Goal: Answer question/provide support: Share knowledge or assist other users

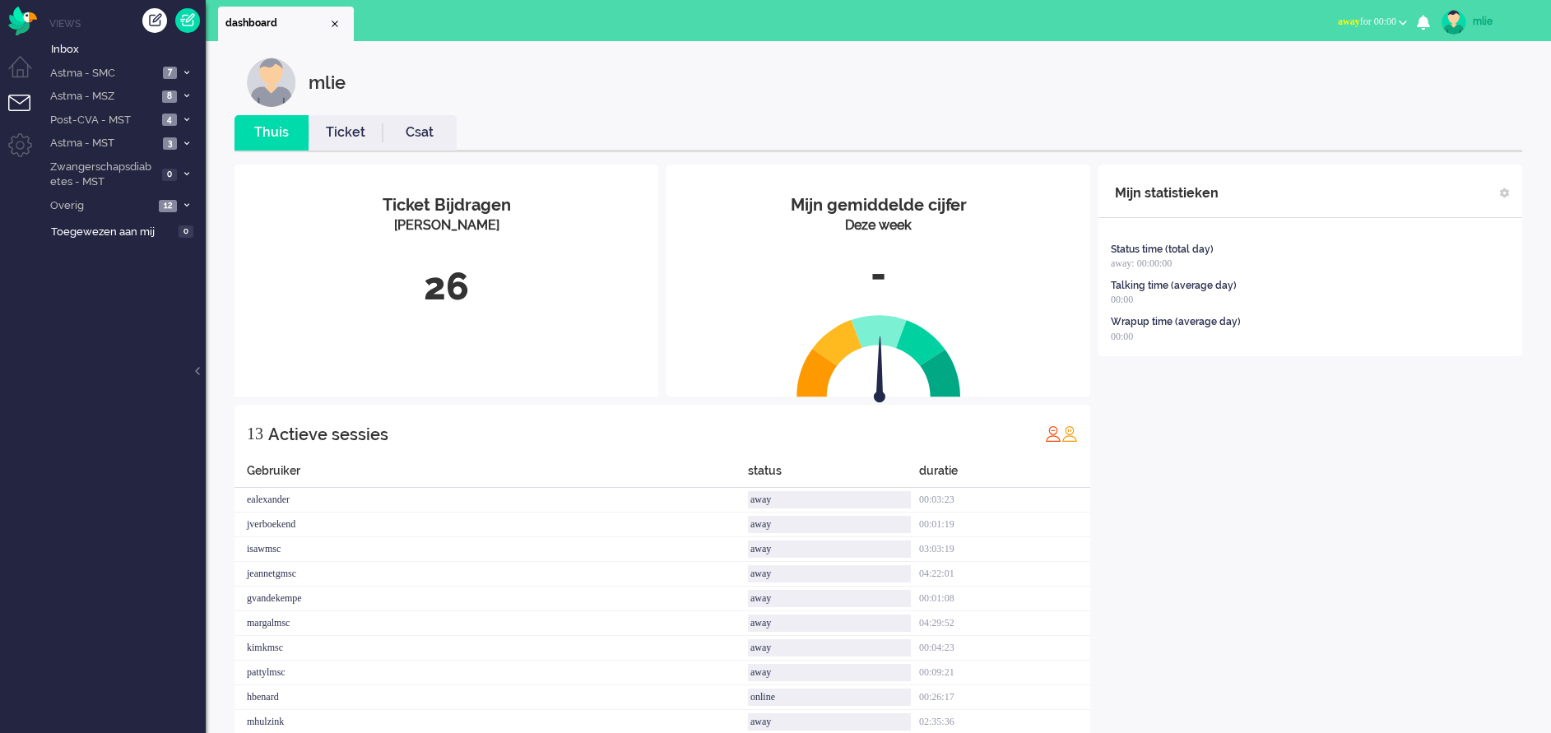
click at [1374, 15] on button "away for 00:00" at bounding box center [1372, 22] width 89 height 24
click at [1307, 78] on label "Online" at bounding box center [1339, 74] width 130 height 14
click at [165, 69] on span "7" at bounding box center [170, 73] width 14 height 12
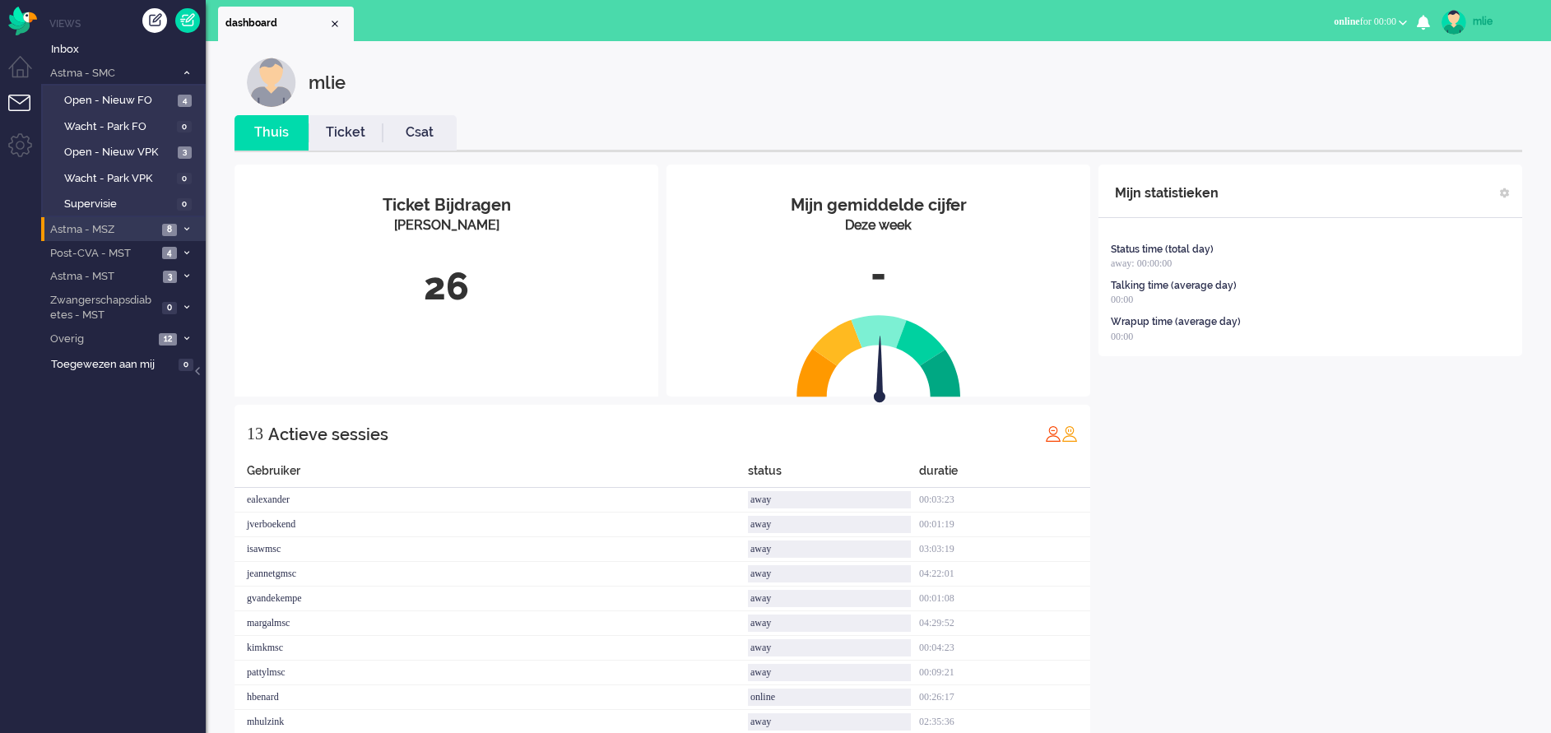
click at [184, 221] on li "Astma - MSZ 8" at bounding box center [123, 229] width 165 height 24
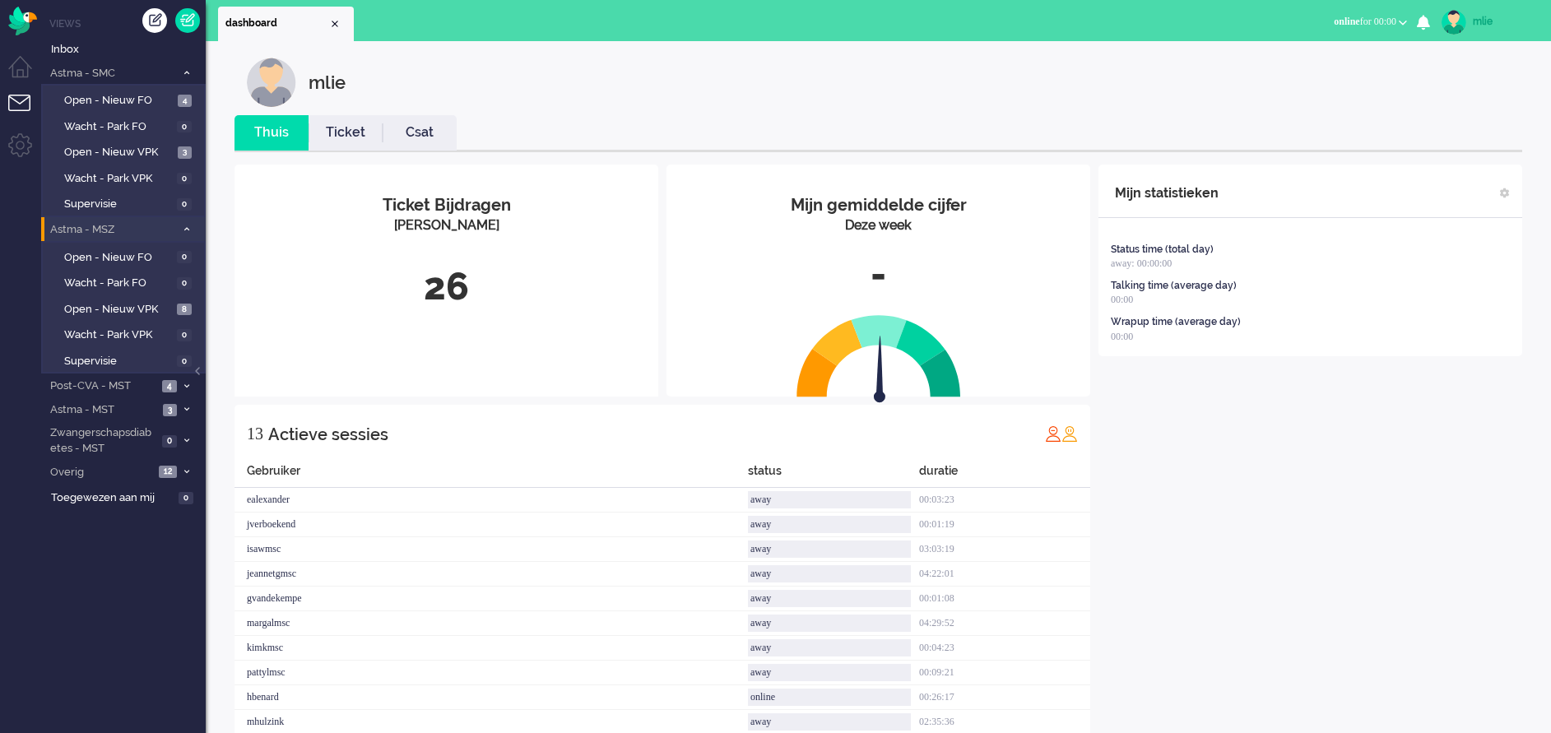
click at [184, 221] on li "Astma - MSZ 8" at bounding box center [123, 229] width 165 height 24
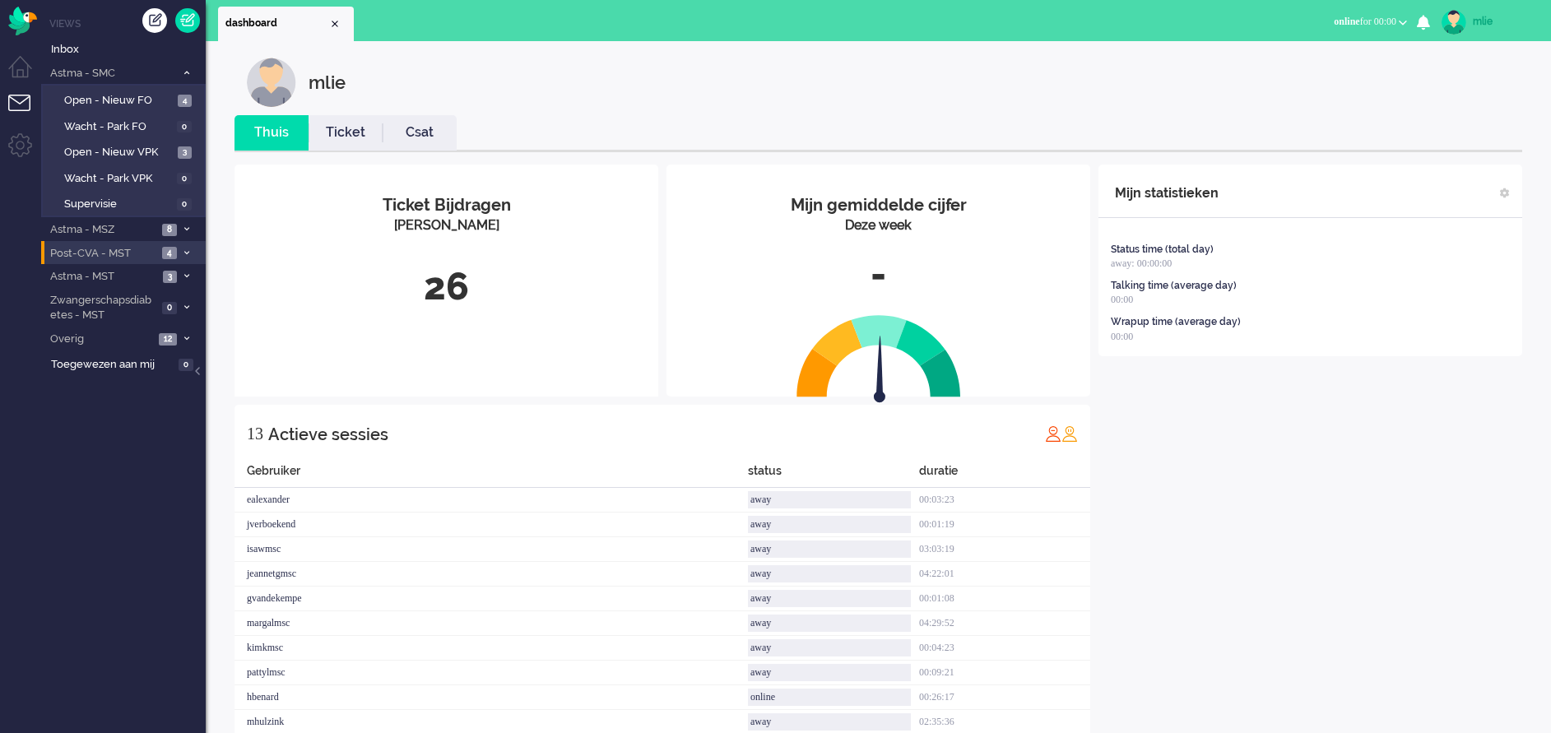
click at [188, 248] on li "Post-CVA - MST 4" at bounding box center [123, 253] width 165 height 24
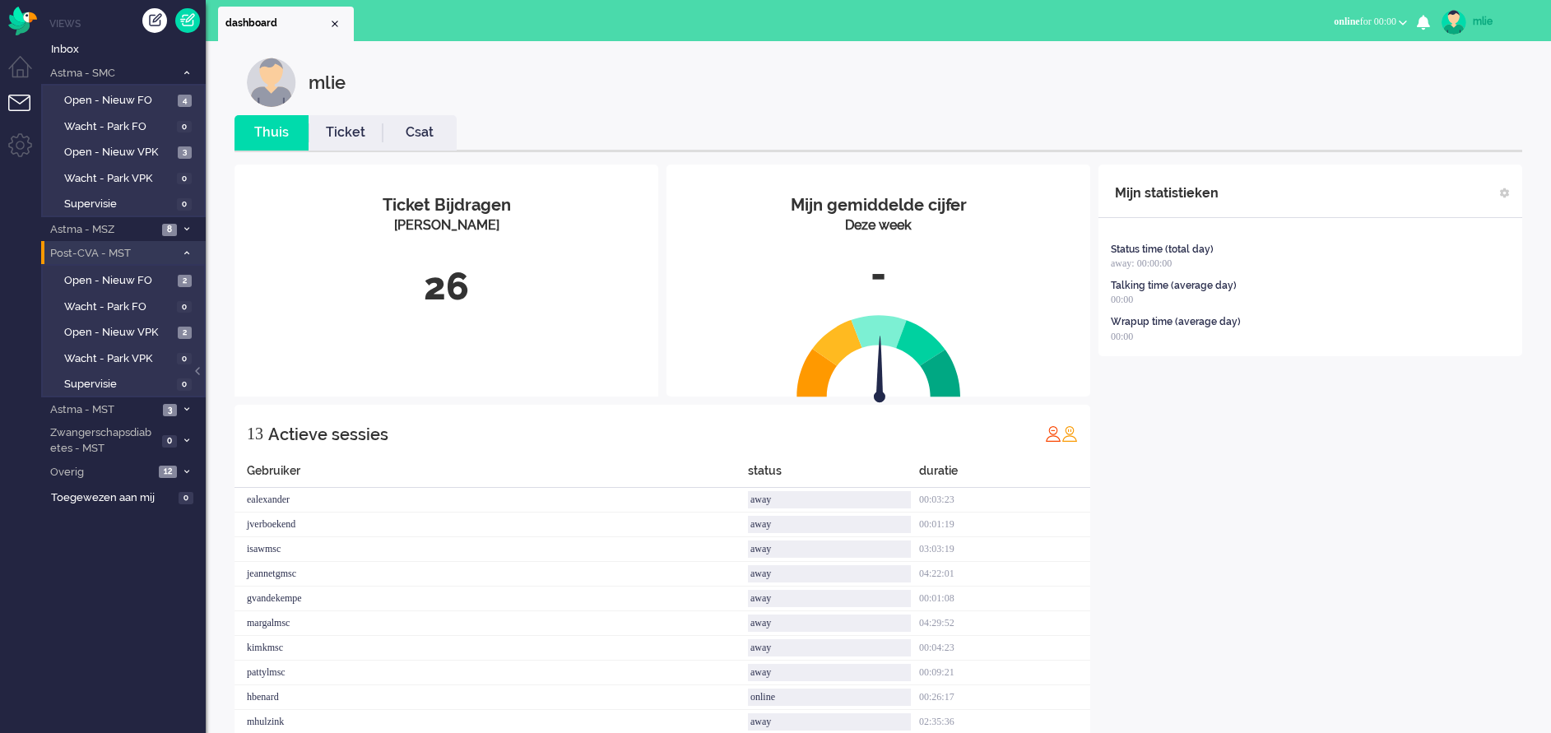
click at [188, 248] on li "Post-CVA - MST 4" at bounding box center [123, 253] width 165 height 24
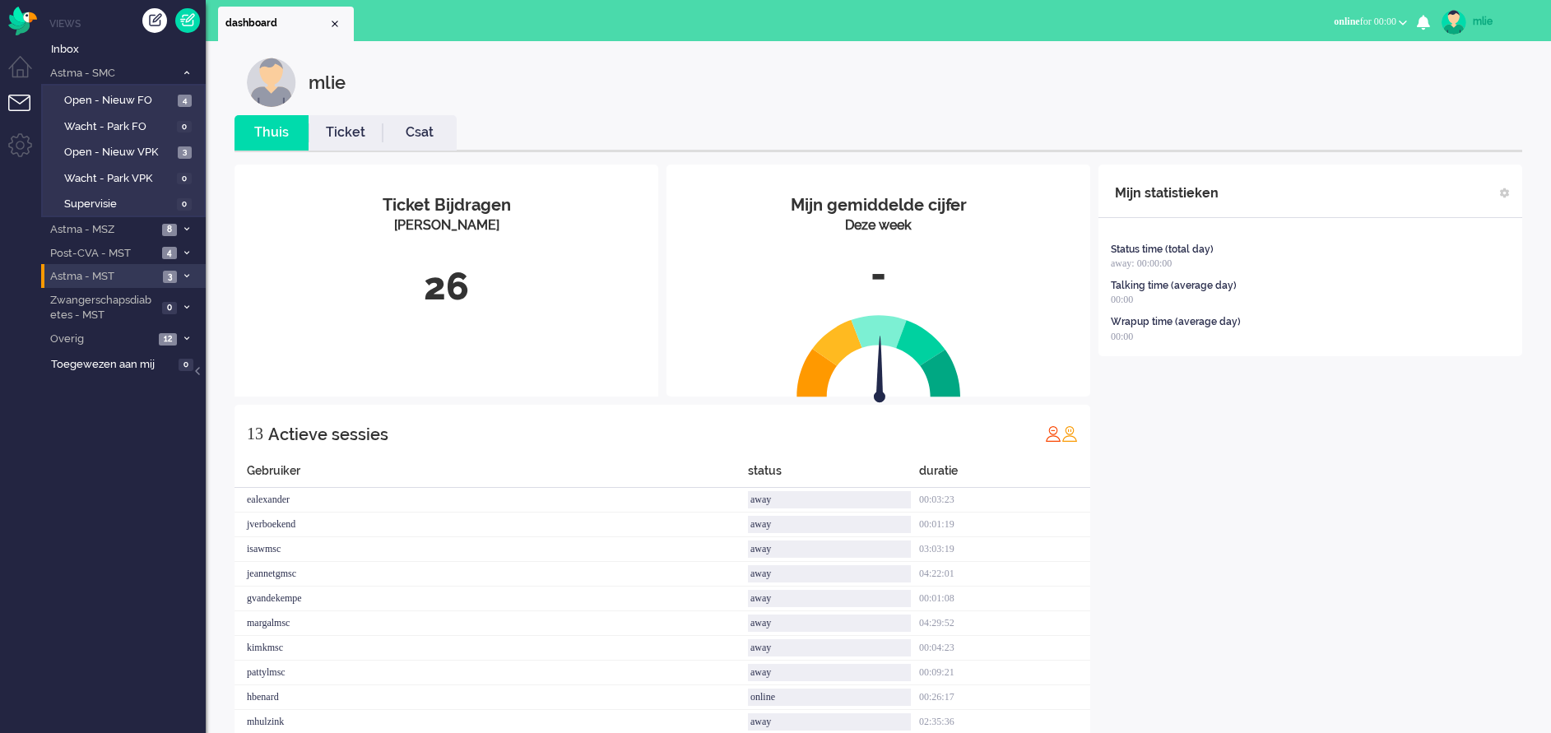
click at [186, 272] on span at bounding box center [186, 276] width 12 height 9
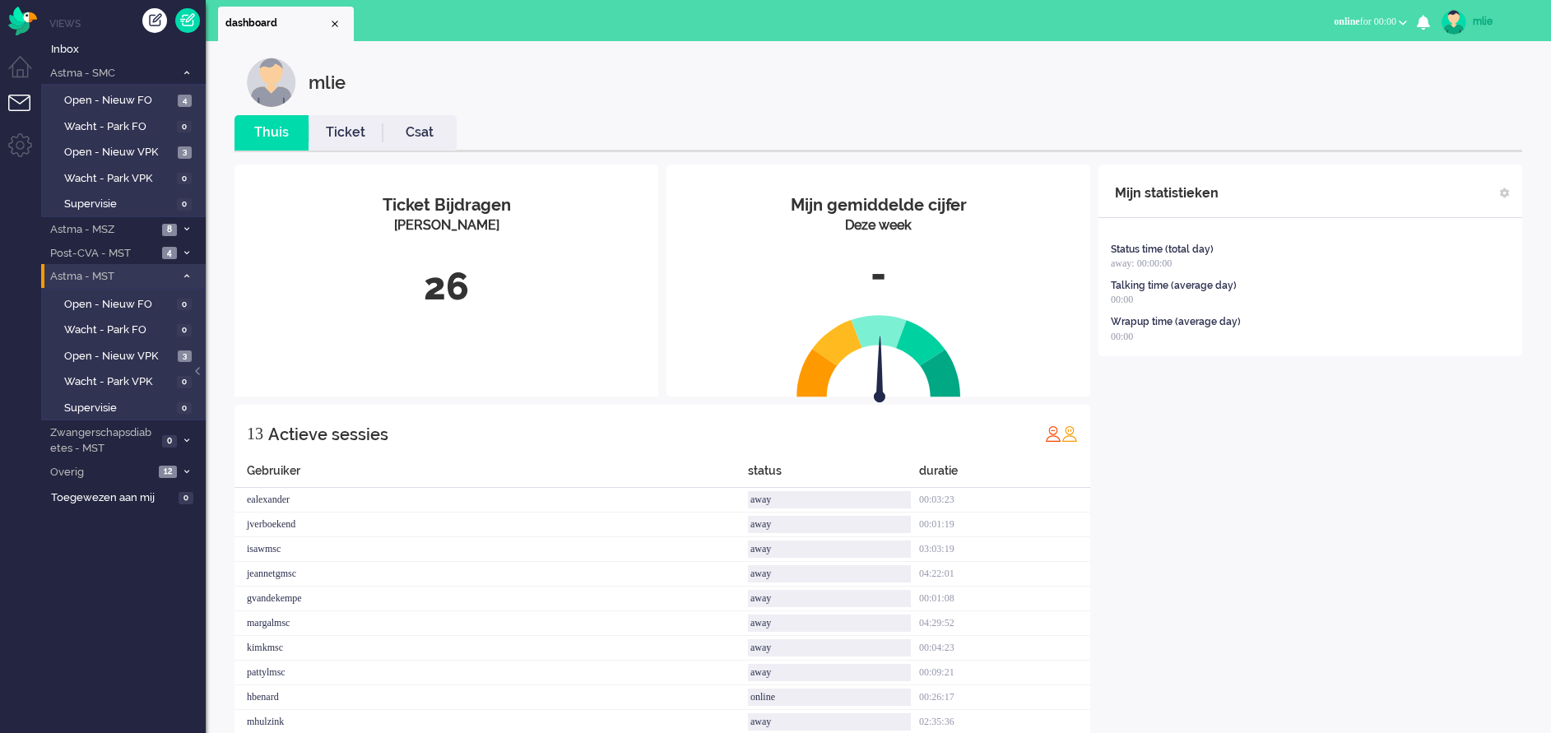
click at [186, 272] on span at bounding box center [186, 276] width 12 height 9
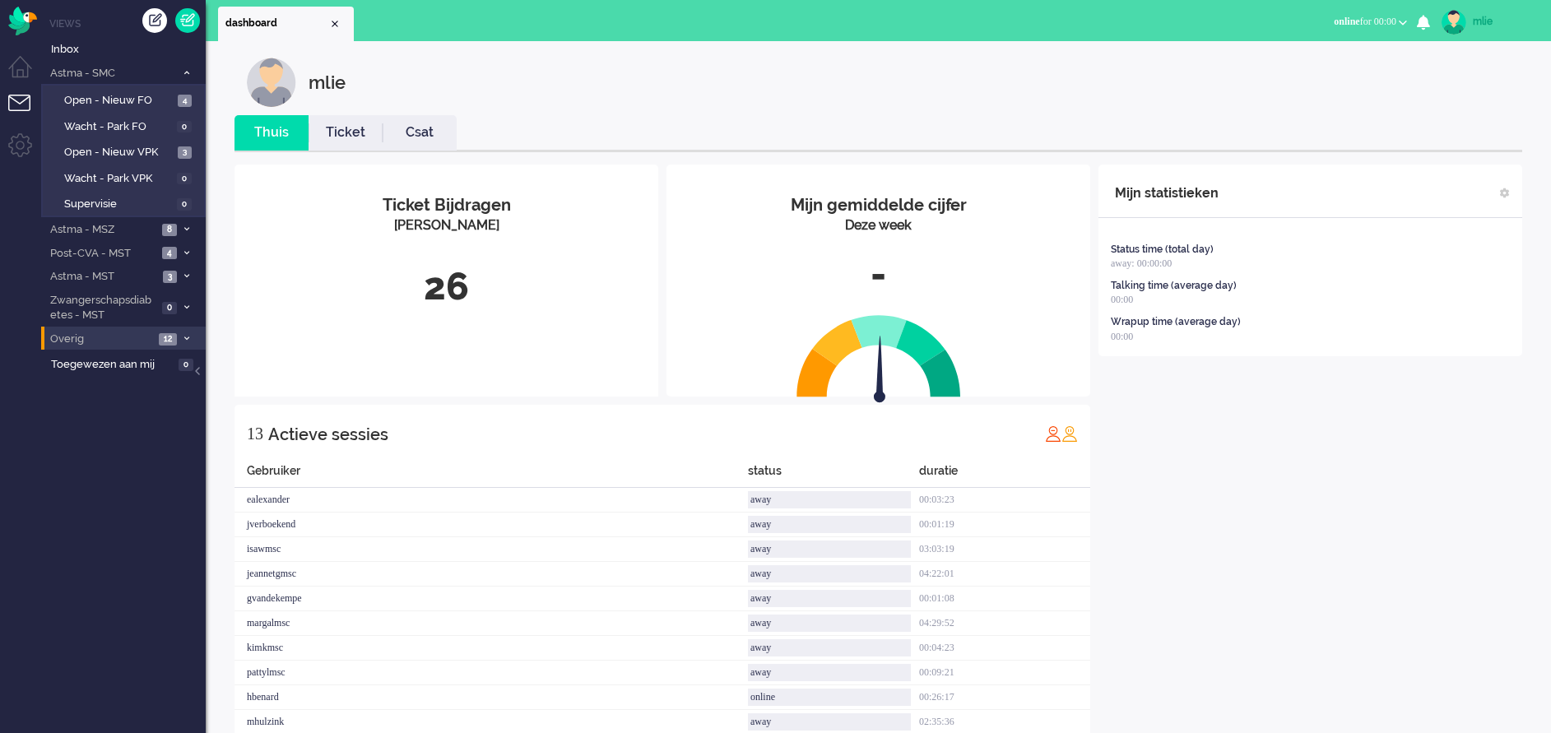
click at [187, 332] on li "Overig 12" at bounding box center [123, 339] width 165 height 24
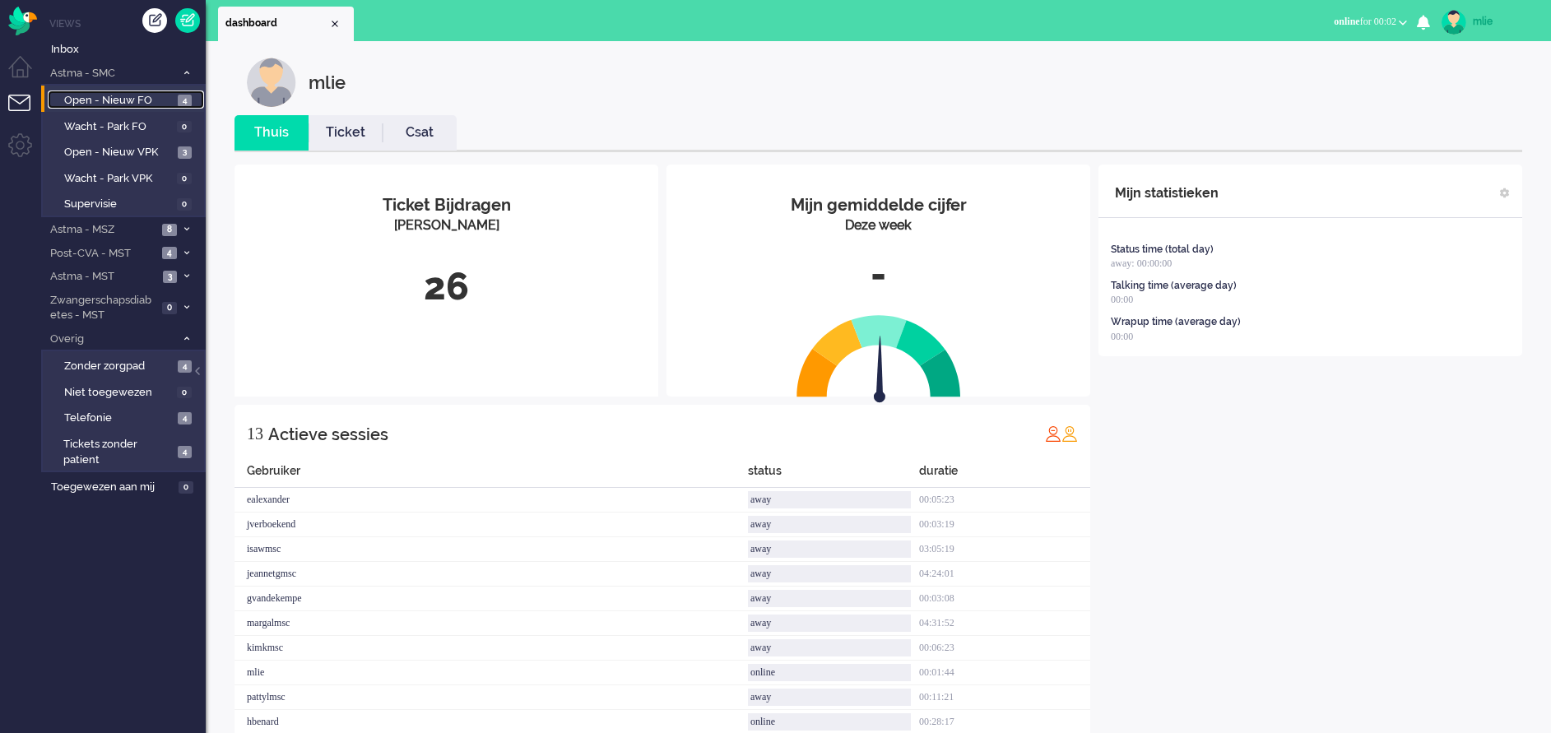
drag, startPoint x: 132, startPoint y: 100, endPoint x: 165, endPoint y: 104, distance: 33.2
click at [132, 100] on span "Open - Nieuw FO" at bounding box center [118, 101] width 109 height 16
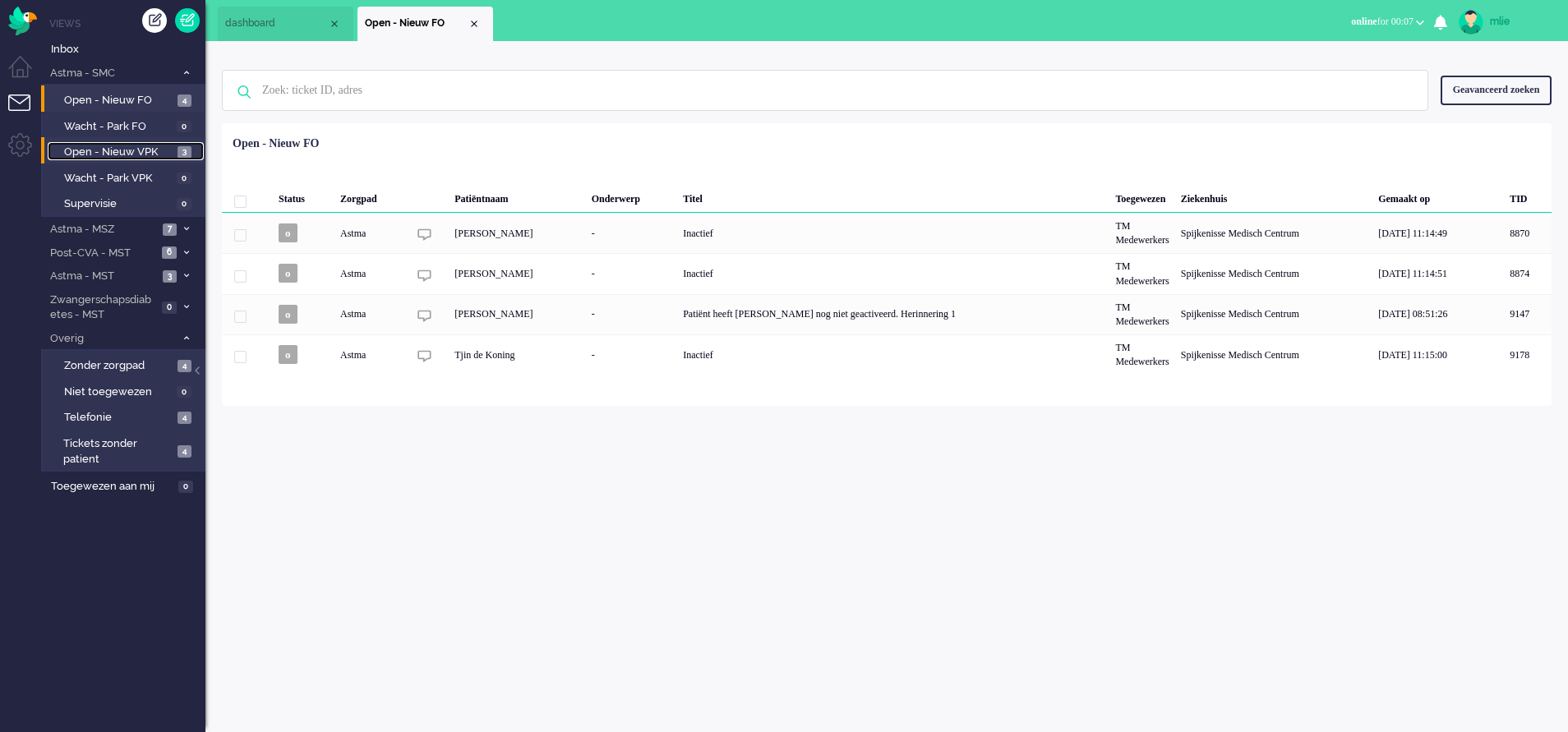
click at [125, 145] on span "Open - Nieuw VPK" at bounding box center [118, 153] width 109 height 16
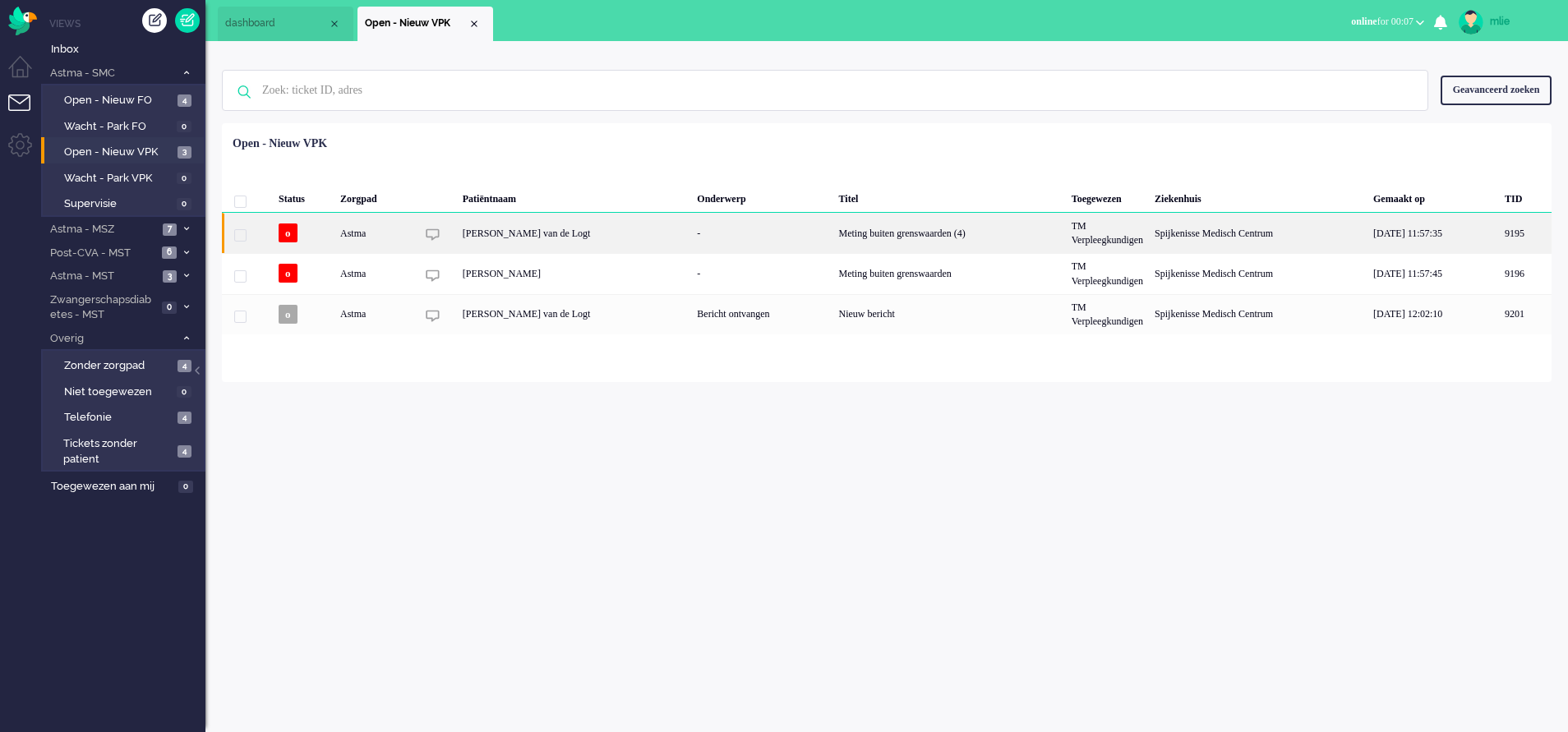
click at [871, 237] on div "Meting buiten grenswaarden (4)" at bounding box center [949, 233] width 233 height 40
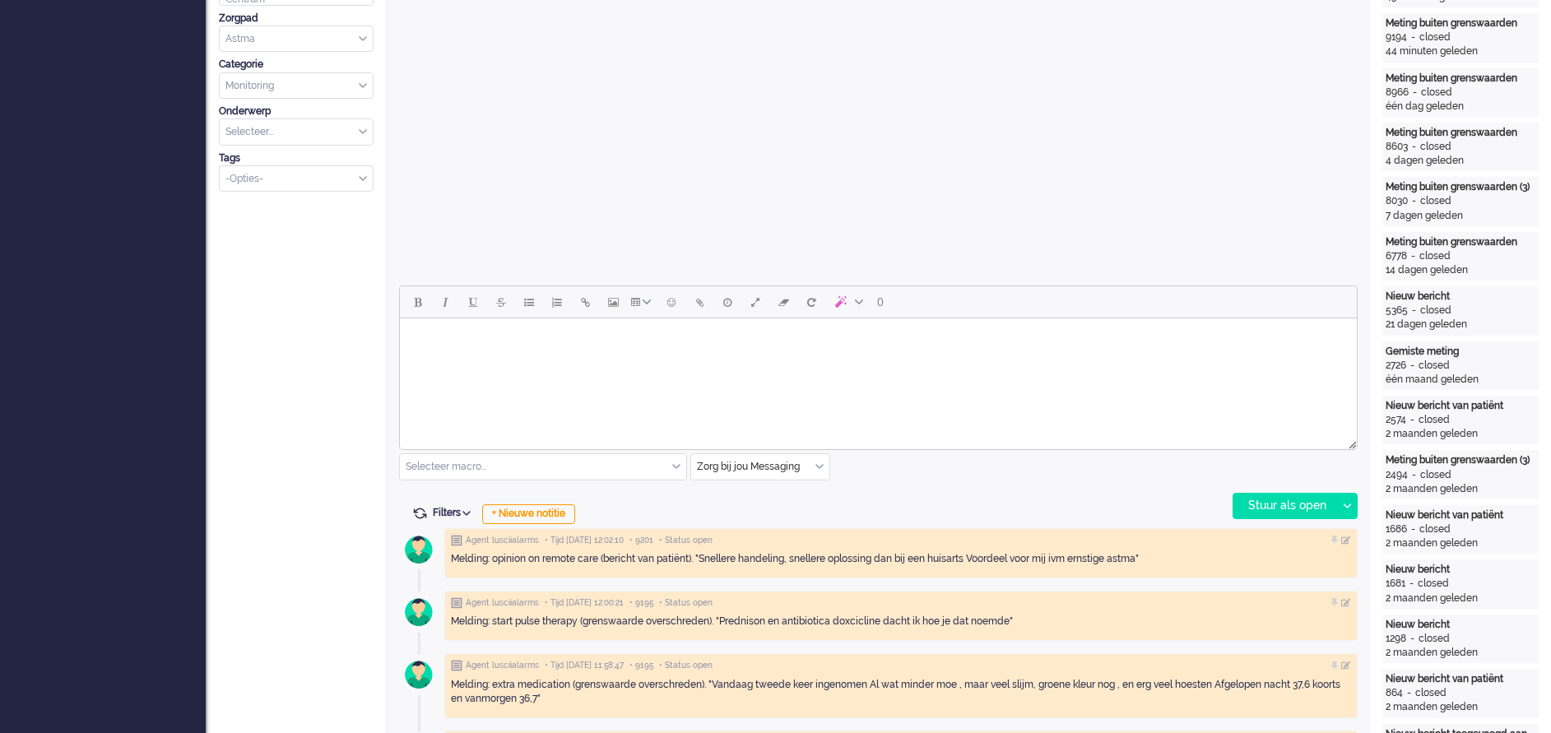
scroll to position [494, 0]
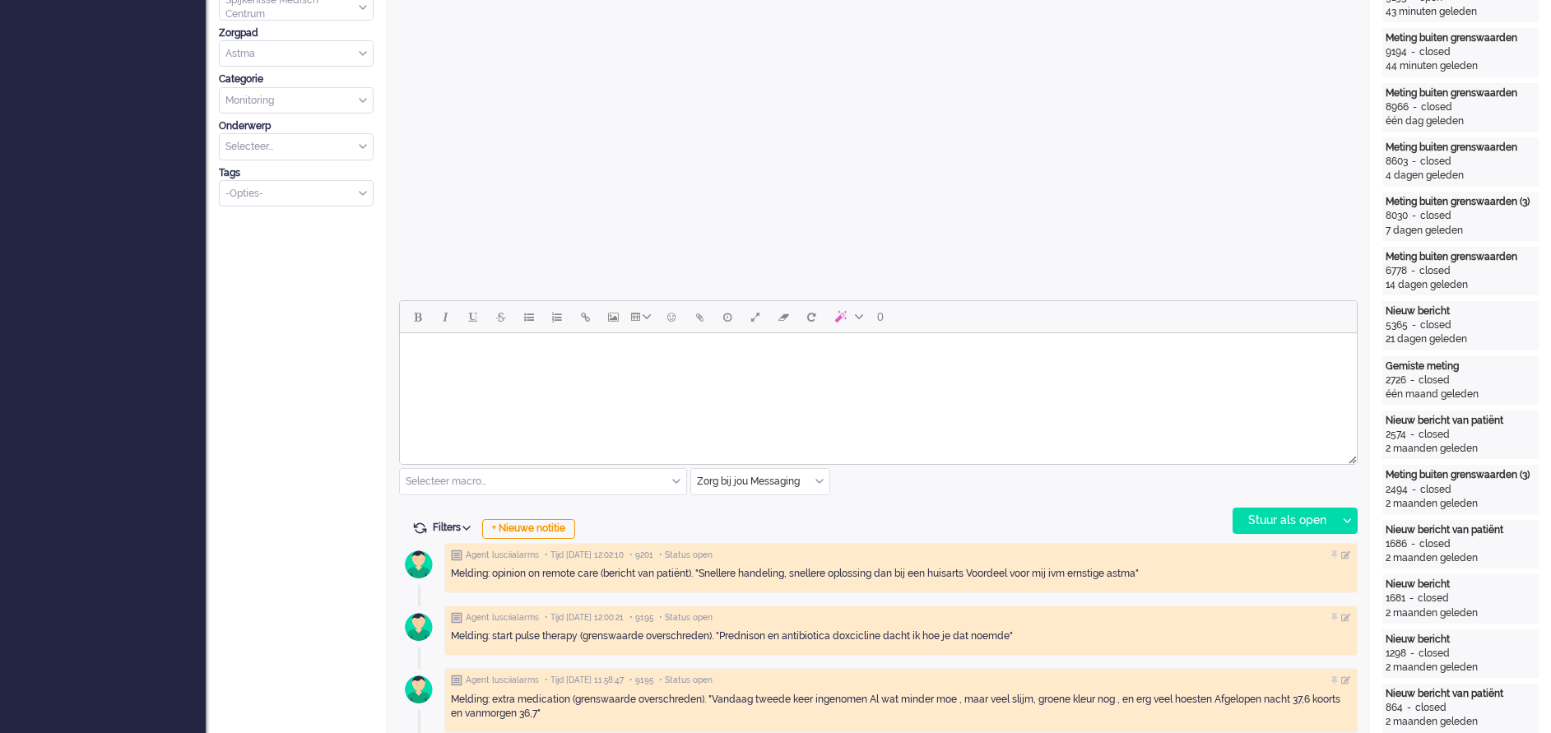
click at [508, 367] on body "Rich Text Area. Press ALT-0 for help." at bounding box center [878, 354] width 944 height 29
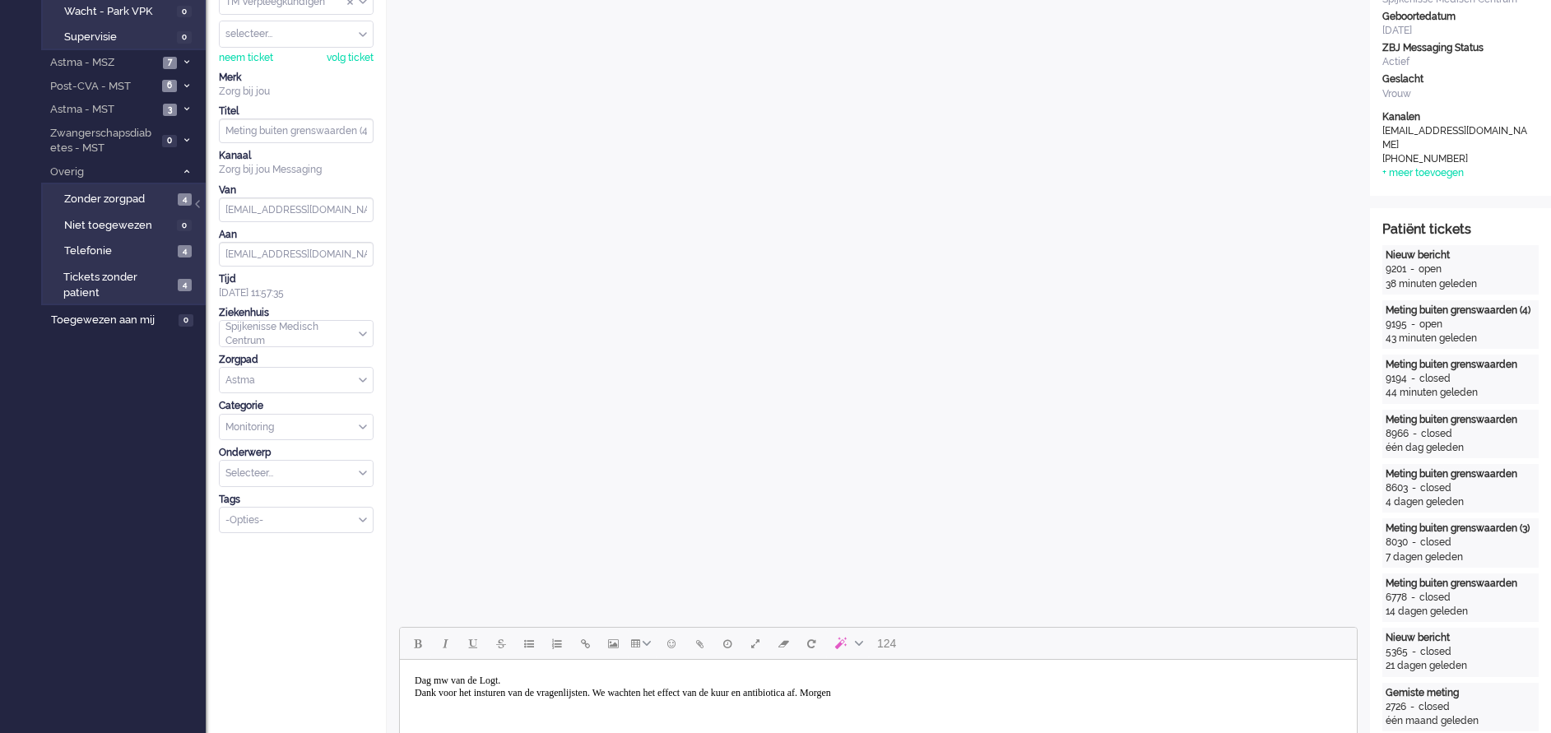
scroll to position [0, 0]
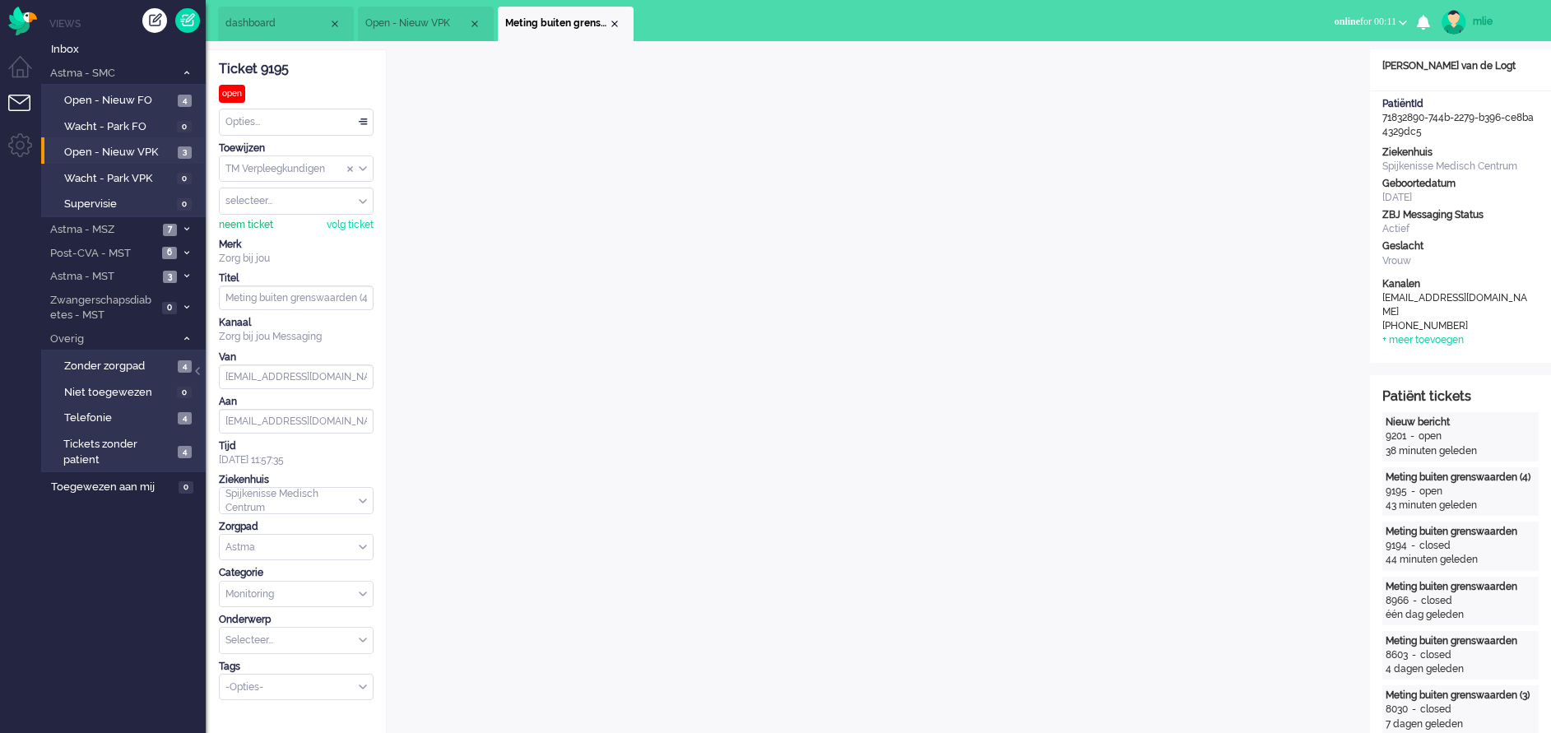
click at [245, 220] on div "neem ticket" at bounding box center [246, 225] width 54 height 14
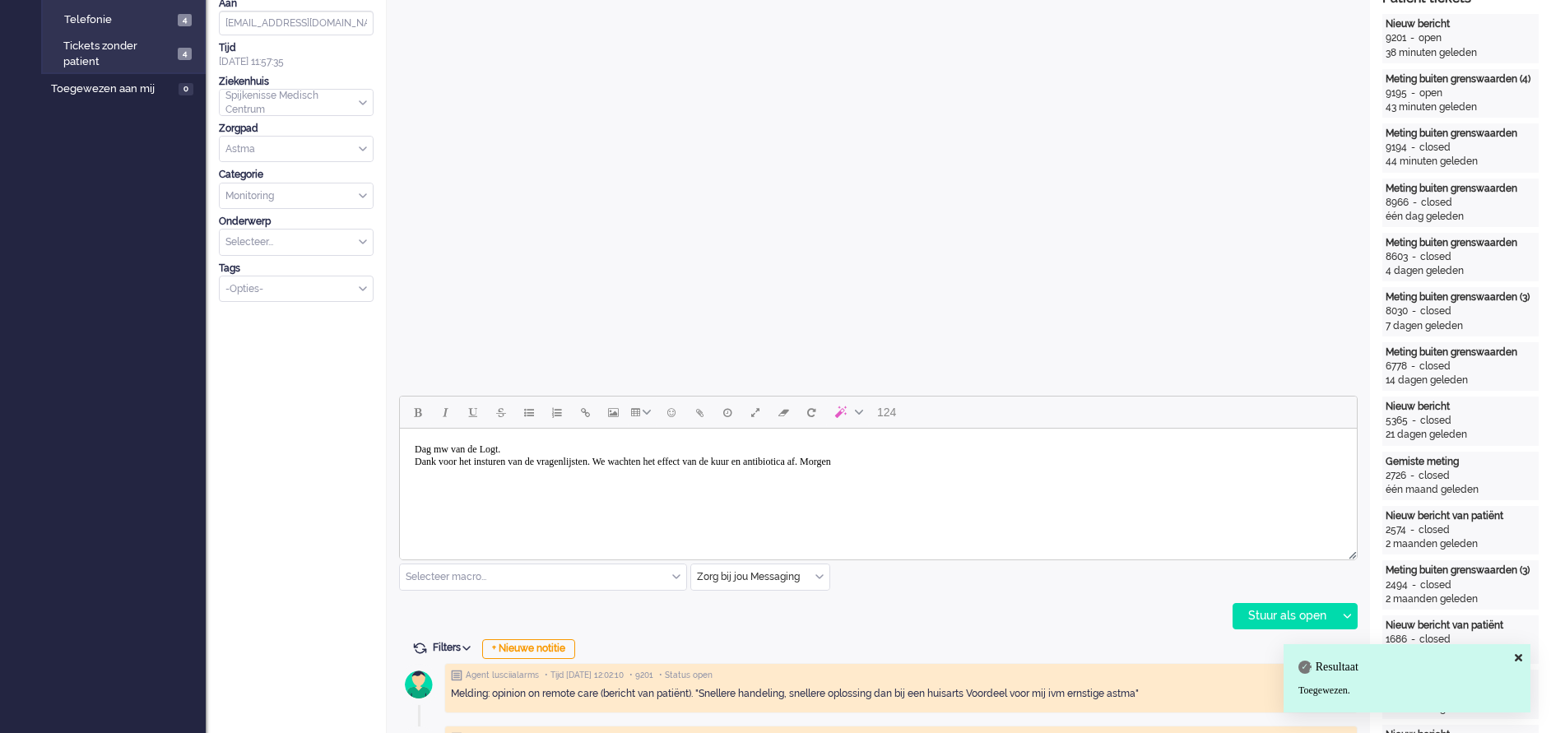
scroll to position [494, 0]
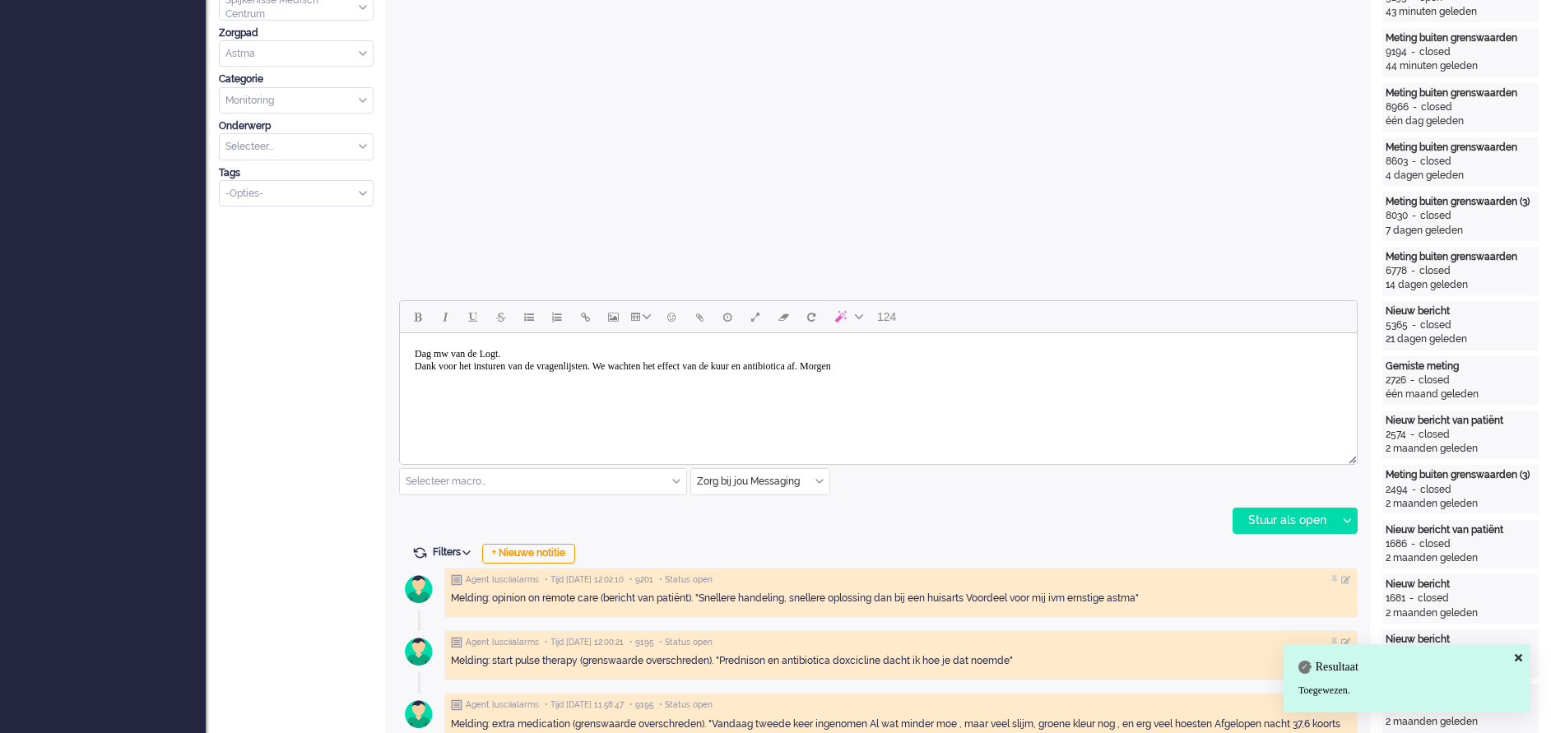
click at [957, 369] on body "Dag mw van de Logt. Dank voor het insturen van de vragenlijsten. We wachten het…" at bounding box center [878, 360] width 944 height 41
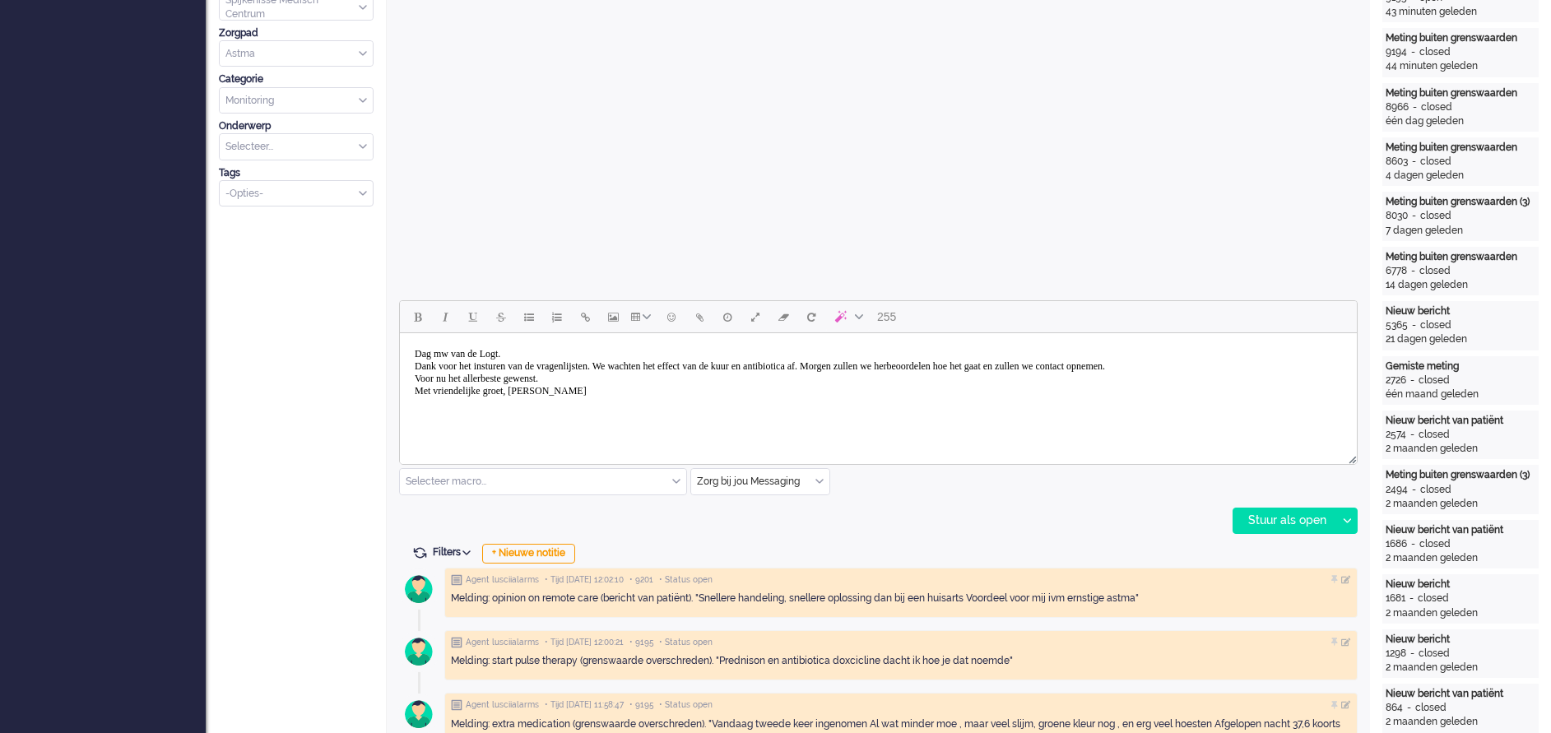
click at [1305, 366] on body "Dag mw van de Logt. Dank voor het insturen van de vragenlijsten. We wachten het…" at bounding box center [878, 373] width 944 height 66
click at [538, 402] on body "Dag mw van de Logt. Dank voor het insturen van de vragenlijsten. We wachten het…" at bounding box center [878, 379] width 944 height 78
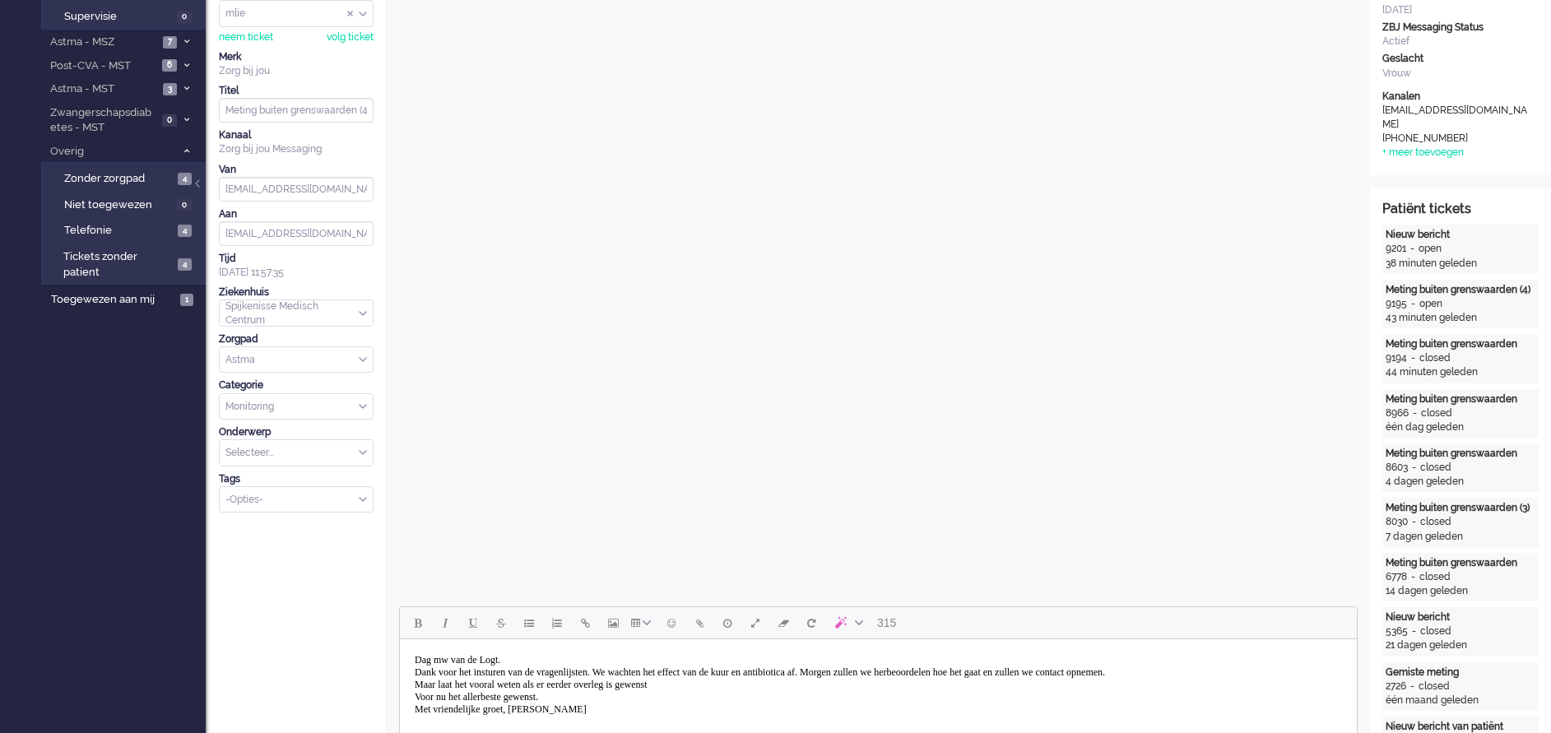
scroll to position [370, 0]
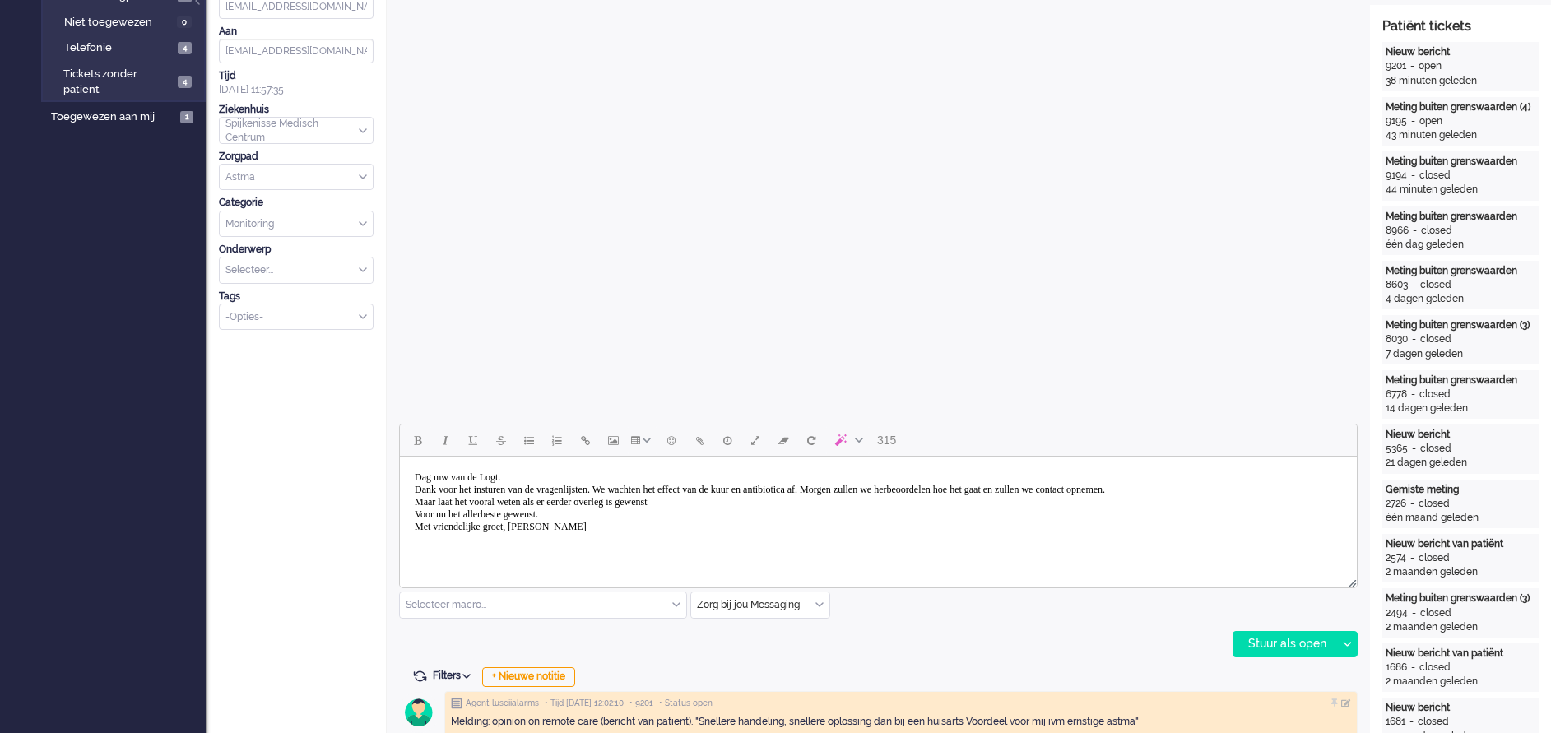
click at [713, 503] on body "Dag mw van de Logt. Dank voor het insturen van de vragenlijsten. We wachten het…" at bounding box center [878, 502] width 944 height 78
click at [1294, 651] on div "Stuur als open" at bounding box center [1284, 644] width 103 height 25
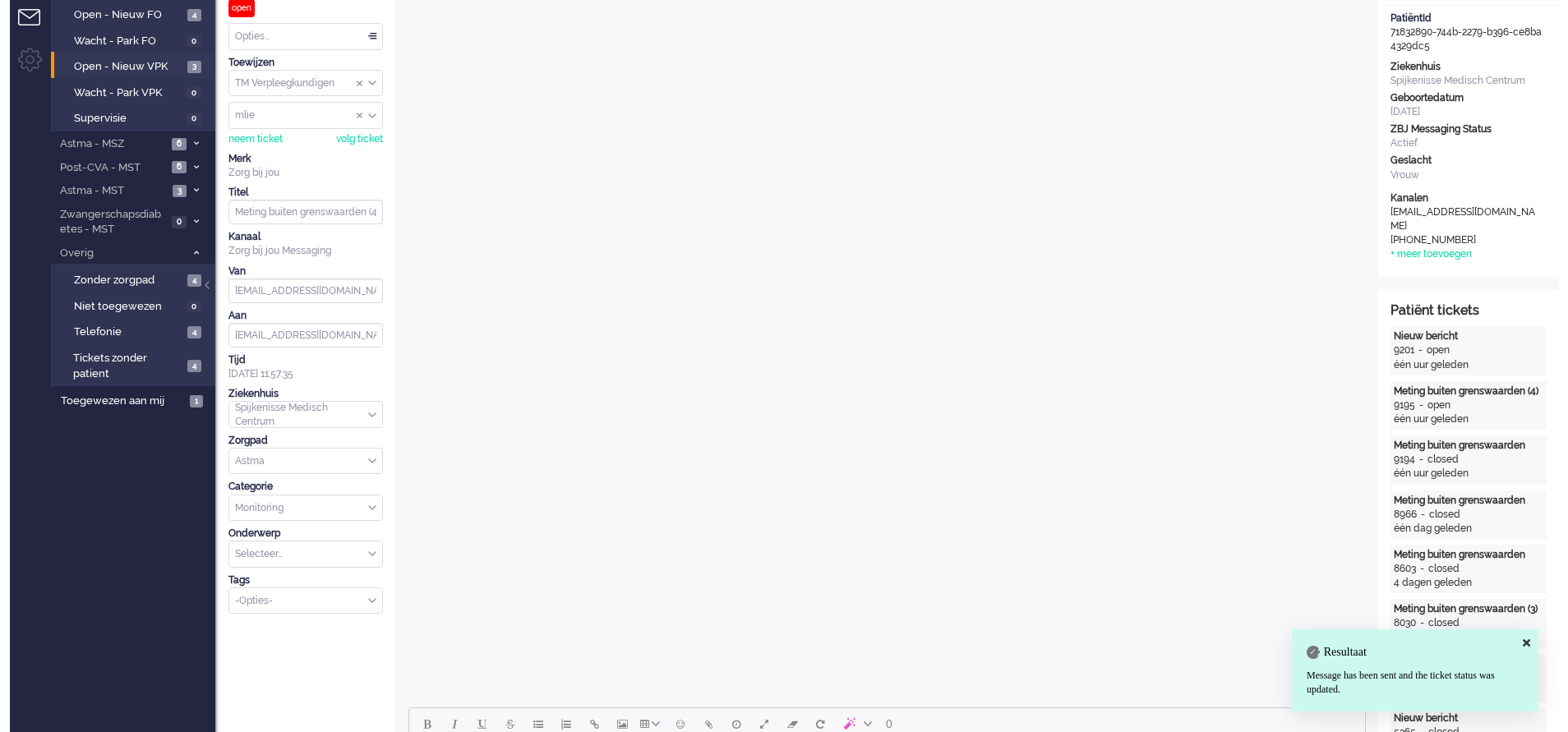
scroll to position [0, 0]
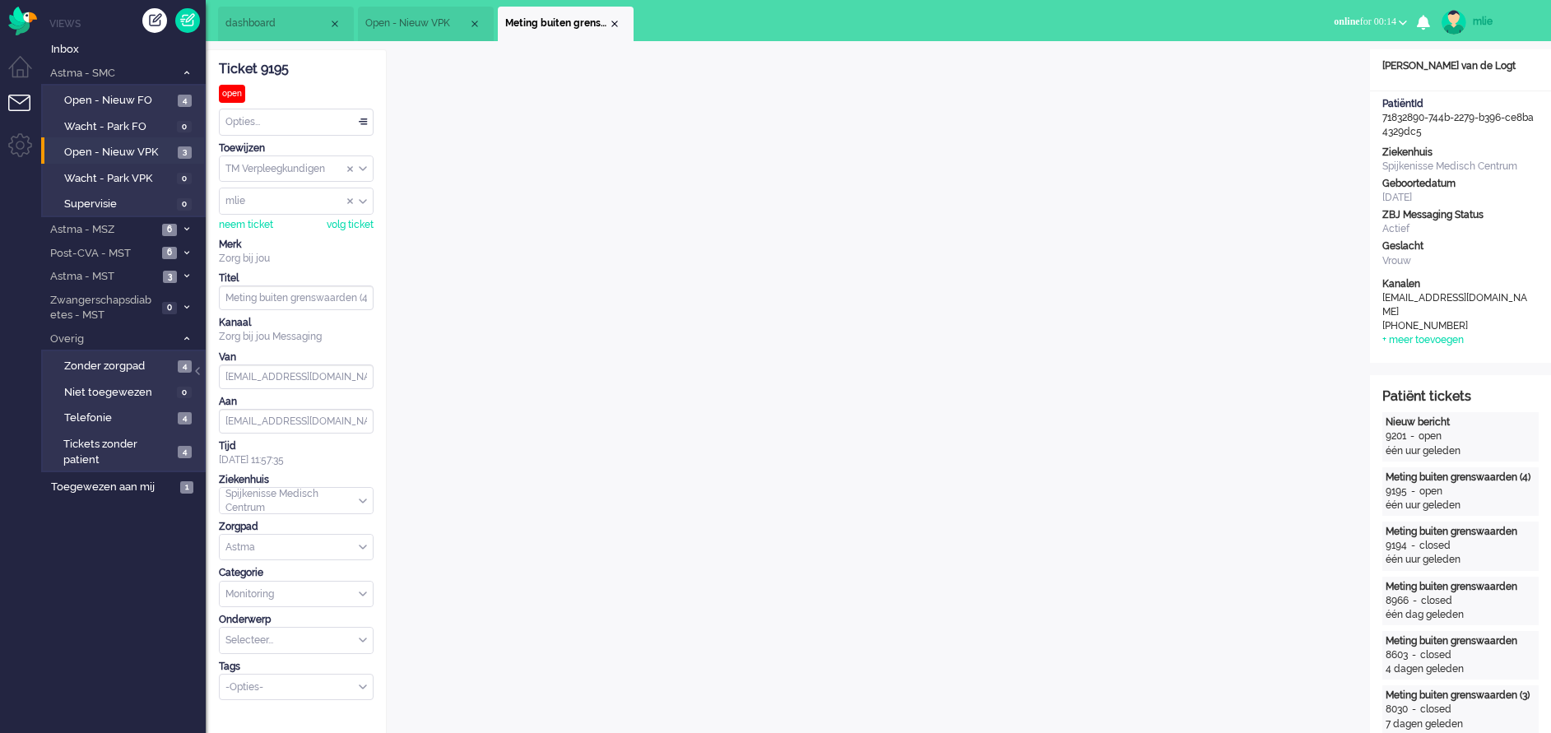
click at [360, 114] on div "Opties..." at bounding box center [296, 122] width 153 height 26
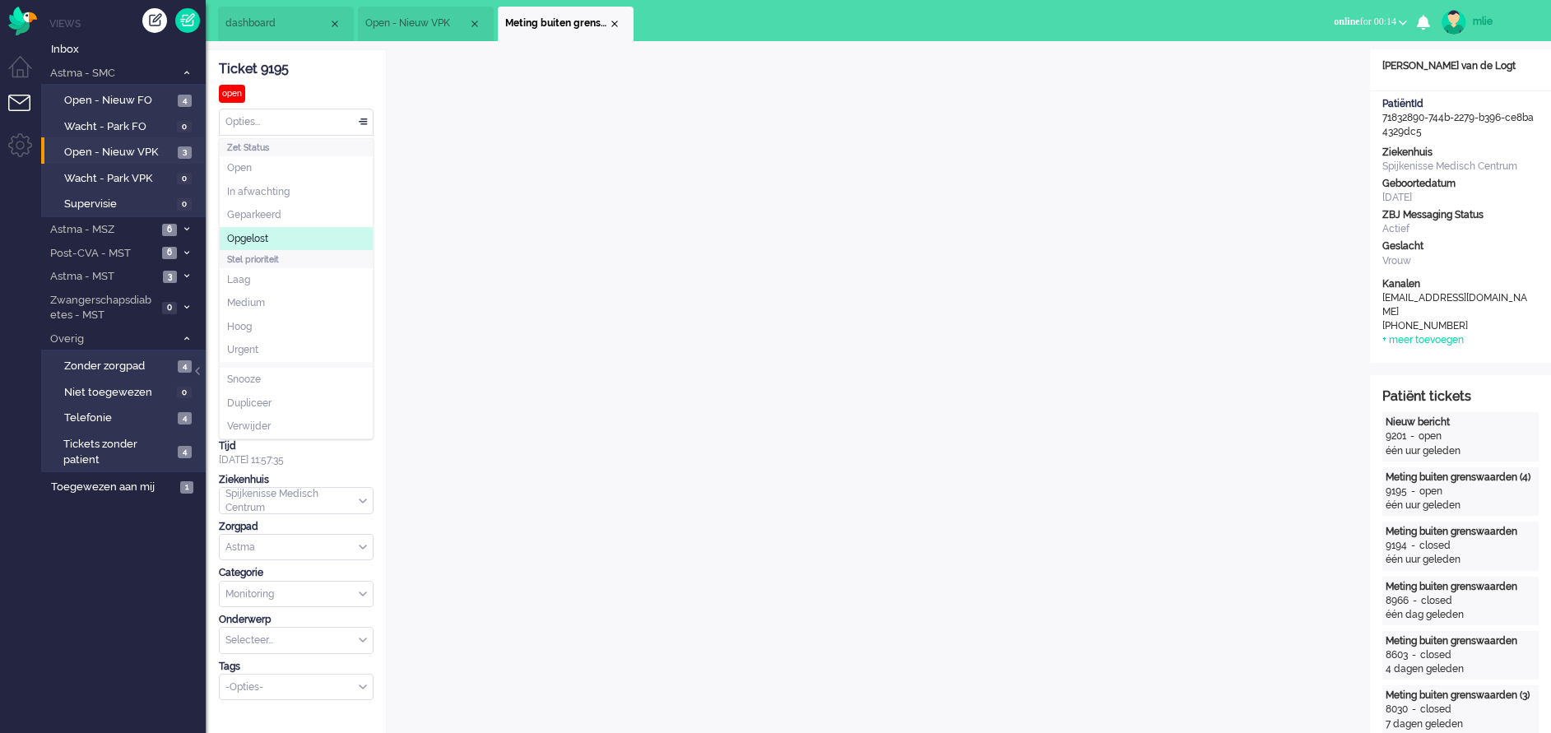
click at [277, 232] on li "Opgelost" at bounding box center [296, 239] width 153 height 24
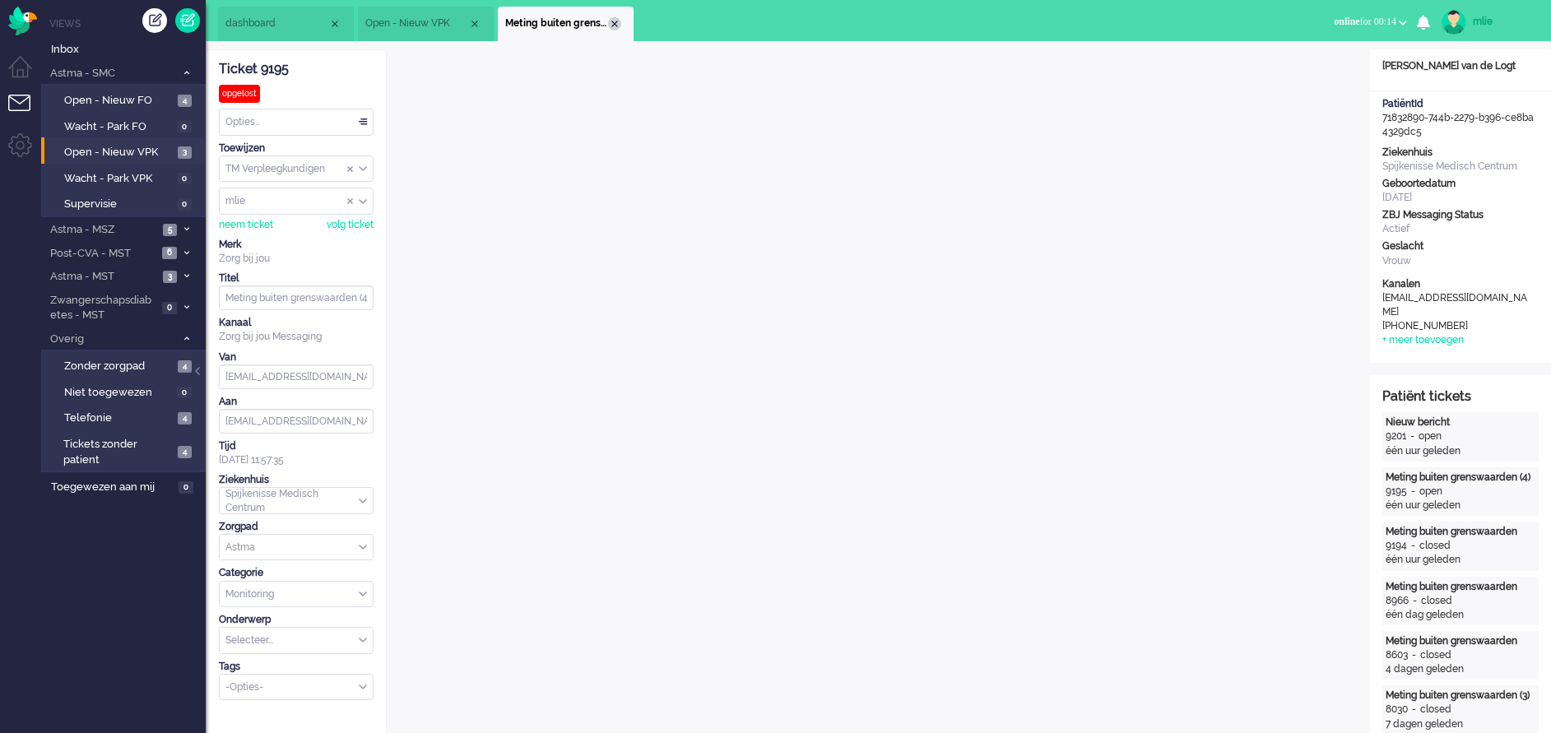
click at [614, 21] on div "Close tab" at bounding box center [614, 23] width 13 height 13
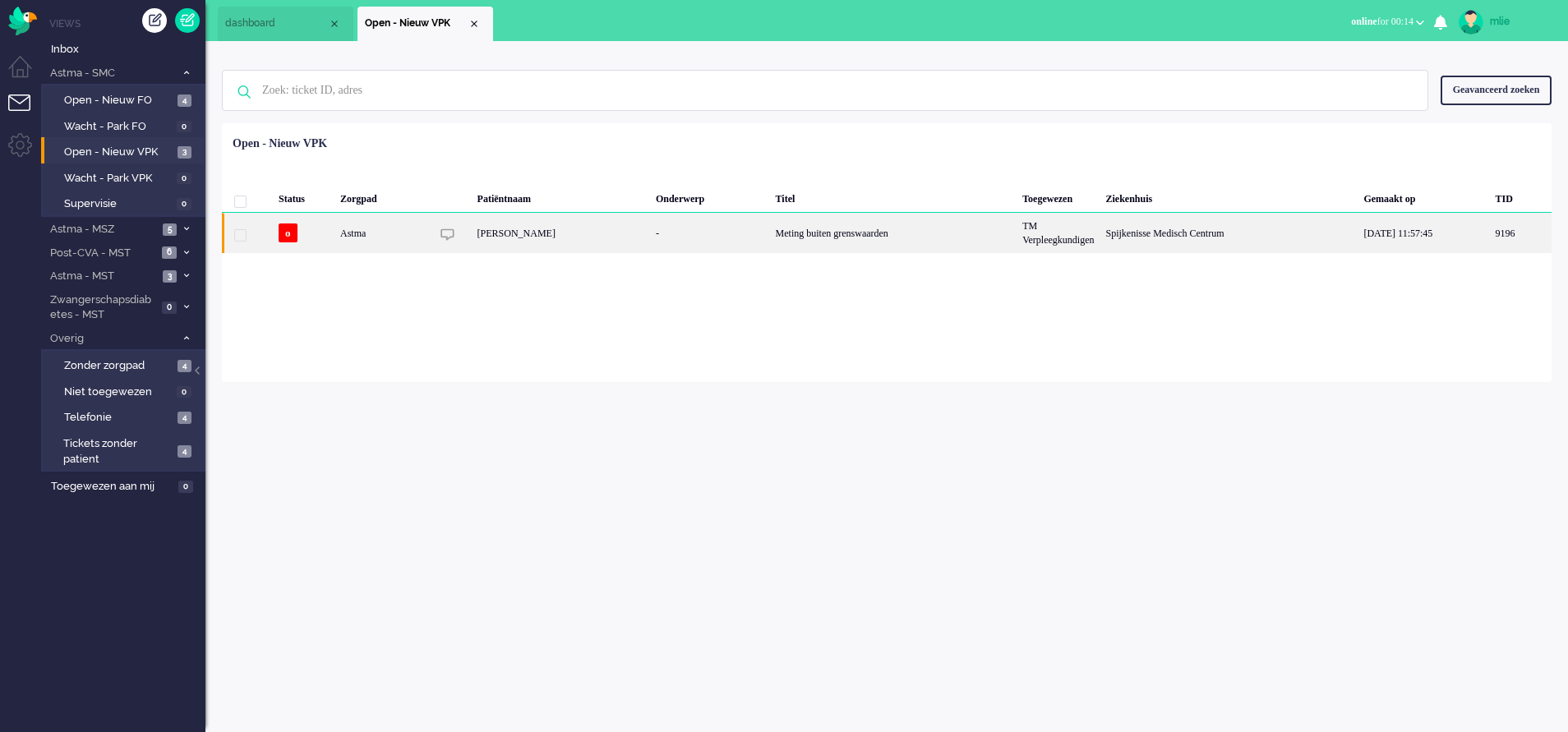
click at [770, 234] on div "Meting buiten grenswaarden" at bounding box center [894, 233] width 248 height 40
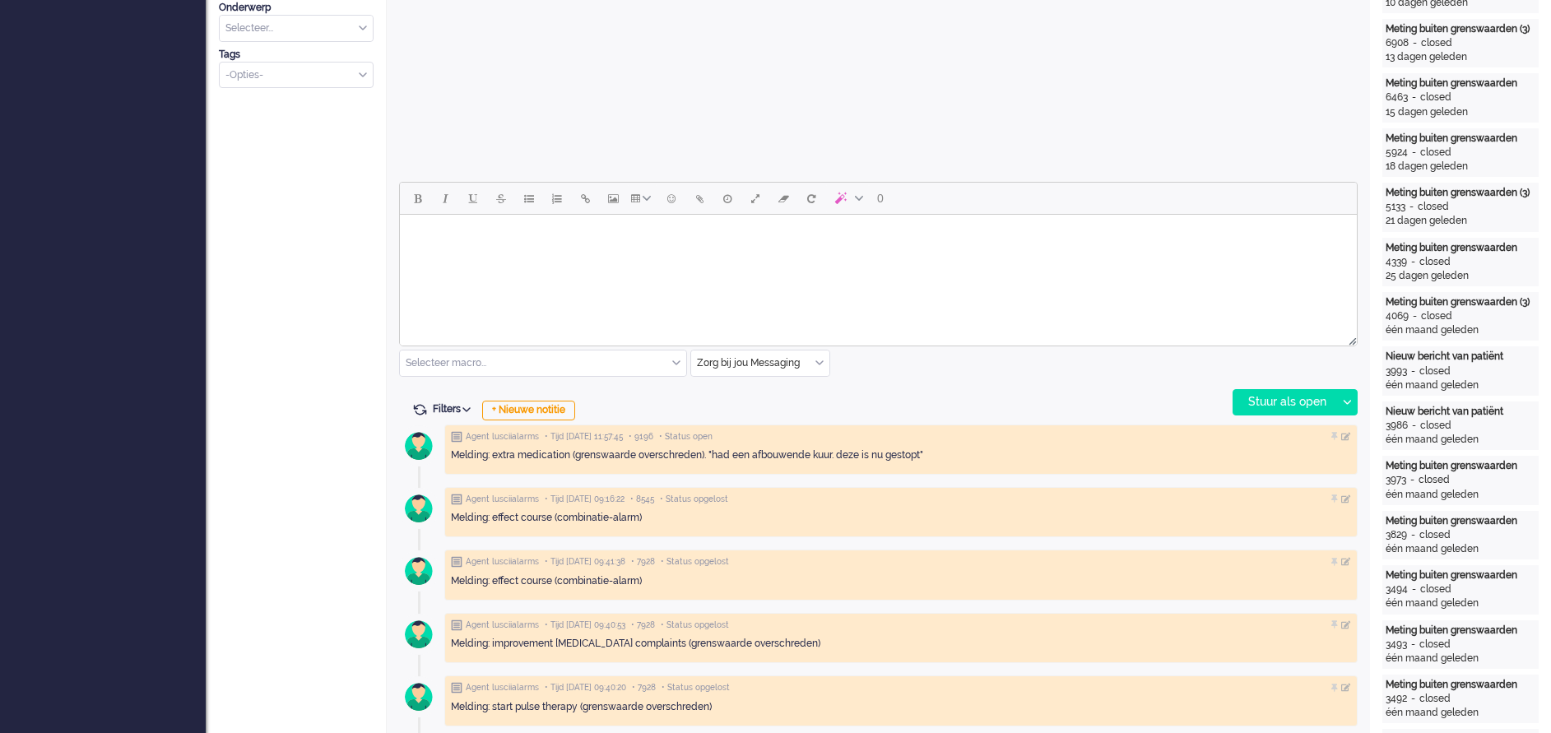
scroll to position [617, 0]
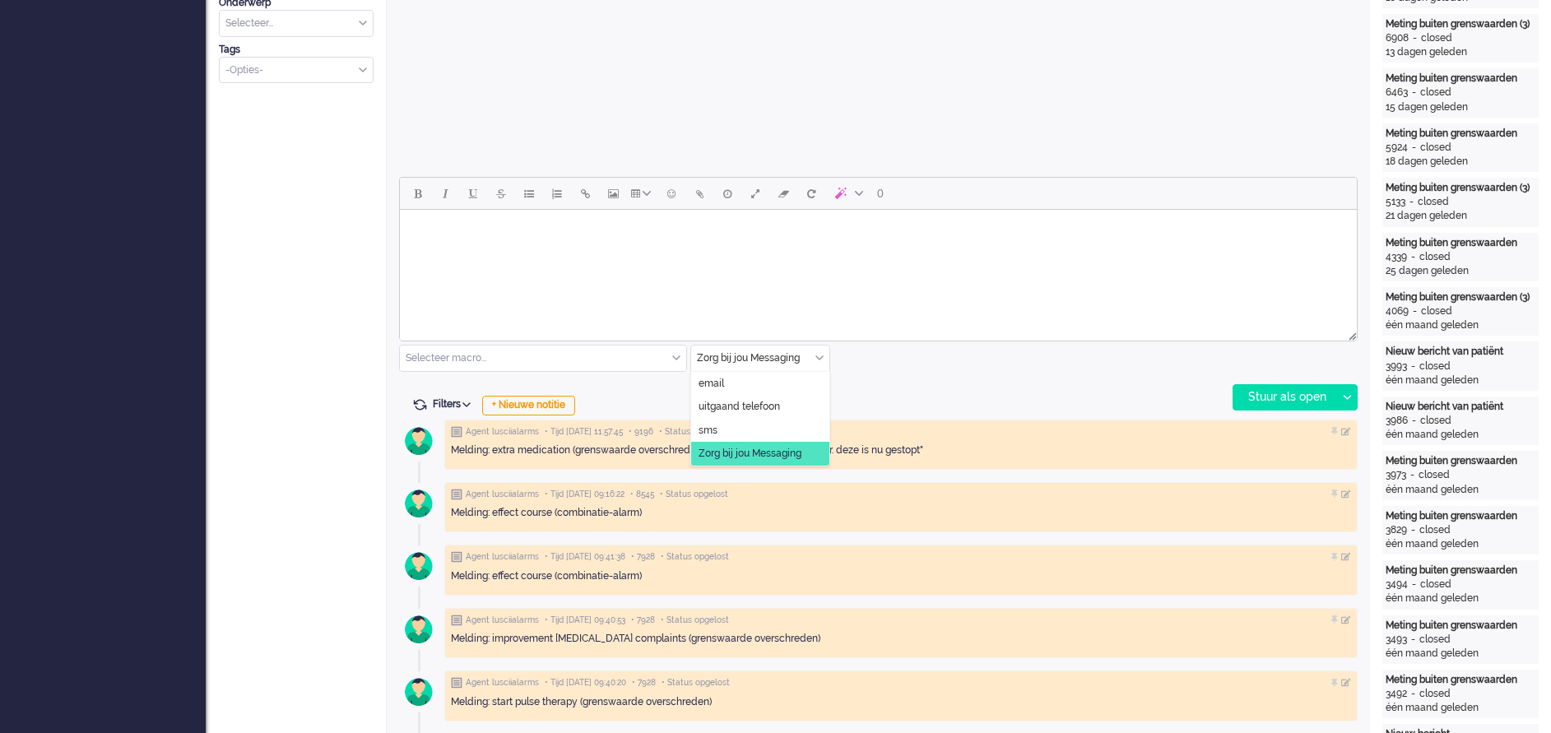
click at [817, 350] on input "text" at bounding box center [760, 359] width 138 height 26
click at [773, 407] on span "uitgaand telefoon" at bounding box center [739, 407] width 81 height 14
click at [1287, 402] on div "Stuur als open" at bounding box center [1284, 397] width 103 height 25
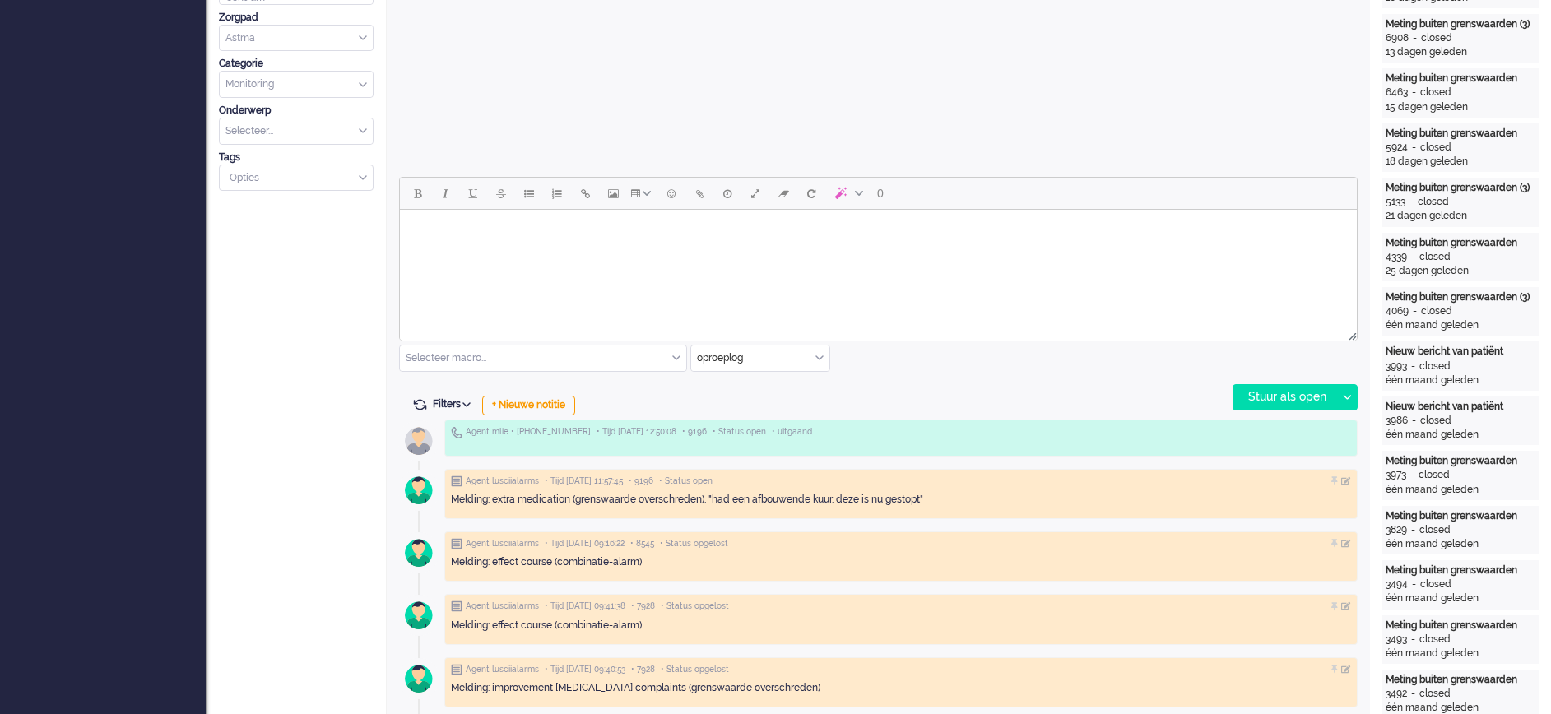
click at [469, 252] on html at bounding box center [878, 231] width 957 height 42
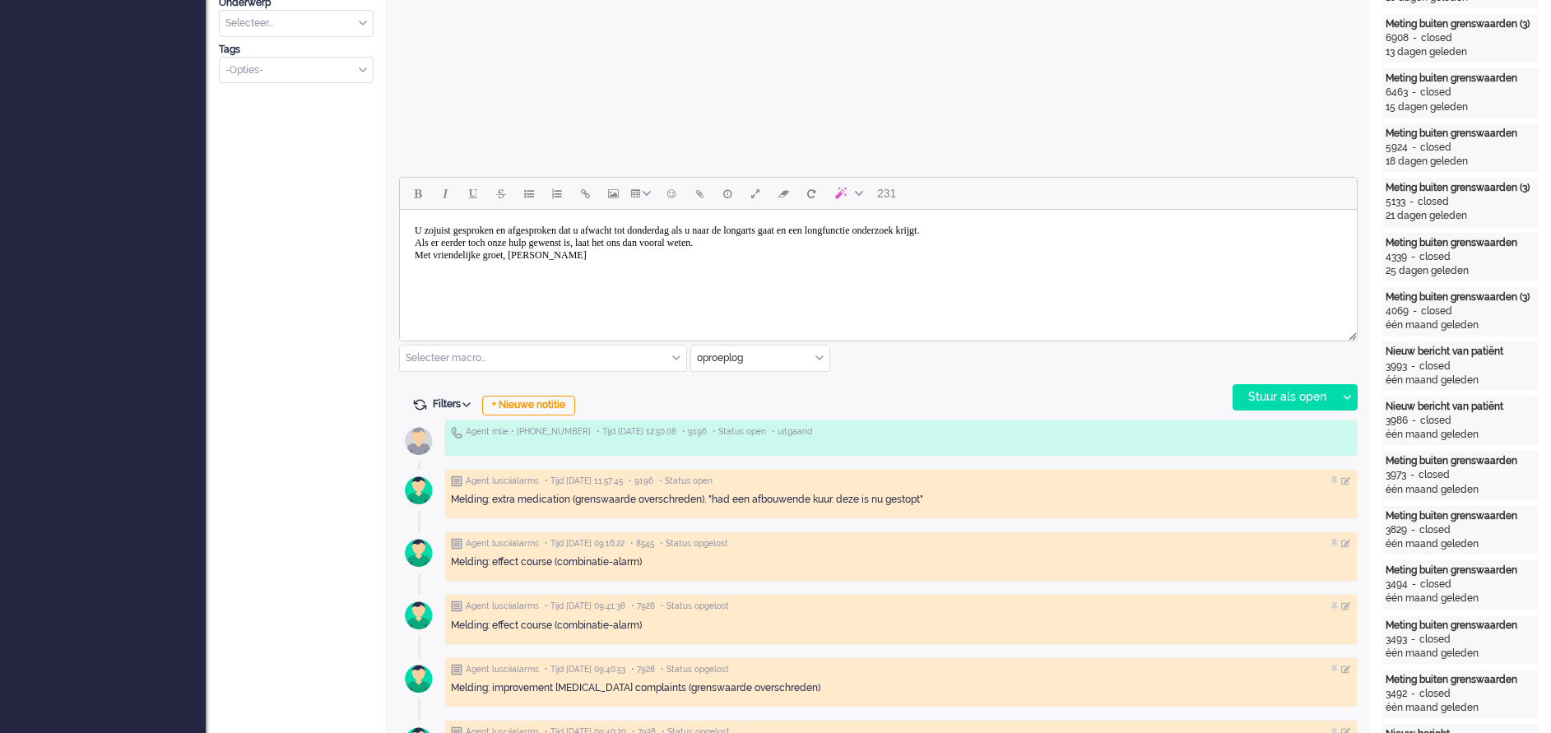
click at [792, 244] on body "U zojuist gesproken en afgesproken dat u afwacht tot donderdag als u naar de lo…" at bounding box center [878, 242] width 944 height 53
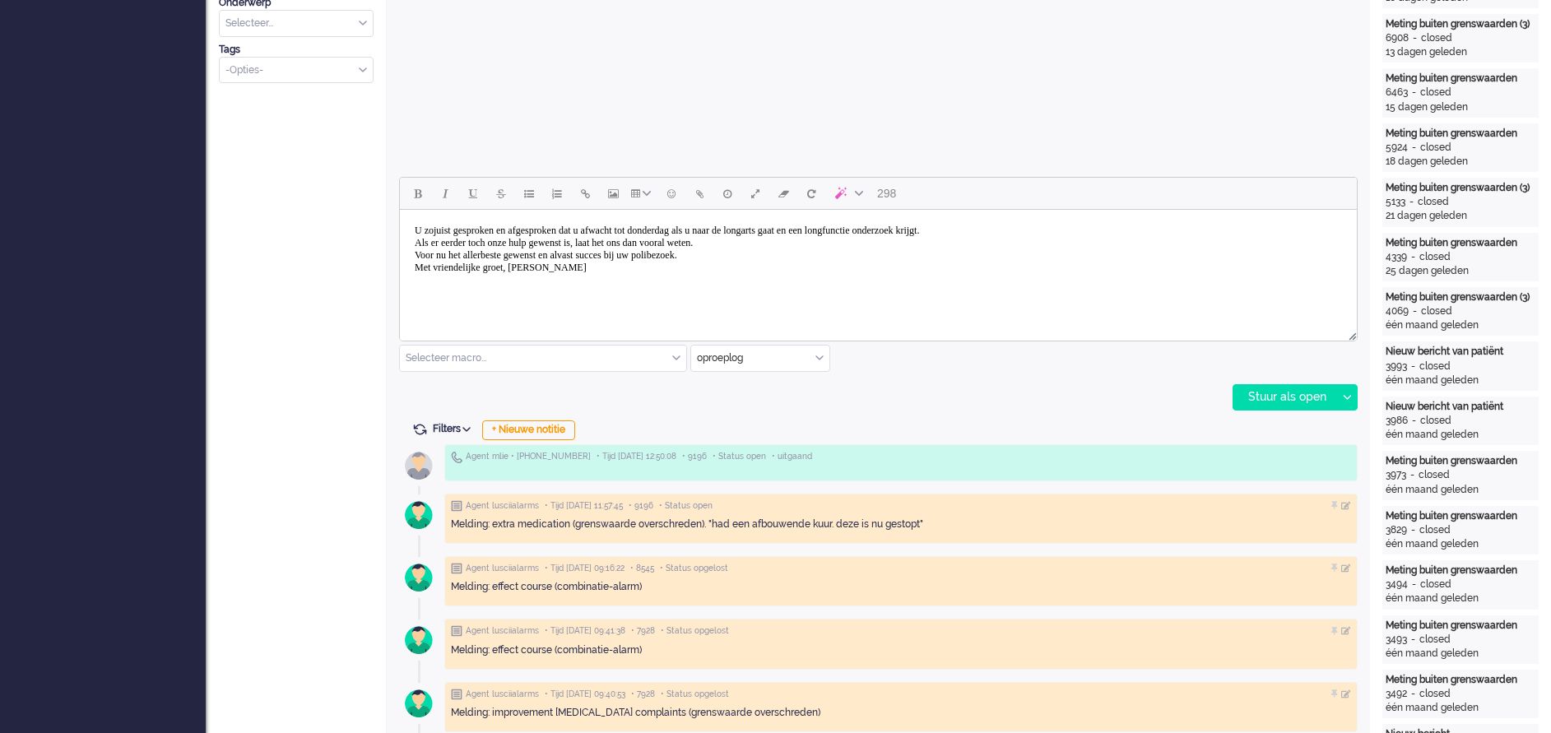
click at [539, 272] on body "U zojuist gesproken en afgesproken dat u afwacht tot donderdag als u naar de lo…" at bounding box center [878, 249] width 944 height 66
click at [1262, 392] on div "Stuur als open" at bounding box center [1284, 397] width 103 height 25
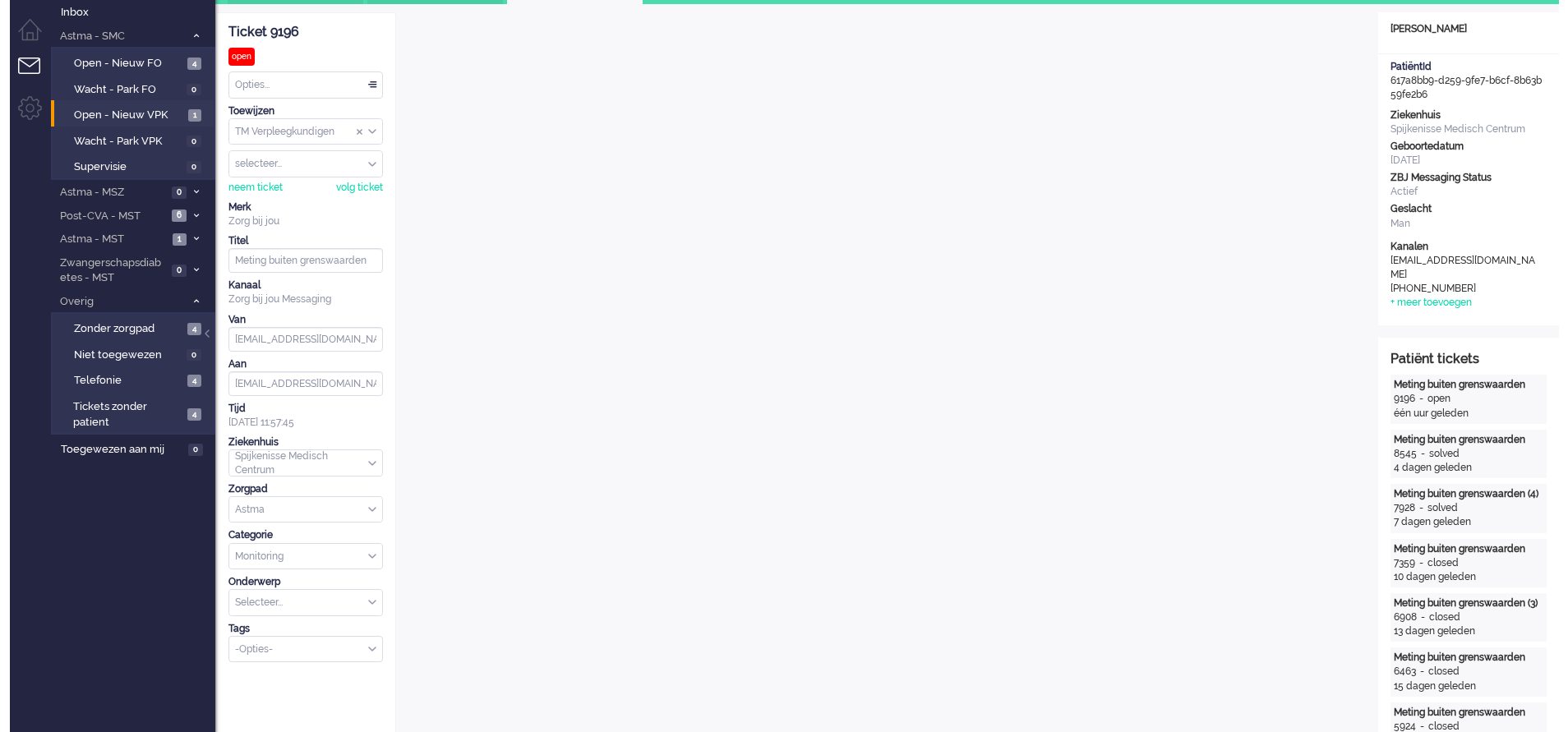
scroll to position [0, 0]
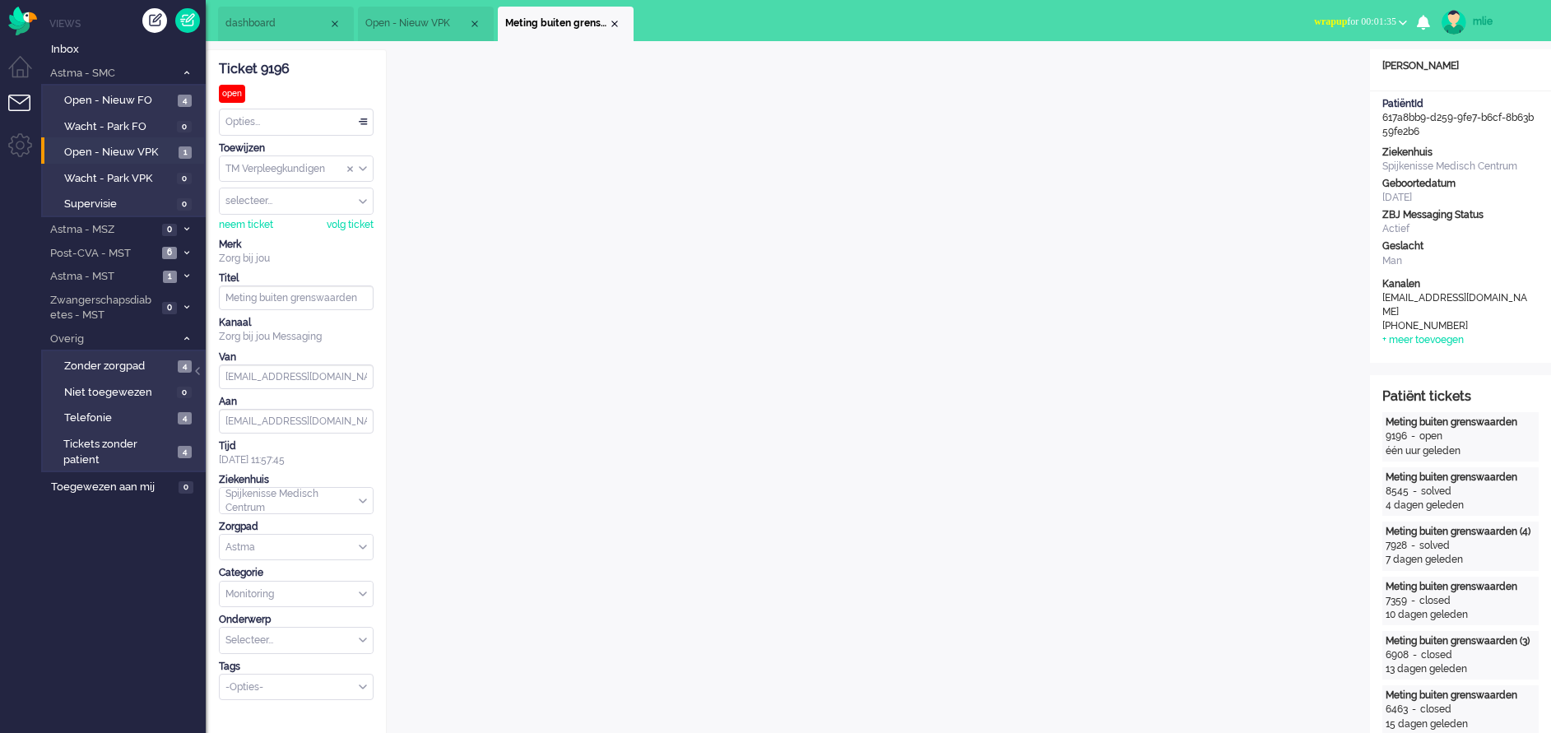
click at [358, 117] on div "Opties..." at bounding box center [296, 122] width 153 height 26
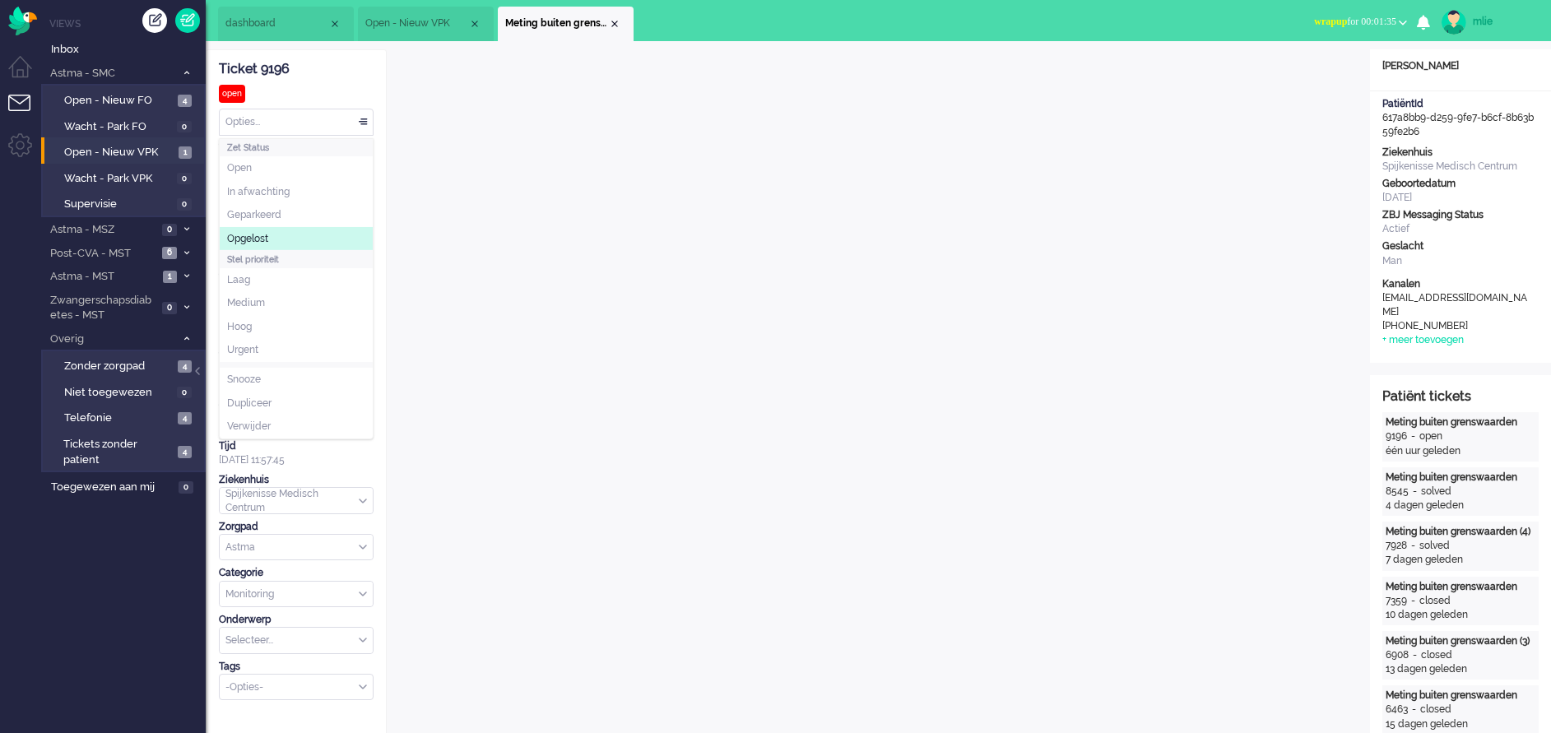
click at [261, 240] on span "Opgelost" at bounding box center [247, 239] width 41 height 14
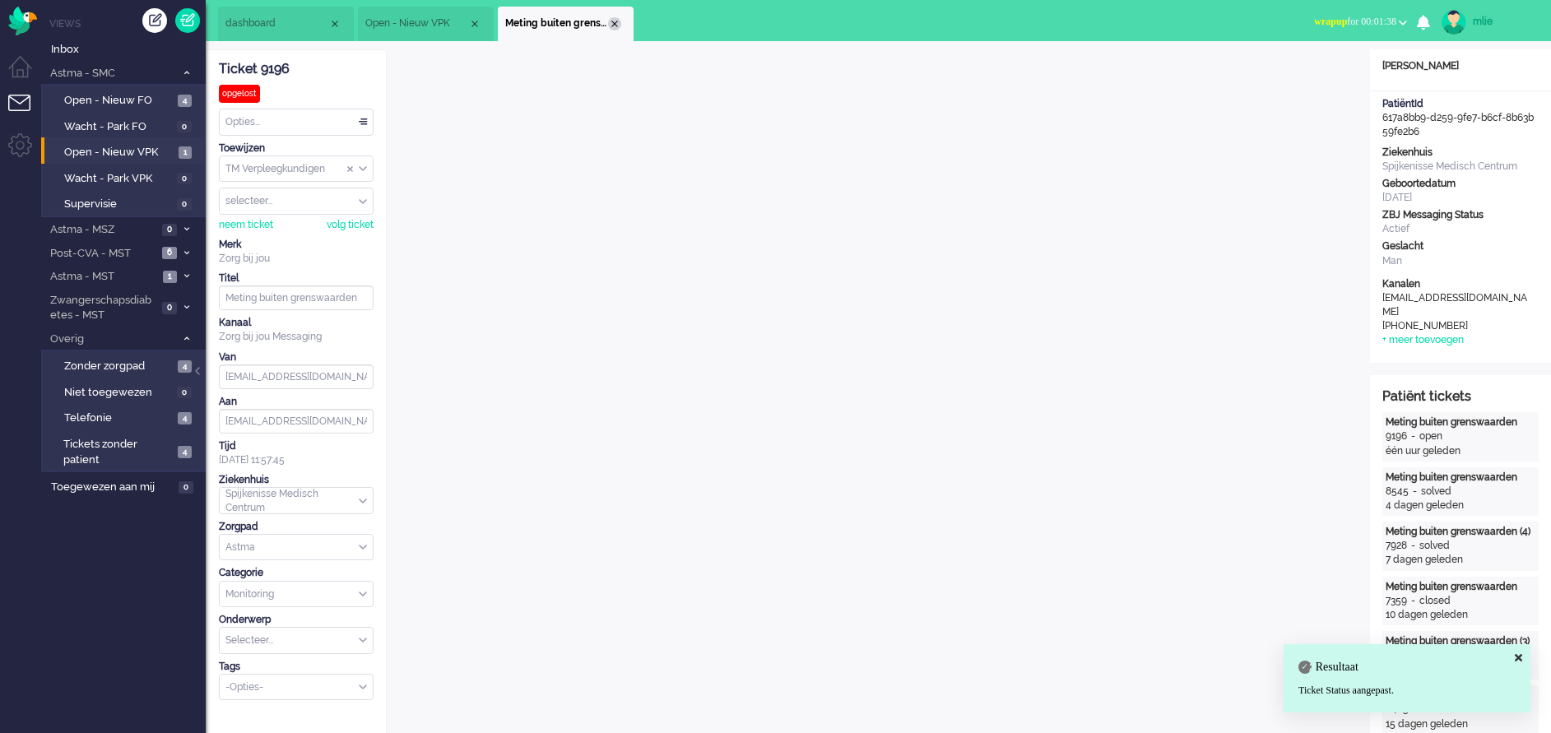
click at [614, 23] on div "Close tab" at bounding box center [614, 23] width 13 height 13
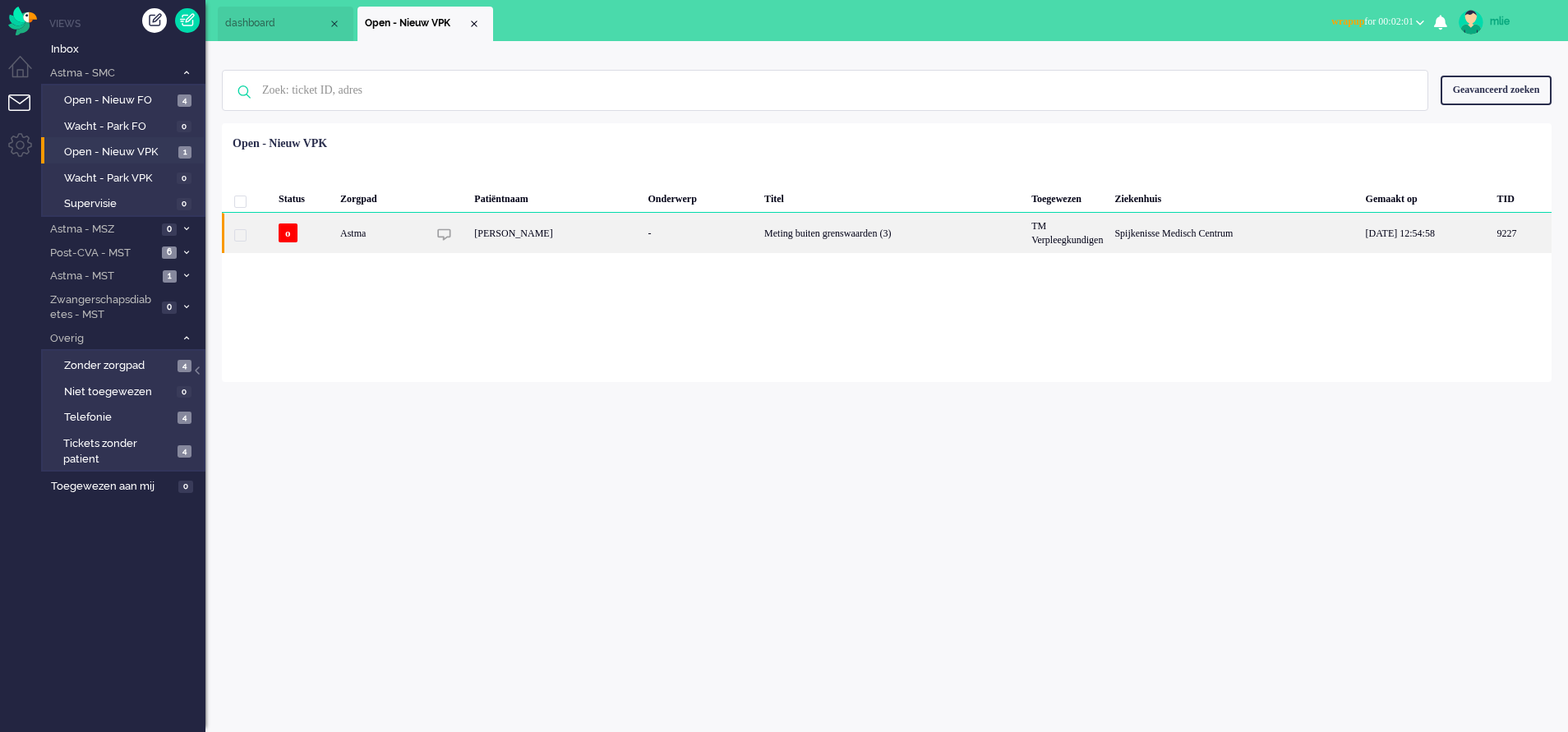
click at [799, 225] on div "Meting buiten grenswaarden (3)" at bounding box center [891, 233] width 267 height 40
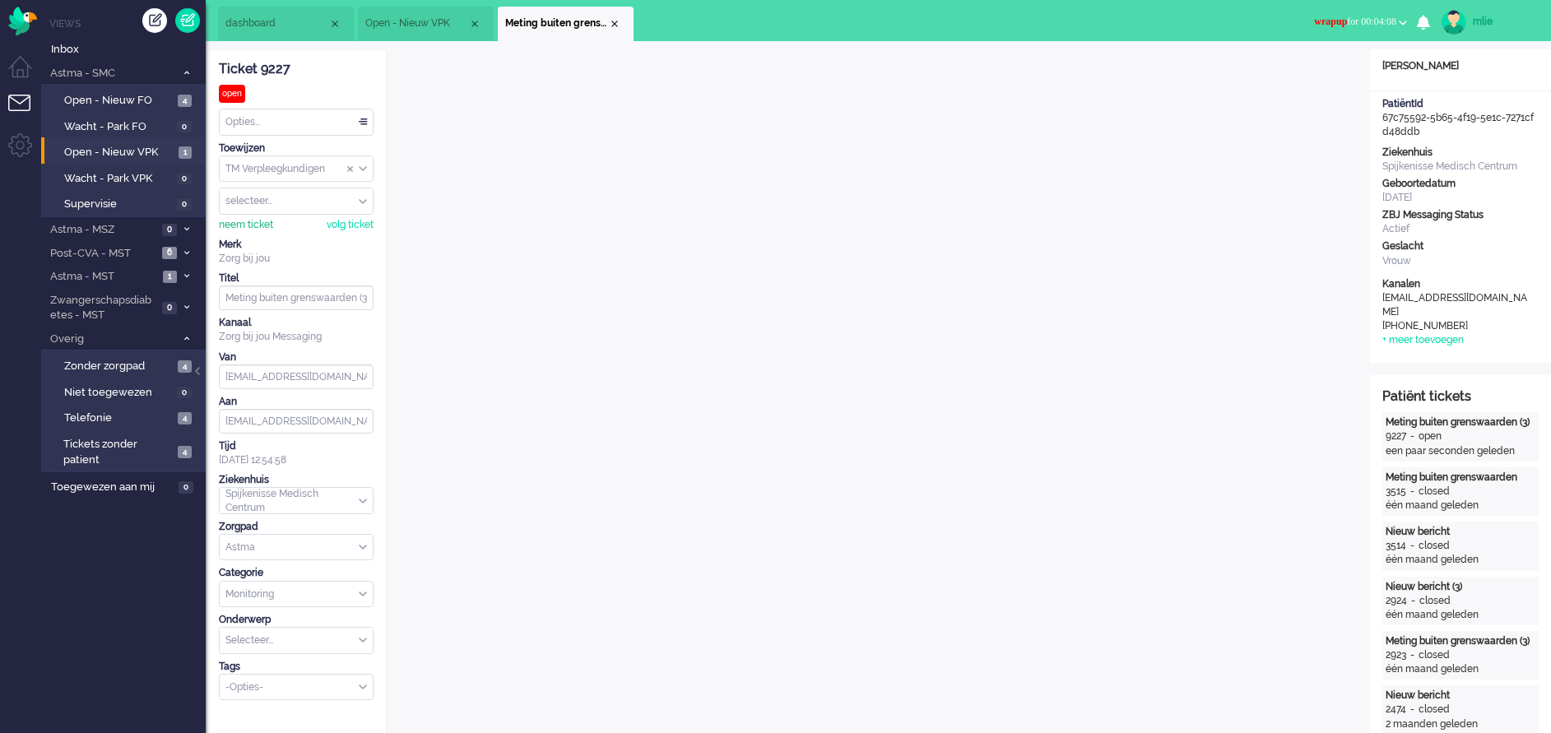
click at [256, 224] on div "neem ticket" at bounding box center [246, 225] width 54 height 14
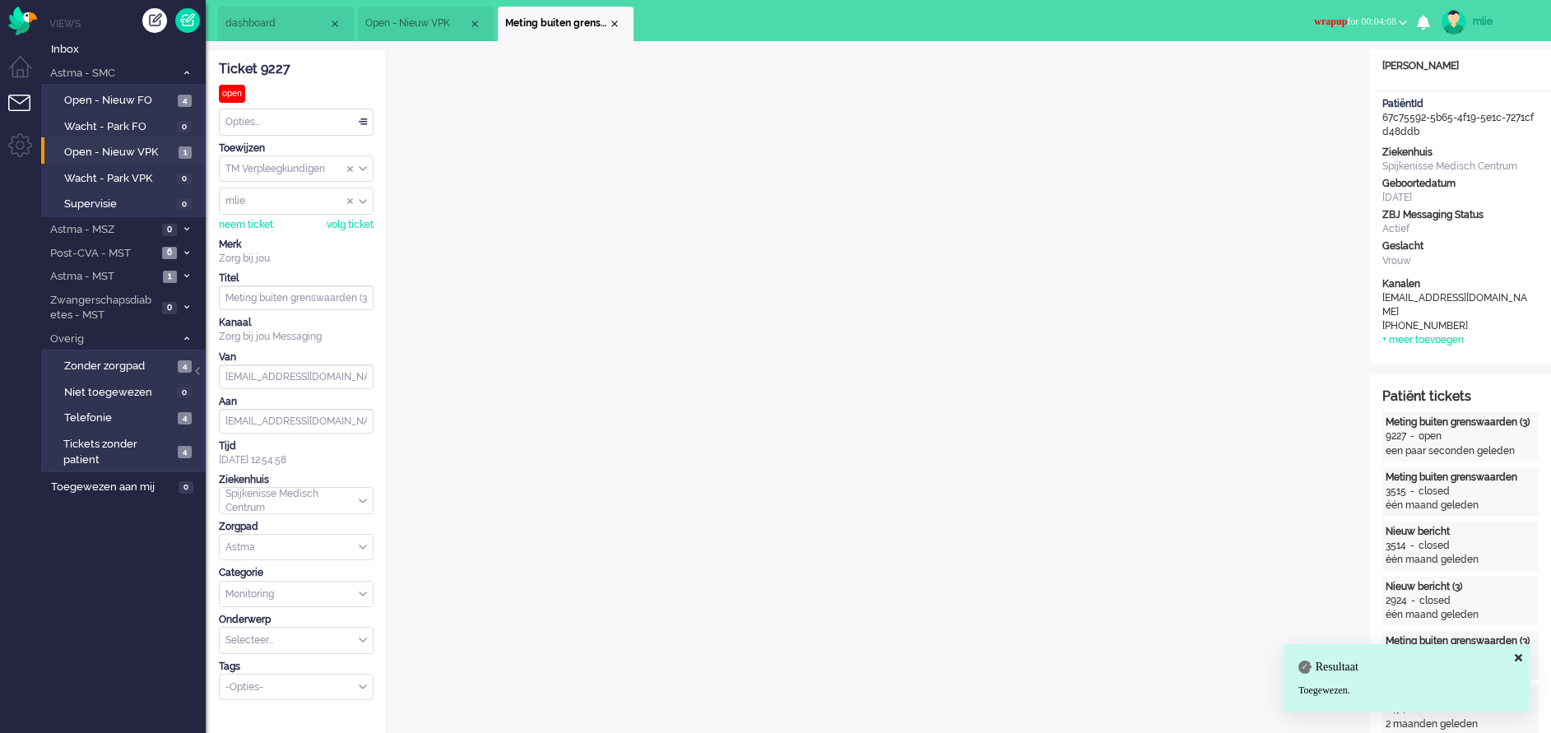
click at [1328, 18] on span "wrapup for 00:04:08" at bounding box center [1355, 22] width 82 height 12
click at [1293, 73] on label "Online" at bounding box center [1339, 74] width 130 height 14
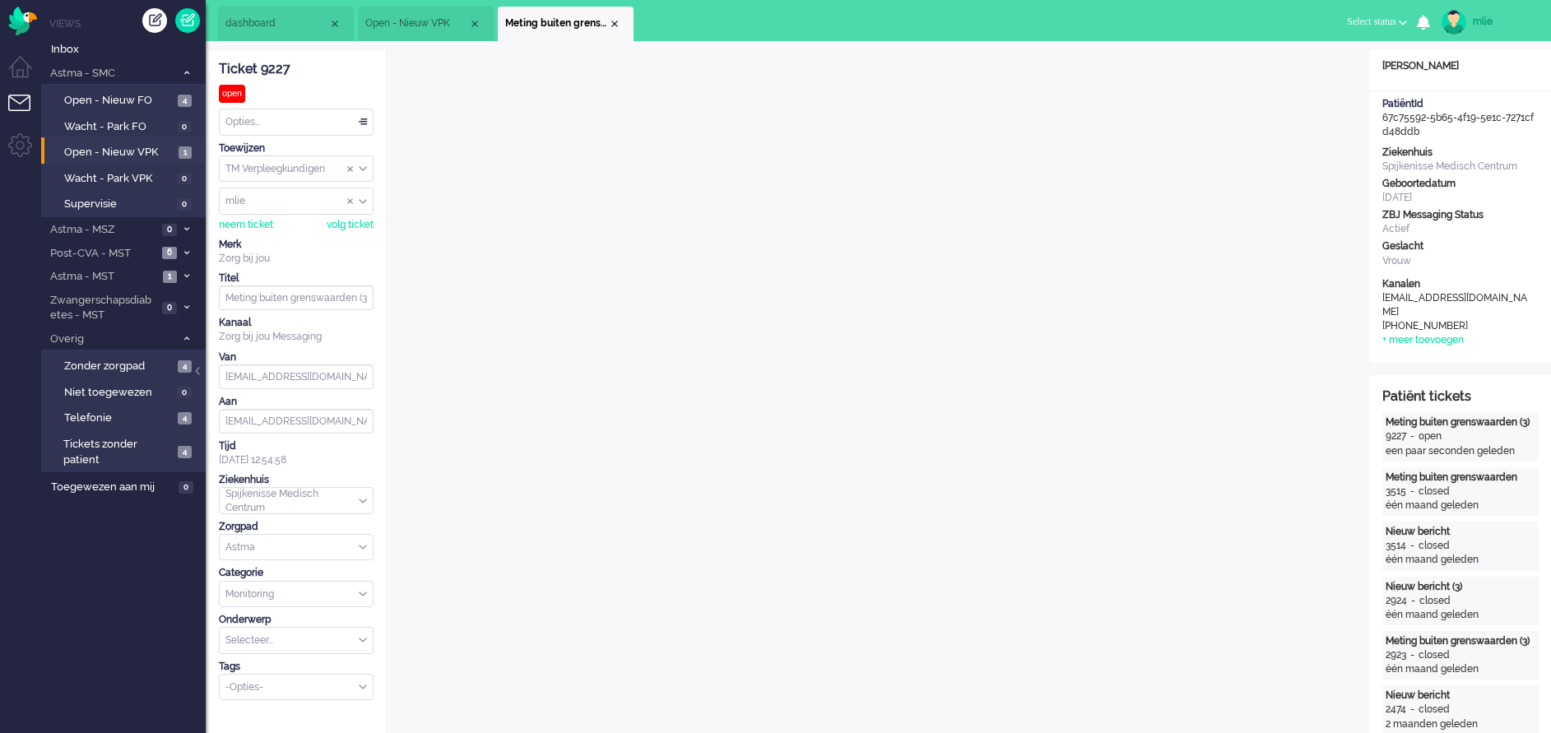
click at [277, 16] on span "dashboard" at bounding box center [276, 23] width 103 height 14
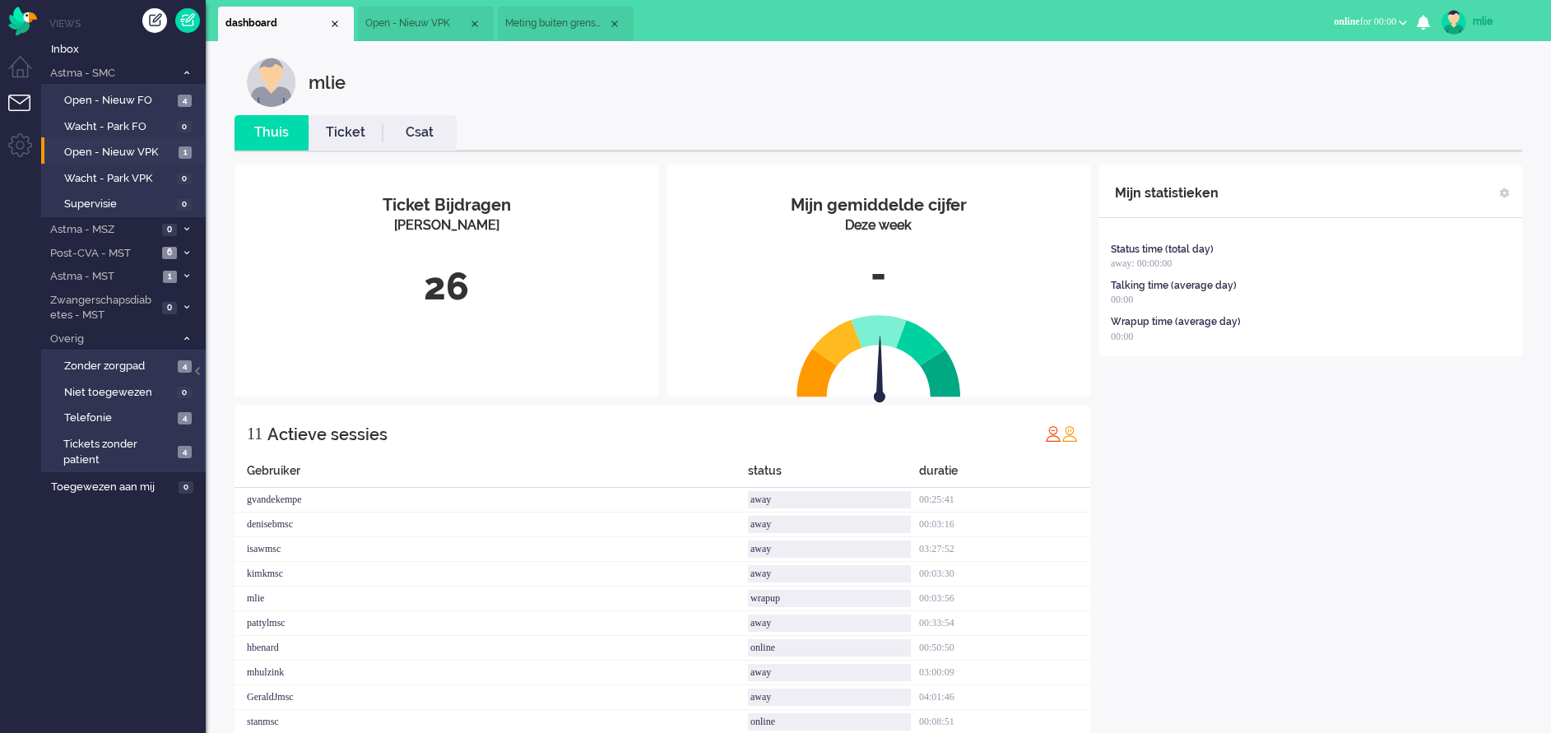
click at [350, 138] on link "Ticket" at bounding box center [346, 132] width 74 height 19
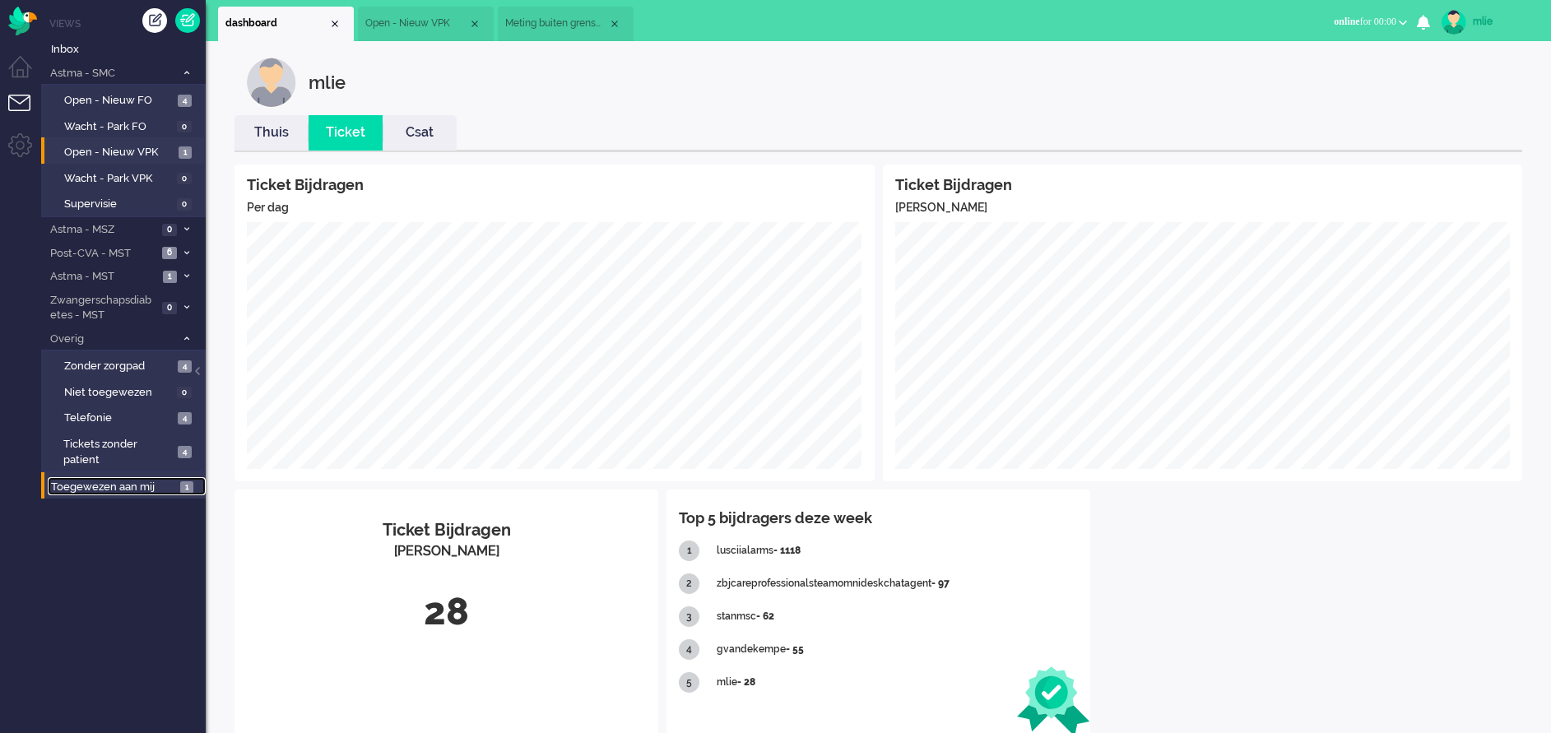
click at [95, 487] on span "Toegewezen aan mij" at bounding box center [113, 488] width 124 height 16
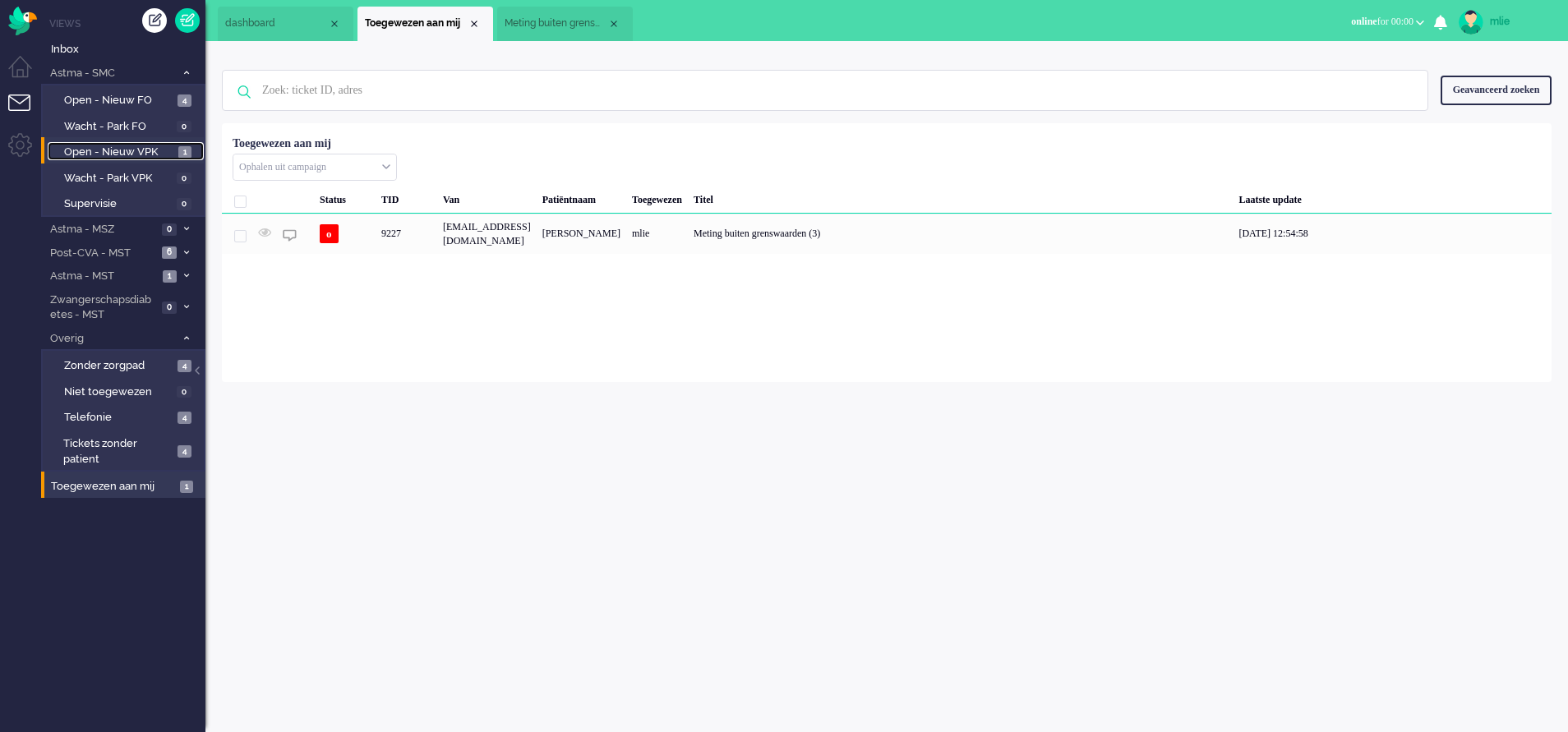
click at [102, 147] on span "Open - Nieuw VPK" at bounding box center [119, 153] width 110 height 16
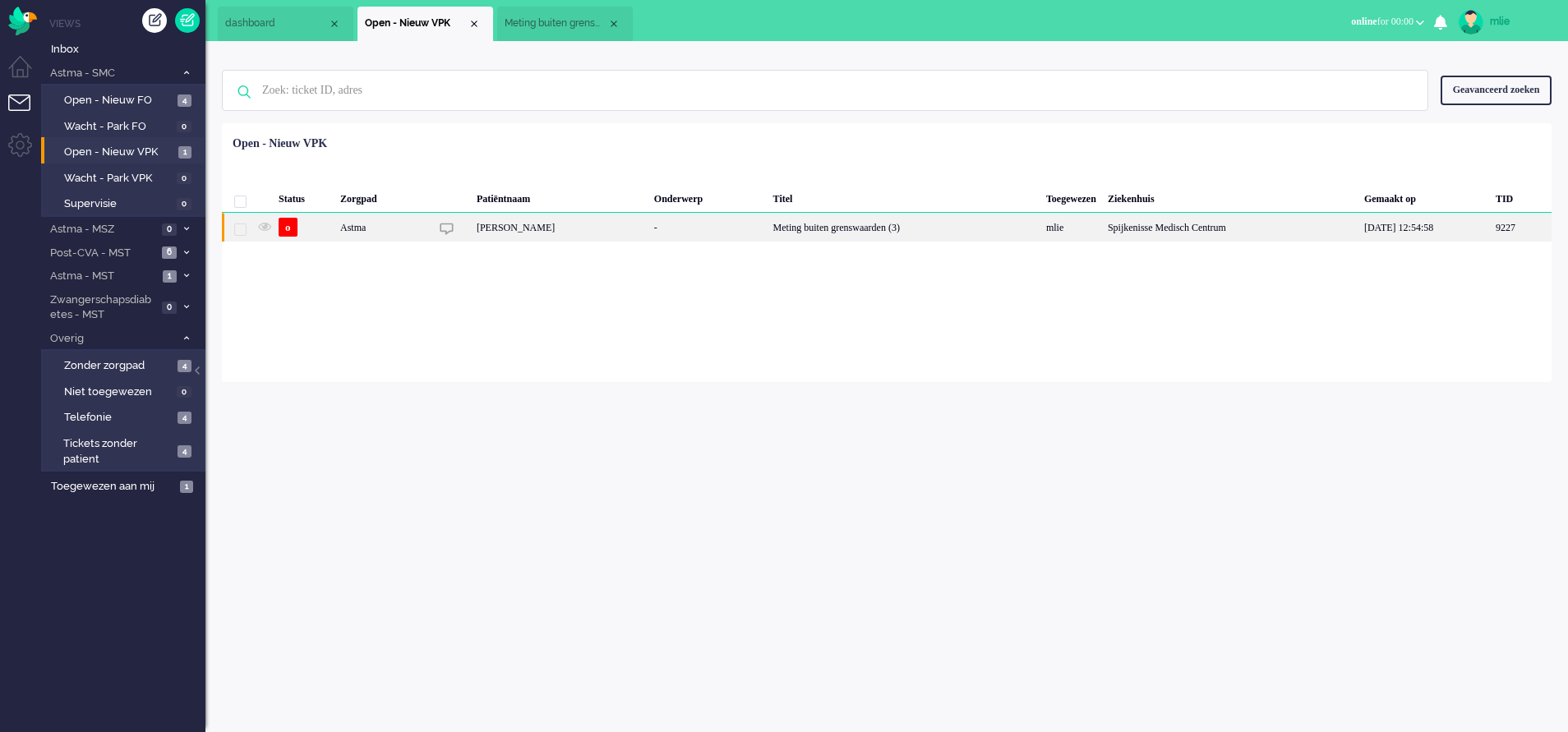
click at [851, 225] on div "Meting buiten grenswaarden (3)" at bounding box center [903, 227] width 273 height 29
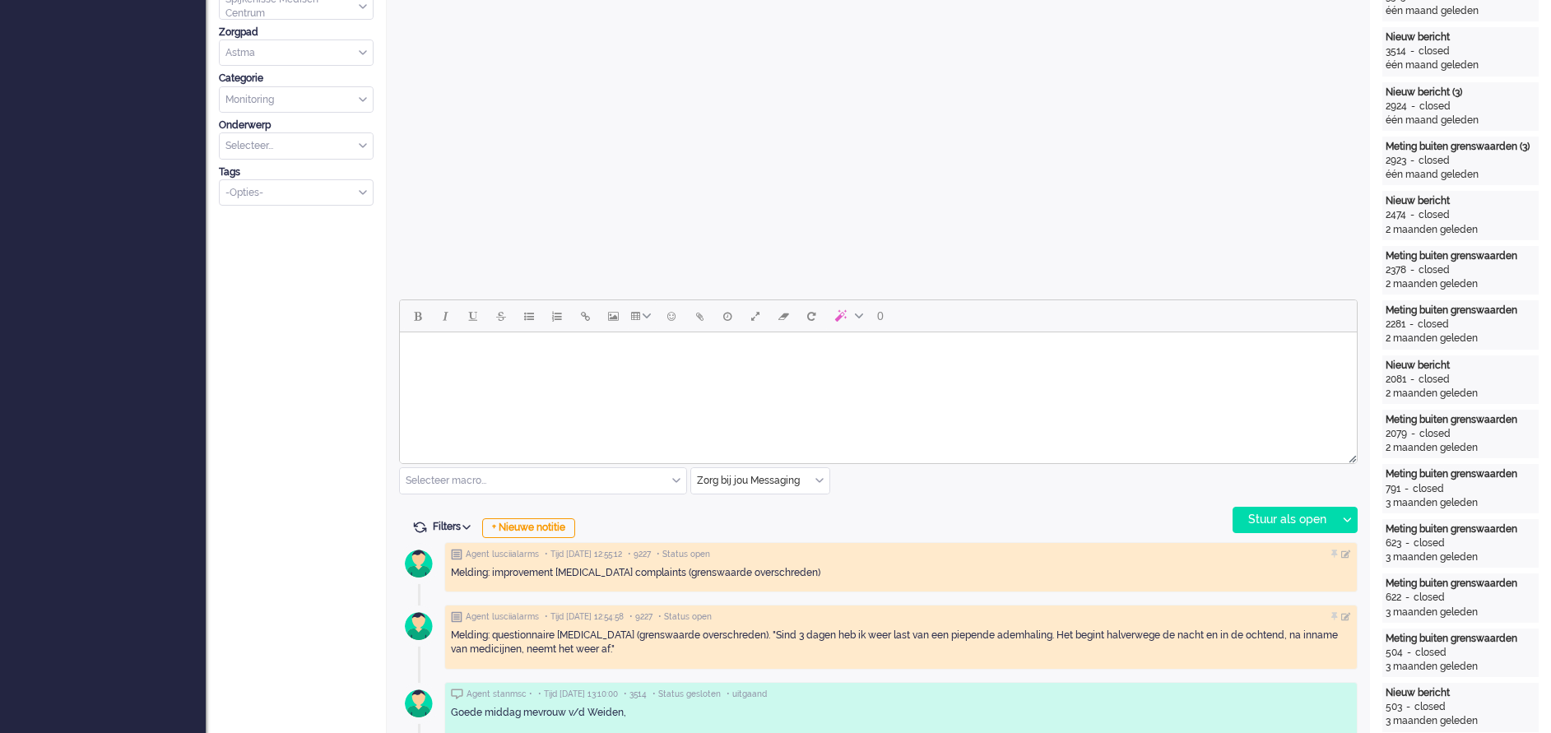
scroll to position [494, 0]
click at [817, 483] on div "Zorg bij jou Messaging" at bounding box center [760, 482] width 138 height 26
click at [768, 528] on span "uitgaand telefoon" at bounding box center [739, 530] width 81 height 14
click at [1282, 514] on div "Stuur als open" at bounding box center [1284, 520] width 103 height 25
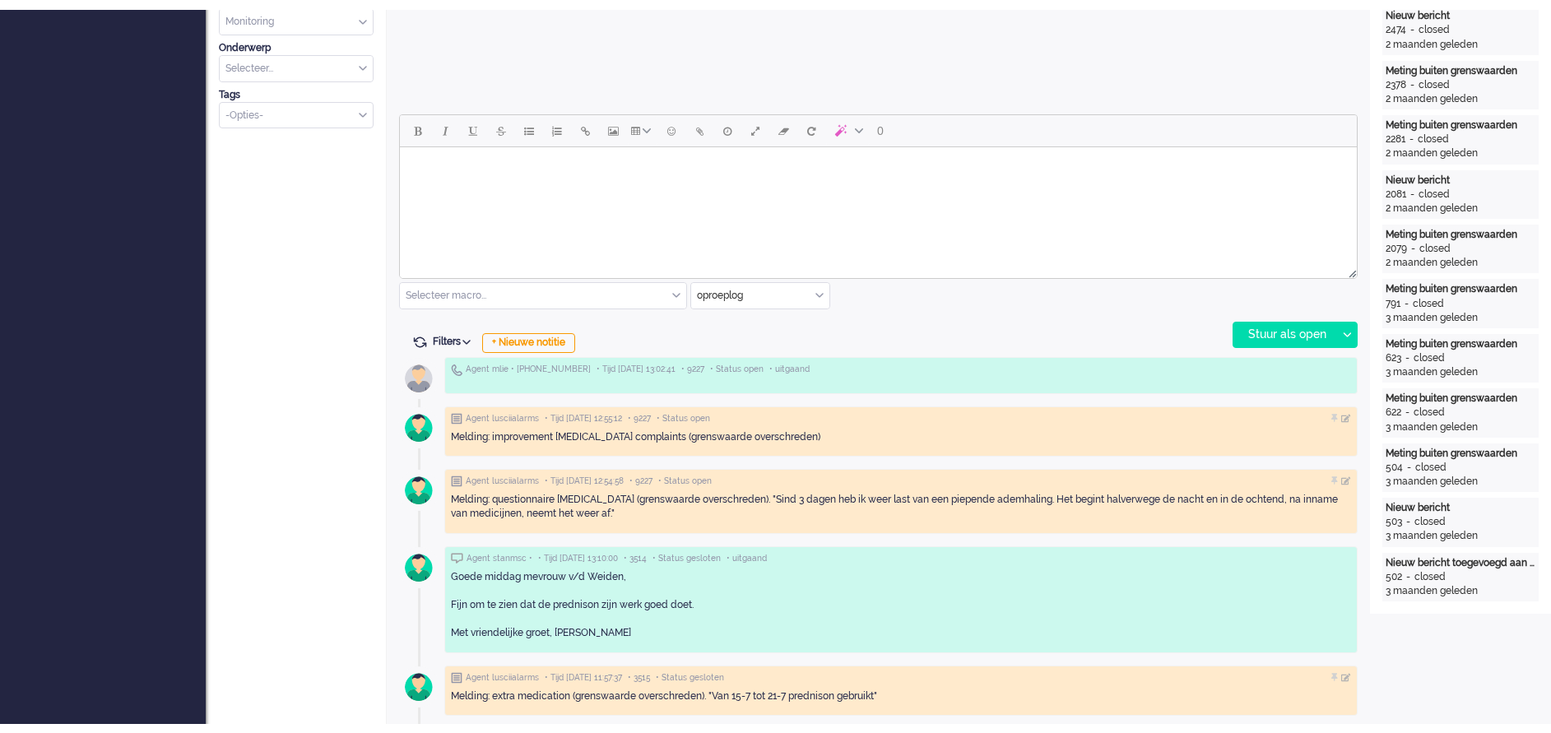
scroll to position [740, 0]
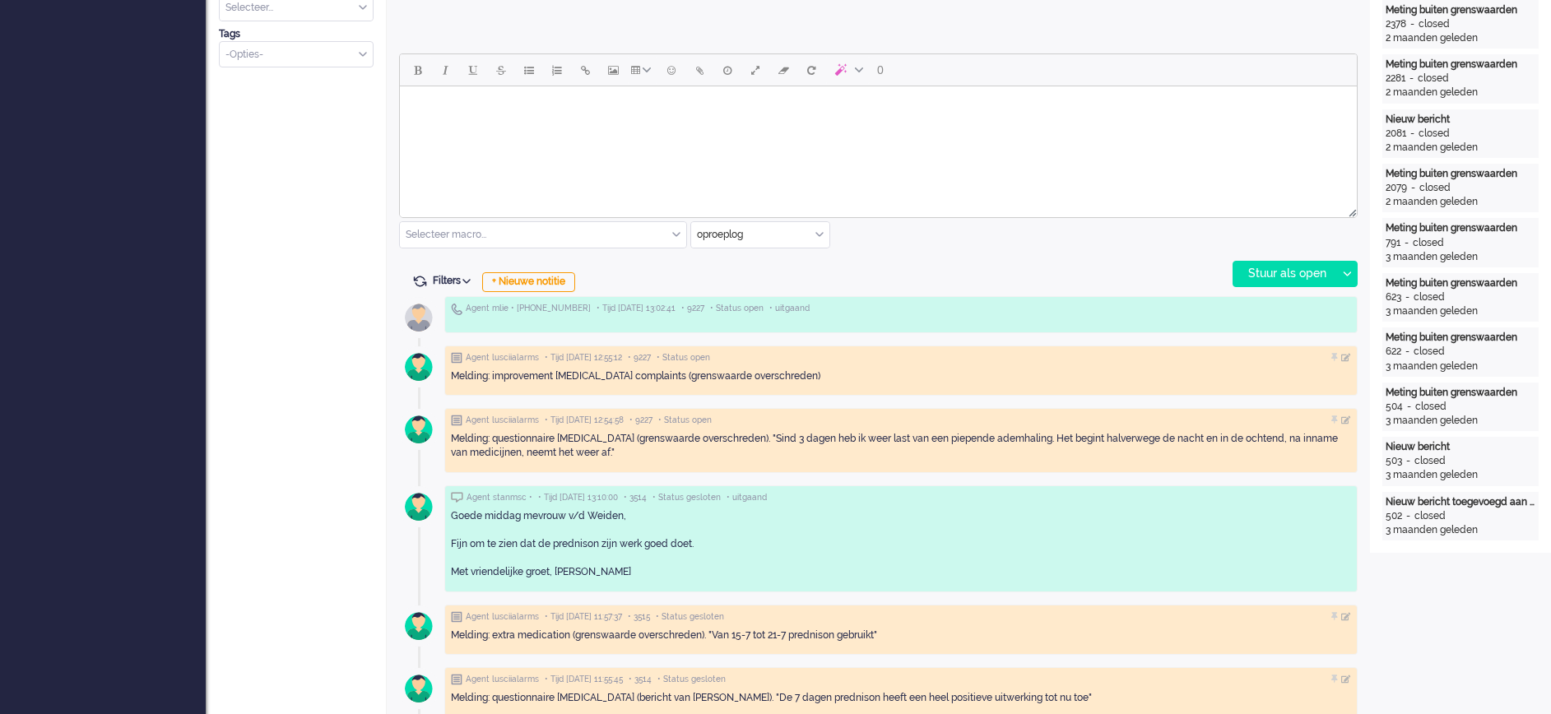
click at [479, 106] on body "Rich Text Area. Press ALT-0 for help." at bounding box center [878, 107] width 944 height 29
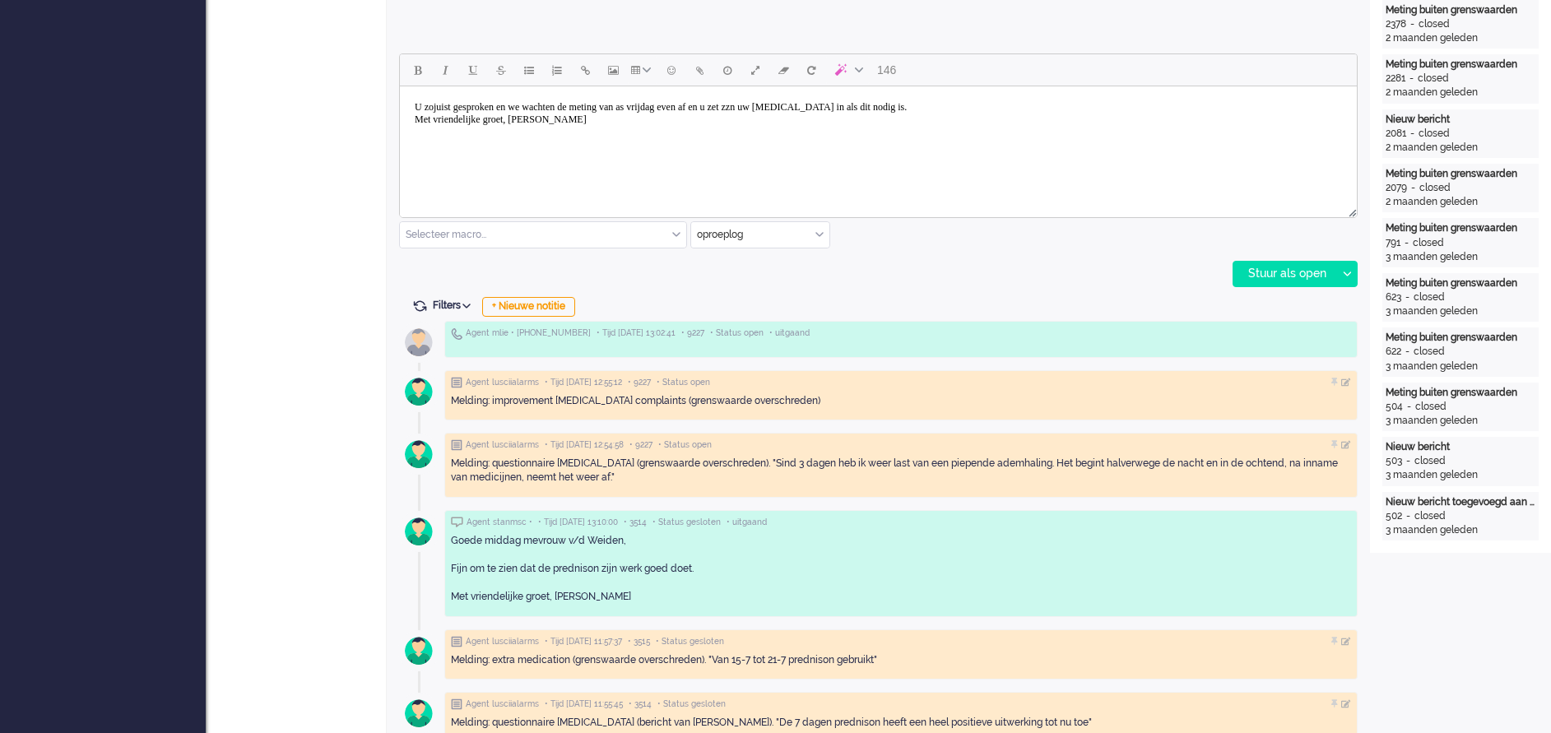
click at [814, 104] on body "U zojuist gesproken en we wachten de meting van as vrijdag even af en u zet zzn…" at bounding box center [878, 113] width 944 height 41
click at [1021, 102] on body "U zojuist gesproken en we wachten de meting van as vrijdag even af en u zet zn …" at bounding box center [878, 113] width 944 height 41
click at [1289, 273] on div "Stuur als open" at bounding box center [1284, 274] width 103 height 25
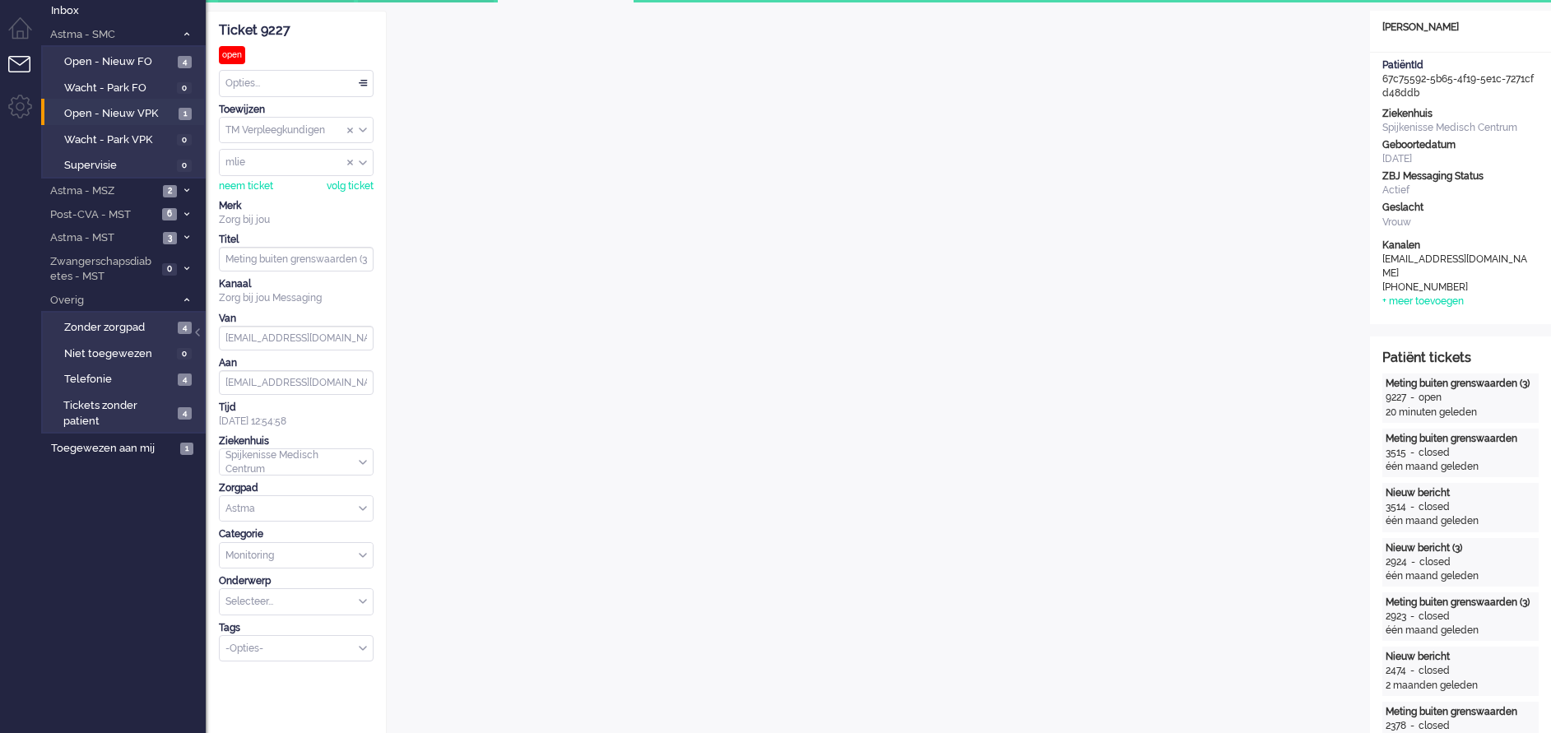
scroll to position [0, 0]
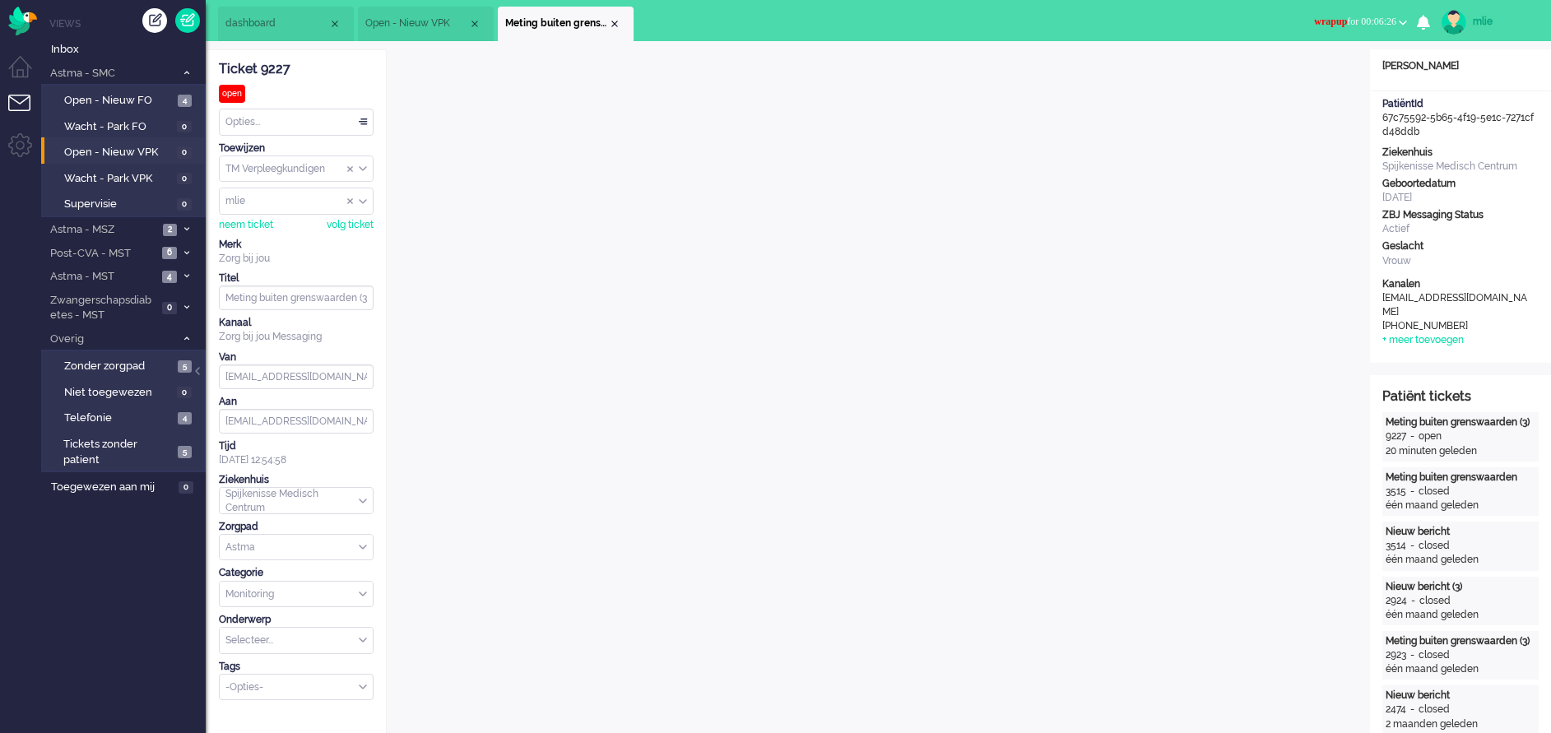
click at [1349, 23] on span "wrapup for 00:06:26" at bounding box center [1355, 22] width 82 height 12
click at [1291, 73] on label "Online" at bounding box center [1339, 74] width 130 height 14
click at [360, 118] on div "Opties..." at bounding box center [296, 122] width 153 height 26
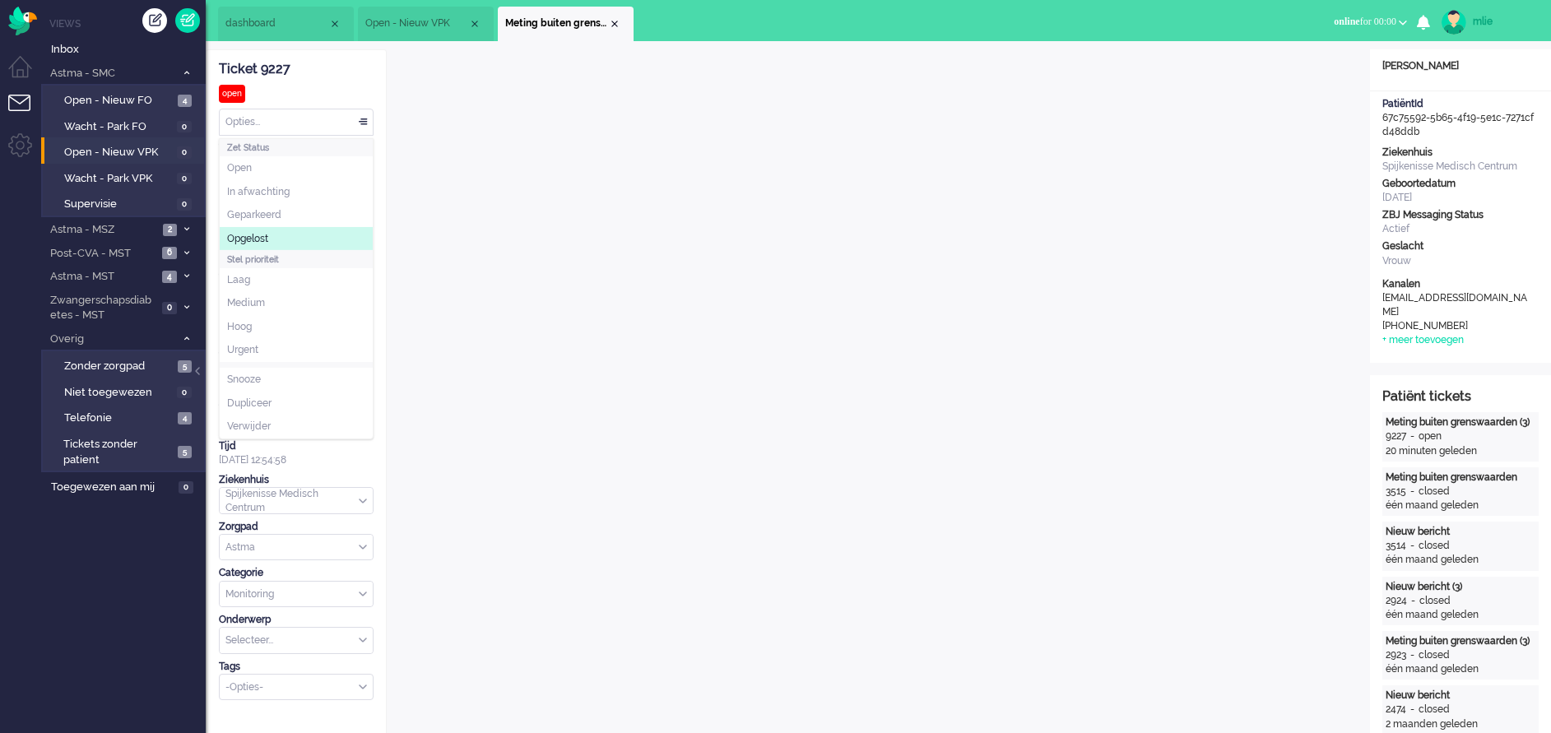
click at [254, 234] on span "Opgelost" at bounding box center [247, 239] width 41 height 14
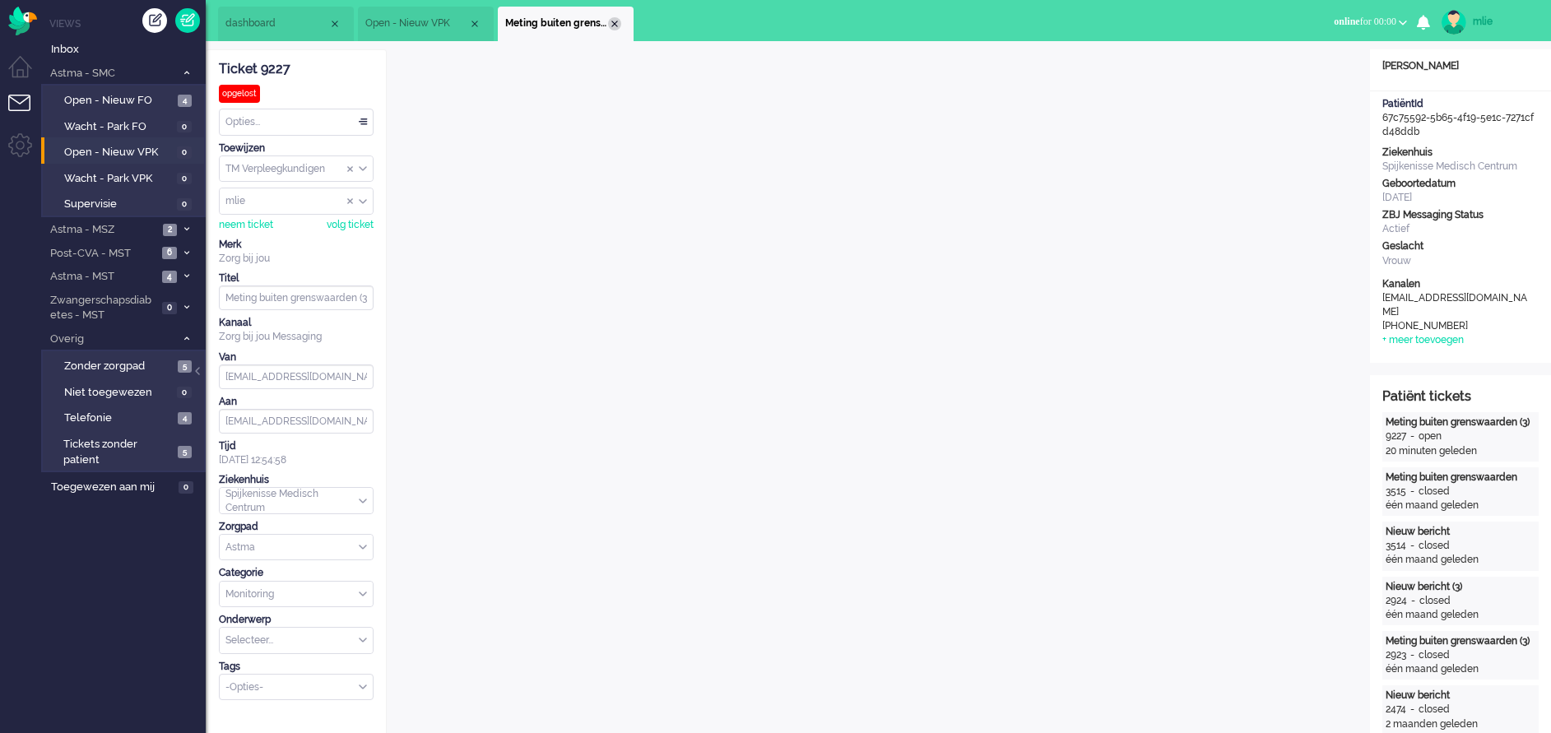
click at [615, 24] on div "Close tab" at bounding box center [614, 23] width 13 height 13
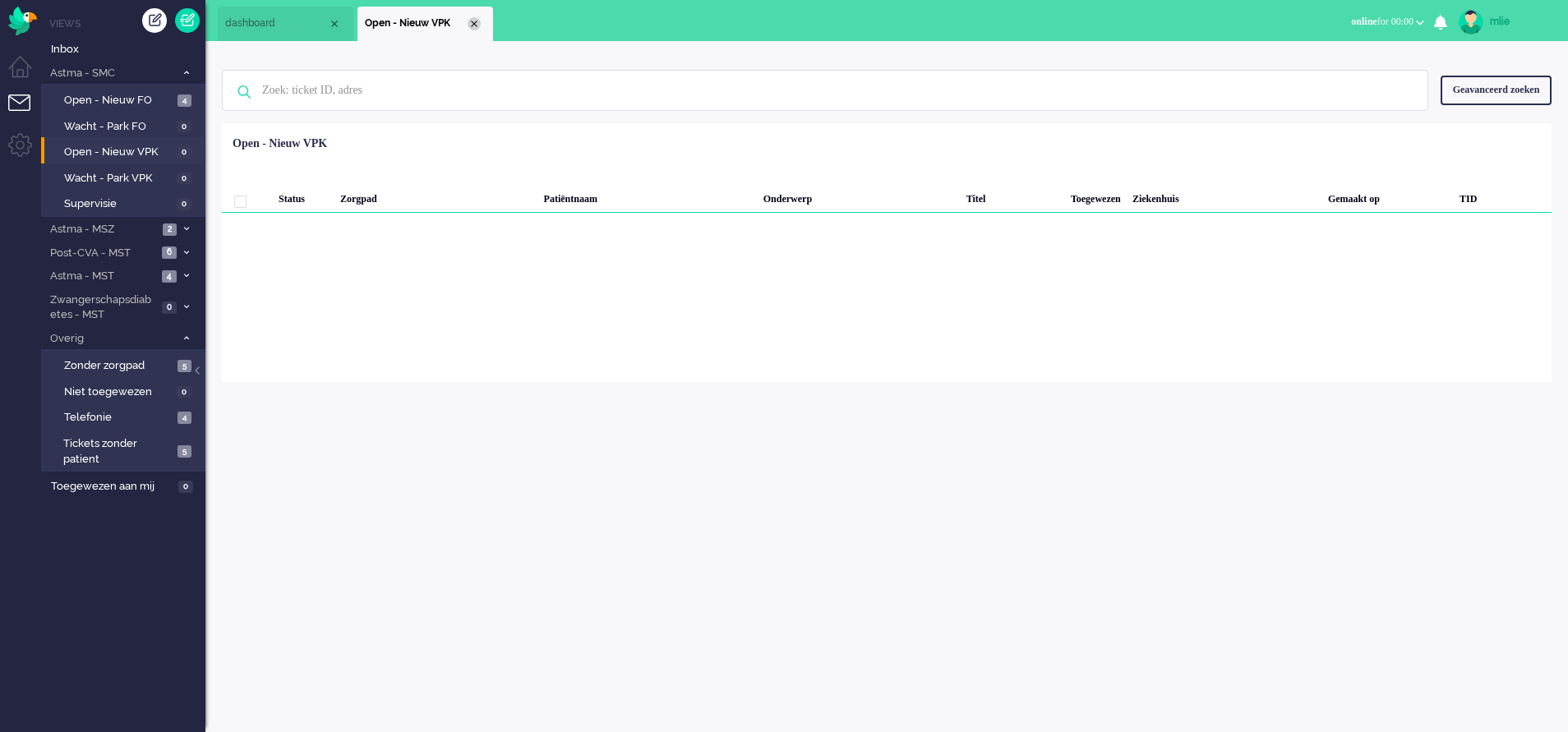
click at [476, 21] on div "Close tab" at bounding box center [473, 23] width 13 height 13
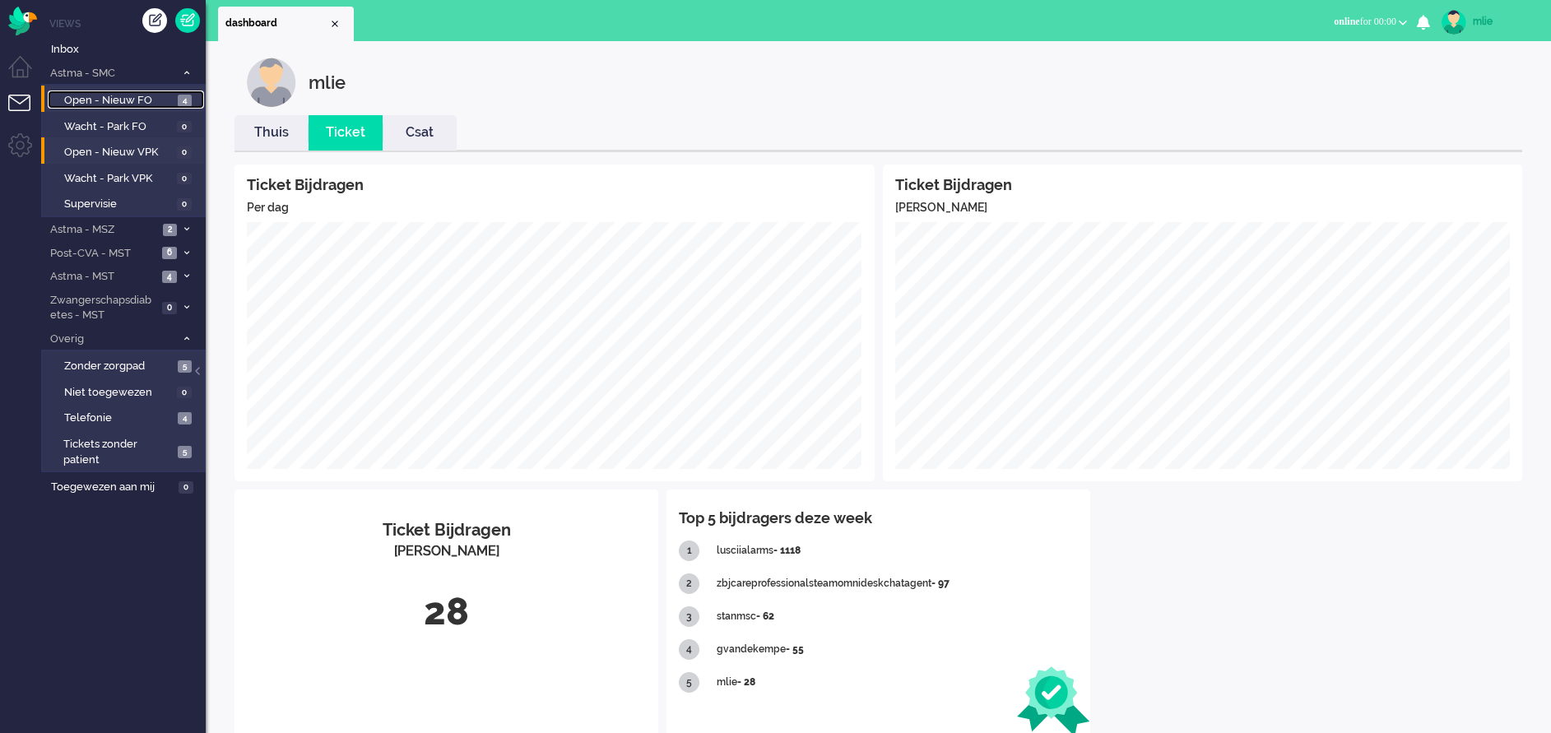
click at [121, 100] on span "Open - Nieuw FO" at bounding box center [118, 101] width 109 height 16
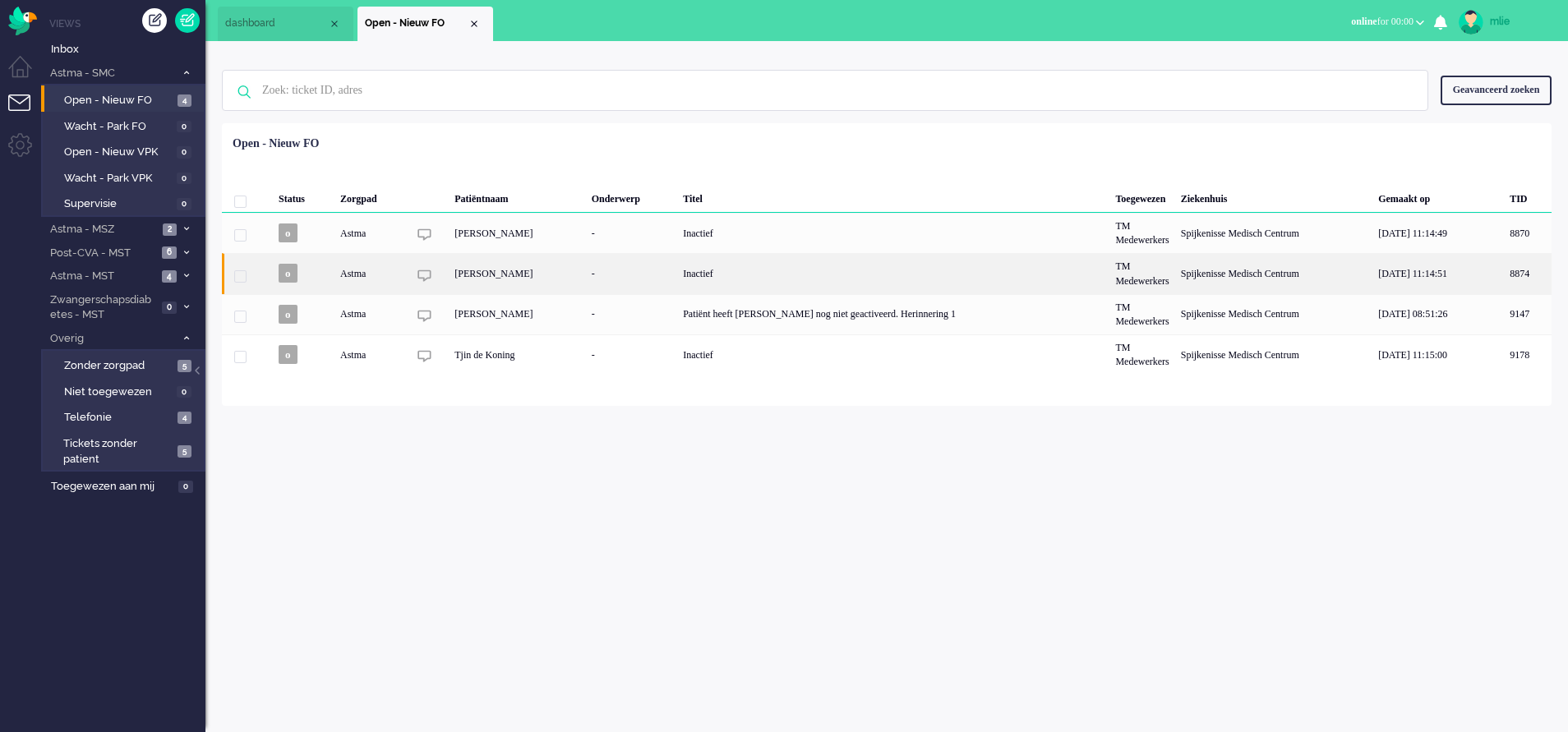
click at [753, 280] on div "Inactief" at bounding box center [893, 273] width 432 height 40
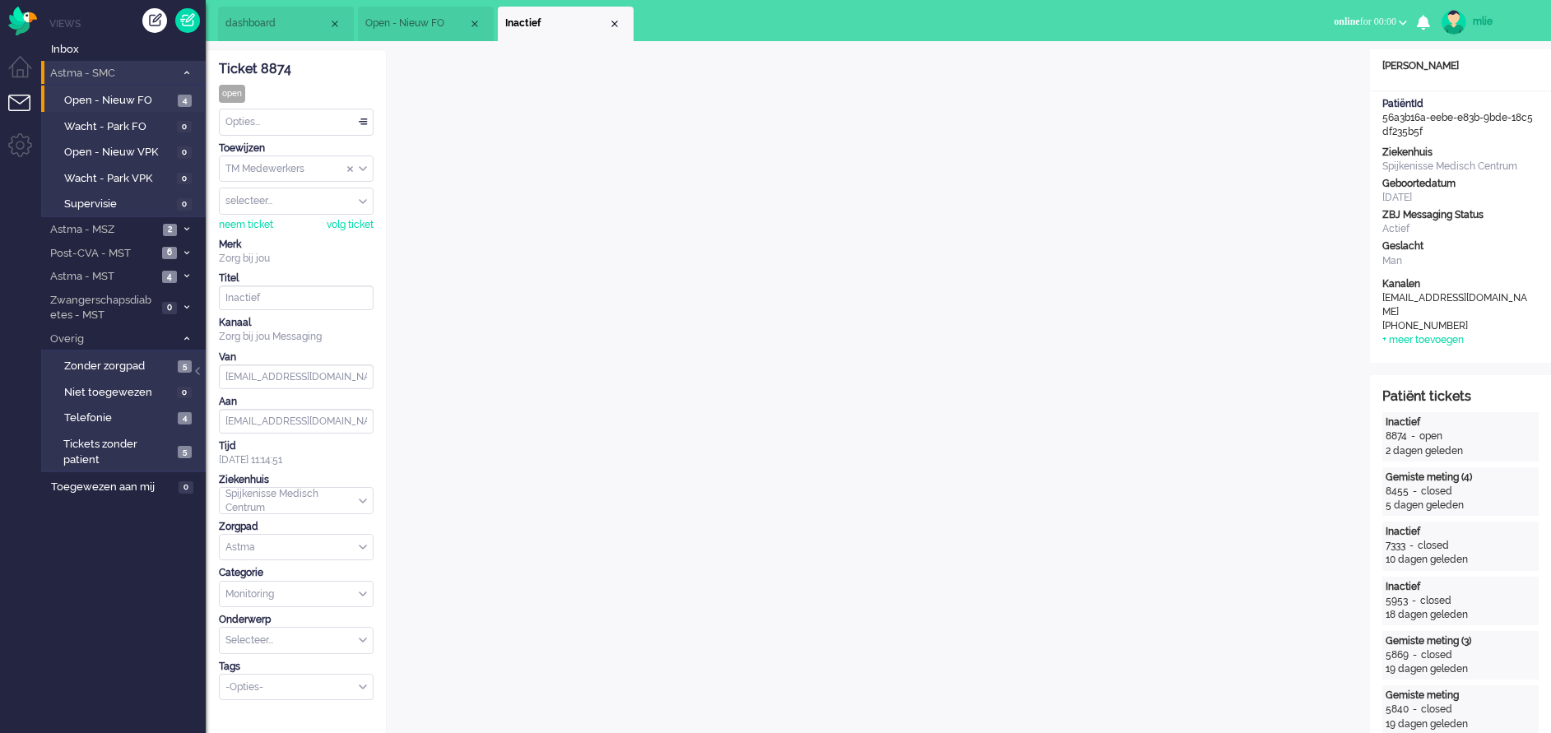
click at [184, 66] on li "Astma - SMC 4" at bounding box center [123, 73] width 165 height 24
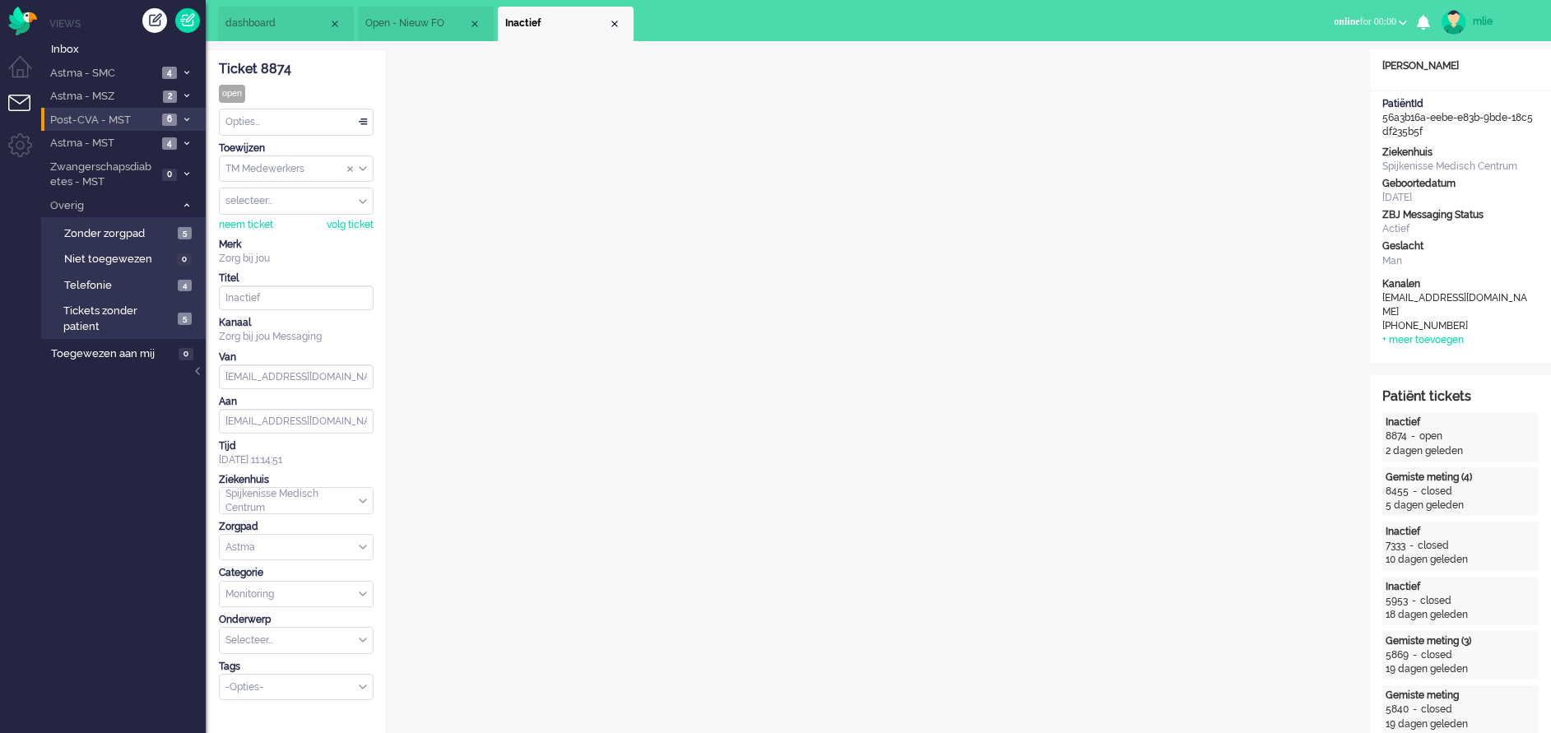
click at [191, 111] on li "Post-CVA - MST 6" at bounding box center [123, 120] width 165 height 24
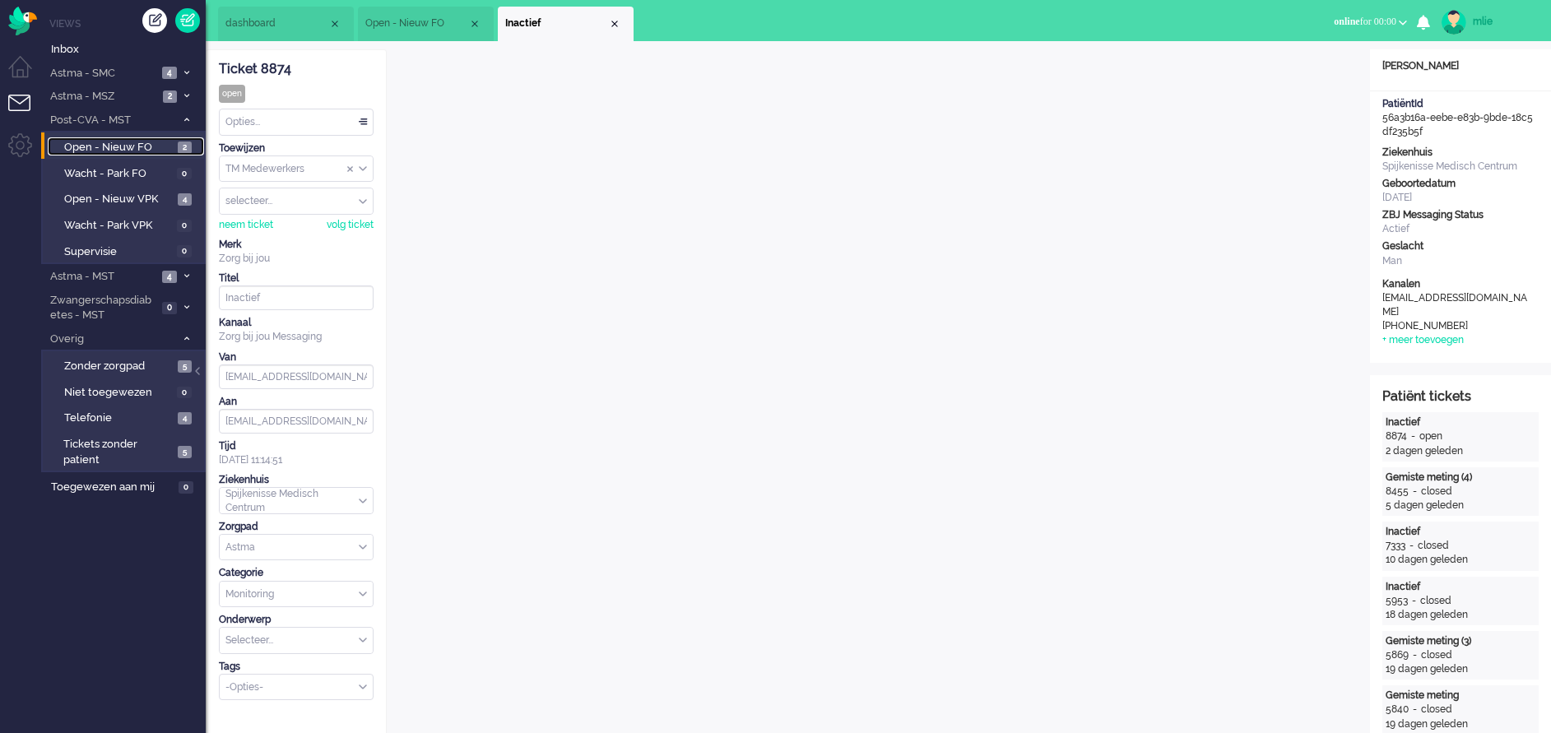
click at [169, 145] on span "Open - Nieuw FO" at bounding box center [118, 148] width 109 height 16
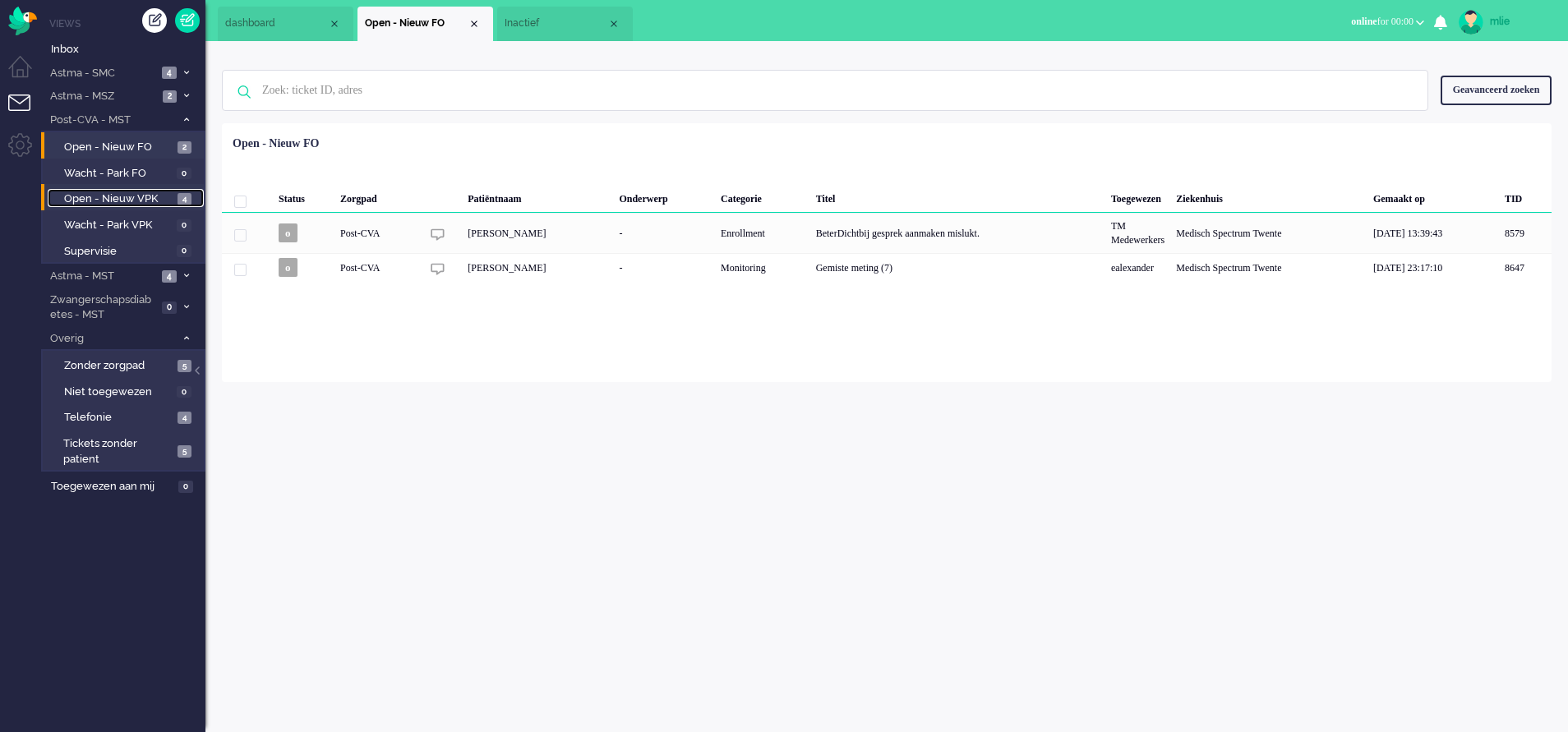
click at [133, 195] on span "Open - Nieuw VPK" at bounding box center [118, 200] width 109 height 16
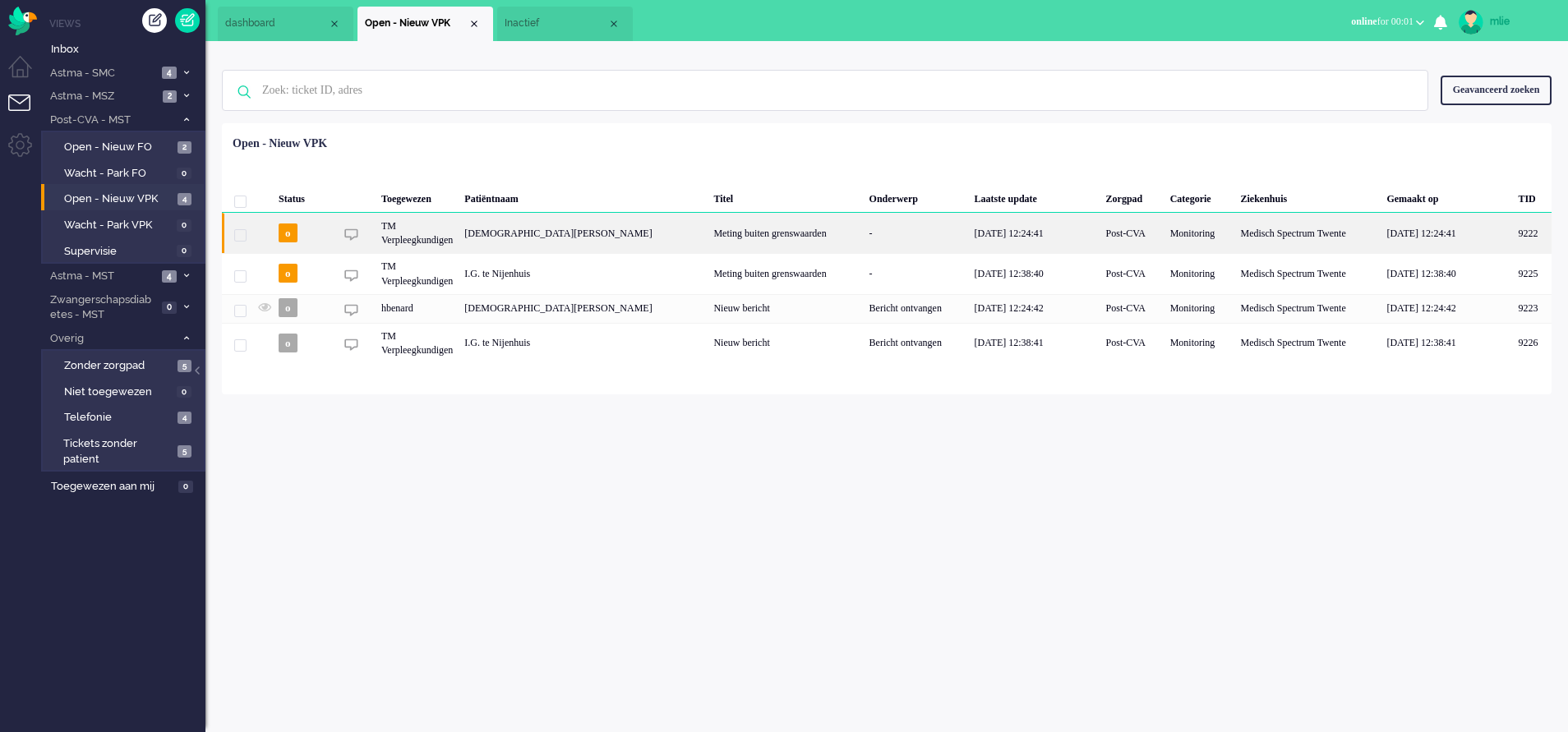
click at [969, 234] on div "[DATE] 12:24:41" at bounding box center [1035, 233] width 132 height 40
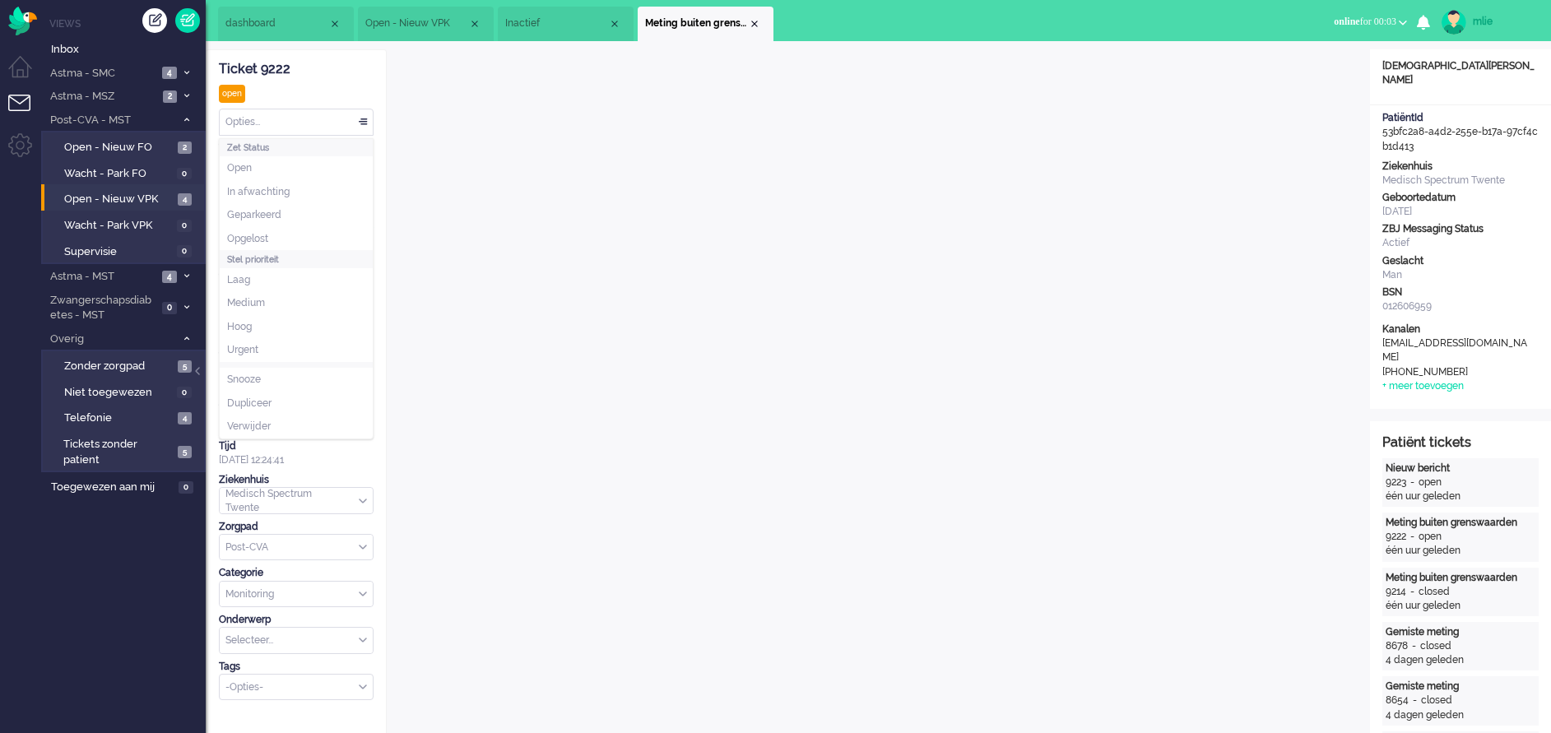
click at [359, 114] on div "Opties..." at bounding box center [296, 122] width 153 height 26
click at [243, 237] on span "Opgelost" at bounding box center [247, 239] width 41 height 14
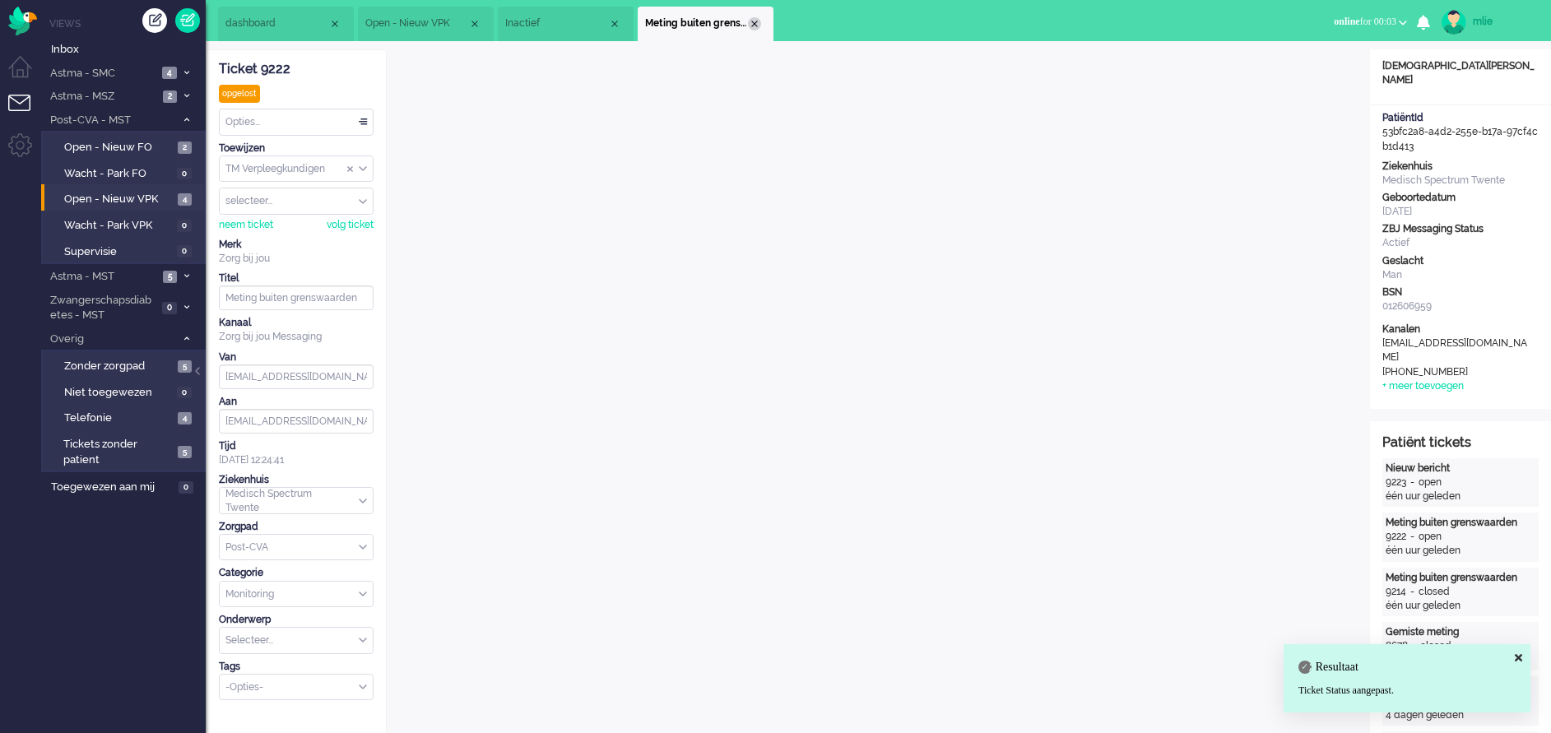
click at [758, 23] on div "Close tab" at bounding box center [754, 23] width 13 height 13
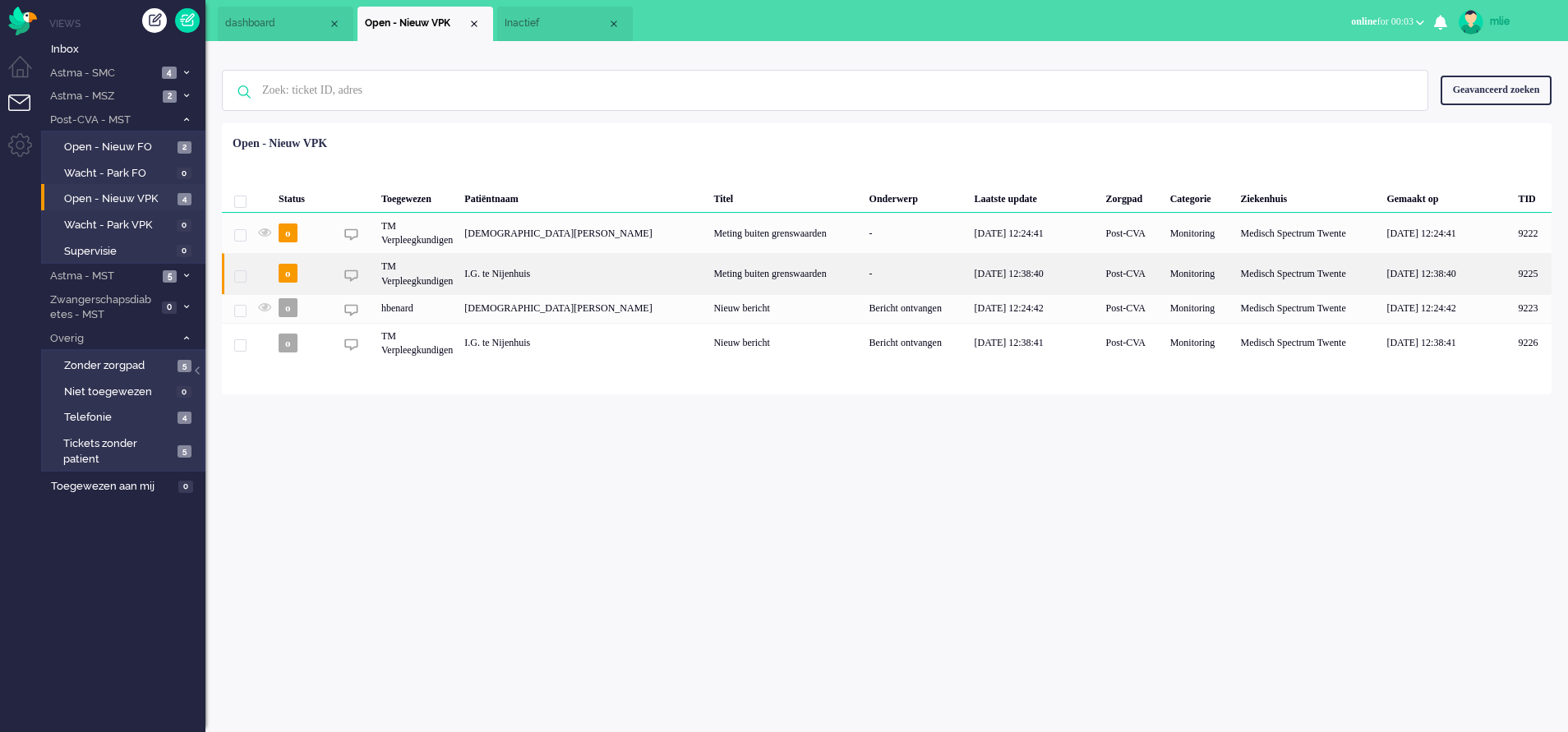
click at [758, 272] on div "Meting buiten grenswaarden" at bounding box center [785, 273] width 156 height 40
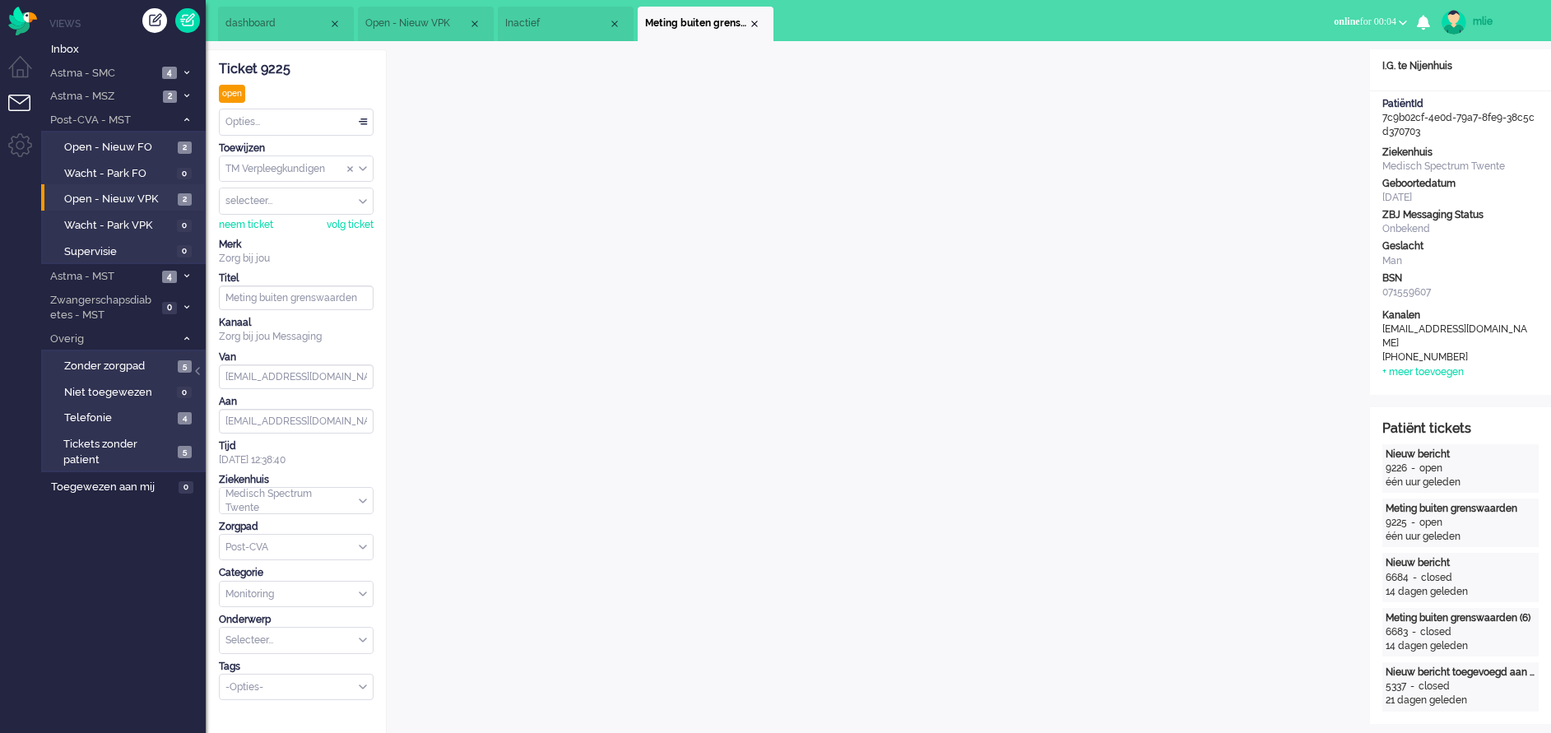
click at [358, 119] on div "Opties..." at bounding box center [296, 122] width 153 height 26
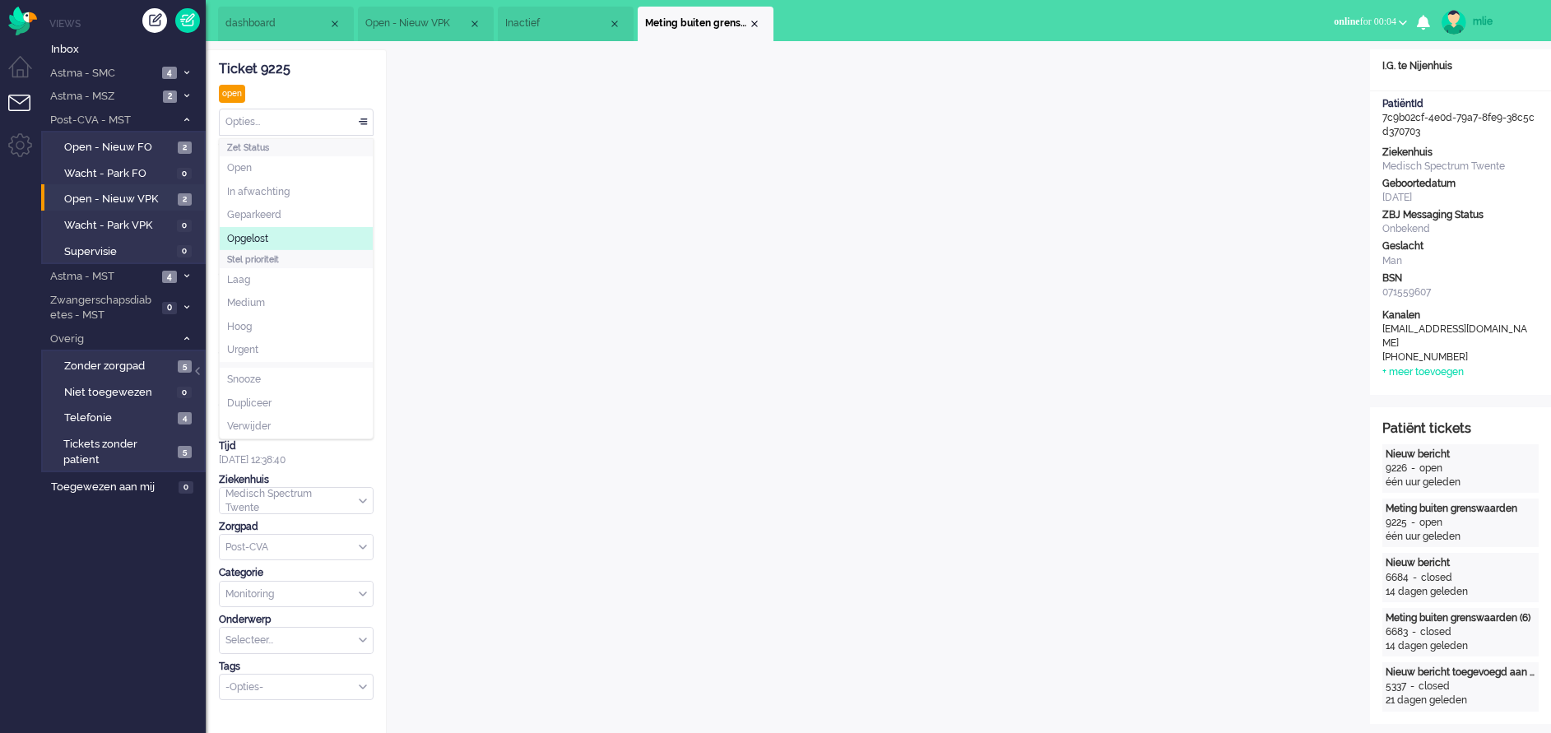
click at [221, 230] on li "Opgelost" at bounding box center [296, 239] width 153 height 24
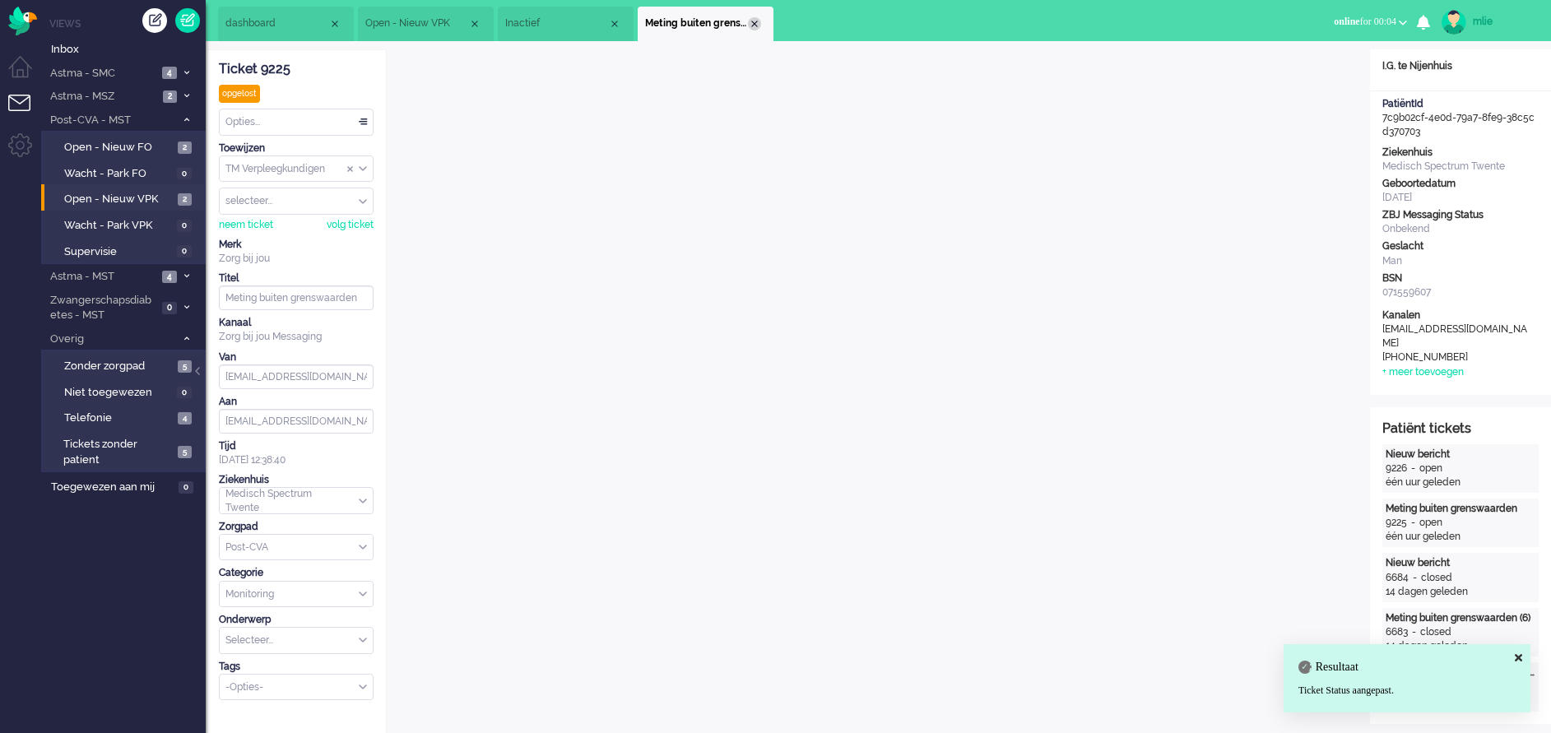
click at [757, 28] on div "Close tab" at bounding box center [754, 23] width 13 height 13
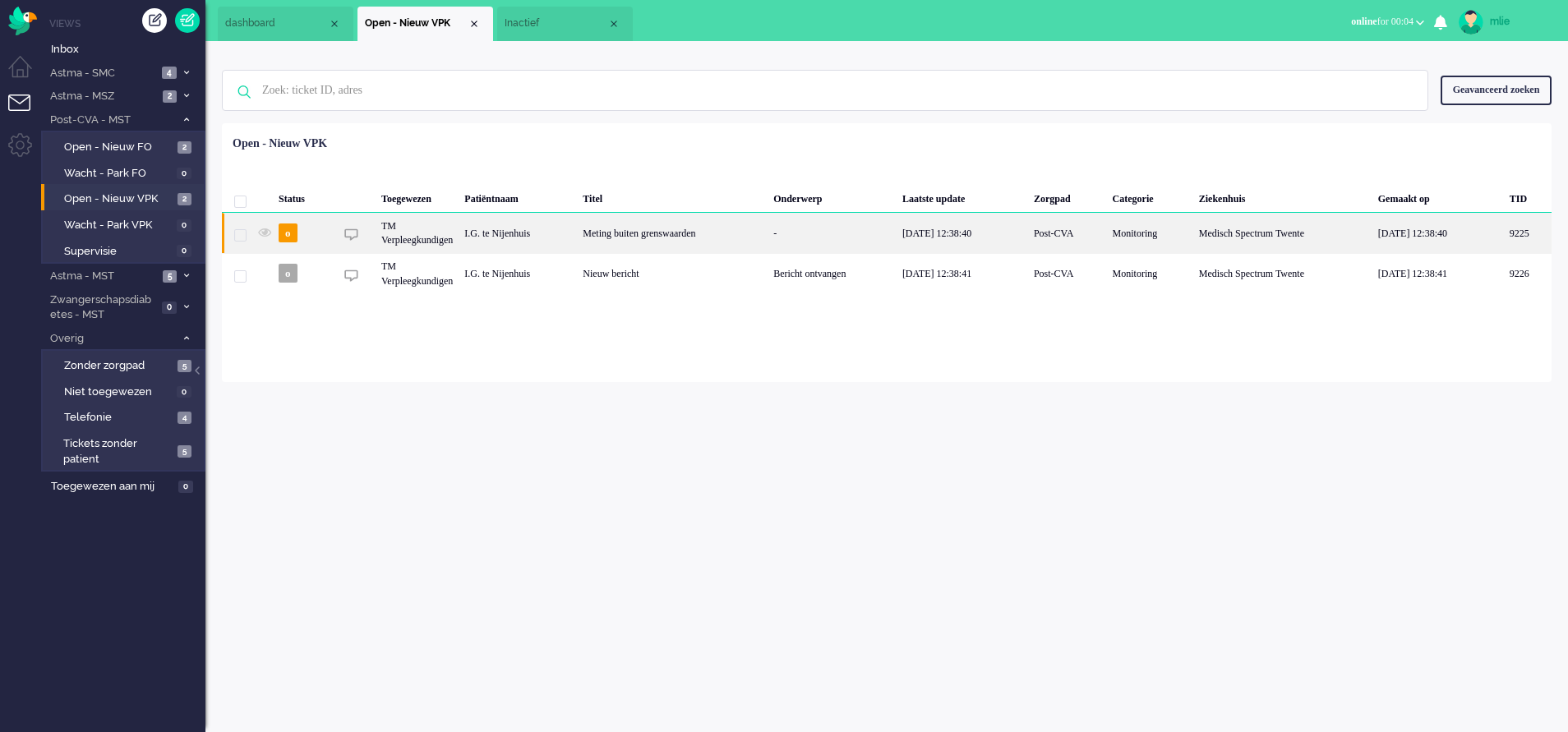
click at [882, 238] on div "-" at bounding box center [831, 233] width 129 height 40
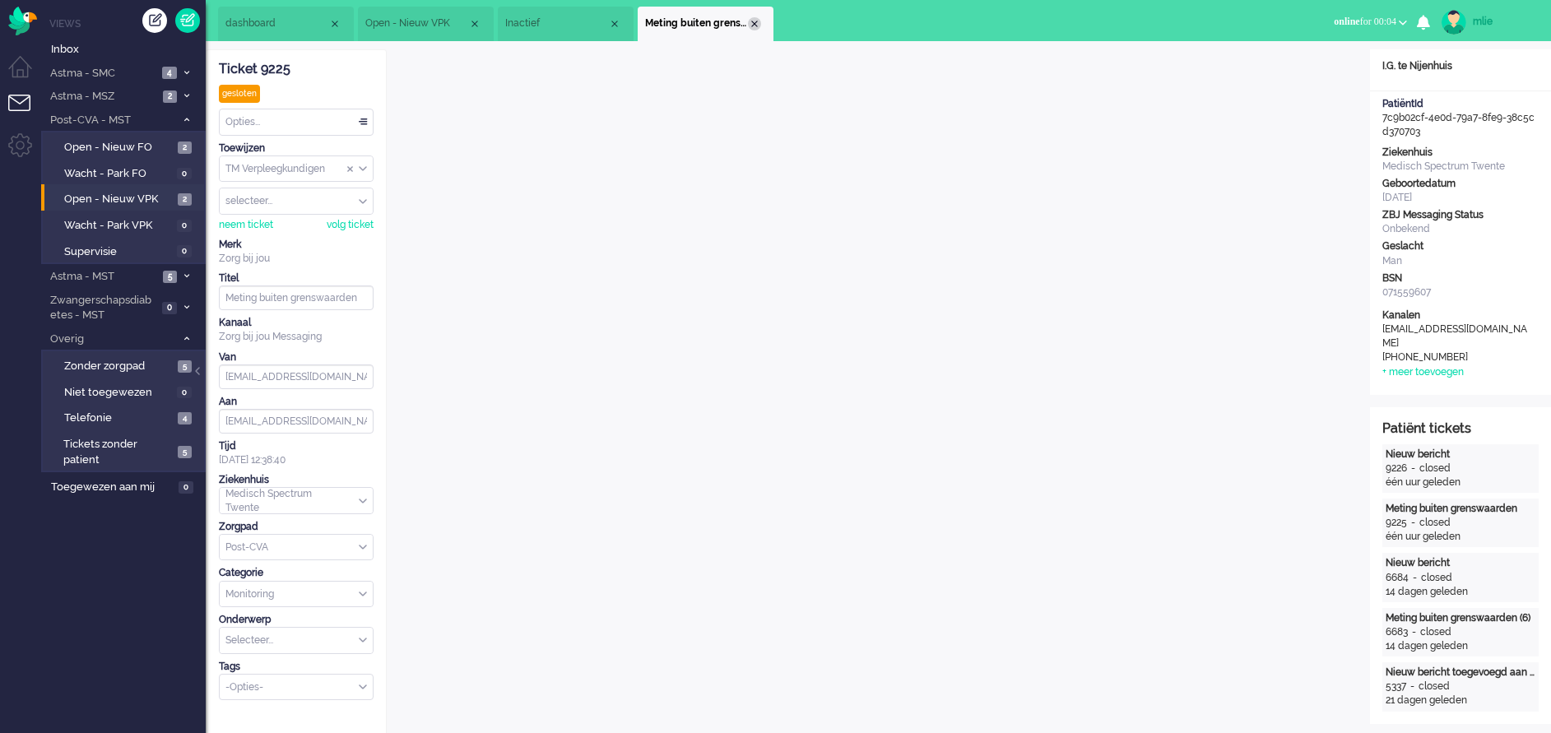
click at [753, 19] on div "Close tab" at bounding box center [754, 23] width 13 height 13
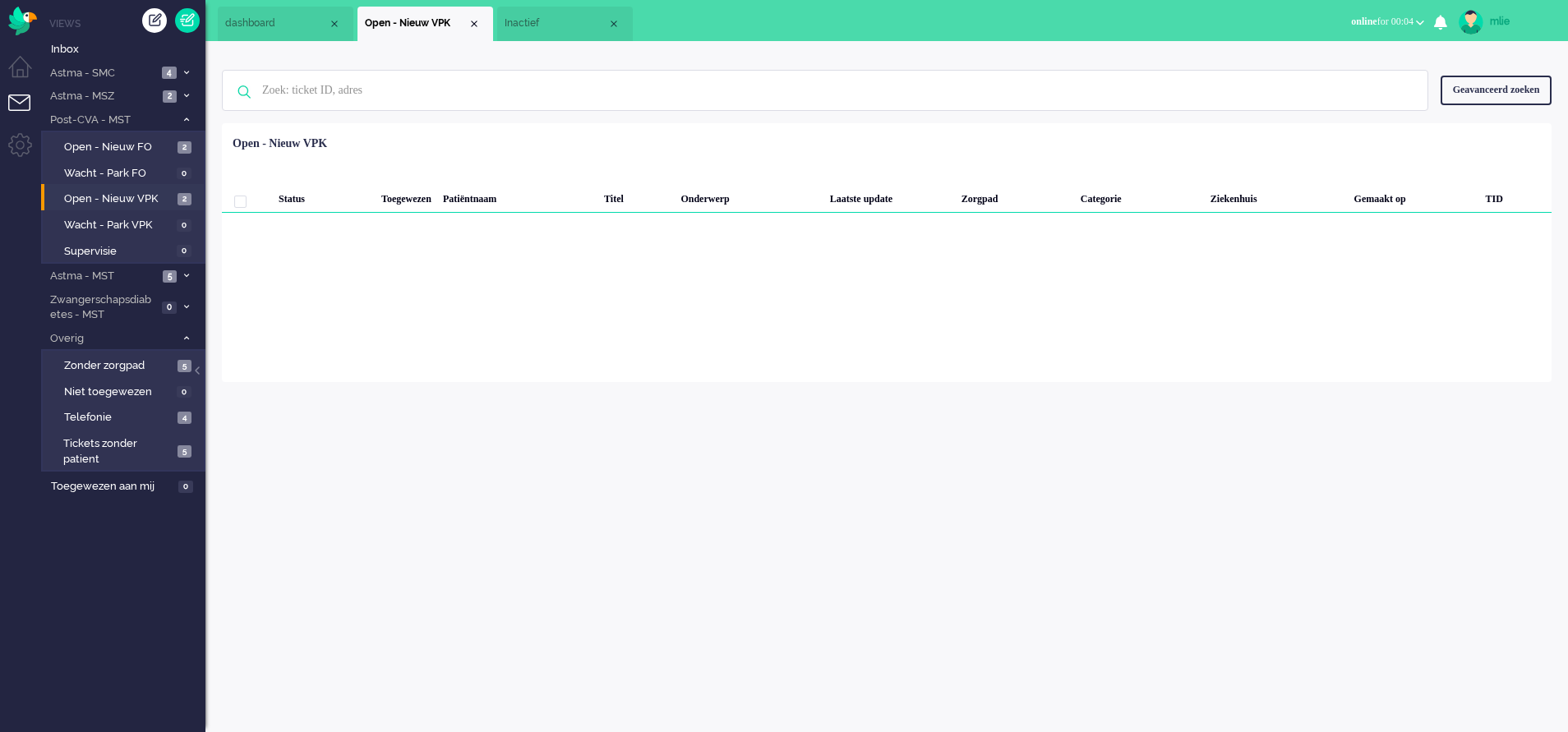
click at [572, 26] on span "Inactief" at bounding box center [555, 23] width 103 height 14
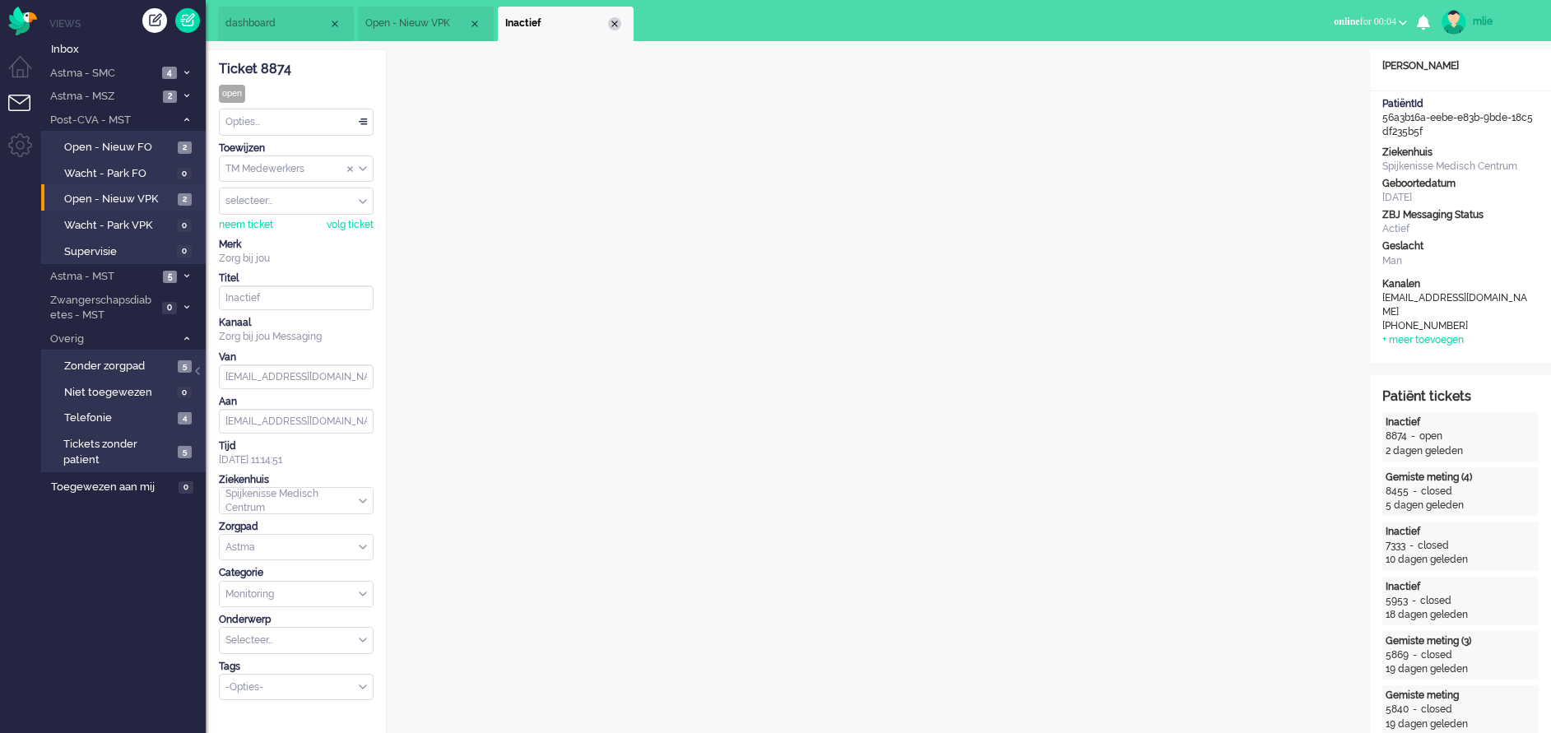
click at [613, 25] on div "Close tab" at bounding box center [614, 23] width 13 height 13
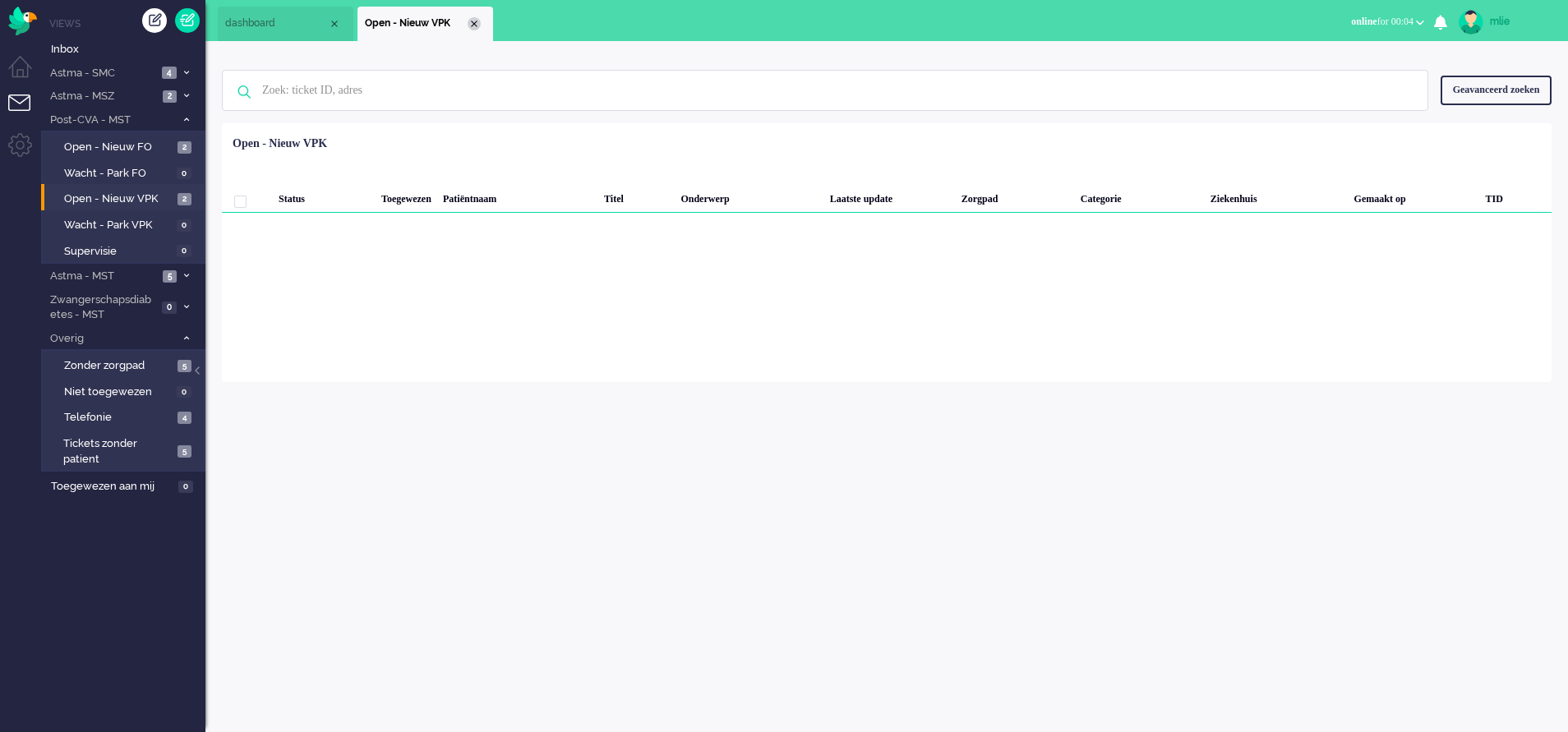
click at [477, 20] on div "Close tab" at bounding box center [473, 23] width 13 height 13
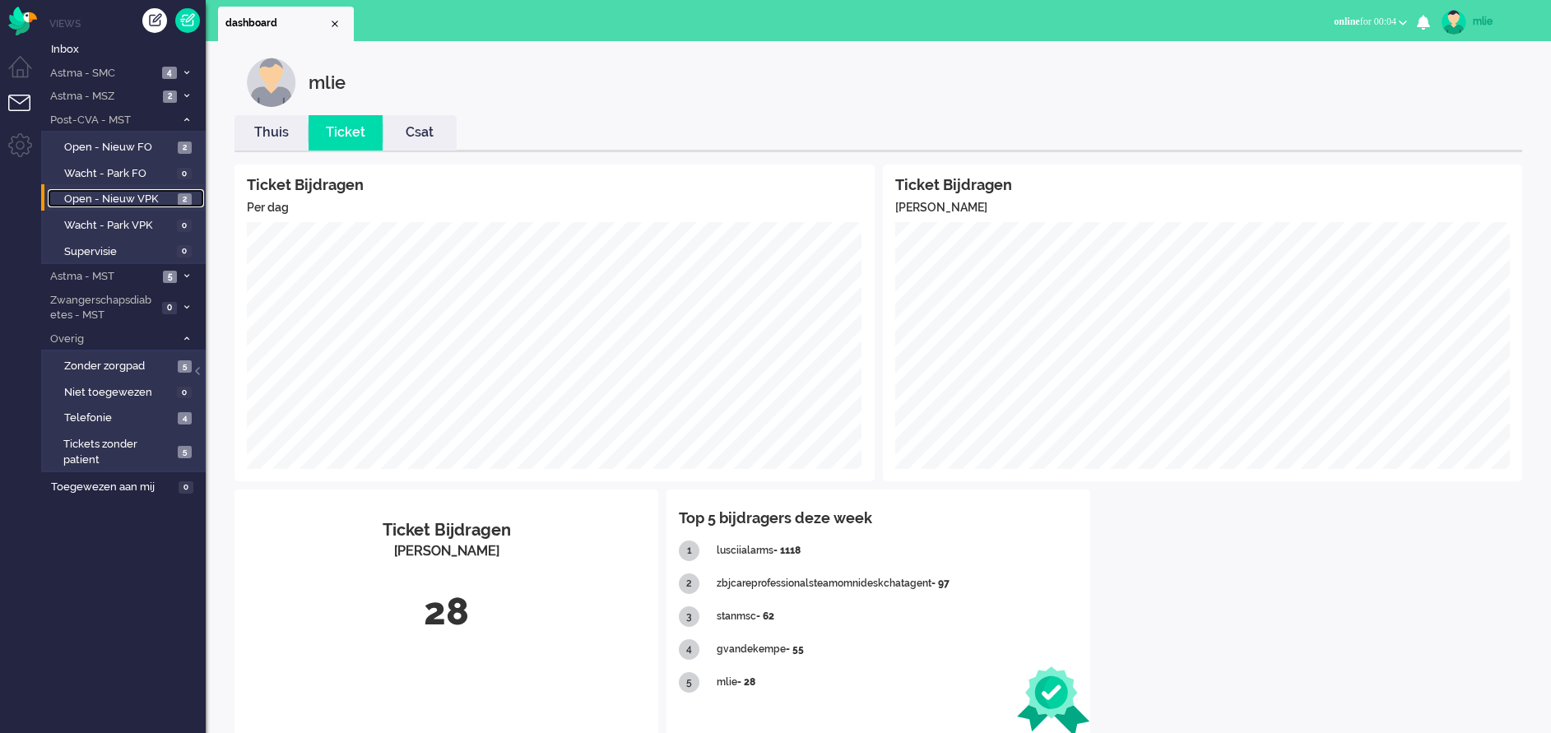
click at [88, 197] on span "Open - Nieuw VPK" at bounding box center [118, 200] width 109 height 16
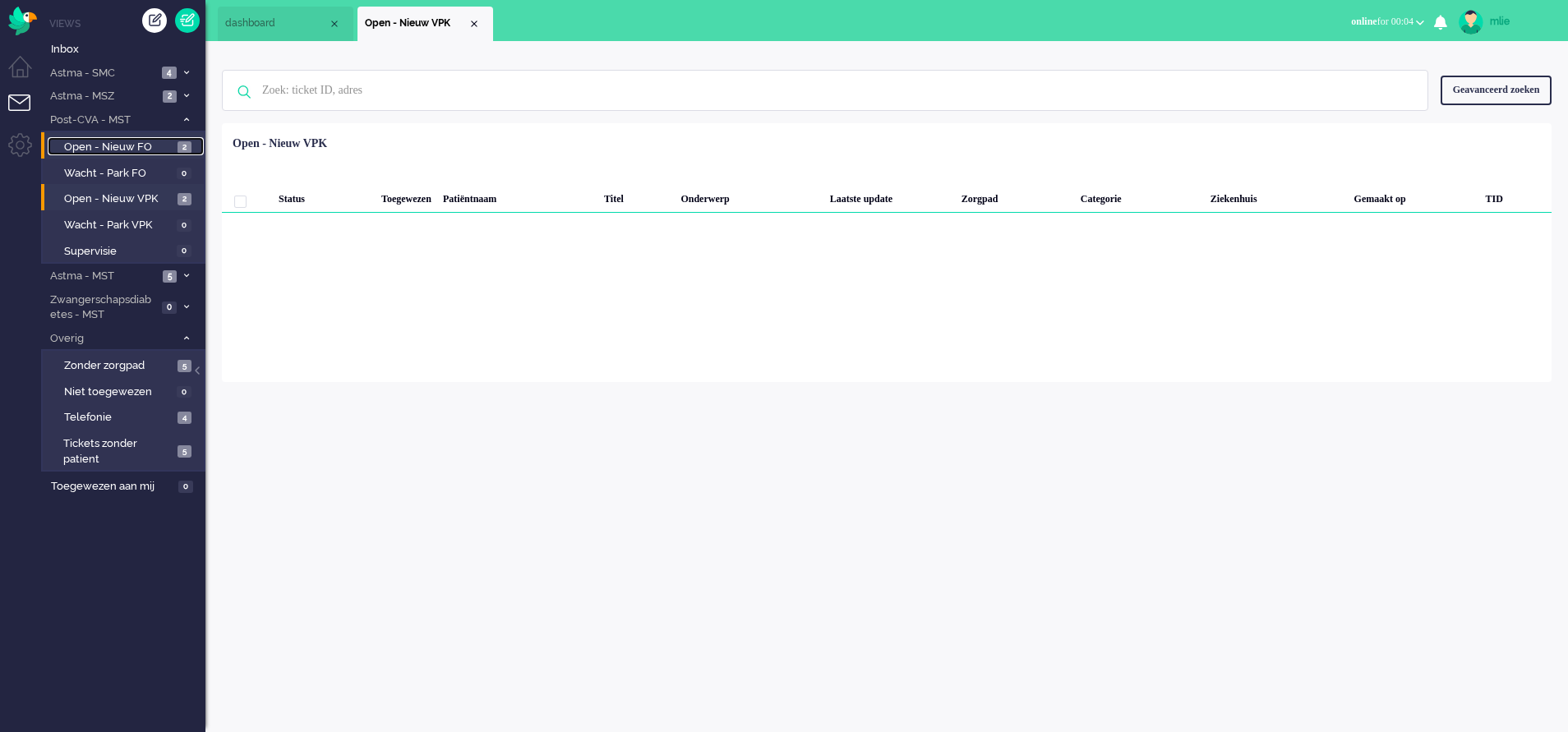
click at [125, 143] on span "Open - Nieuw FO" at bounding box center [118, 148] width 109 height 16
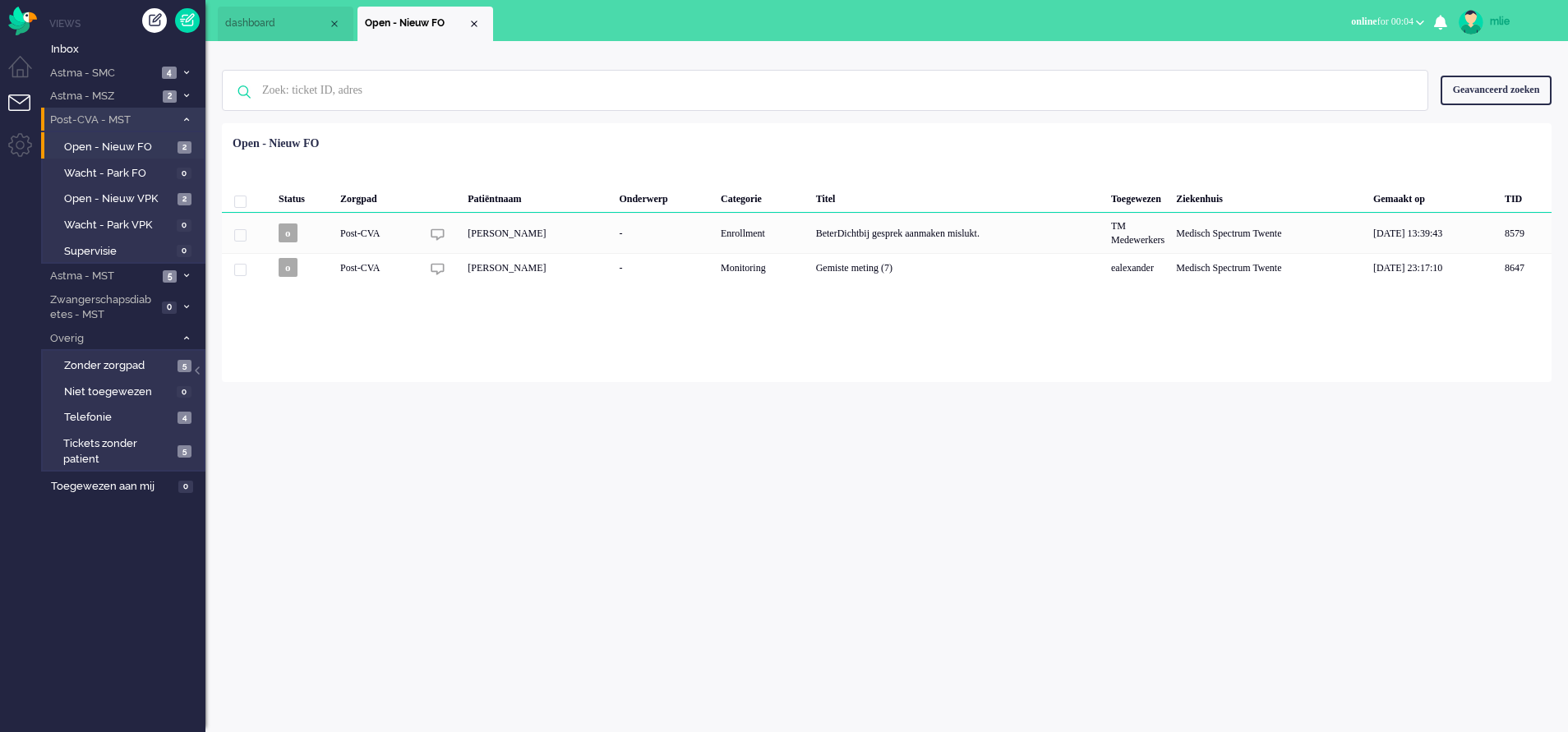
click at [191, 120] on span at bounding box center [186, 120] width 12 height 9
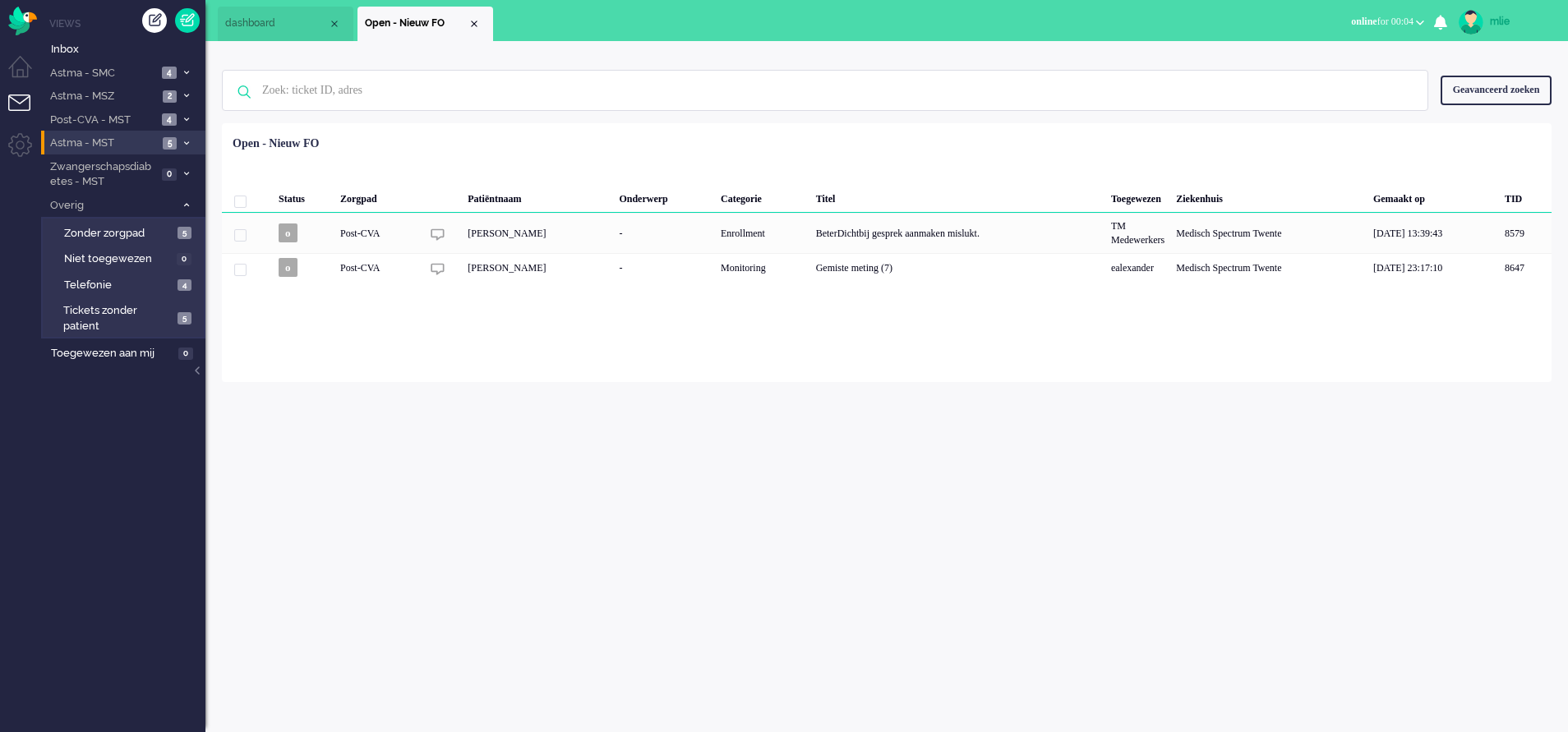
click at [187, 146] on span at bounding box center [186, 143] width 12 height 9
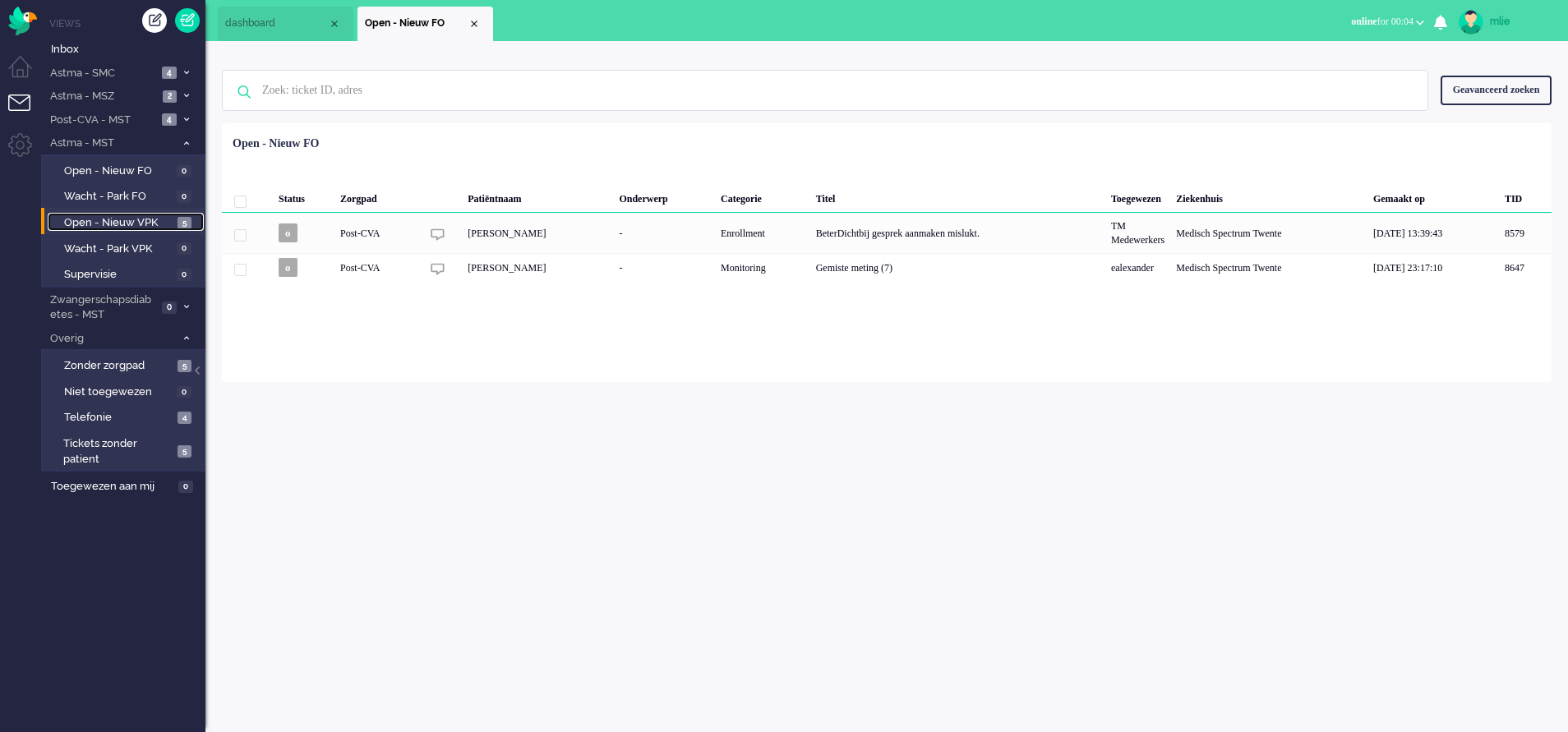
click at [120, 220] on span "Open - Nieuw VPK" at bounding box center [118, 224] width 109 height 16
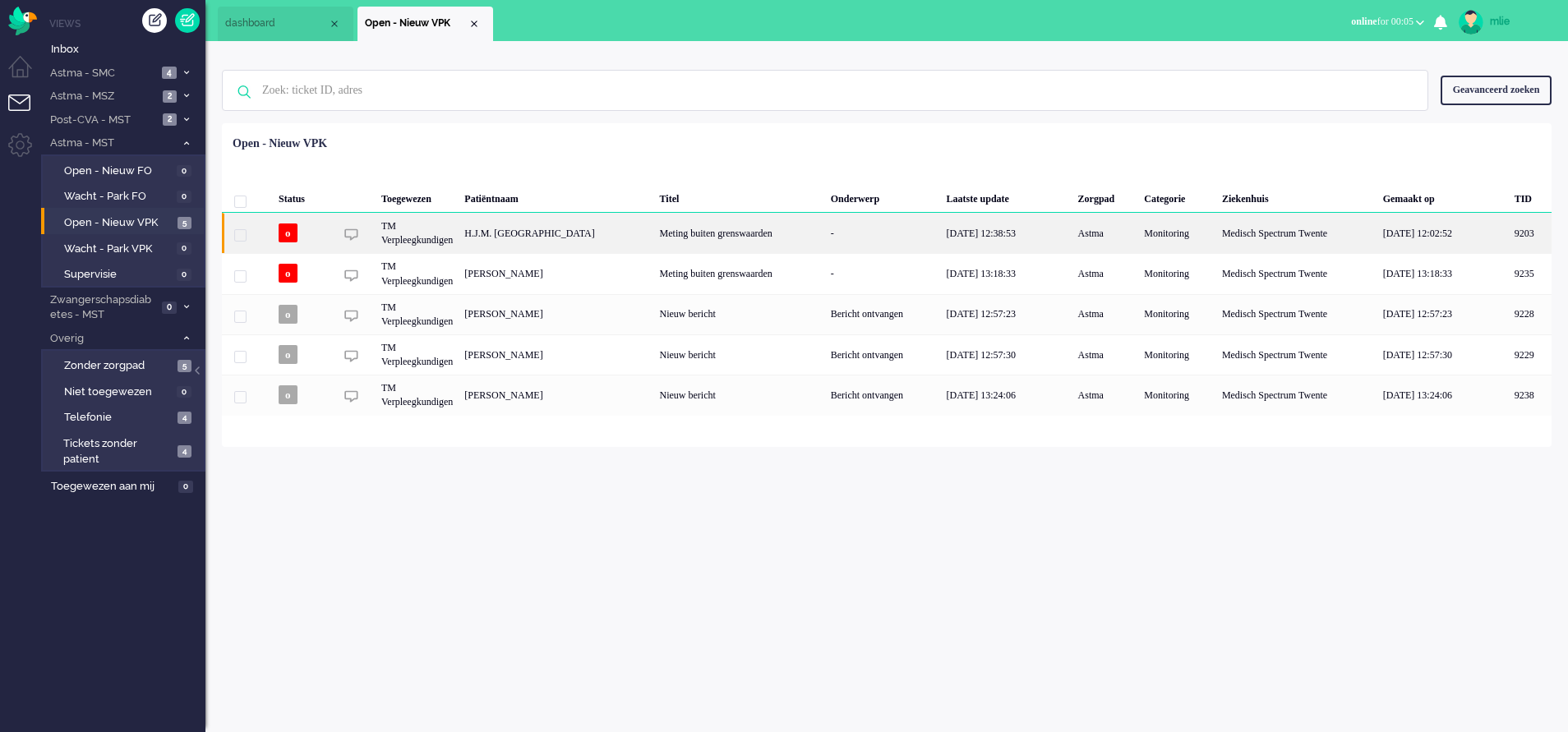
click at [851, 216] on div "-" at bounding box center [883, 233] width 116 height 40
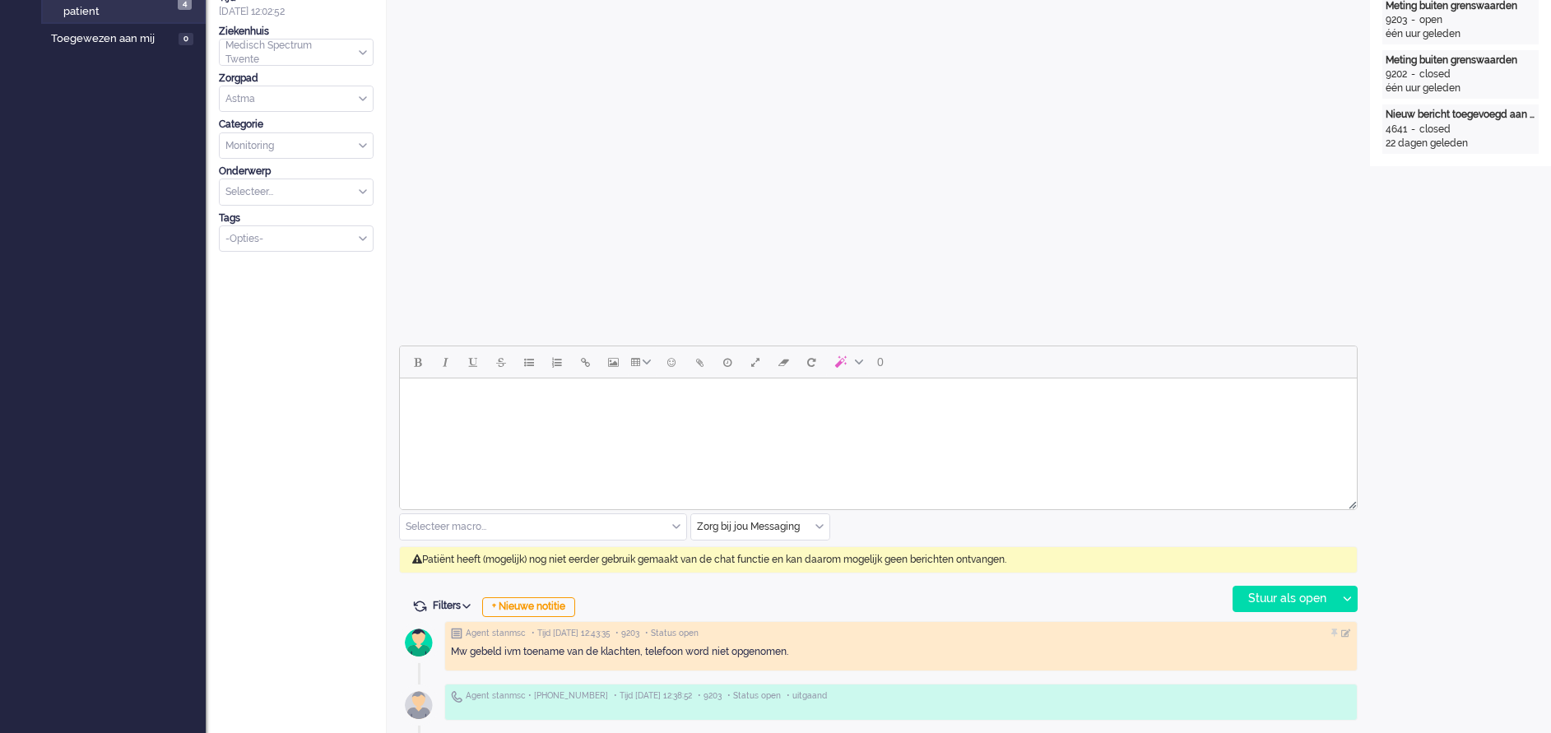
scroll to position [494, 0]
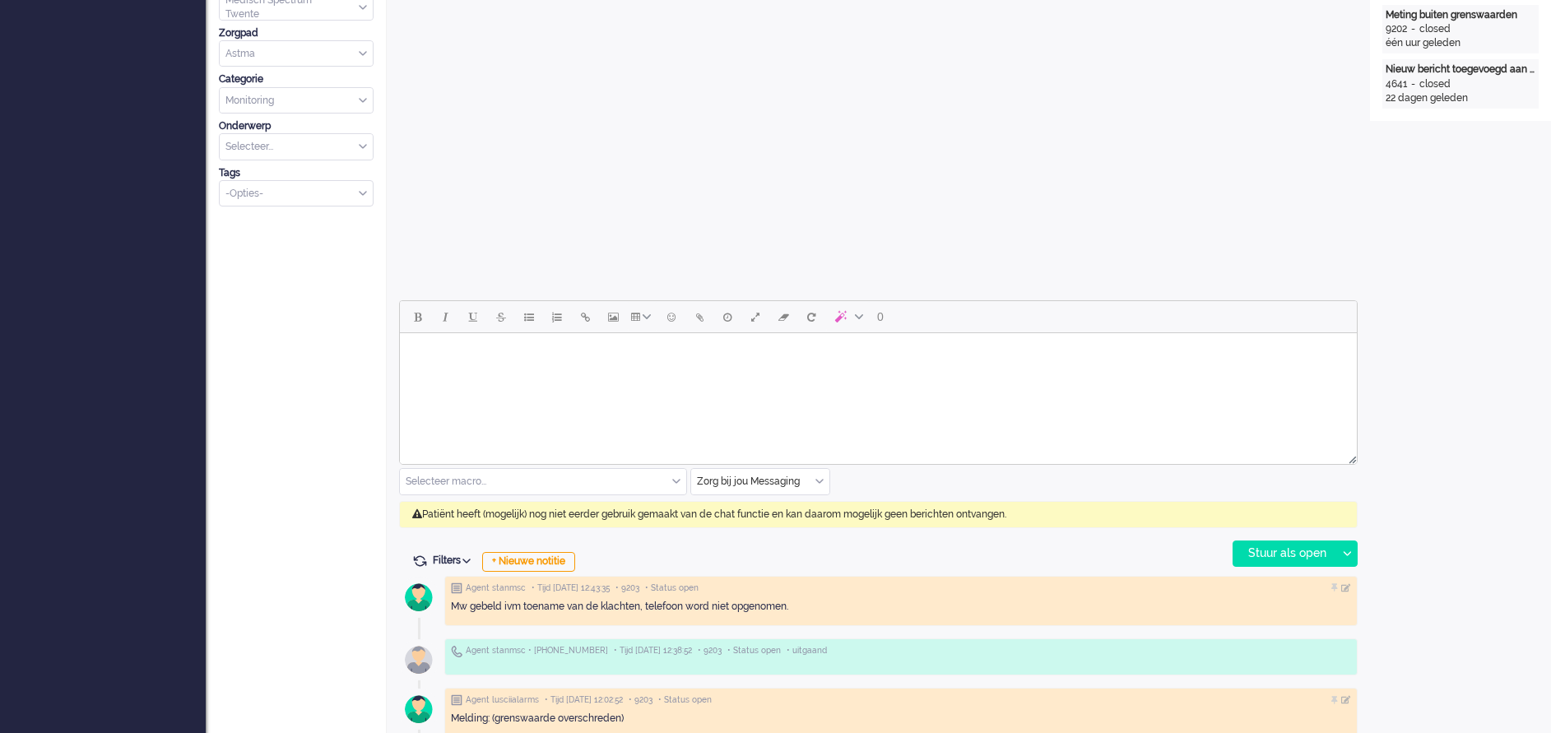
click at [818, 482] on div "Zorg bij jou Messaging" at bounding box center [760, 482] width 138 height 26
click at [778, 526] on span "uitgaand telefoon" at bounding box center [739, 530] width 81 height 14
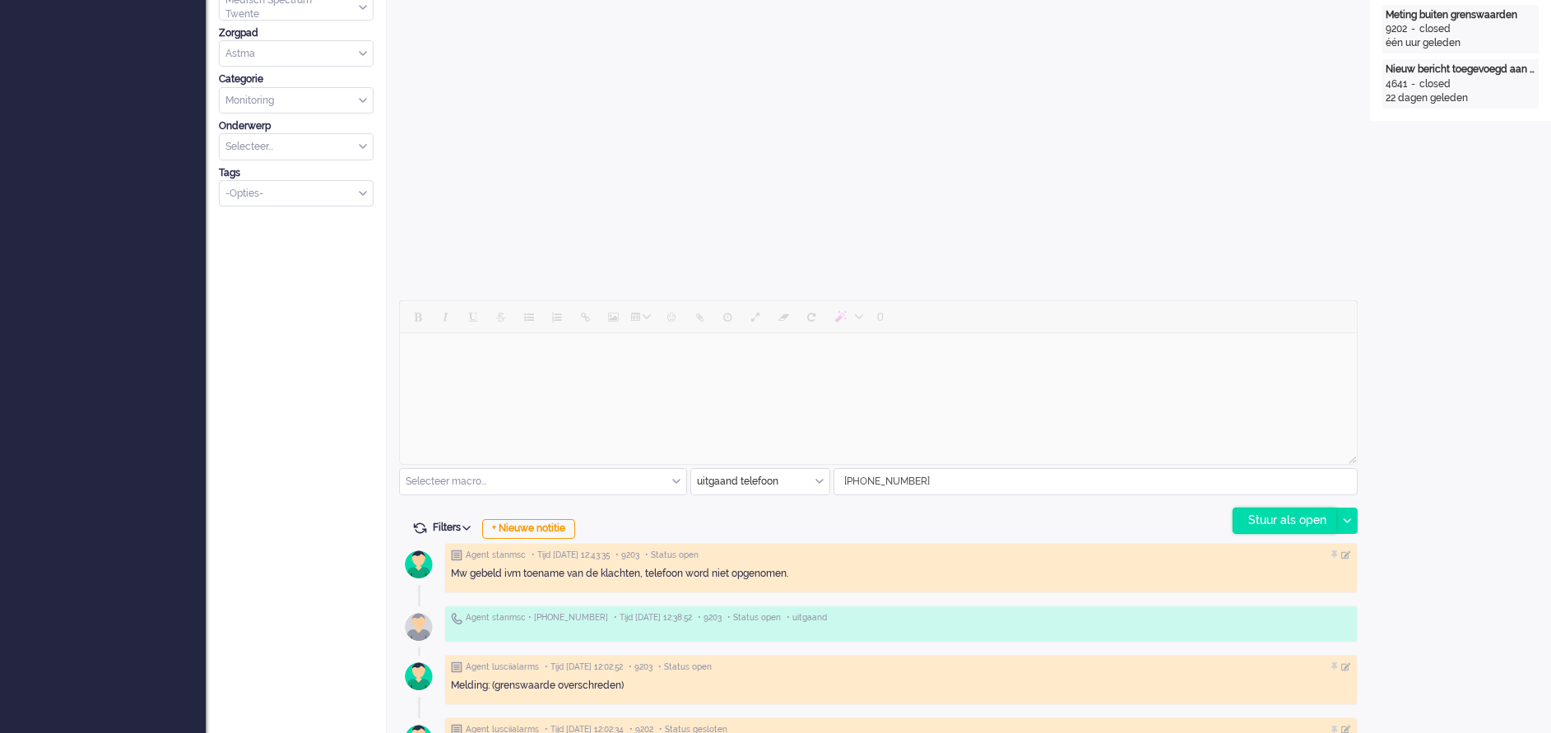
click at [1266, 518] on div "Stuur als open" at bounding box center [1284, 520] width 103 height 25
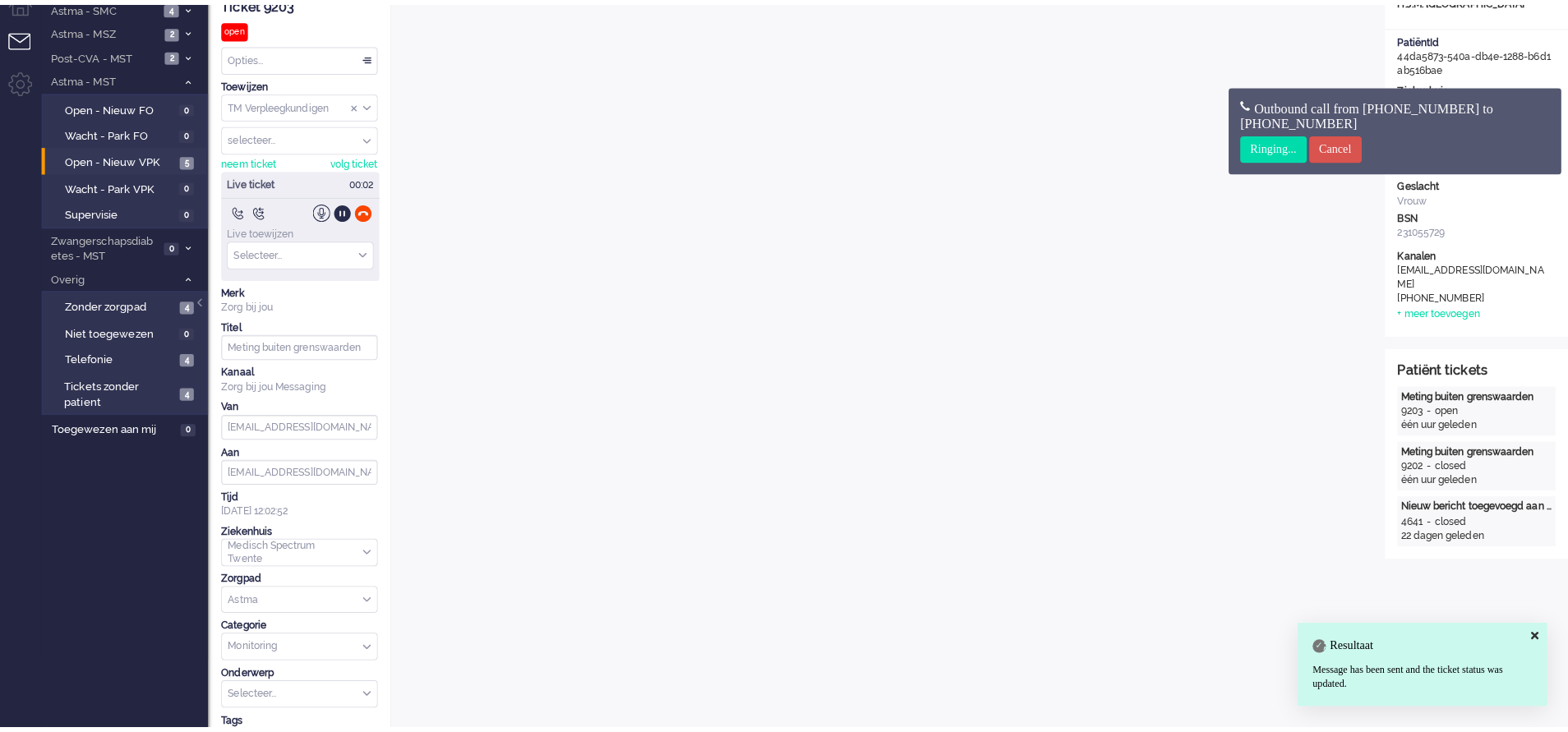
scroll to position [0, 0]
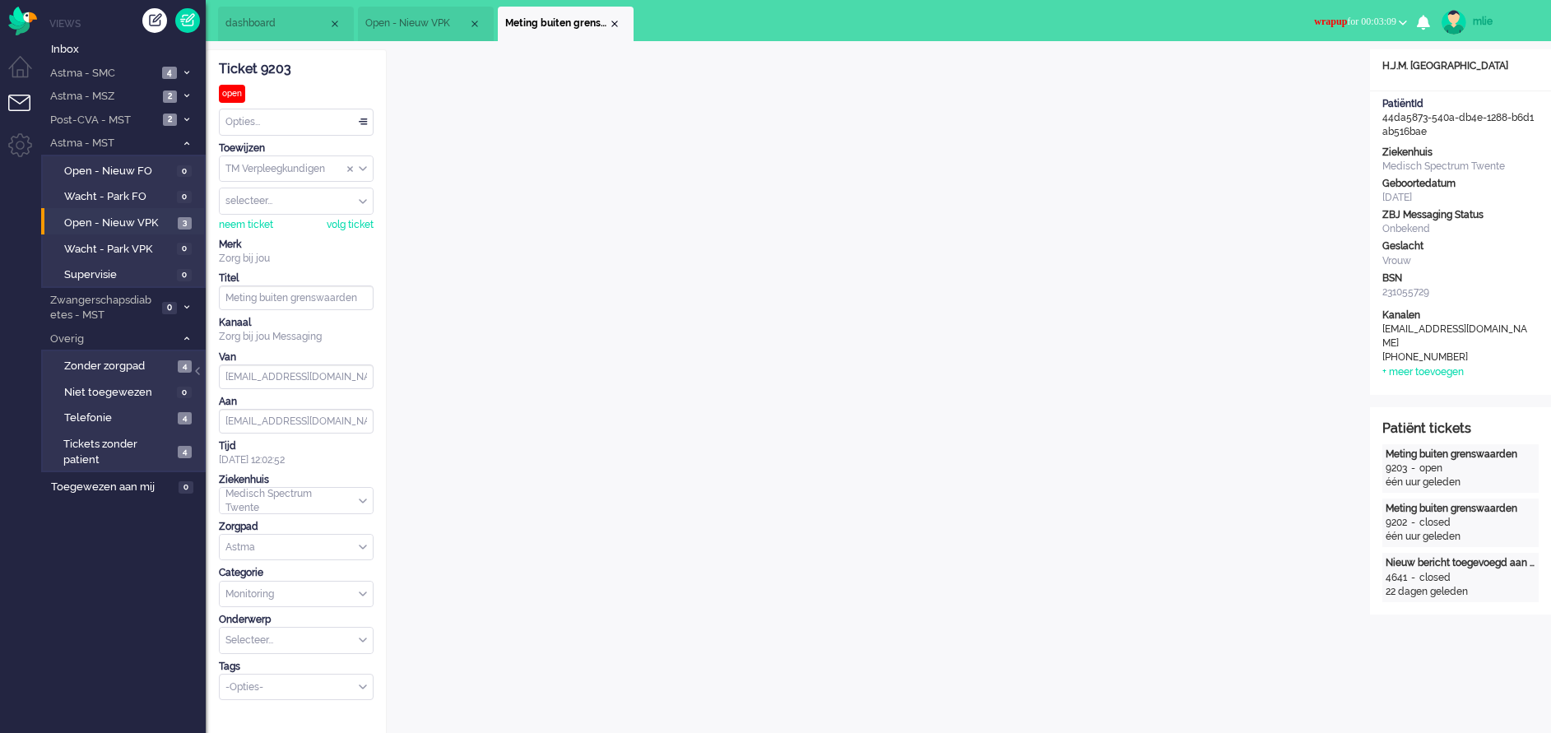
click at [1323, 20] on span "wrapup" at bounding box center [1330, 22] width 33 height 12
click at [1290, 78] on label "Online" at bounding box center [1339, 74] width 130 height 14
click at [367, 122] on div "Opties..." at bounding box center [296, 122] width 153 height 26
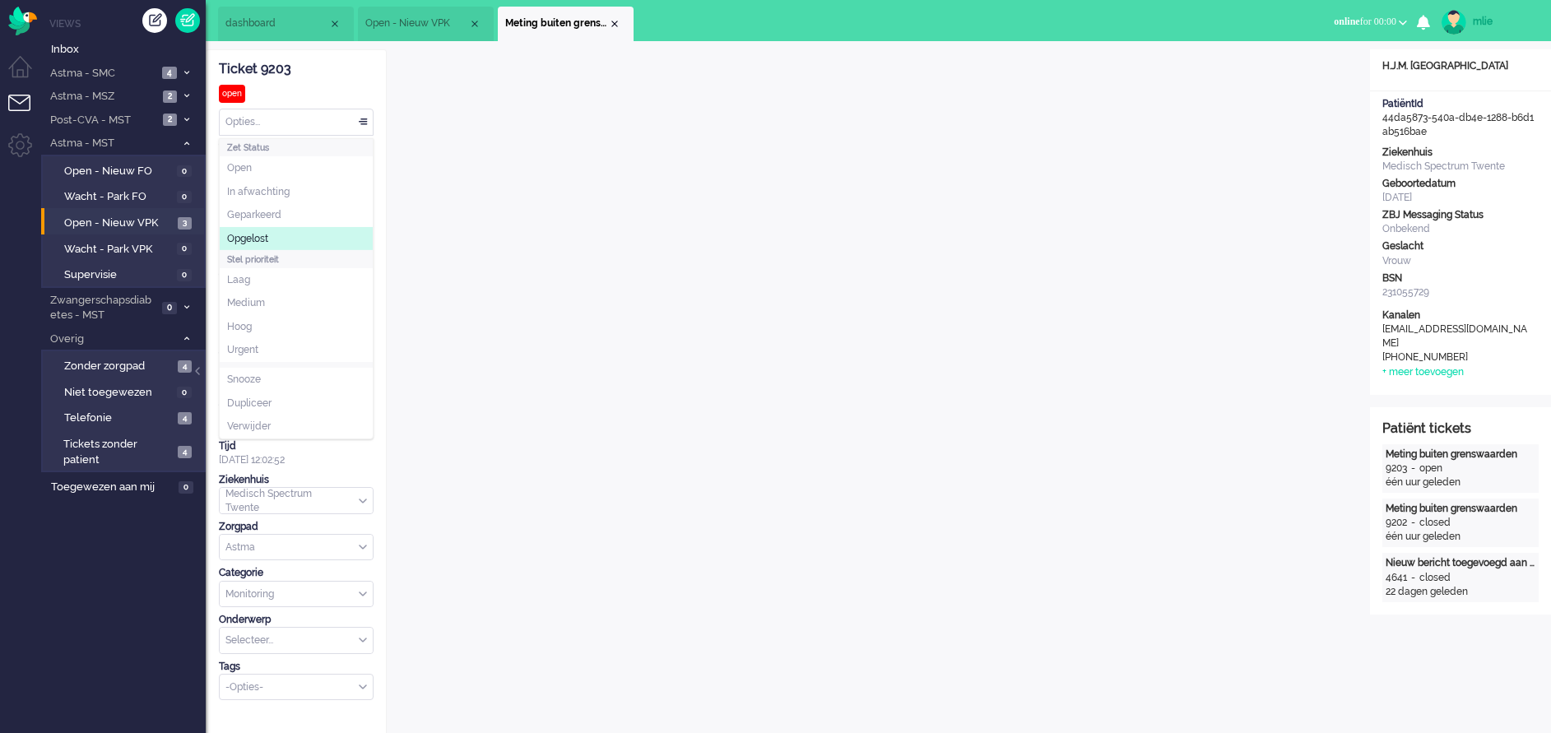
click at [251, 240] on span "Opgelost" at bounding box center [247, 239] width 41 height 14
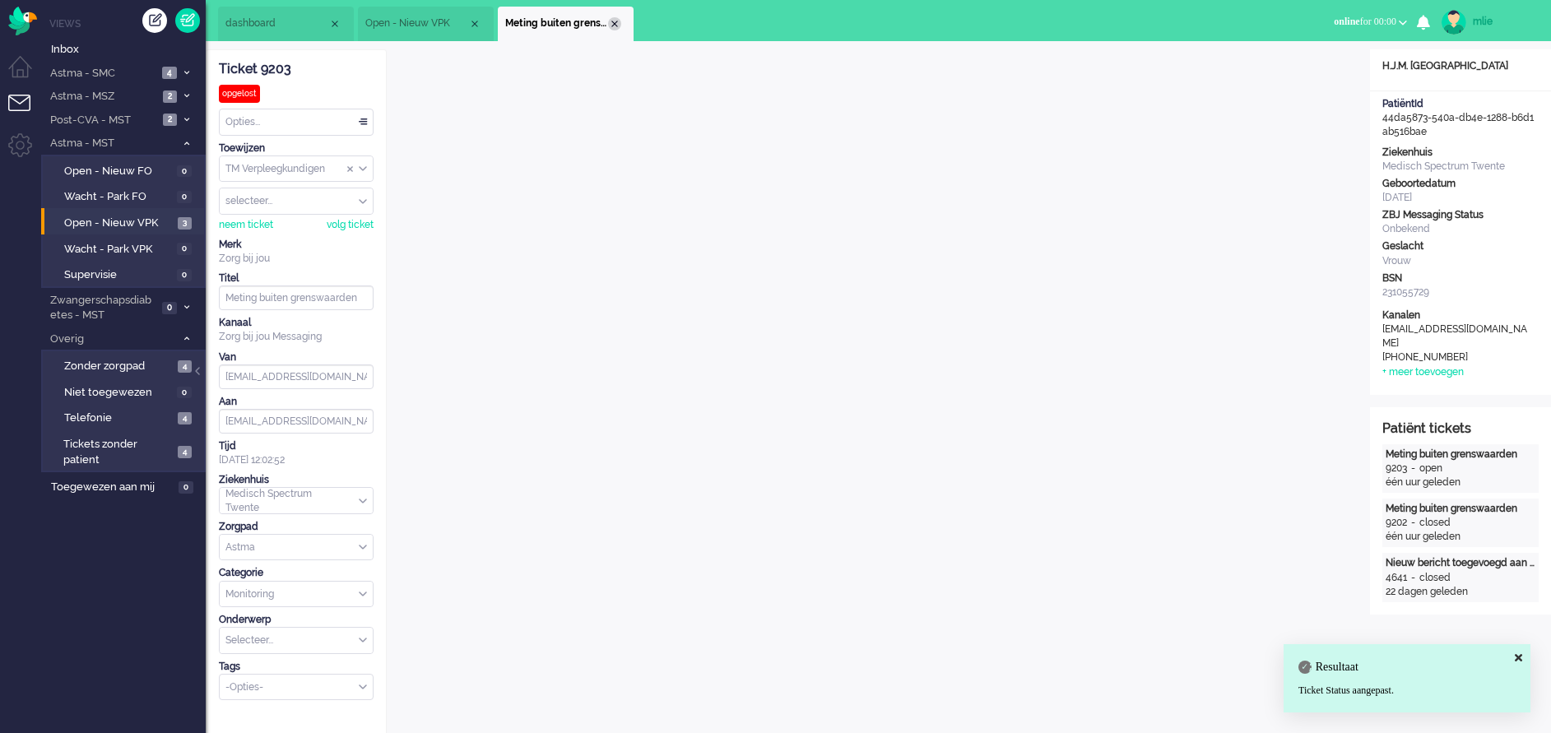
click at [613, 19] on div "Close tab" at bounding box center [614, 23] width 13 height 13
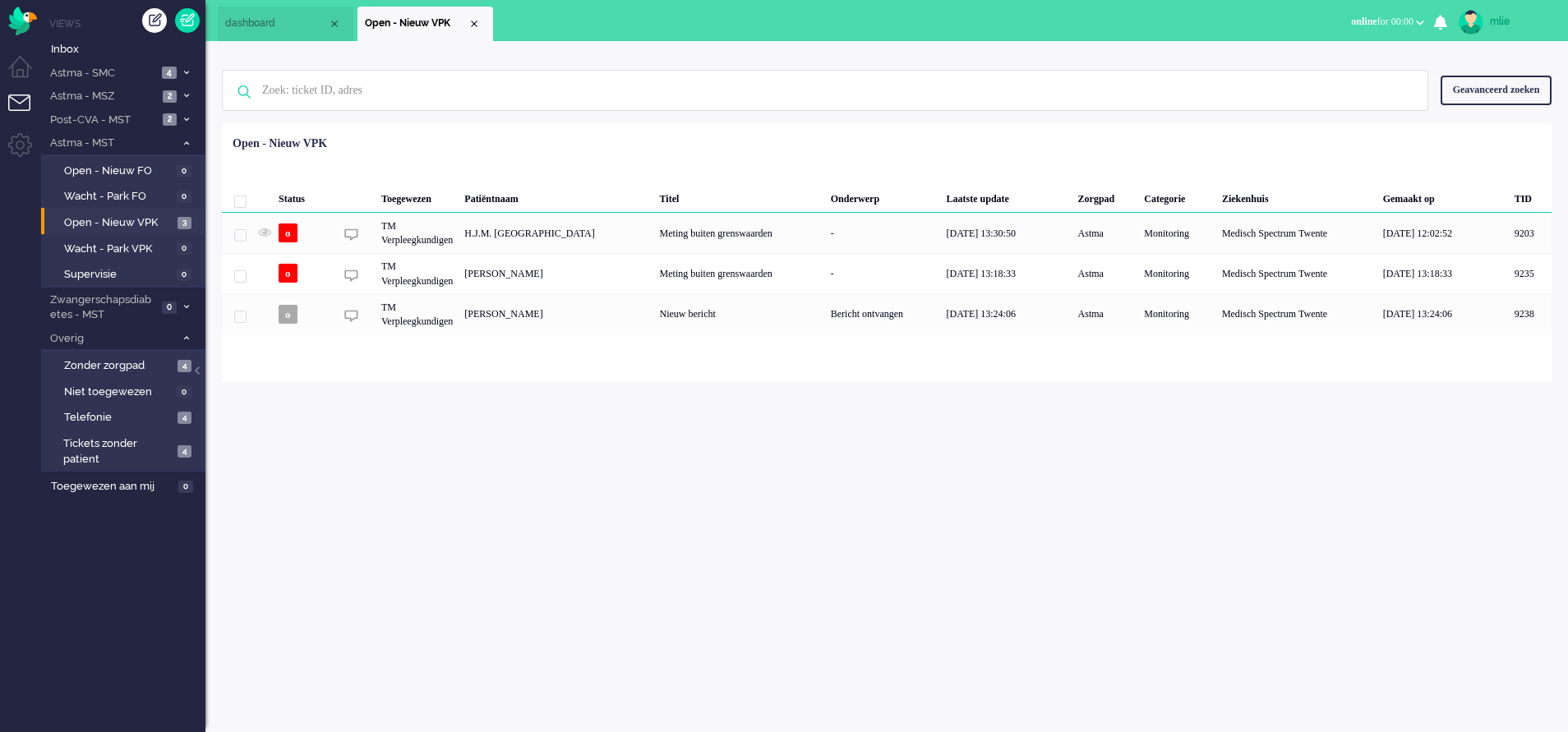
click at [466, 24] on span "Open - Nieuw VPK" at bounding box center [415, 23] width 103 height 14
click at [475, 24] on div "Close tab" at bounding box center [473, 23] width 13 height 13
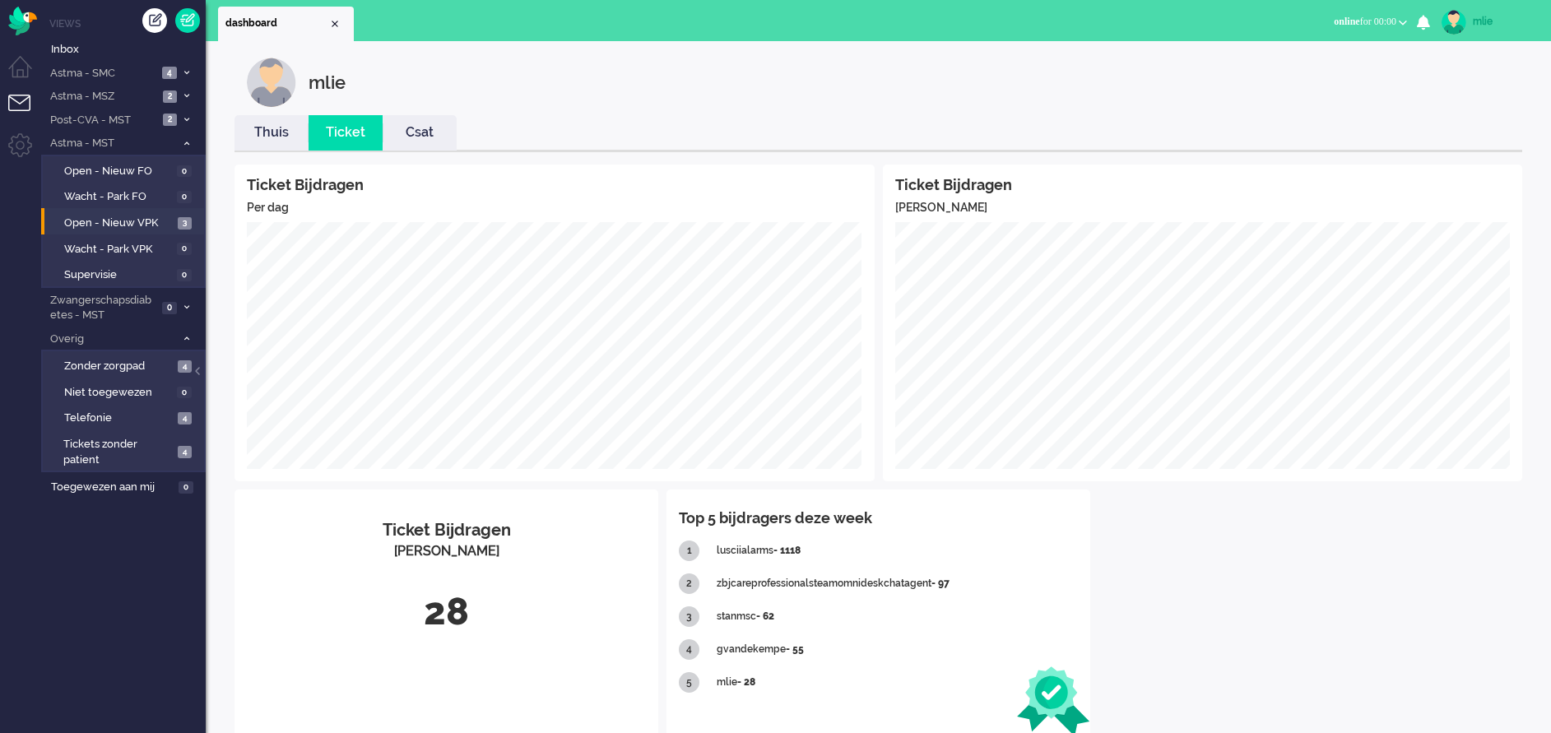
click at [276, 135] on link "Thuis" at bounding box center [271, 132] width 74 height 19
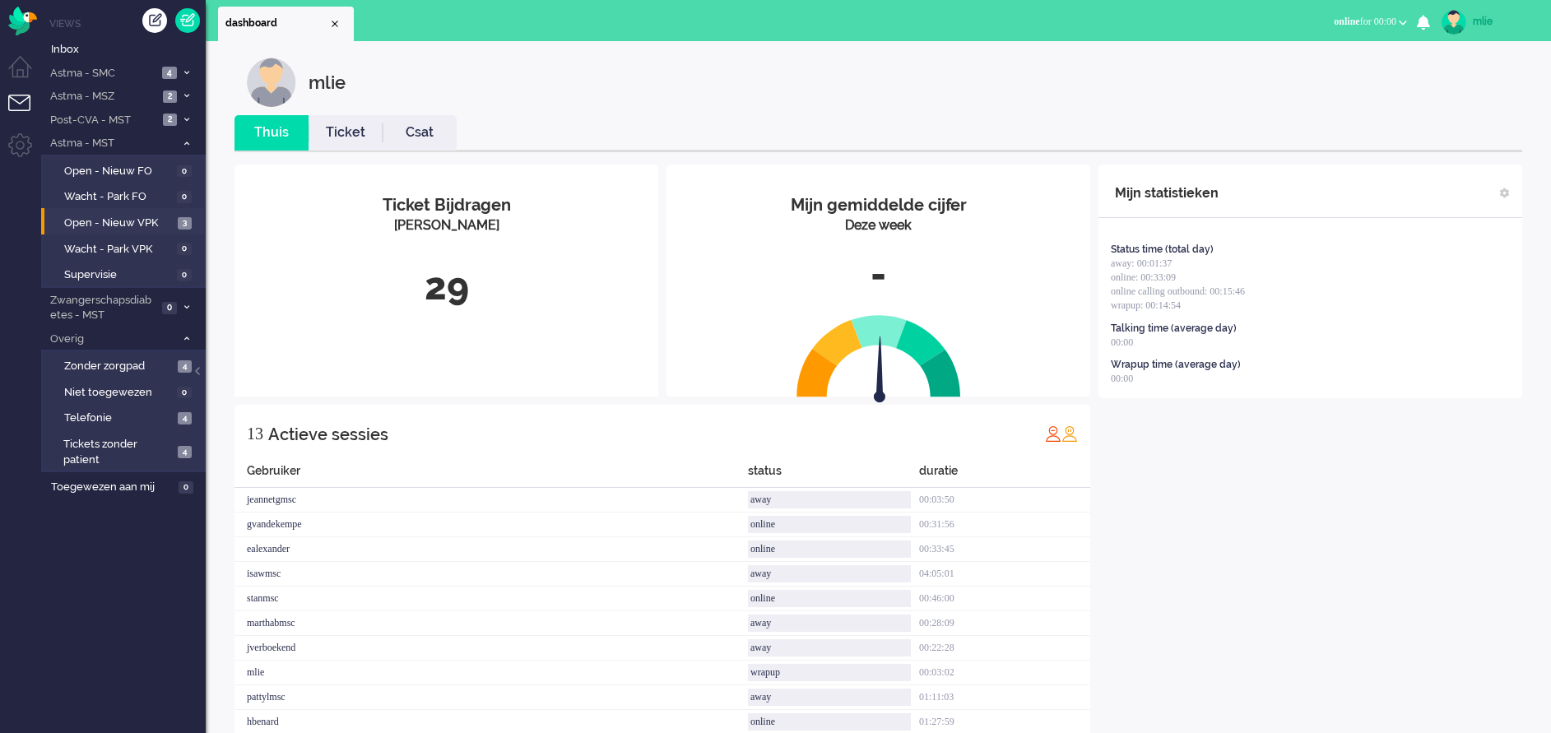
click at [353, 136] on link "Ticket" at bounding box center [346, 132] width 74 height 19
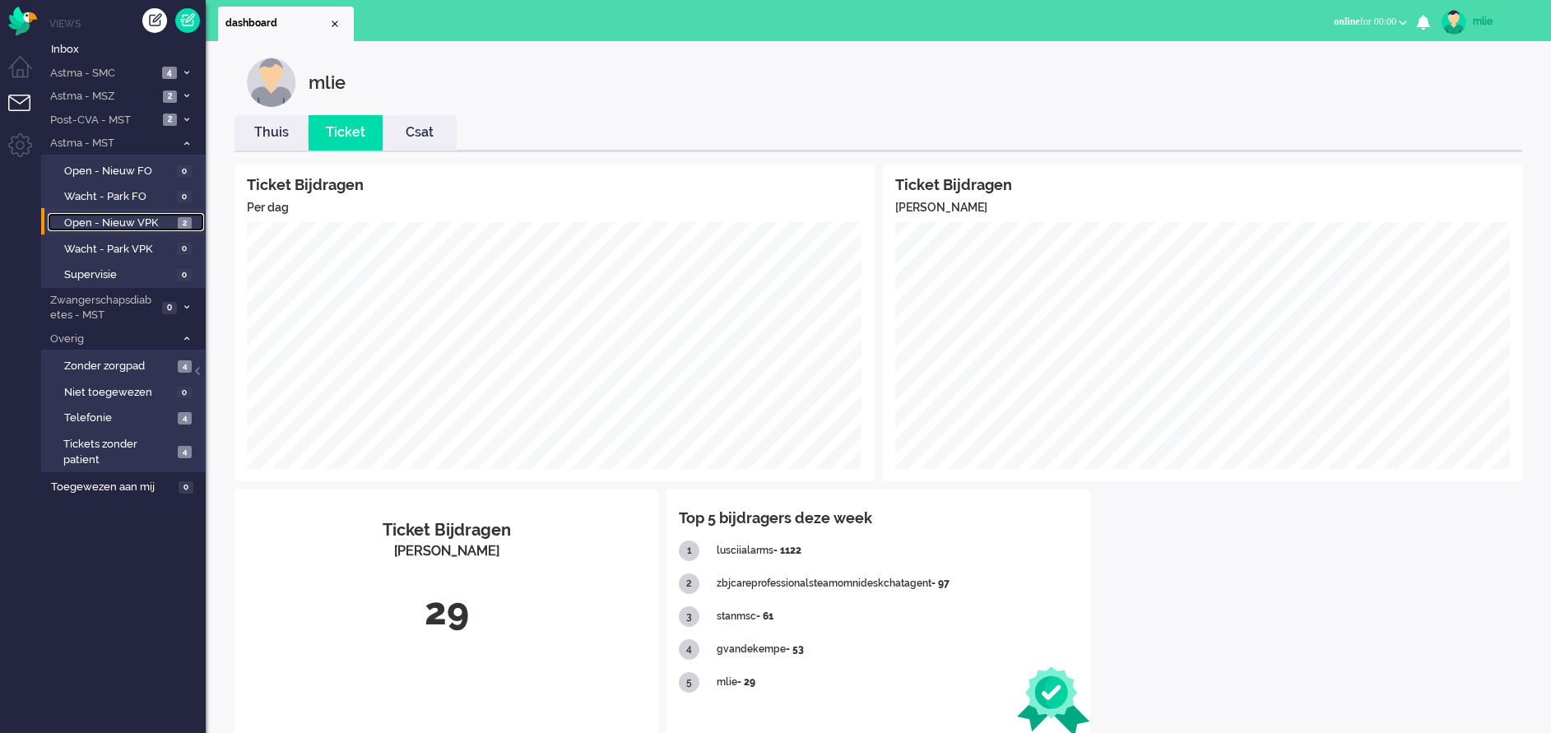
click at [120, 216] on span "Open - Nieuw VPK" at bounding box center [118, 224] width 109 height 16
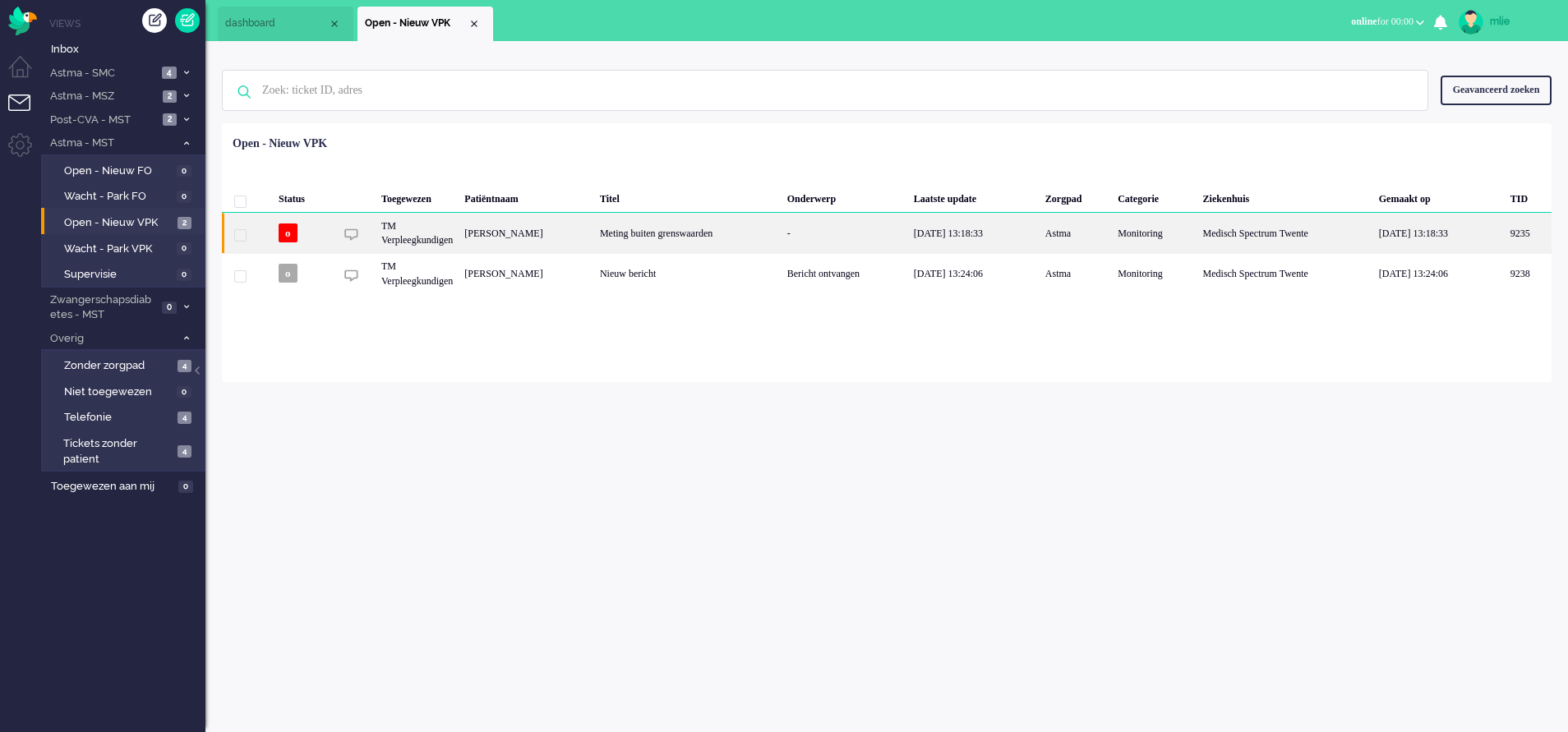
click at [781, 236] on div "Meting buiten grenswaarden" at bounding box center [688, 233] width 188 height 40
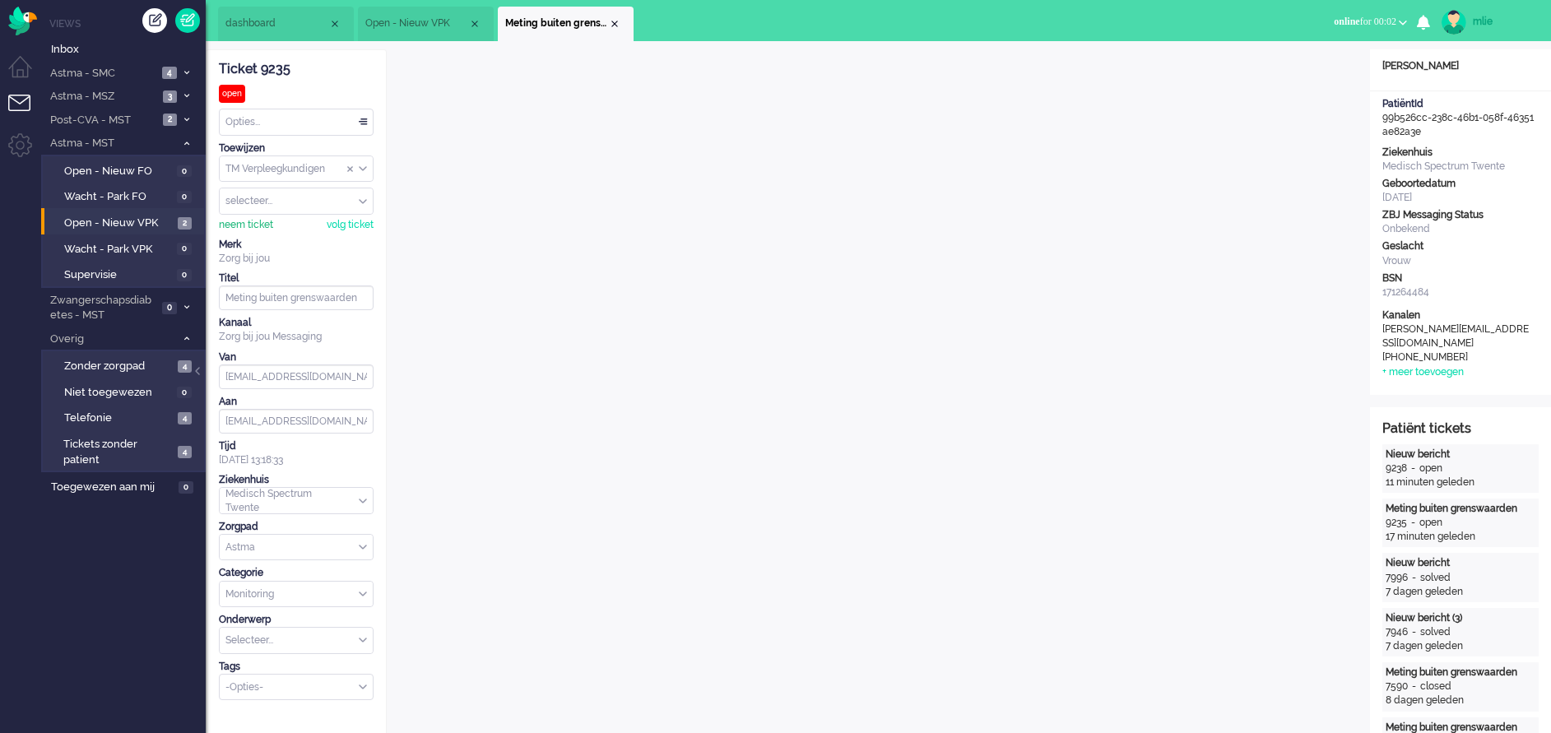
click at [241, 222] on div "neem ticket" at bounding box center [246, 225] width 54 height 14
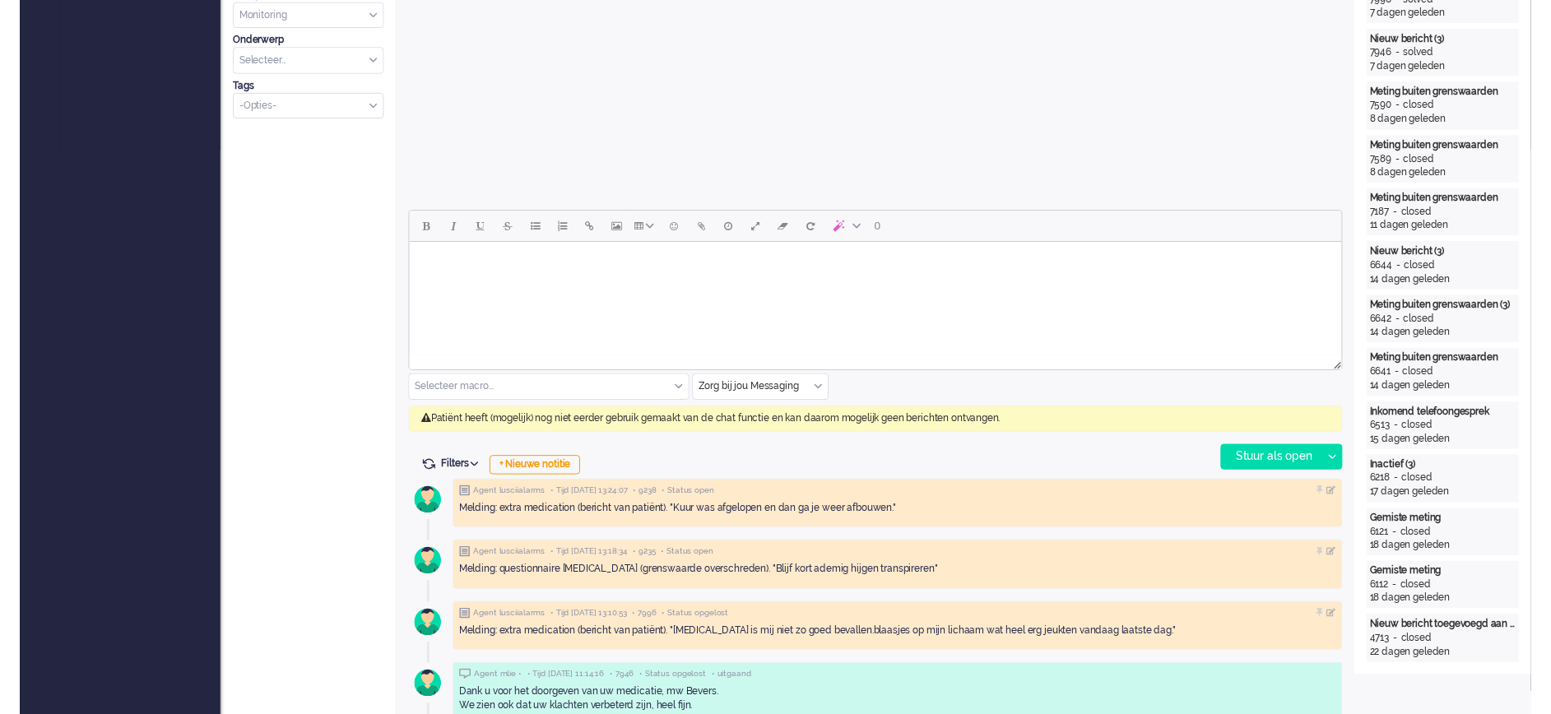
scroll to position [617, 0]
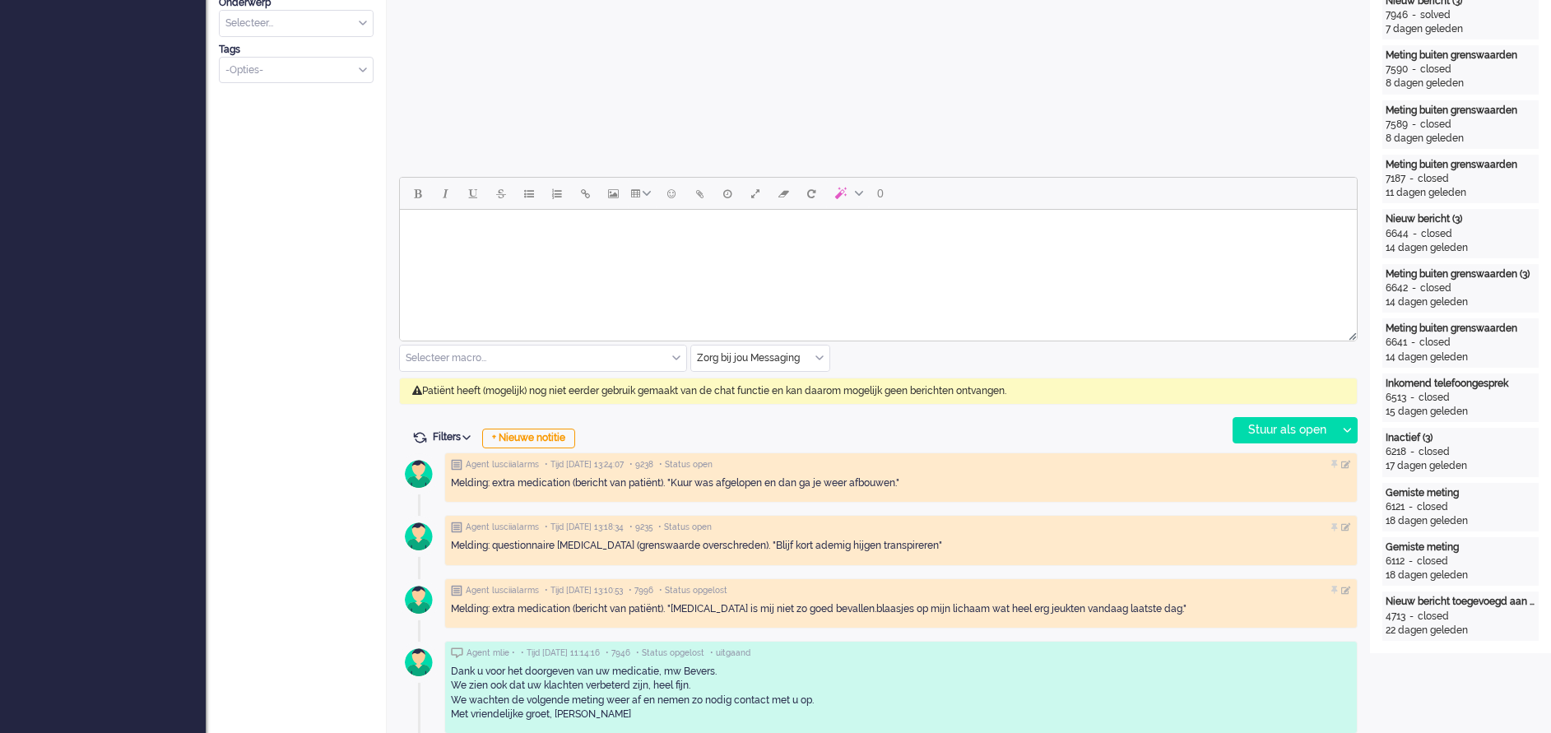
click at [819, 354] on div "Zorg bij jou Messaging" at bounding box center [760, 359] width 138 height 26
click at [773, 397] on li "uitgaand telefoon" at bounding box center [760, 407] width 138 height 24
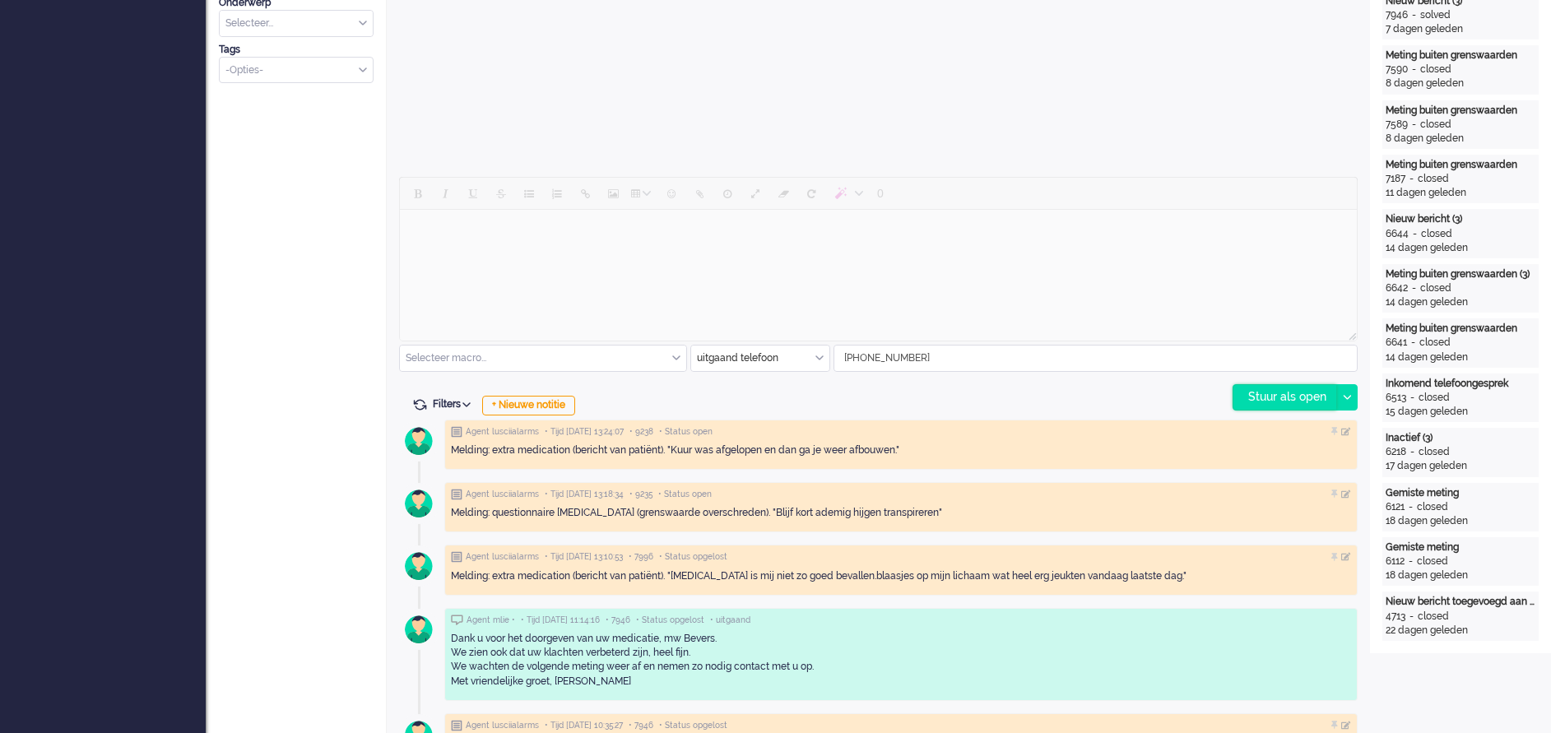
click at [1280, 398] on div "Stuur als open" at bounding box center [1284, 397] width 103 height 25
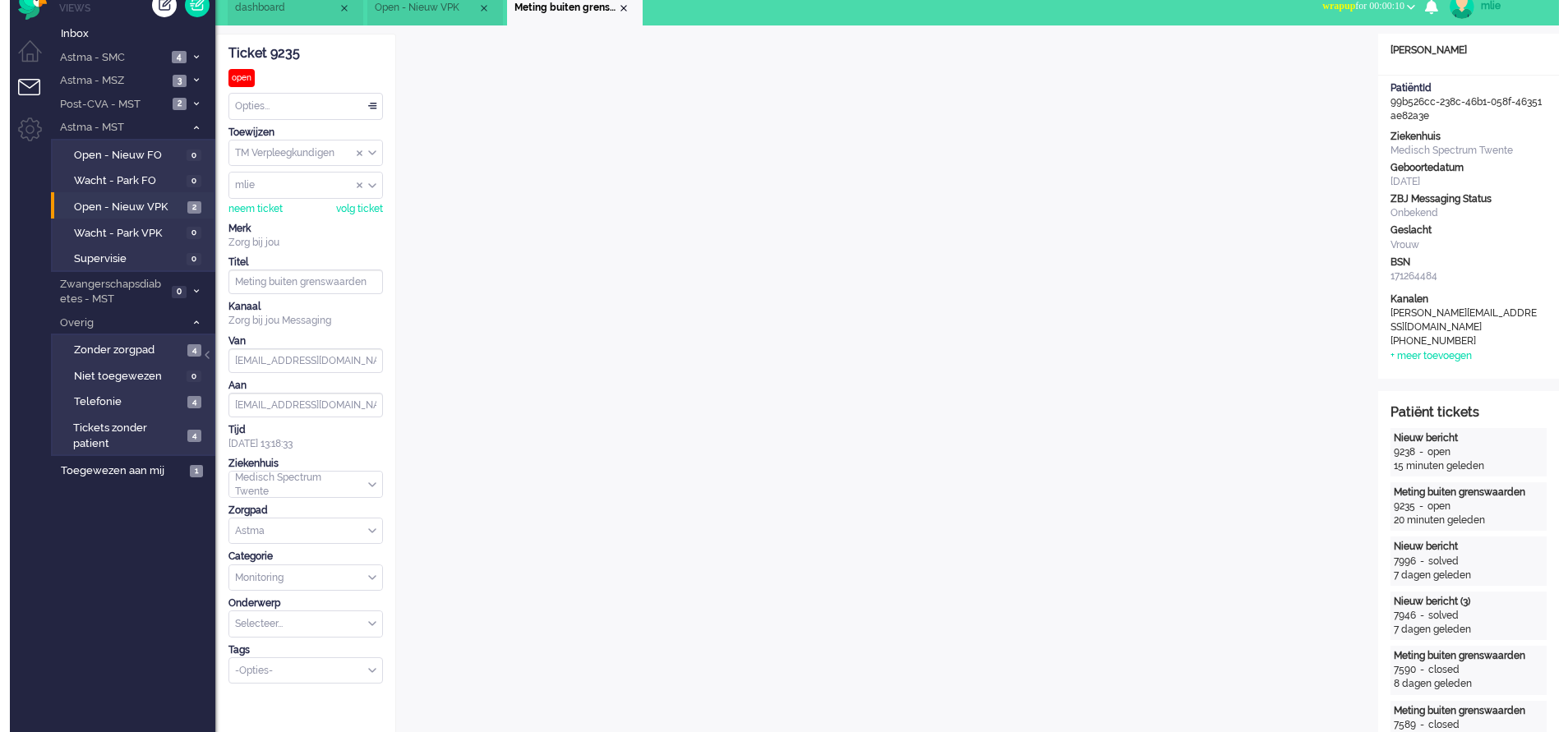
scroll to position [0, 0]
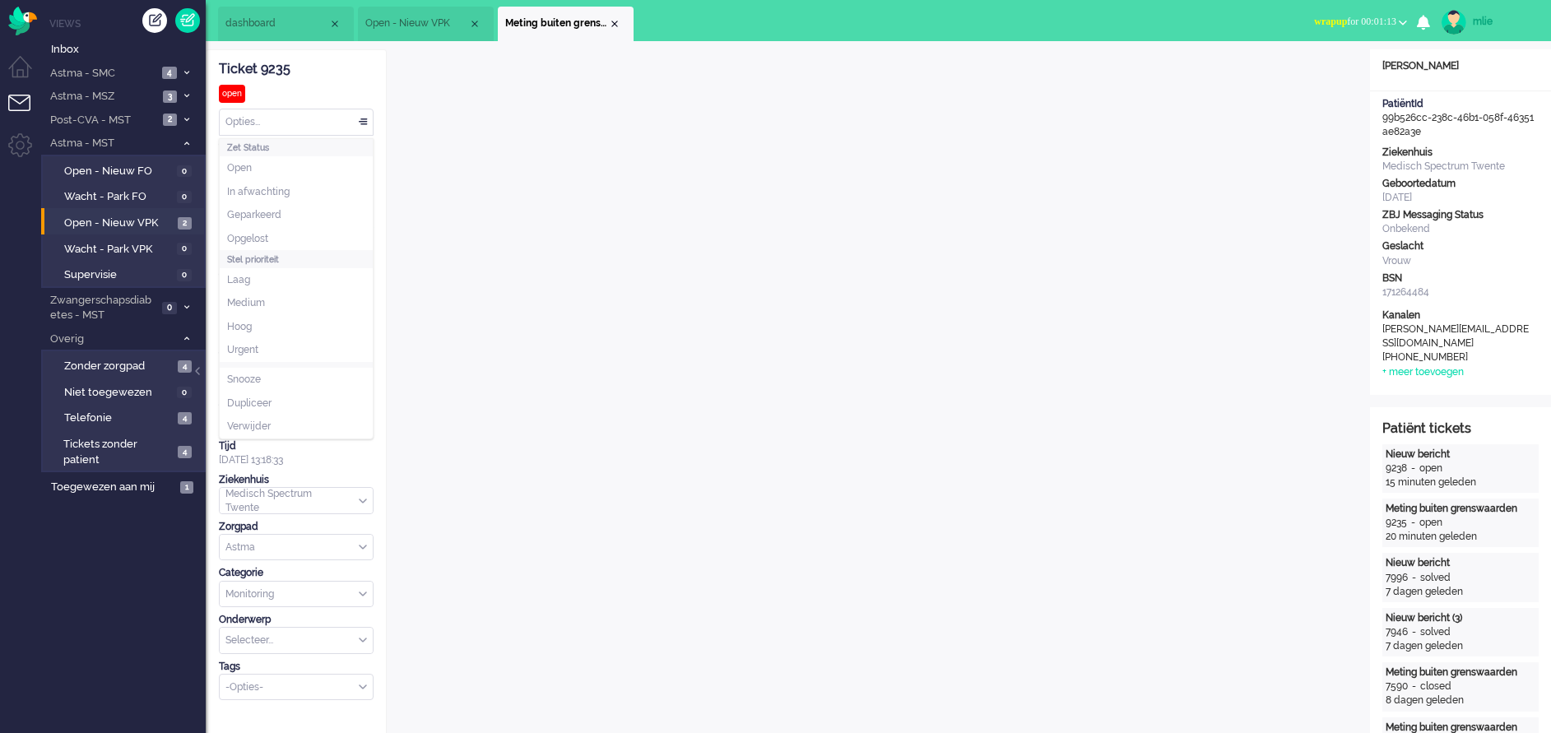
click at [360, 120] on div "Opties..." at bounding box center [296, 122] width 153 height 26
click at [283, 190] on span "In afwachting" at bounding box center [258, 192] width 63 height 14
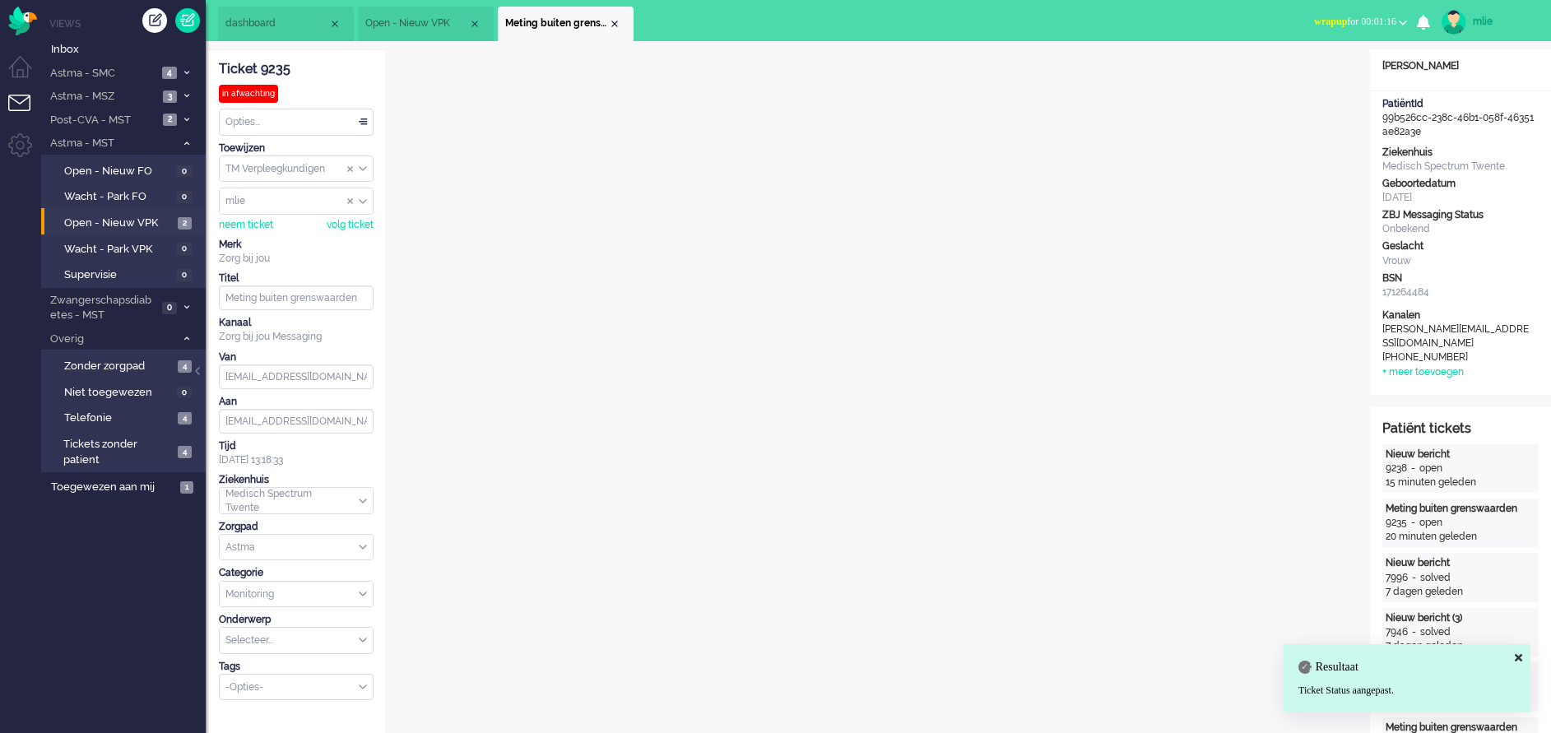
click at [1319, 26] on span "wrapup" at bounding box center [1330, 22] width 33 height 12
click at [1291, 71] on label "Online" at bounding box center [1339, 74] width 130 height 14
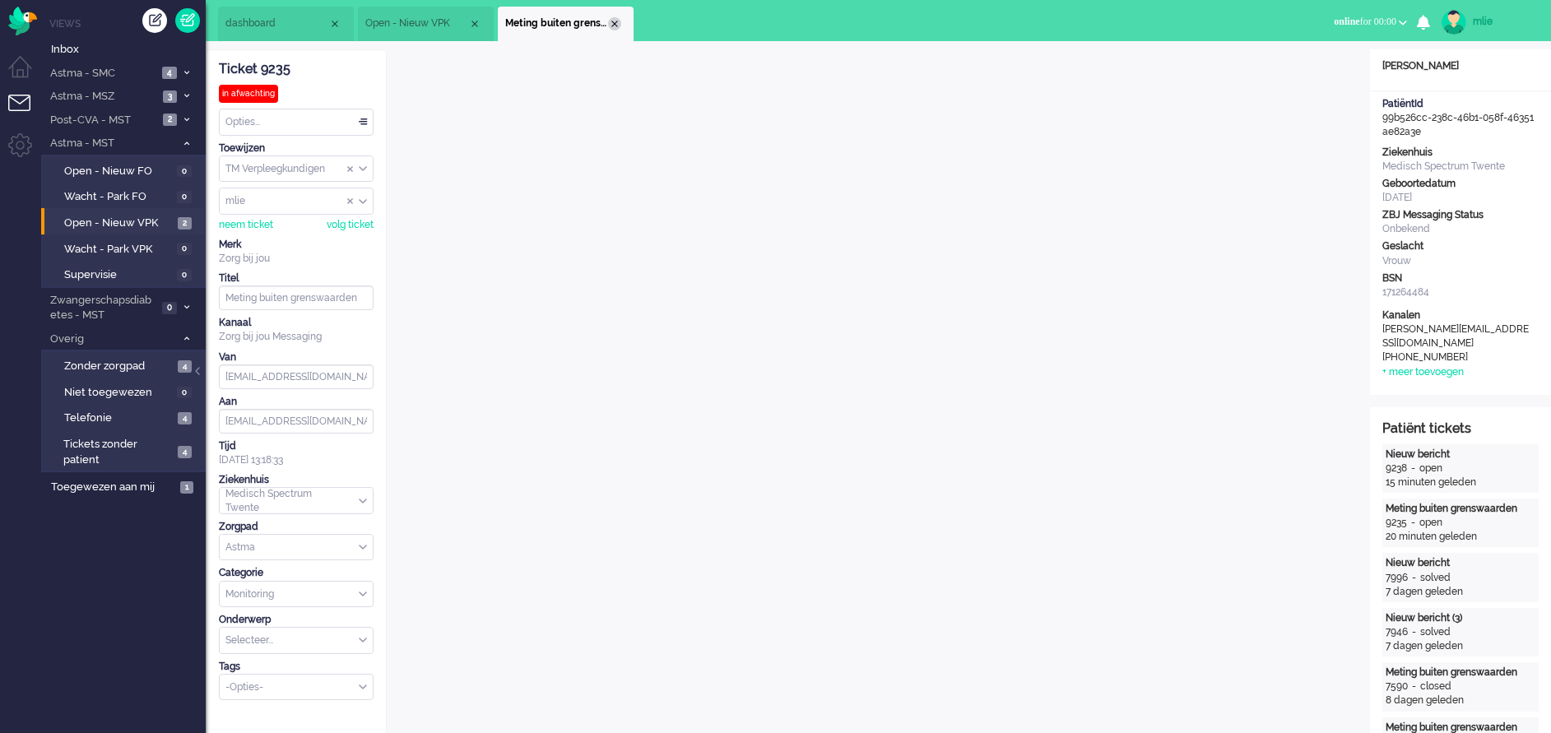
click at [618, 21] on div "Close tab" at bounding box center [614, 23] width 13 height 13
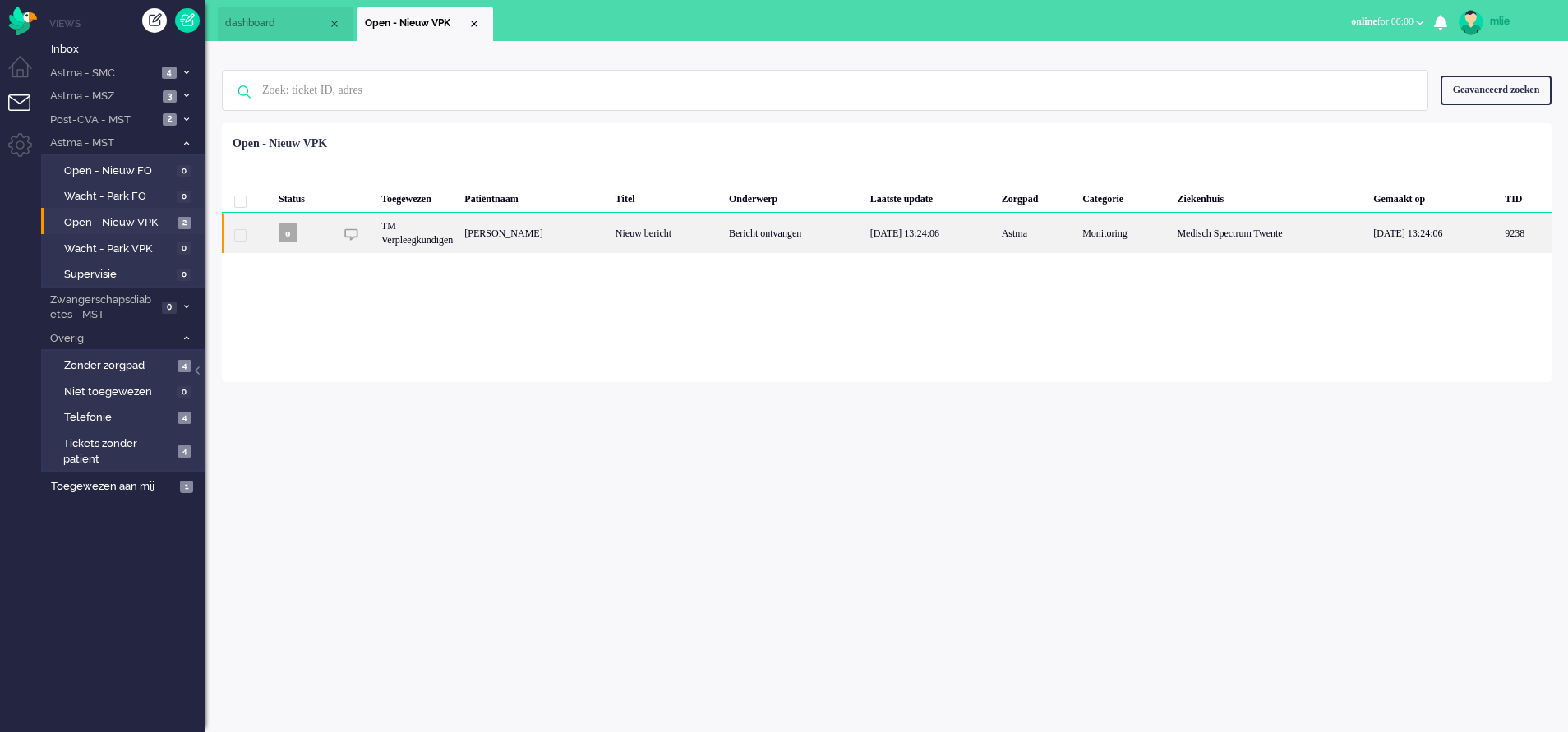
click at [856, 236] on div "Bericht ontvangen" at bounding box center [794, 233] width 142 height 40
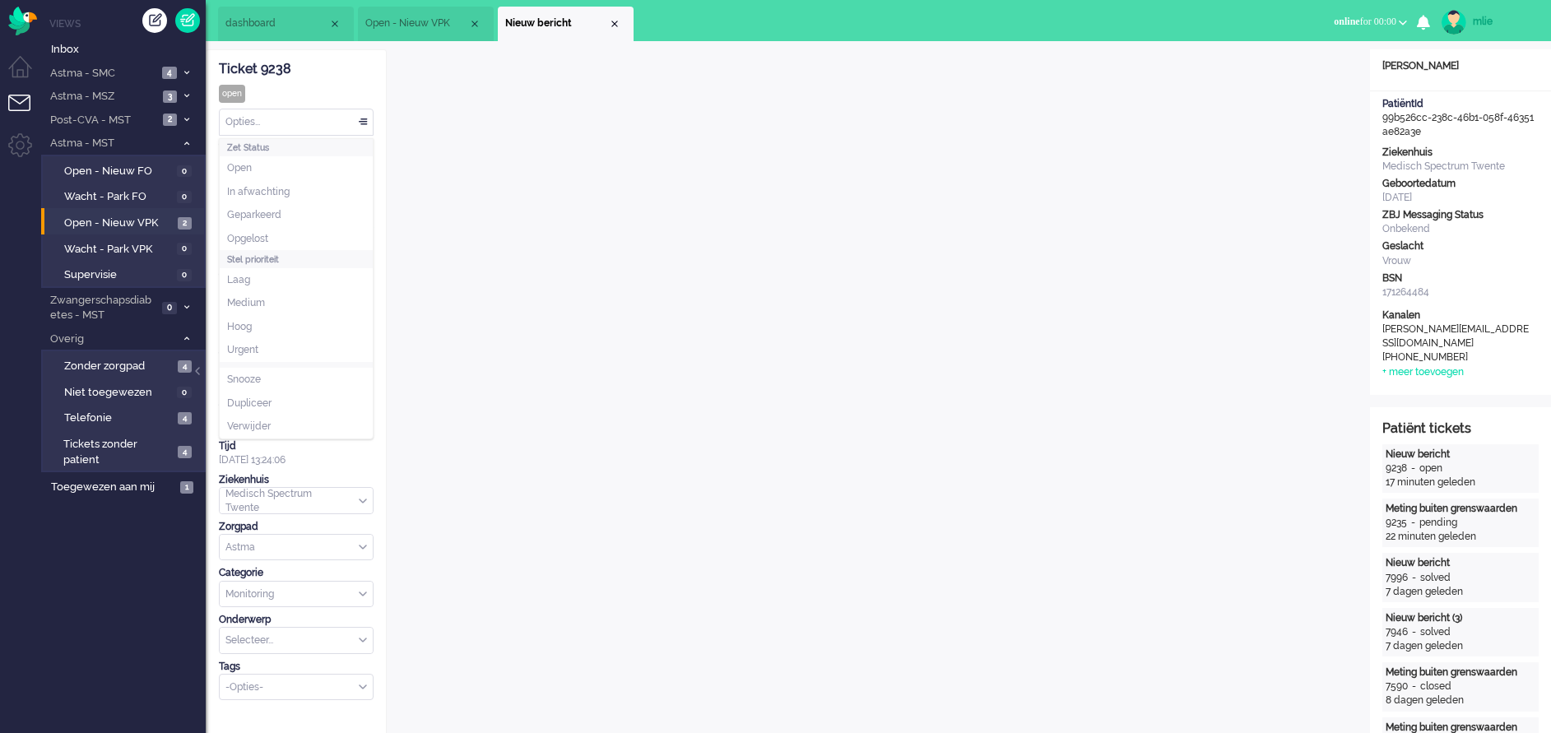
click at [364, 120] on div "Opties..." at bounding box center [296, 122] width 153 height 26
click at [281, 188] on span "In afwachting" at bounding box center [258, 192] width 63 height 14
click at [615, 29] on div "Close tab" at bounding box center [614, 23] width 13 height 13
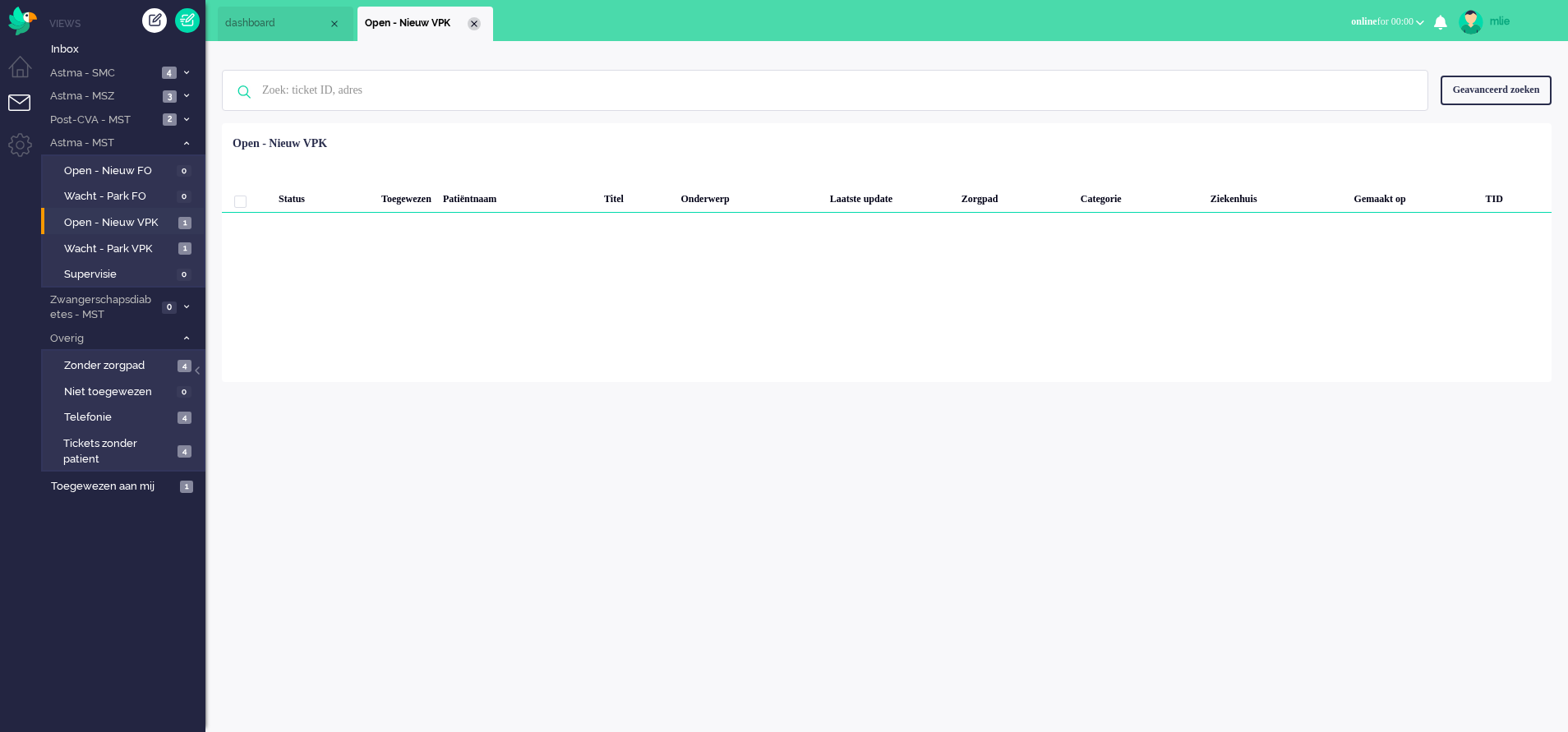
click at [477, 23] on div "Close tab" at bounding box center [473, 23] width 13 height 13
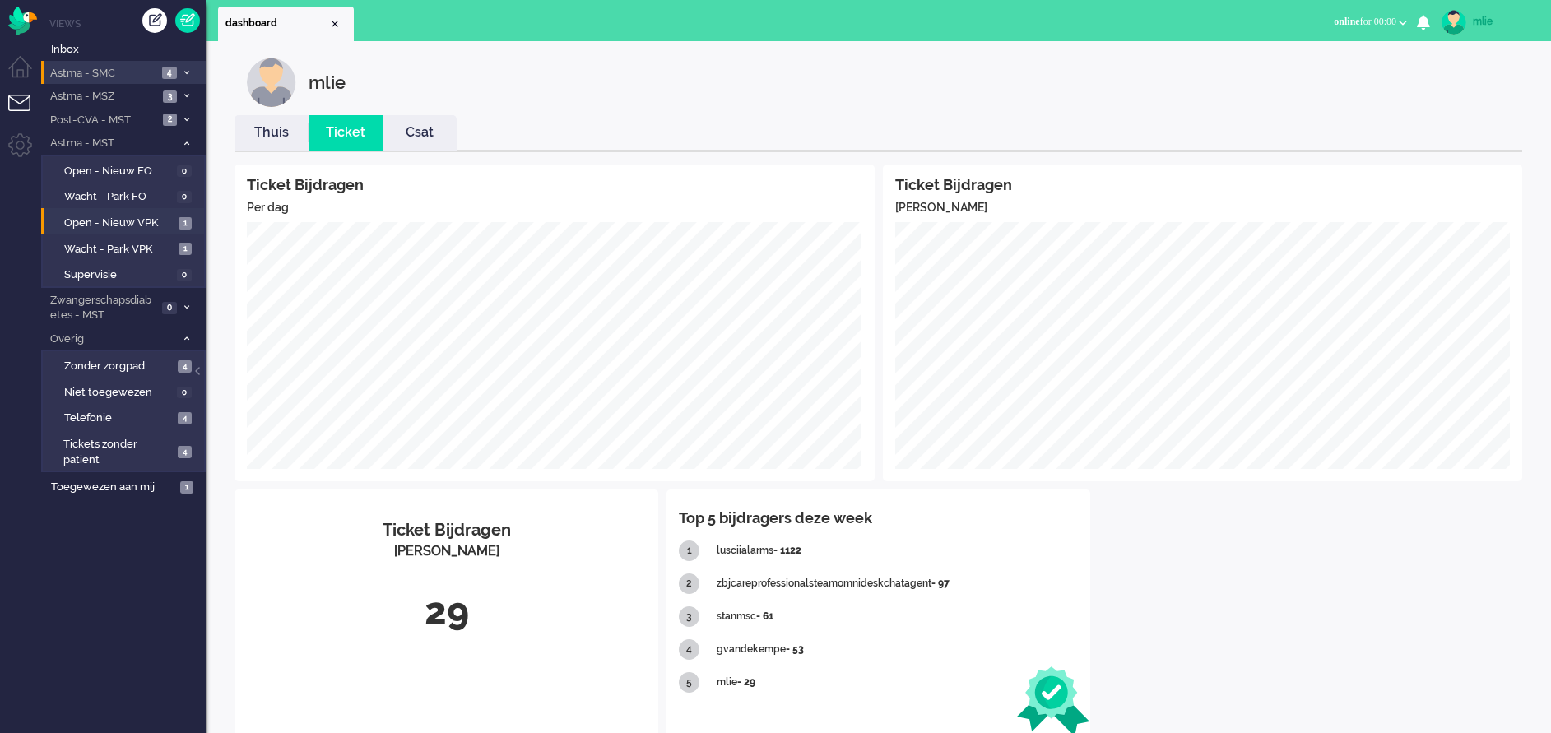
click at [183, 66] on li "Astma - SMC 4" at bounding box center [123, 73] width 165 height 24
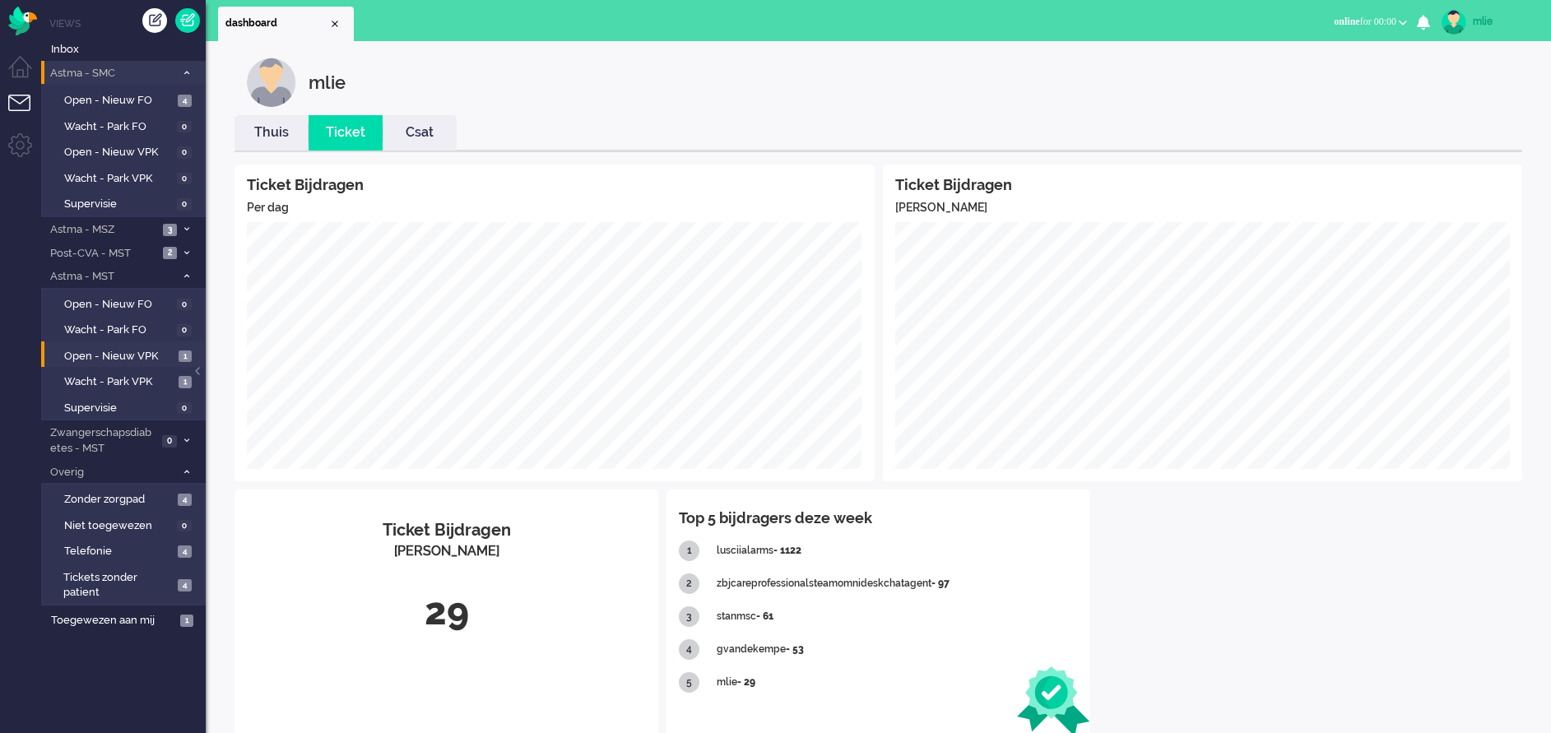
click at [184, 67] on li "Astma - SMC 4" at bounding box center [123, 73] width 165 height 24
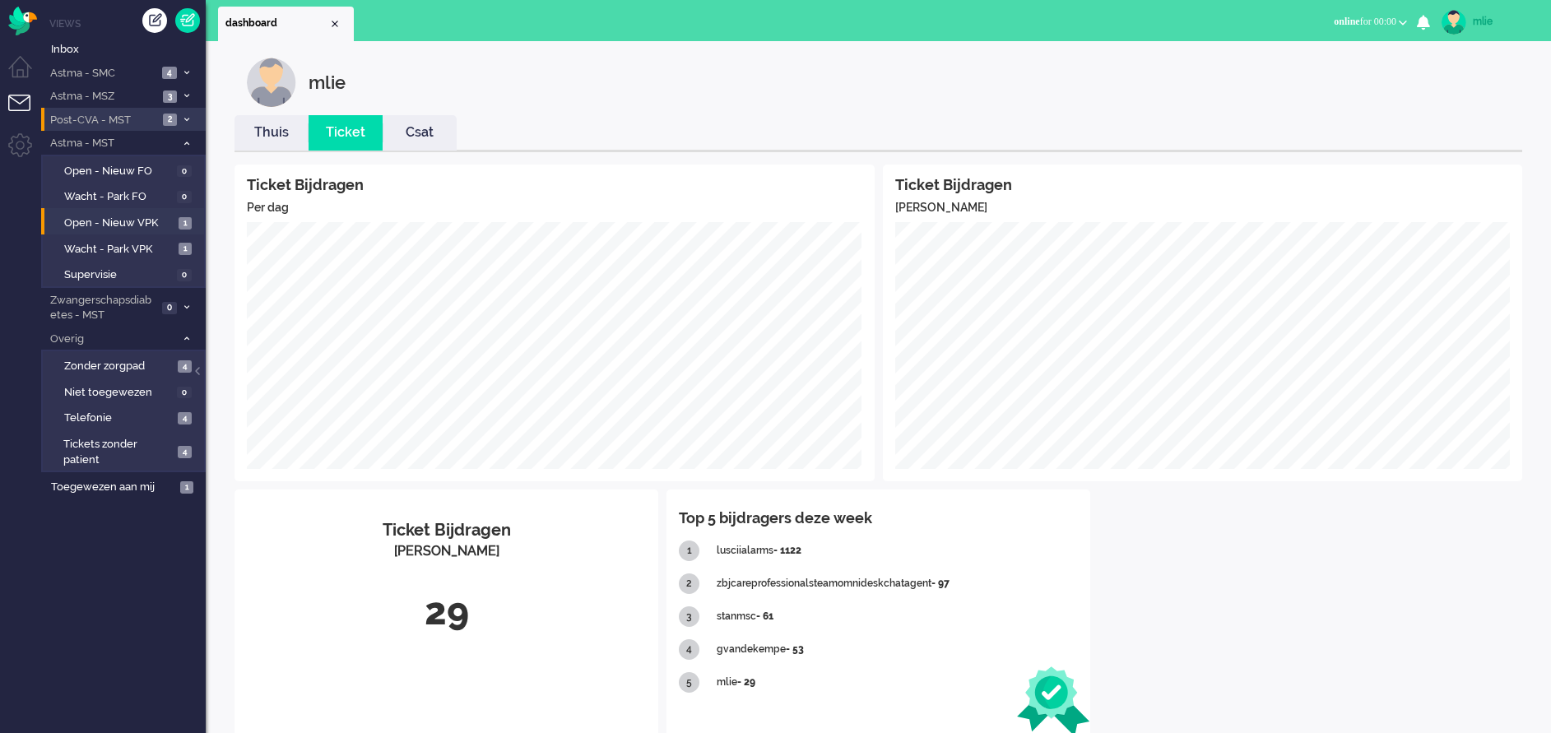
click at [184, 117] on icon at bounding box center [186, 120] width 5 height 6
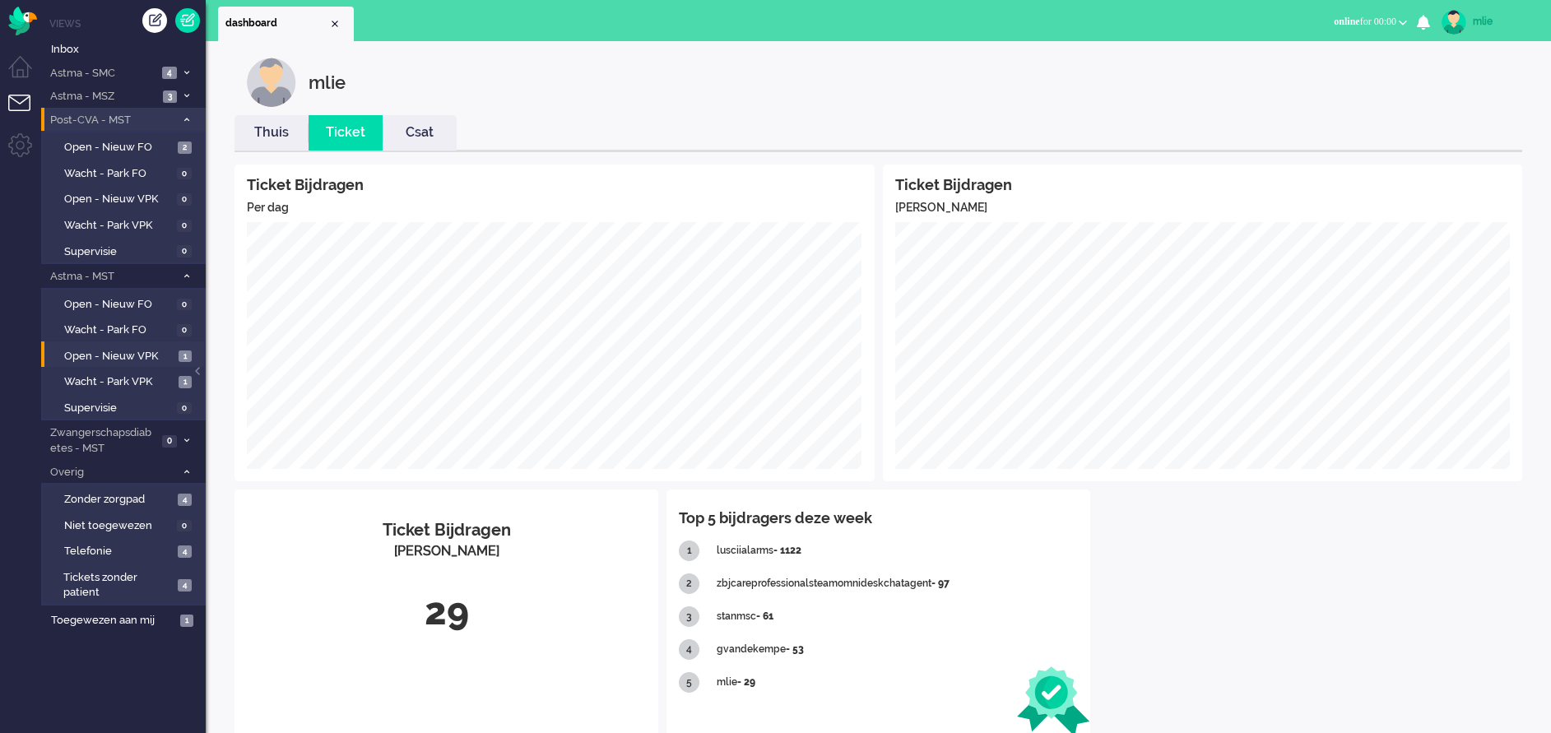
click at [183, 114] on li "Post-CVA - MST 2" at bounding box center [123, 120] width 165 height 24
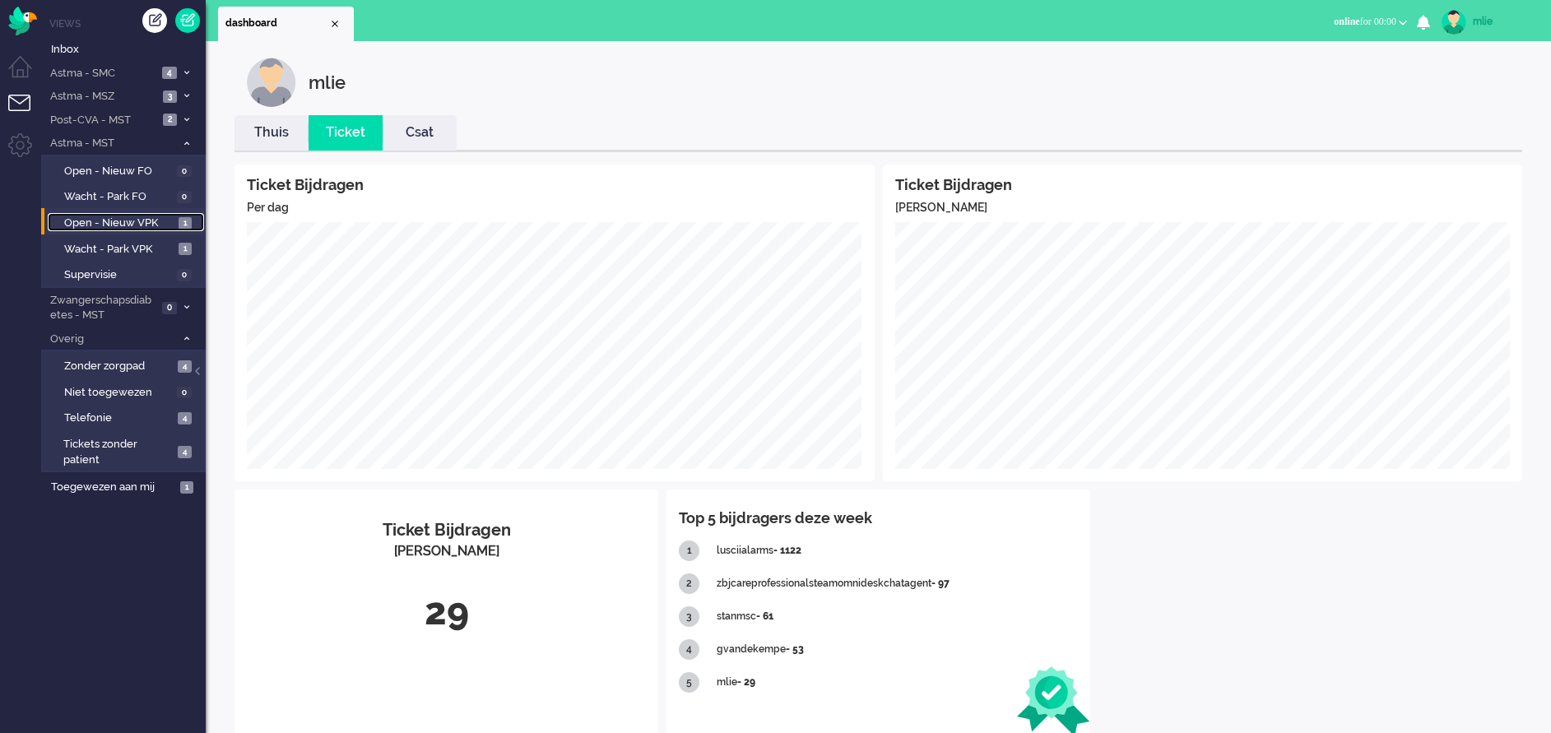
click at [103, 218] on span "Open - Nieuw VPK" at bounding box center [119, 224] width 110 height 16
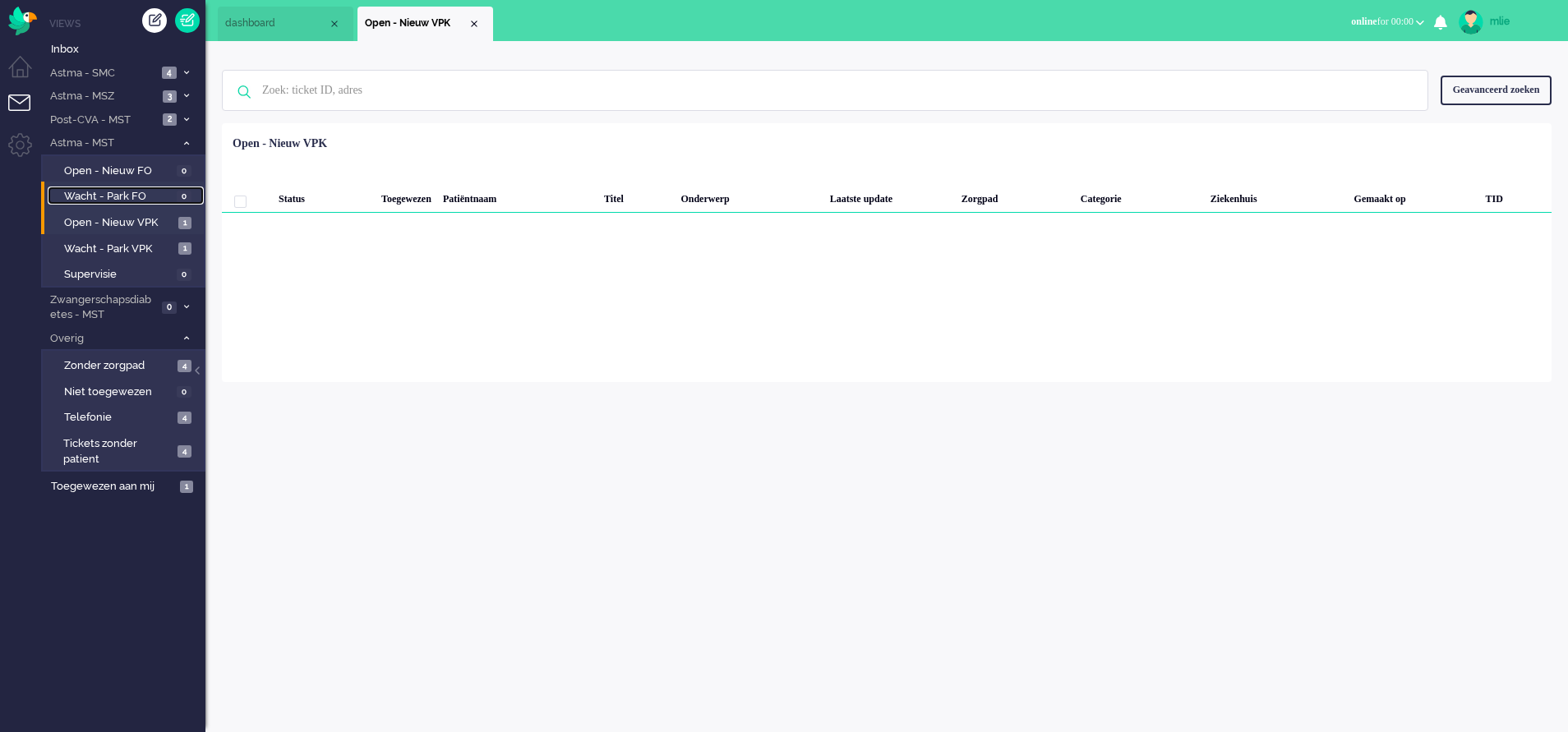
click at [106, 189] on span "Wacht - Park FO" at bounding box center [118, 197] width 109 height 16
click at [125, 246] on span "Wacht - Park VPK" at bounding box center [119, 250] width 110 height 16
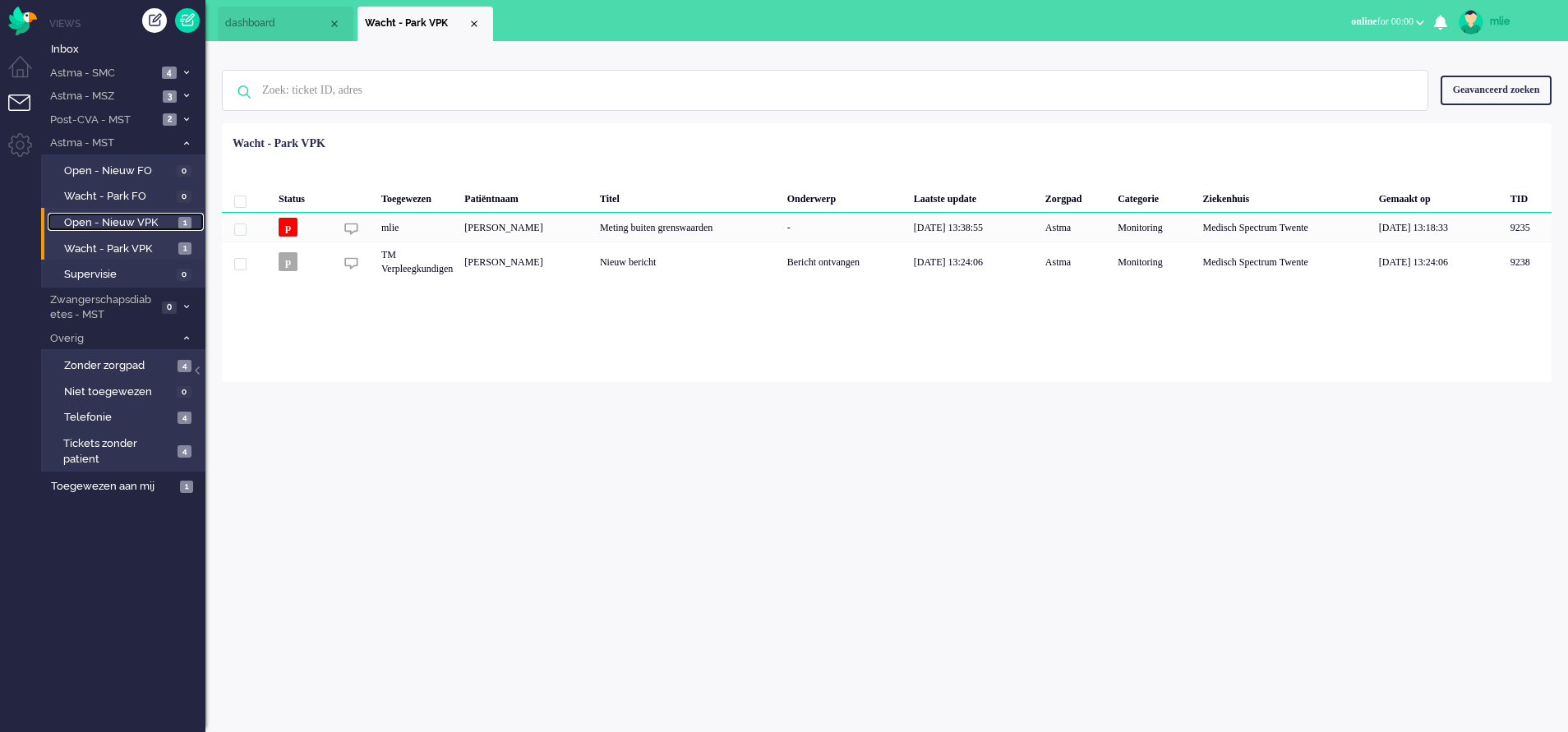
click at [123, 228] on span "Open - Nieuw VPK" at bounding box center [119, 224] width 110 height 16
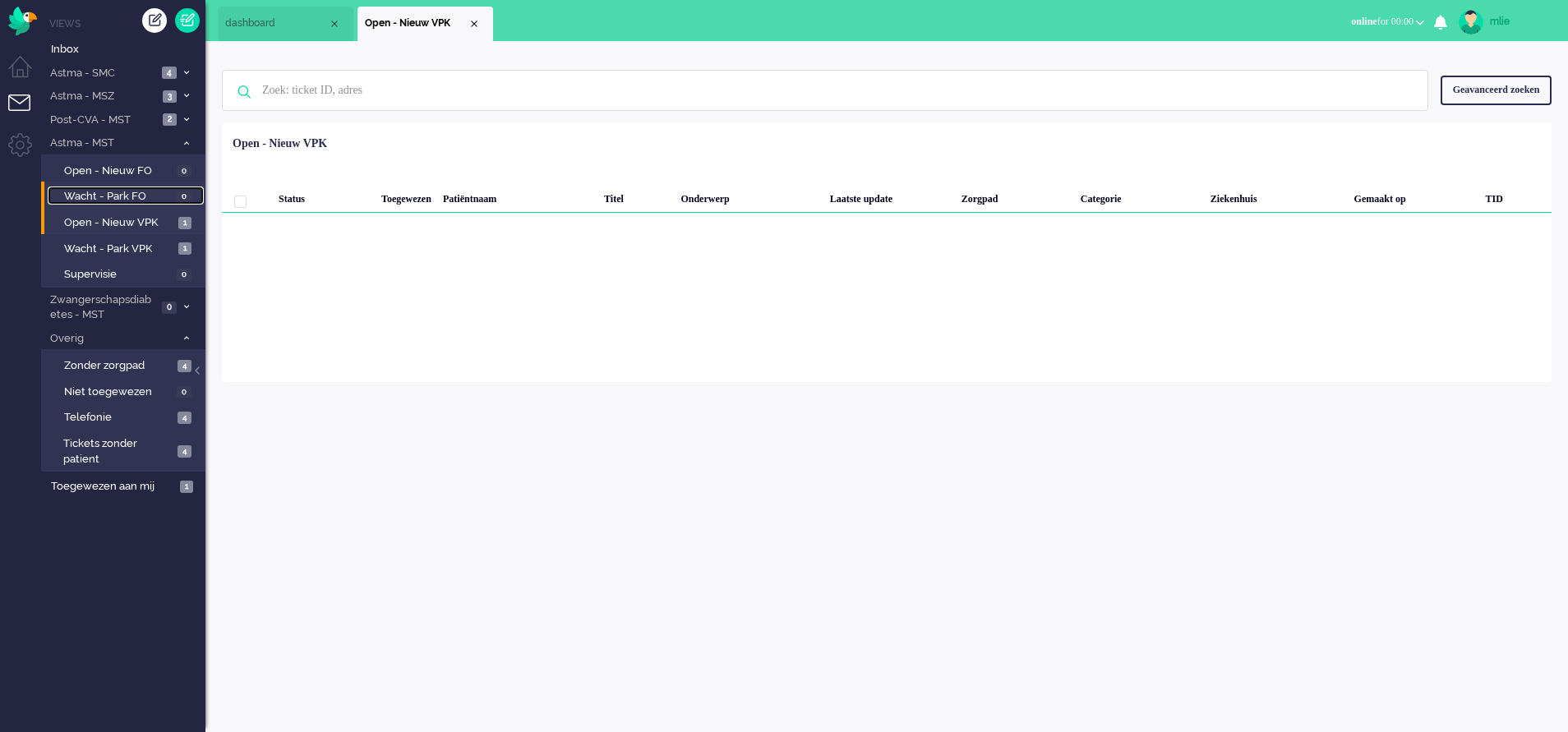
click at [127, 202] on span "Wacht - Park FO" at bounding box center [118, 197] width 109 height 16
click at [25, 21] on img "Omnidesk" at bounding box center [22, 21] width 29 height 29
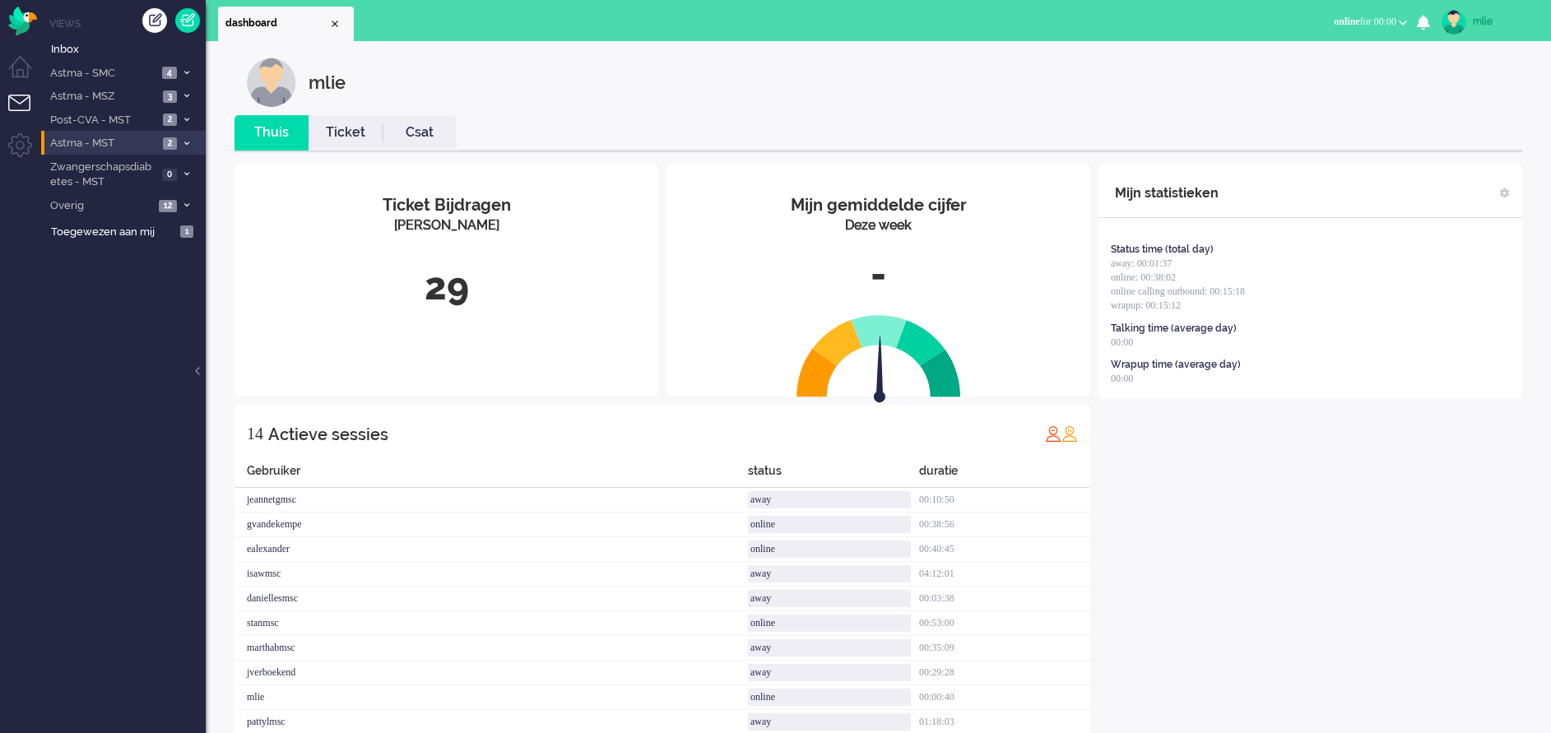
click at [188, 139] on span at bounding box center [186, 143] width 12 height 9
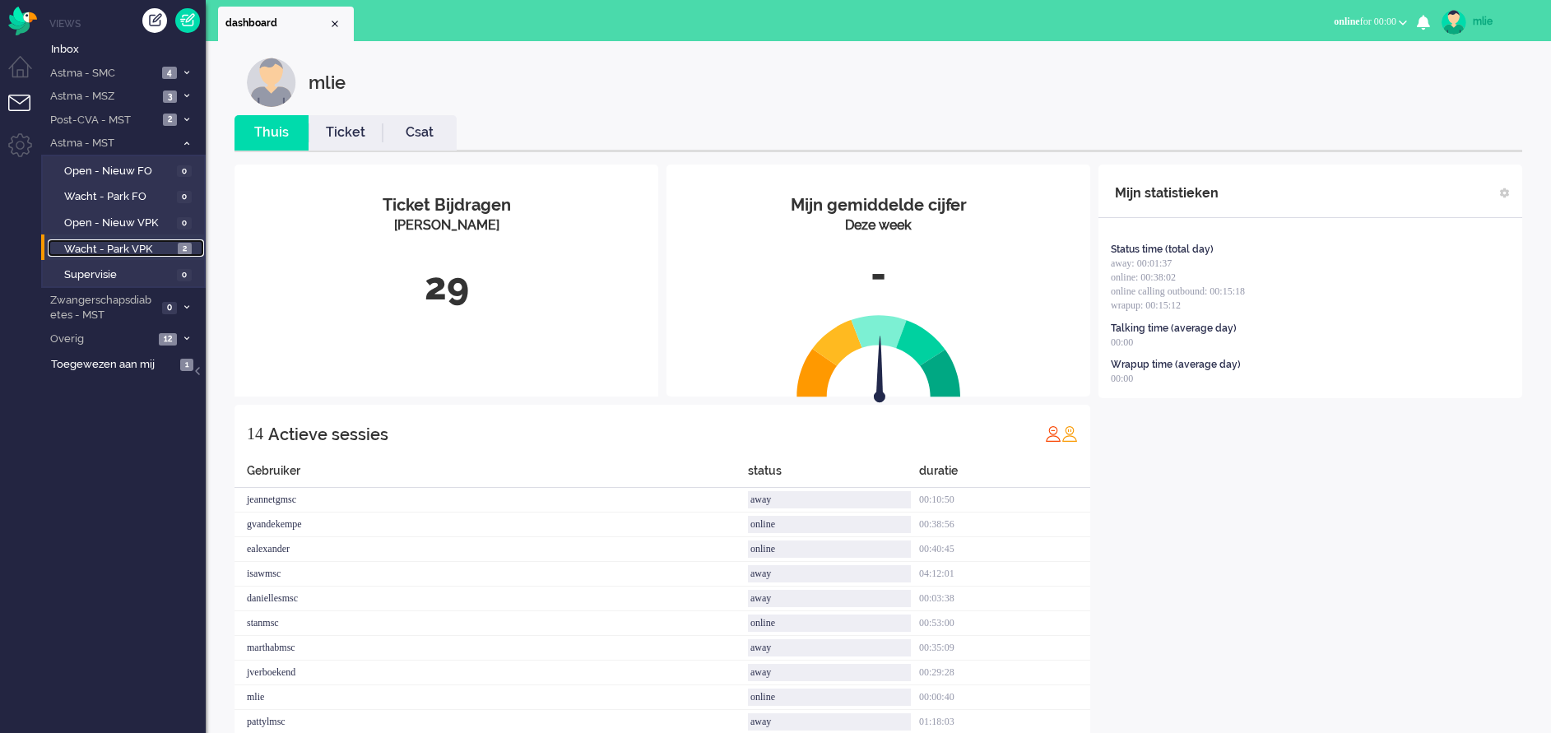
click at [98, 250] on span "Wacht - Park VPK" at bounding box center [118, 250] width 109 height 16
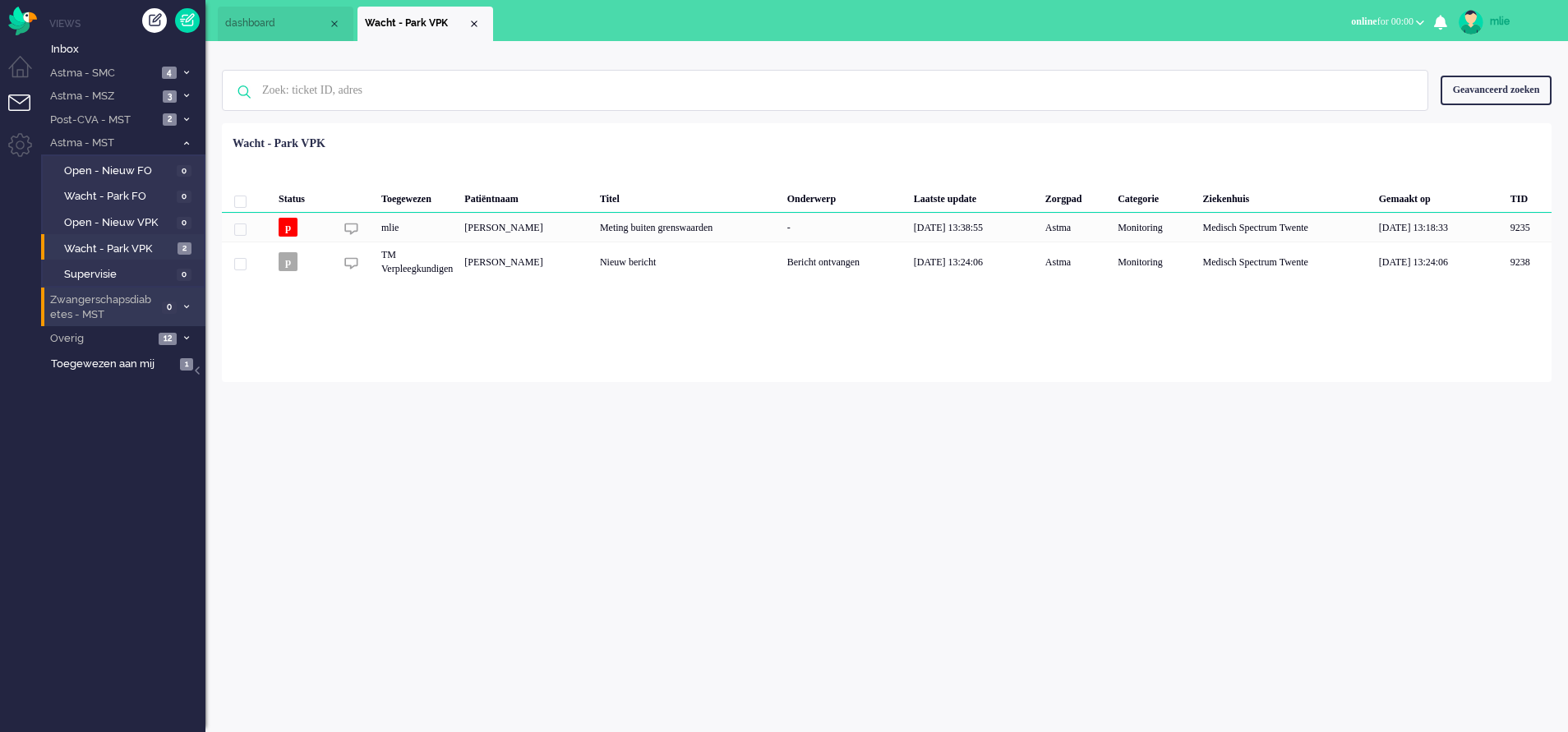
click at [187, 299] on li "Zwangerschapsdiabetes - MST 0" at bounding box center [123, 307] width 165 height 39
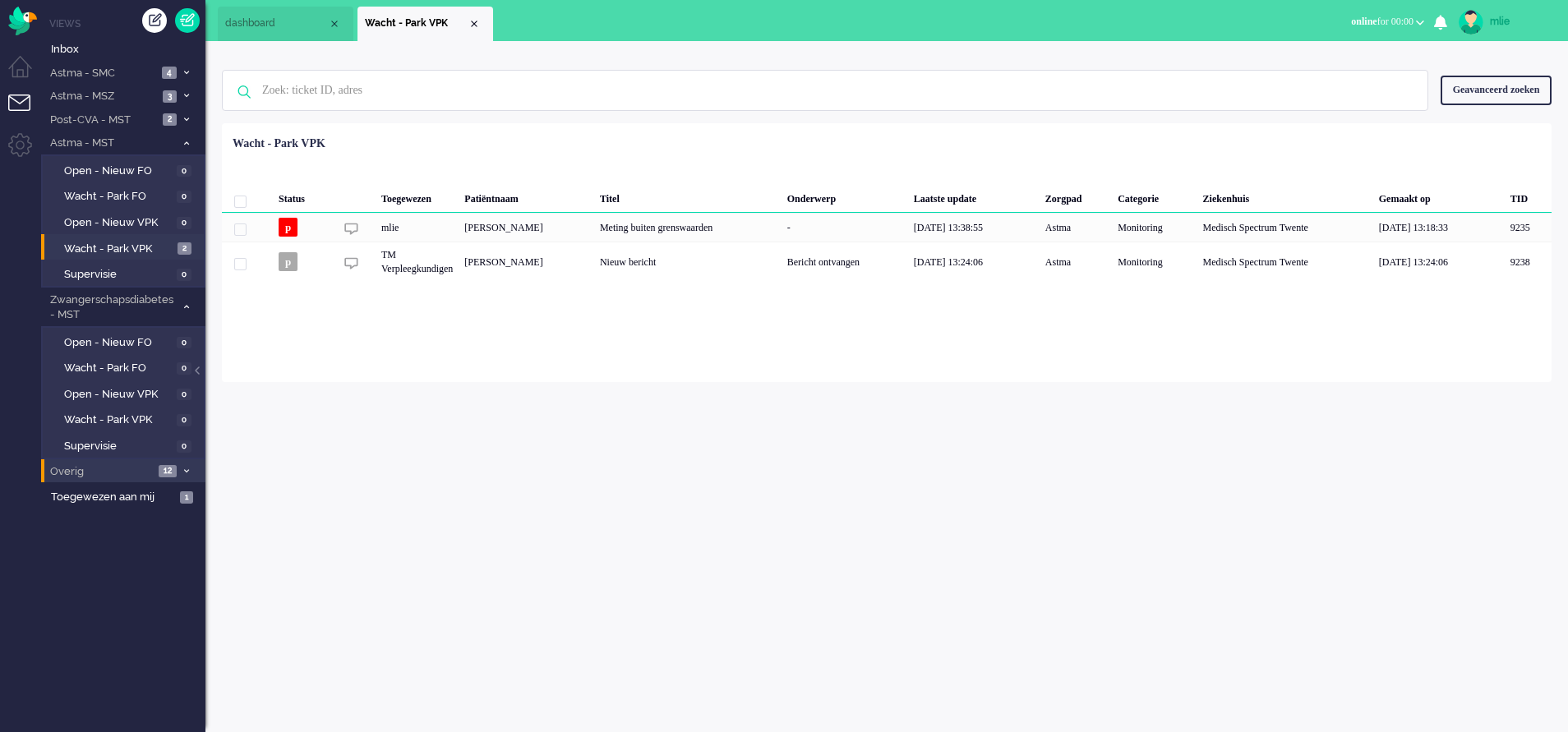
click at [163, 471] on span "12" at bounding box center [168, 471] width 18 height 12
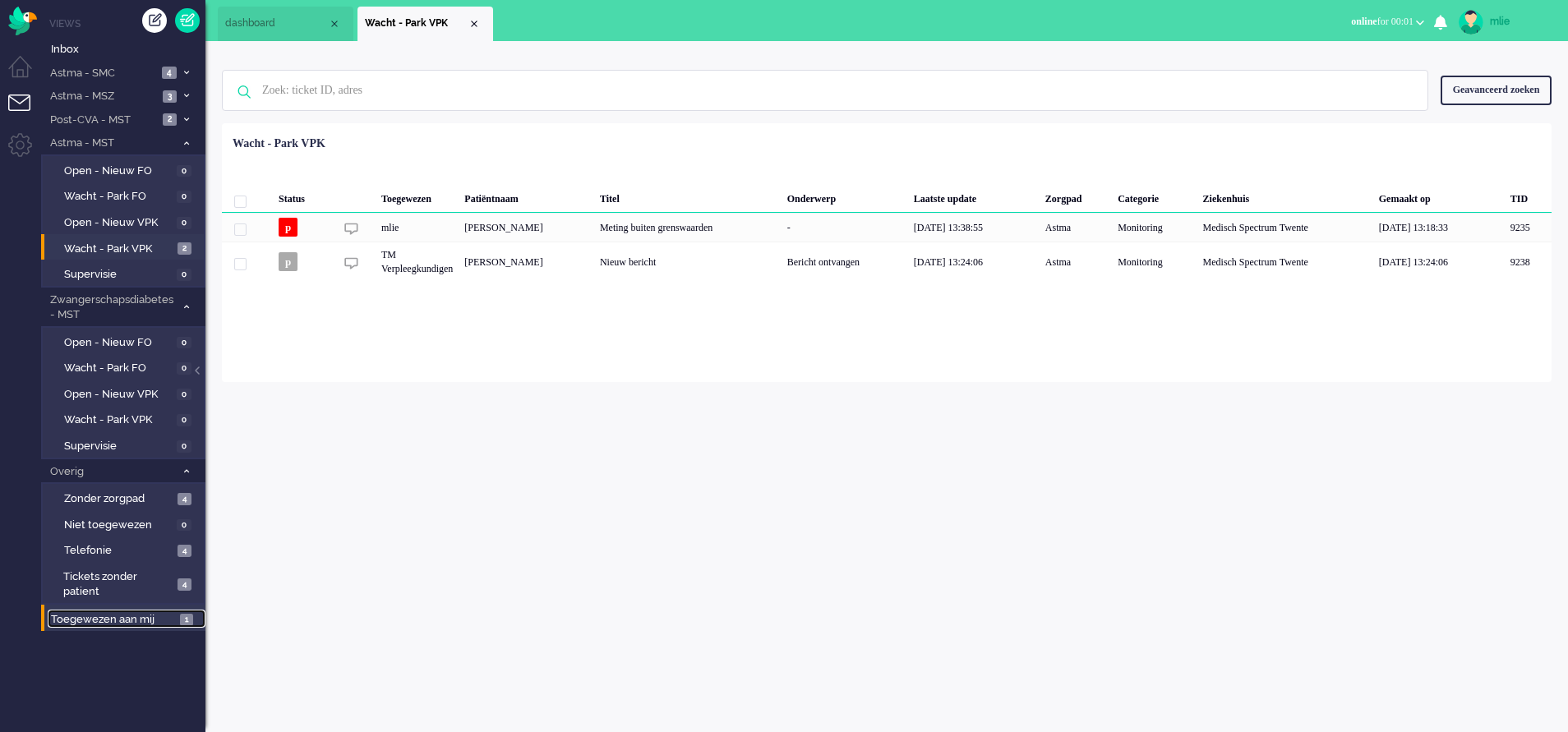
click at [109, 615] on span "Toegewezen aan mij" at bounding box center [113, 620] width 124 height 16
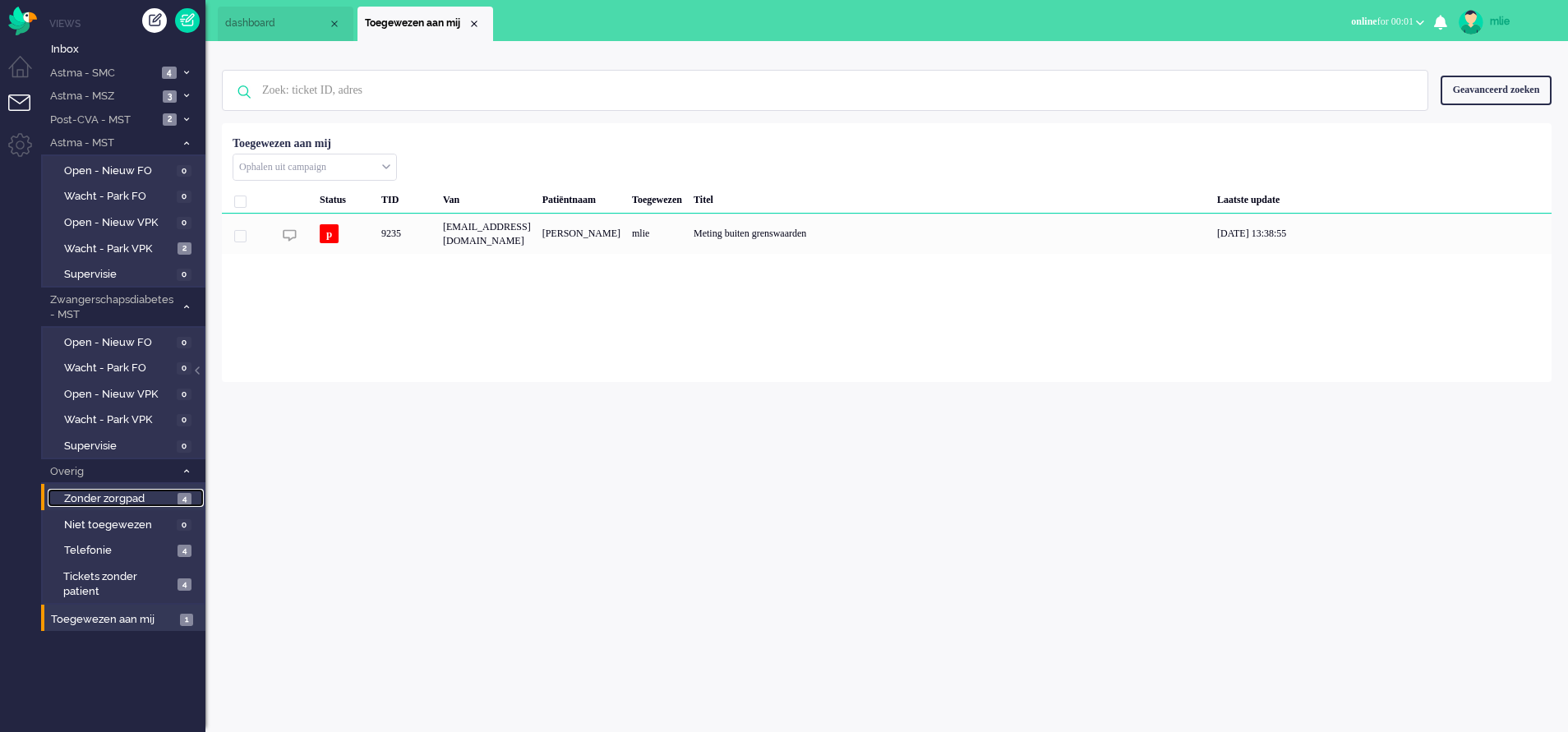
click at [156, 494] on span "Zonder zorgpad" at bounding box center [118, 499] width 109 height 16
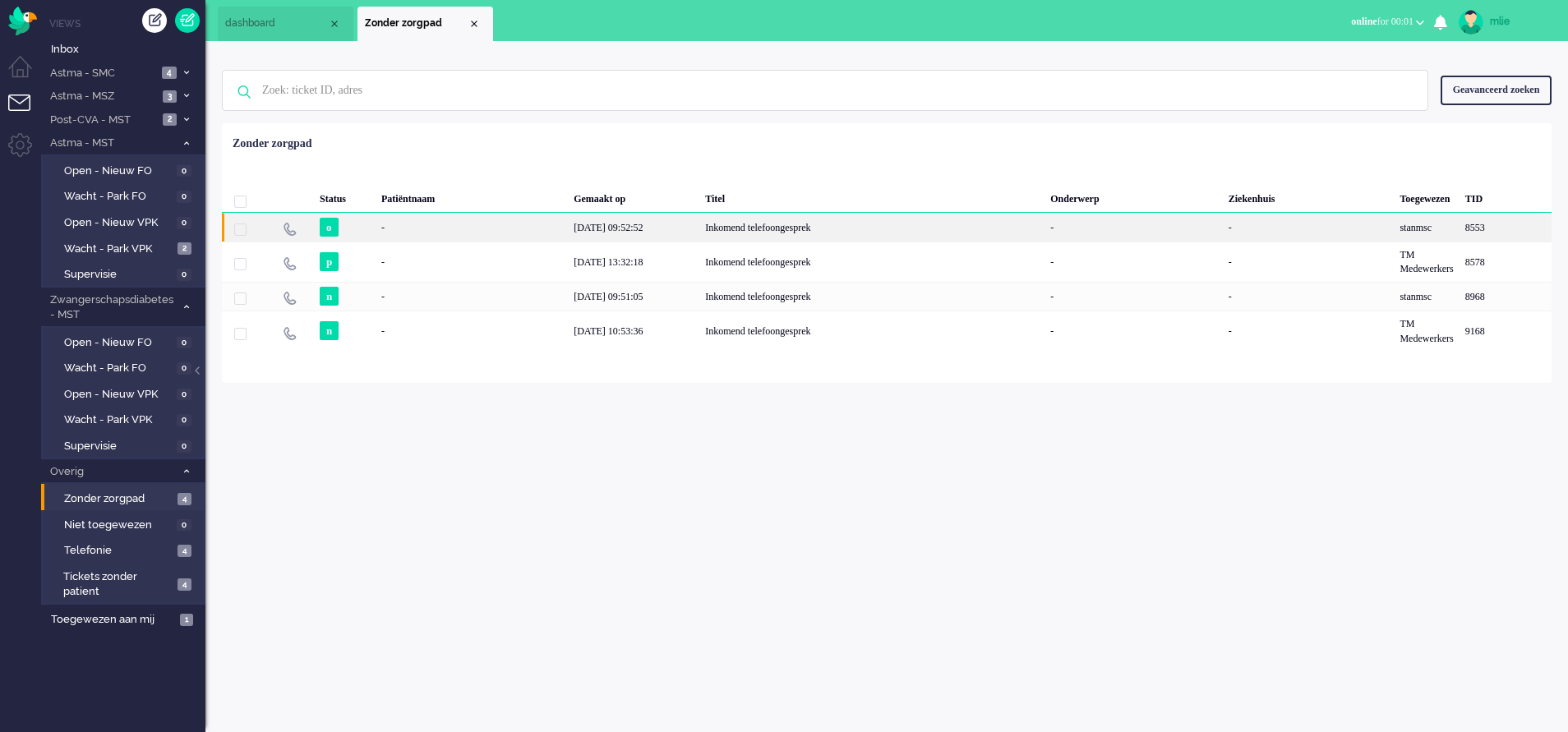
click at [779, 229] on div "Inkomend telefoongesprek" at bounding box center [872, 227] width 346 height 29
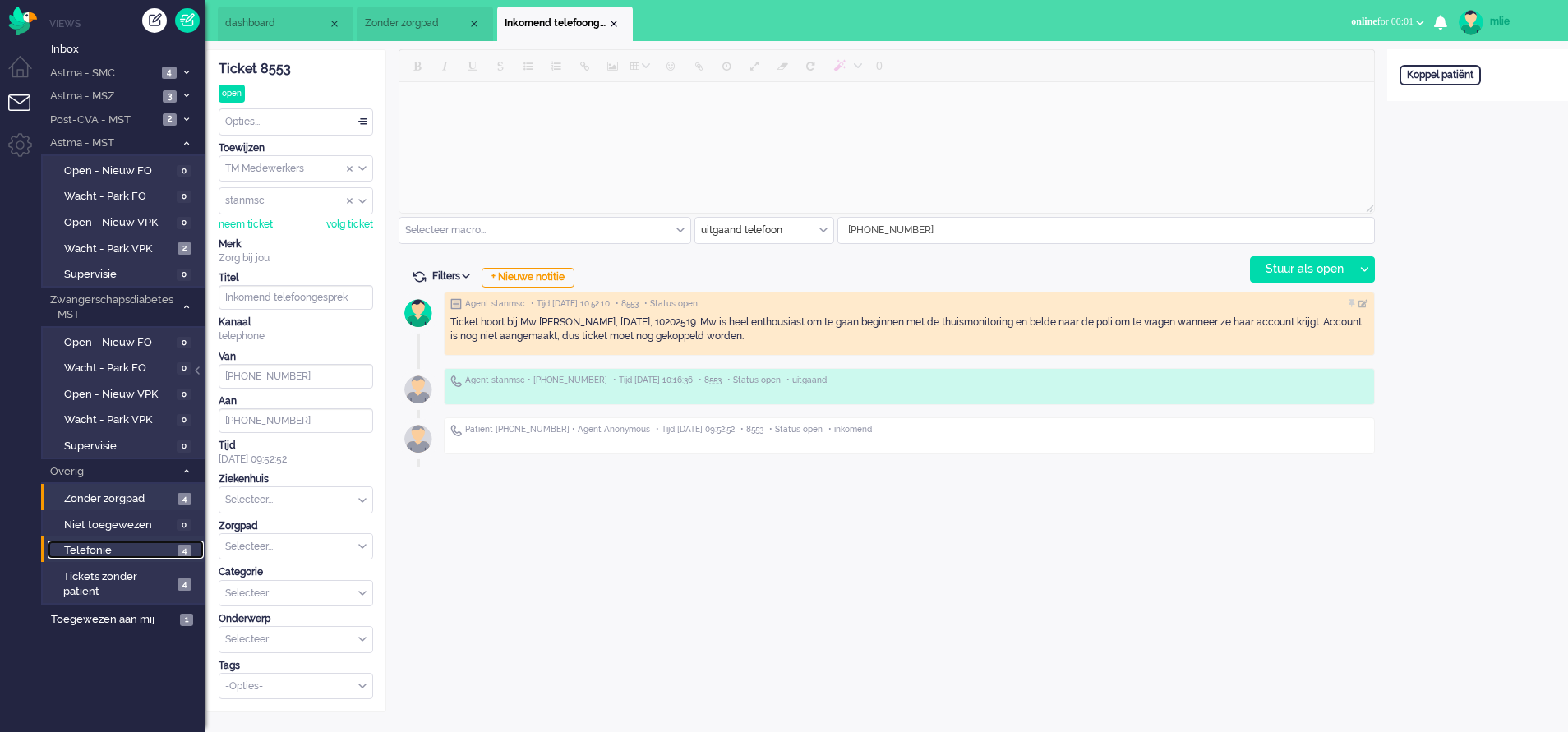
click at [96, 549] on span "Telefonie" at bounding box center [118, 551] width 109 height 16
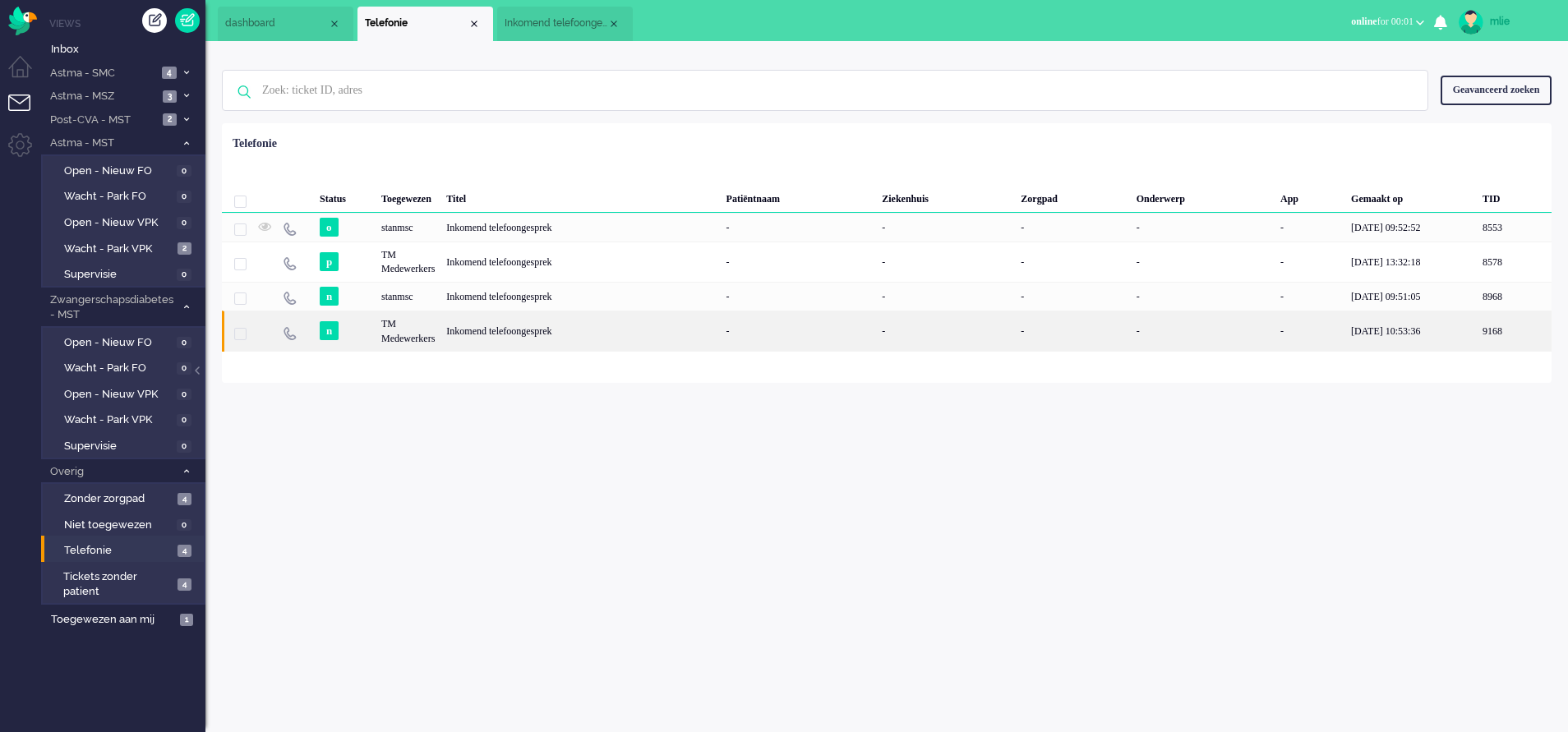
click at [507, 332] on div "Inkomend telefoongesprek" at bounding box center [580, 331] width 280 height 40
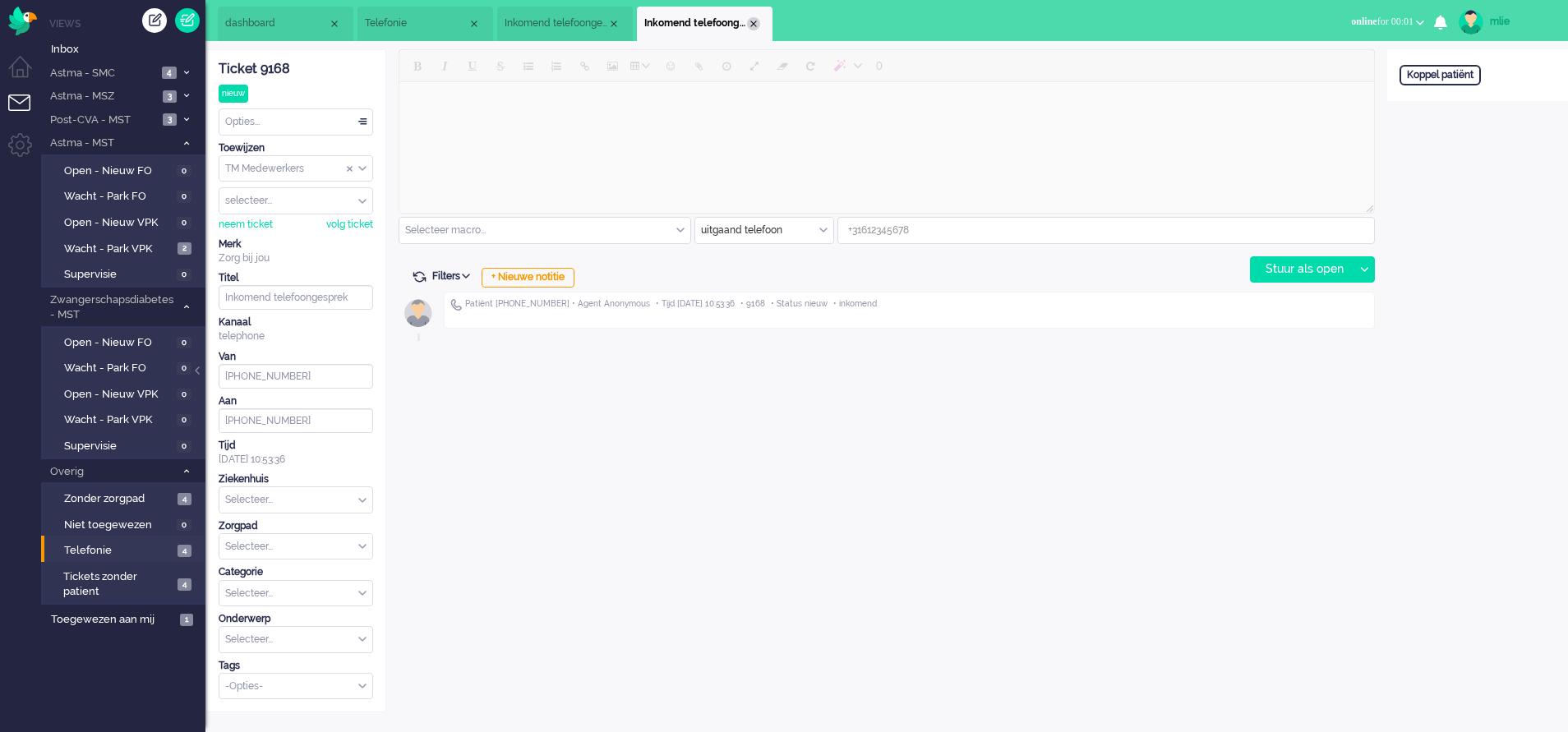
click at [758, 19] on div "Close tab" at bounding box center [753, 23] width 13 height 13
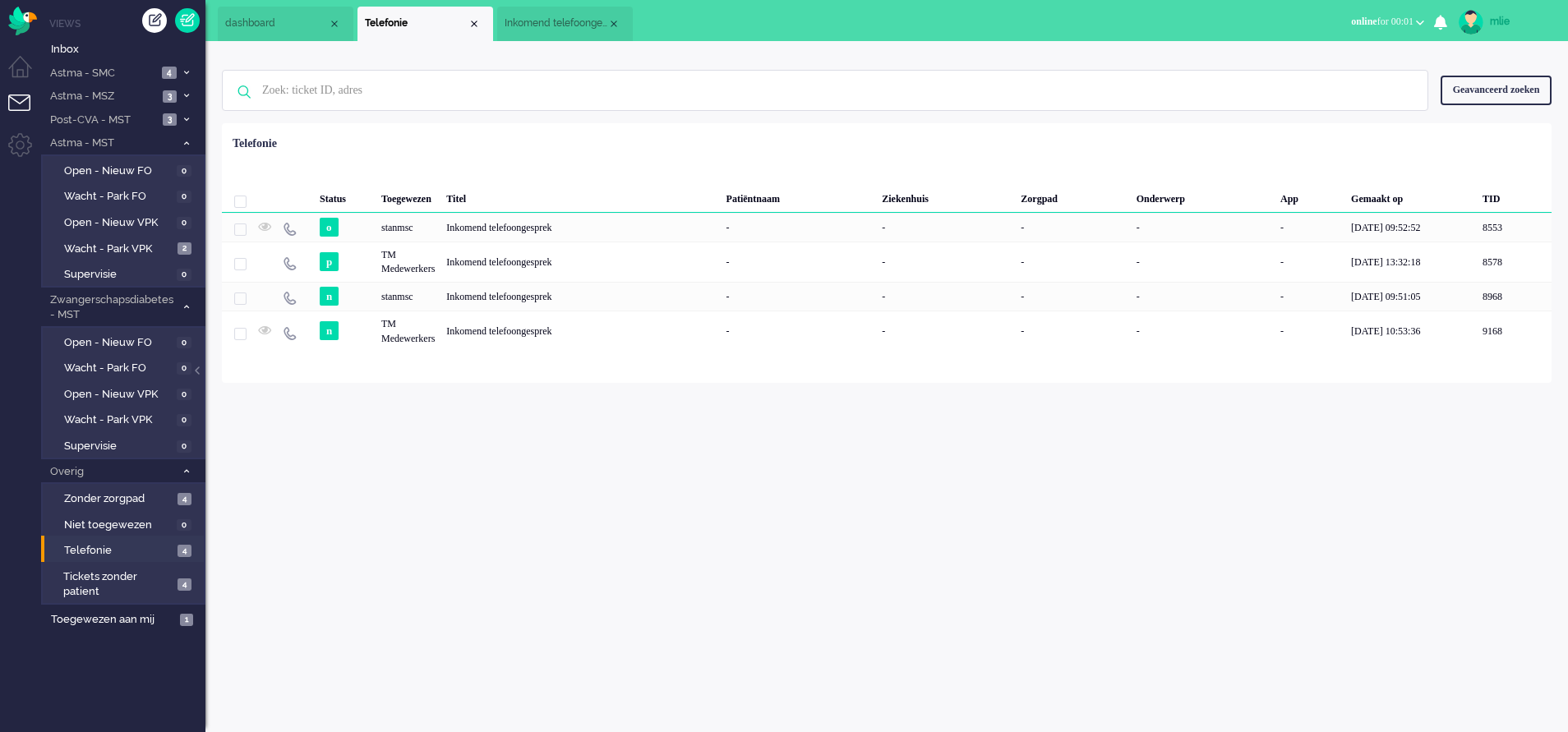
click at [546, 20] on span "Inkomend telefoongesprek" at bounding box center [555, 23] width 103 height 14
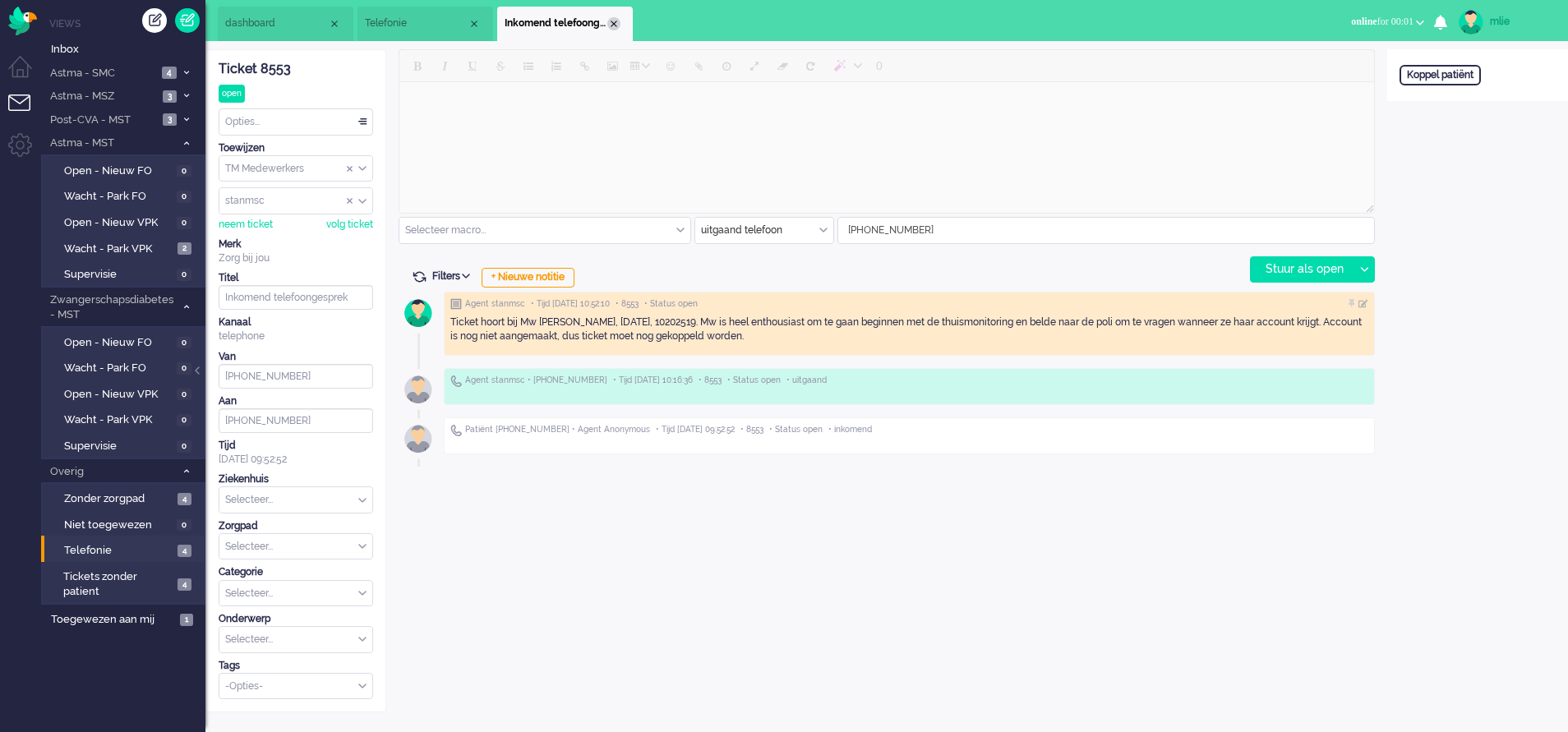
click at [614, 25] on div "Close tab" at bounding box center [613, 23] width 13 height 13
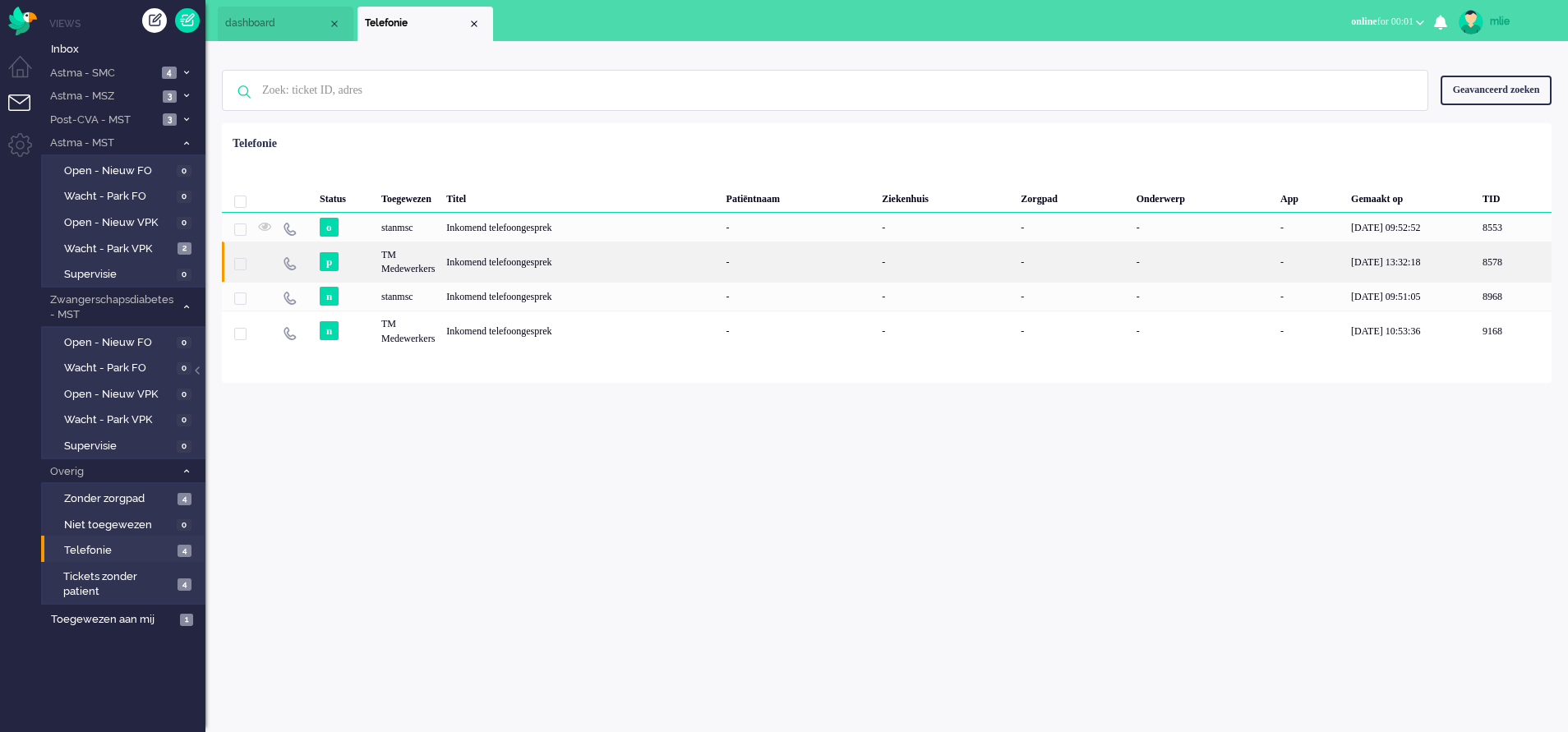
click at [608, 263] on div "Inkomend telefoongesprek" at bounding box center [580, 262] width 280 height 40
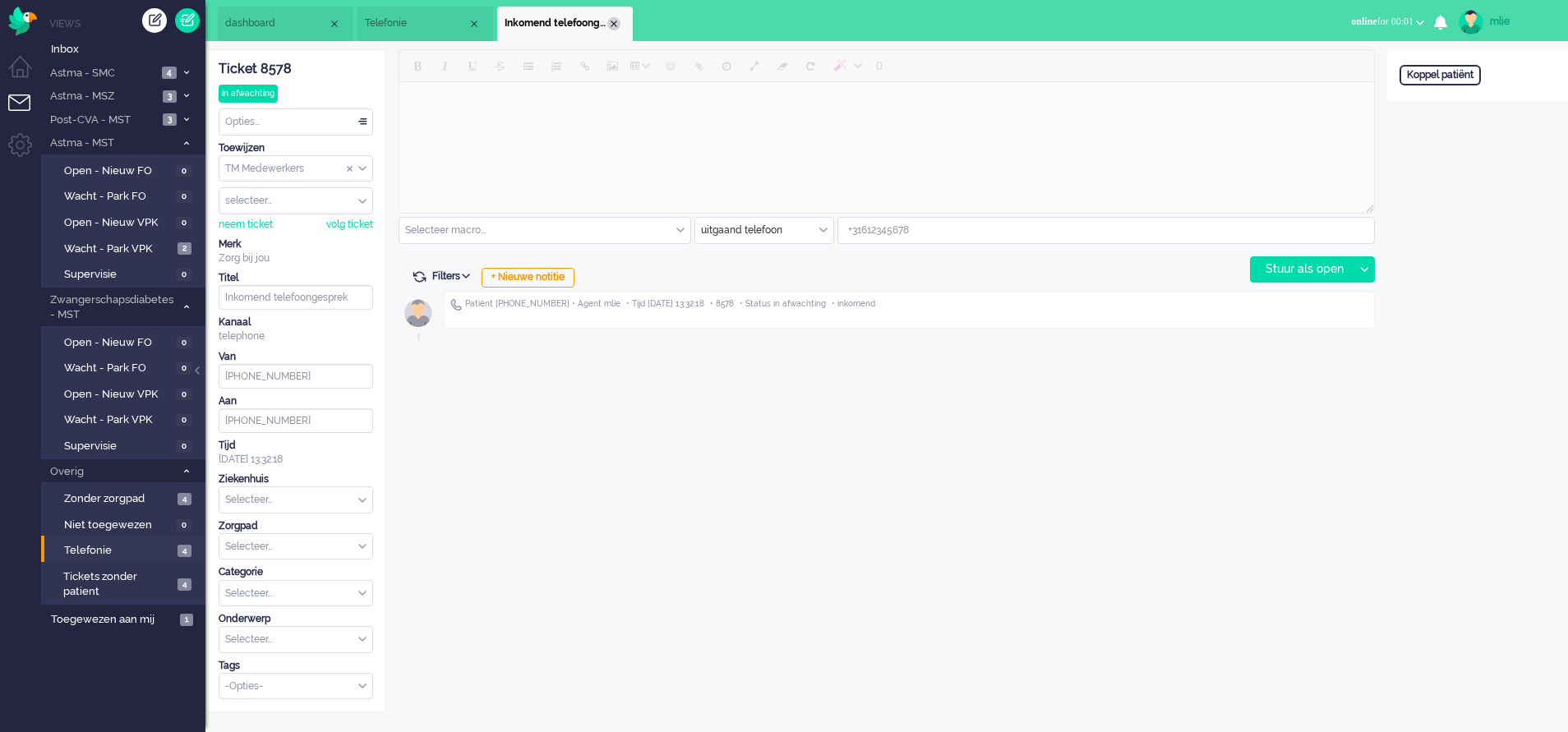
click at [619, 21] on div "Close tab" at bounding box center [613, 23] width 13 height 13
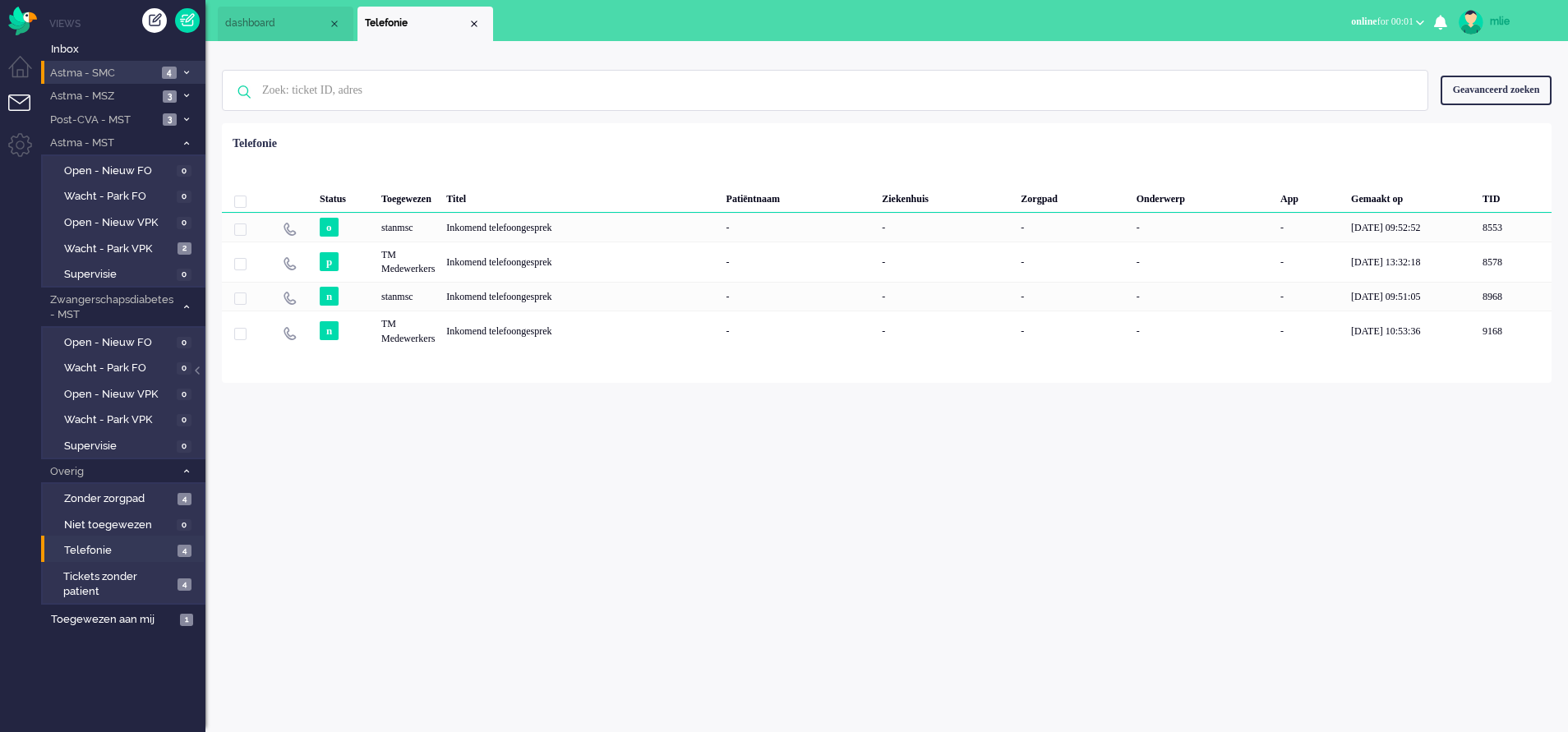
click at [189, 70] on span at bounding box center [186, 72] width 12 height 9
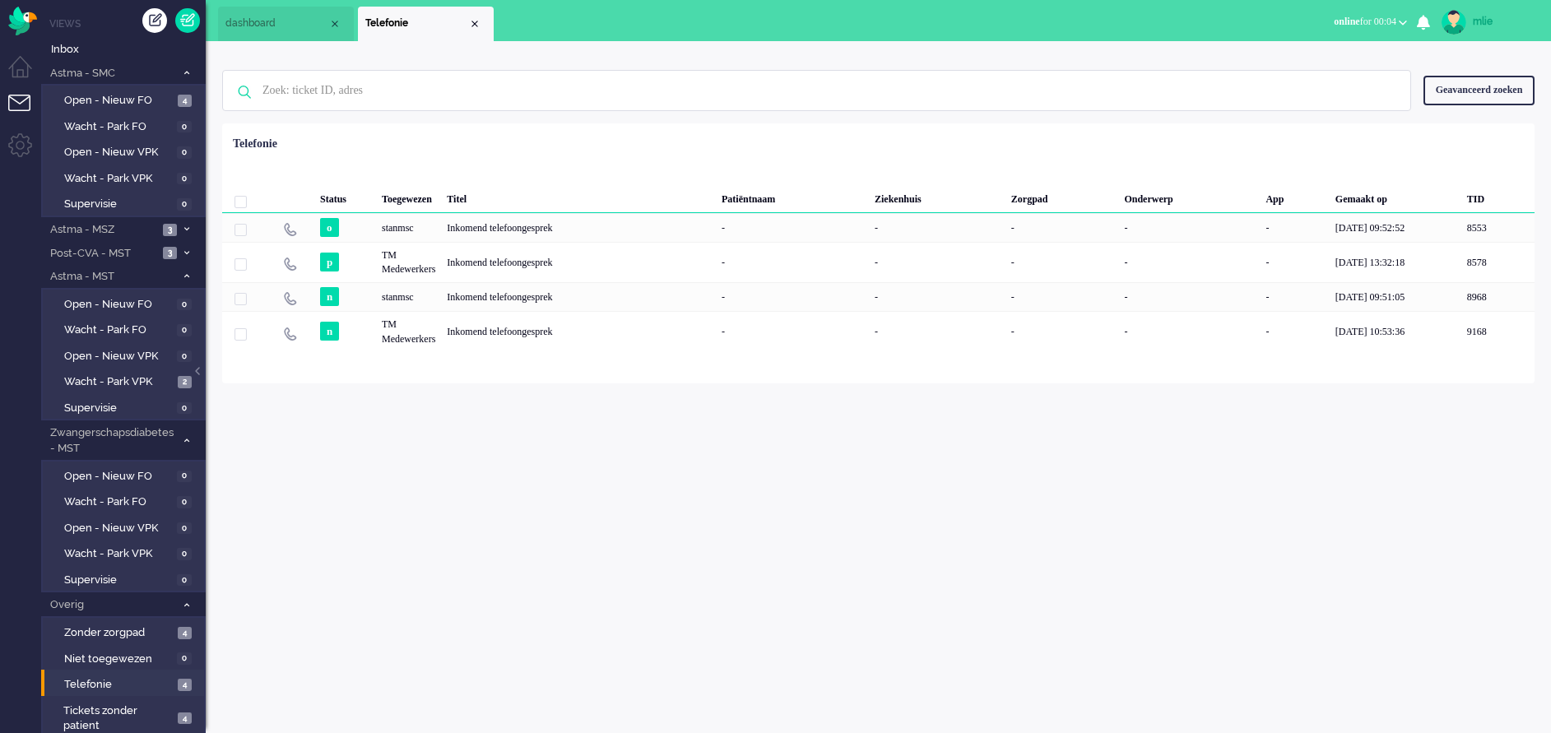
click at [285, 28] on span "dashboard" at bounding box center [276, 23] width 103 height 14
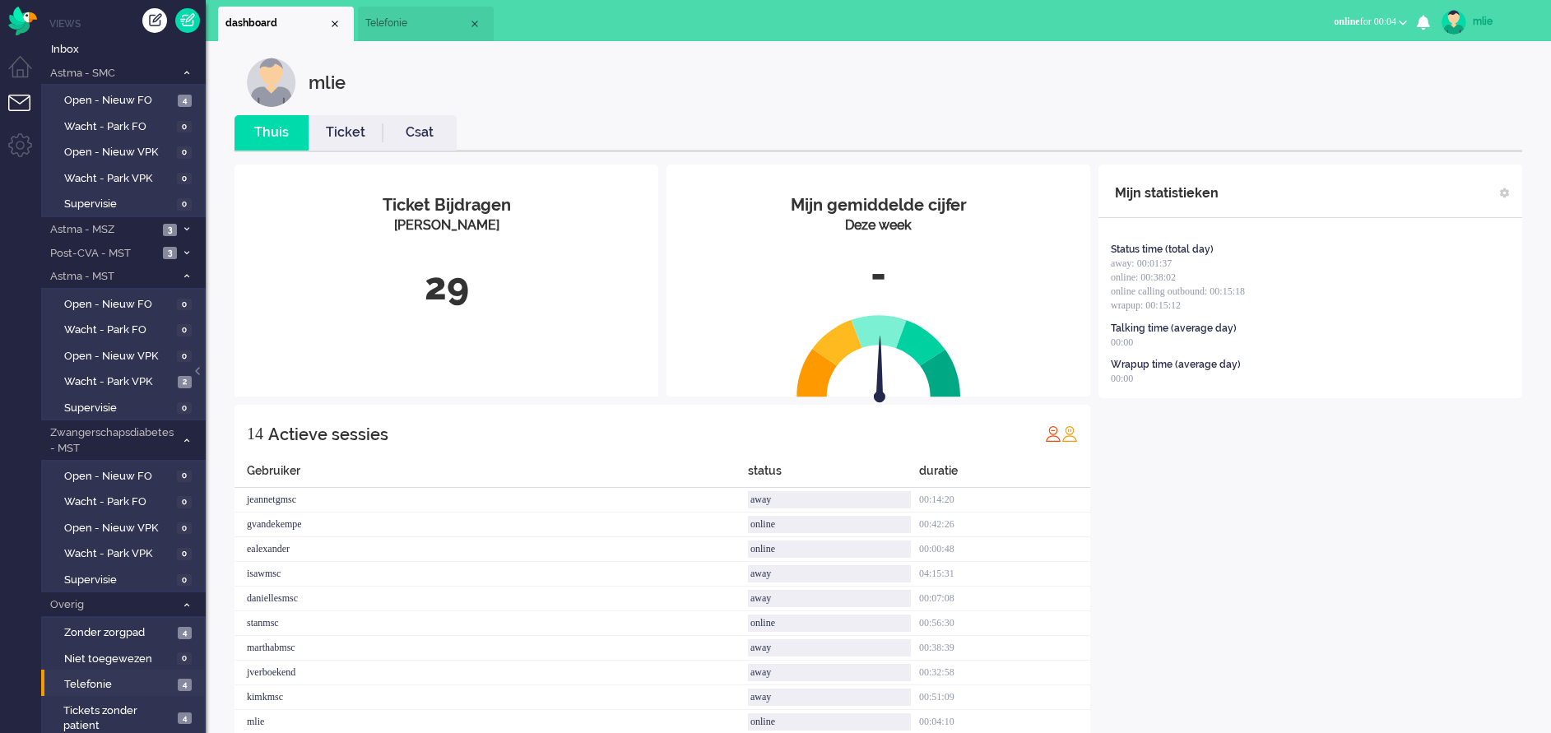
click at [354, 142] on link "Ticket" at bounding box center [346, 132] width 74 height 19
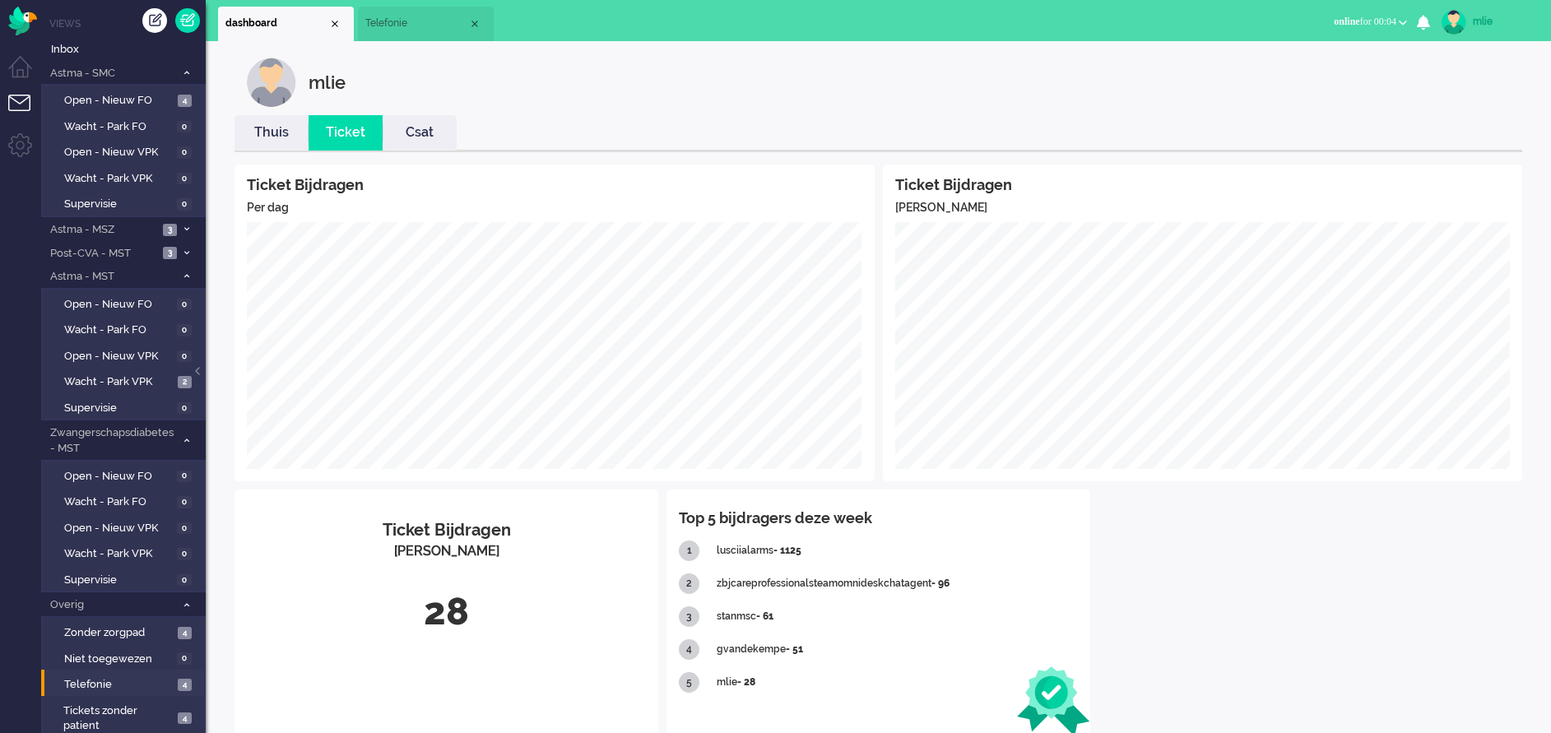
click at [270, 139] on link "Thuis" at bounding box center [271, 132] width 74 height 19
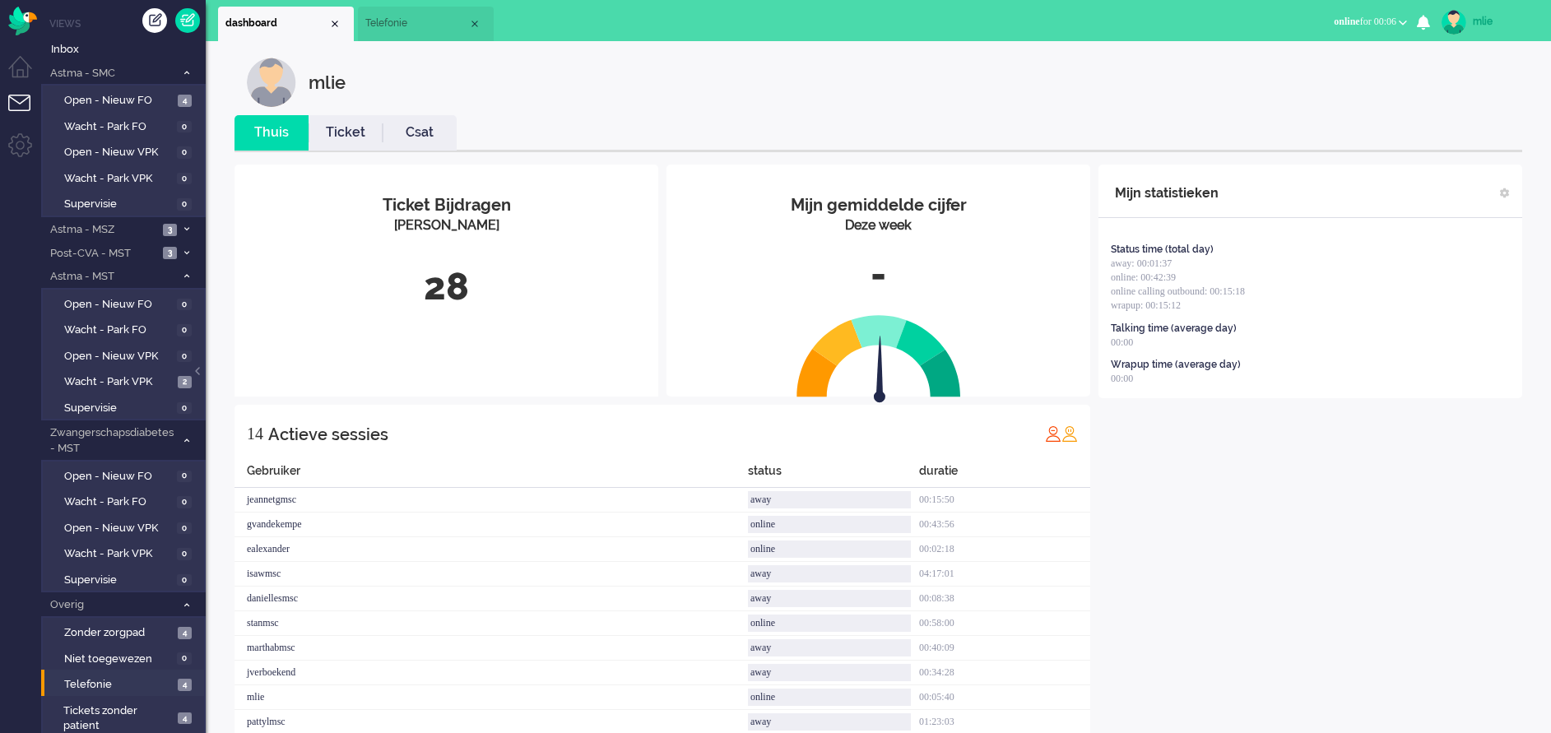
click at [413, 22] on span "Telefonie" at bounding box center [416, 23] width 103 height 14
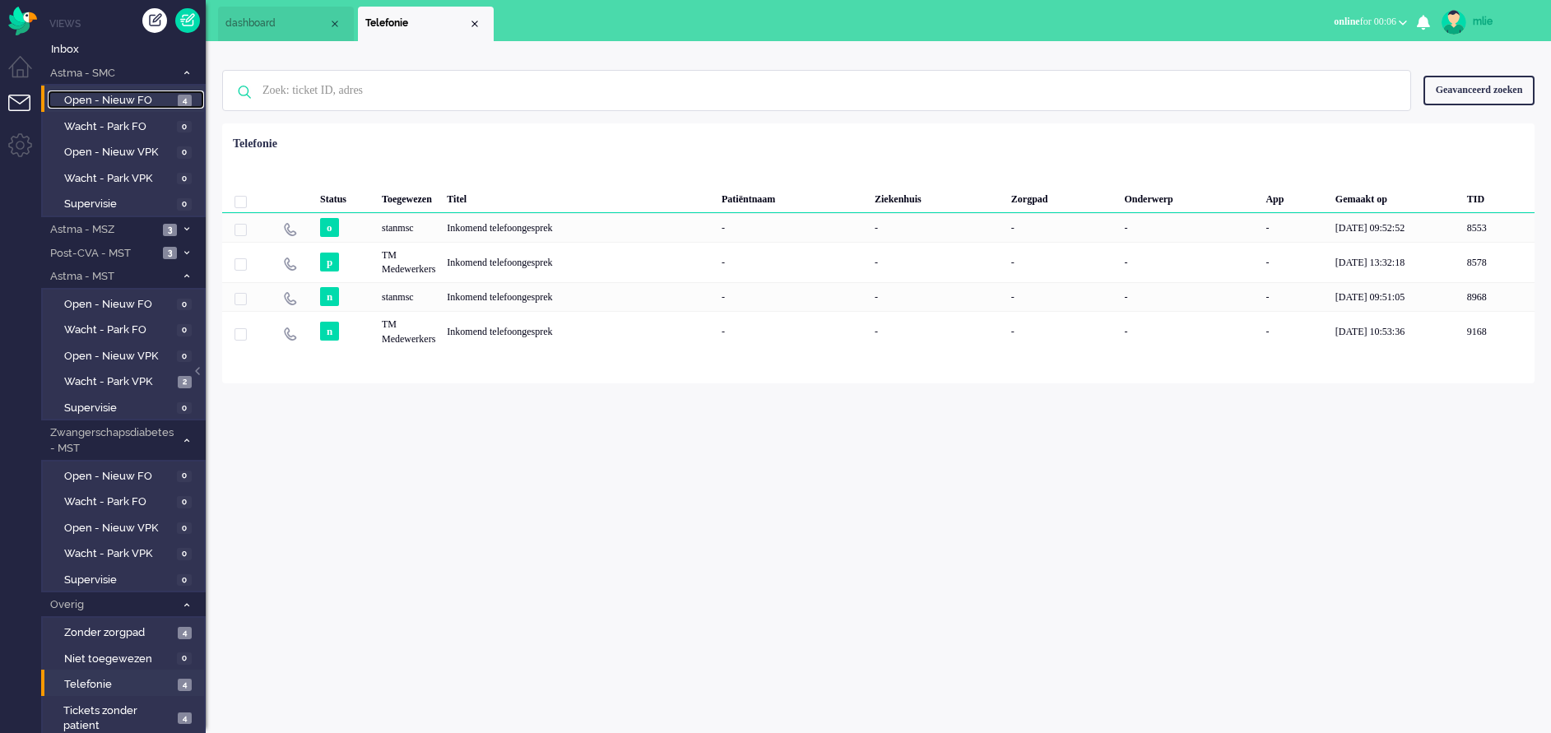
click at [148, 104] on span "Open - Nieuw FO" at bounding box center [118, 101] width 109 height 16
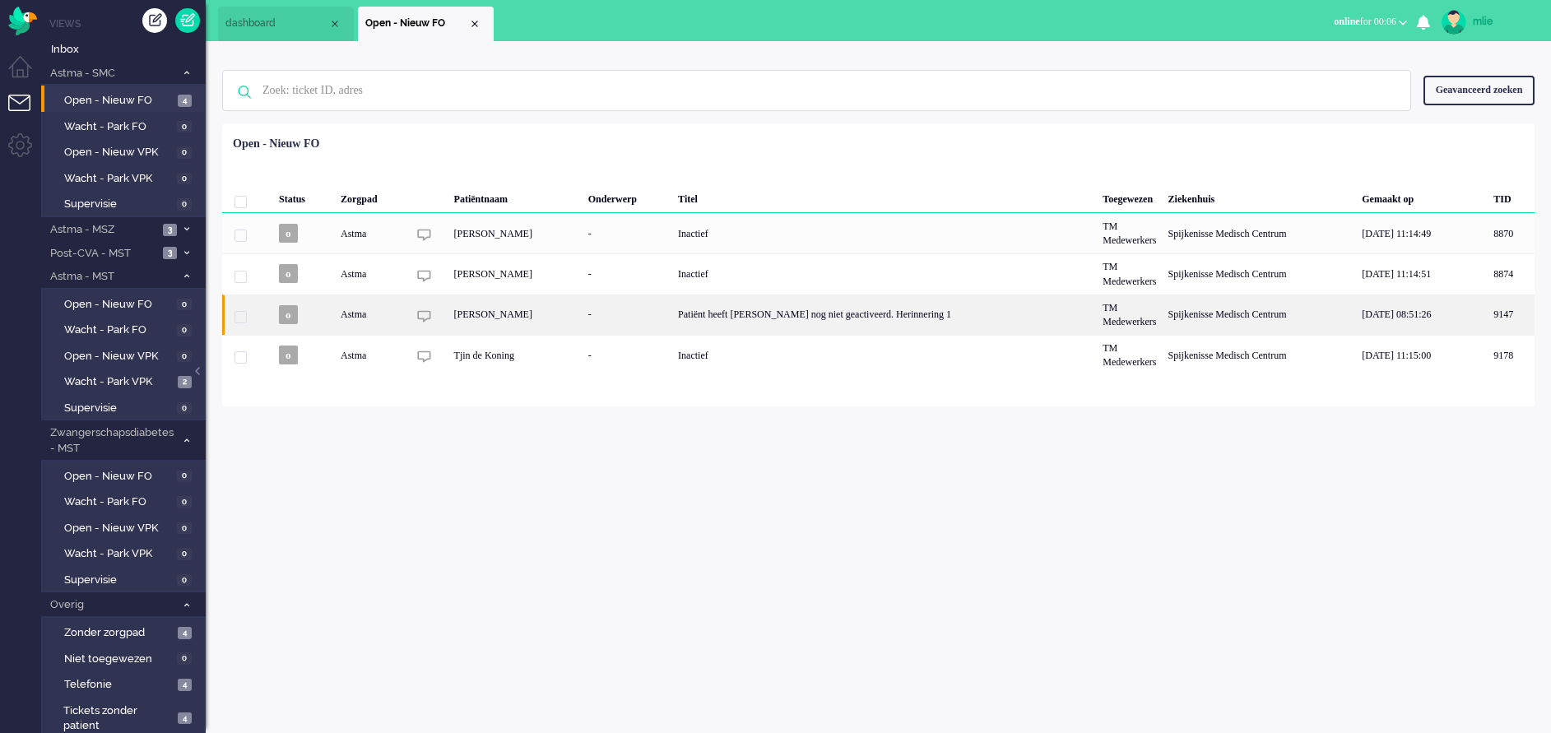
click at [853, 317] on div "Patiënt heeft [PERSON_NAME] nog niet geactiveerd. Herinnering 1" at bounding box center [884, 315] width 425 height 40
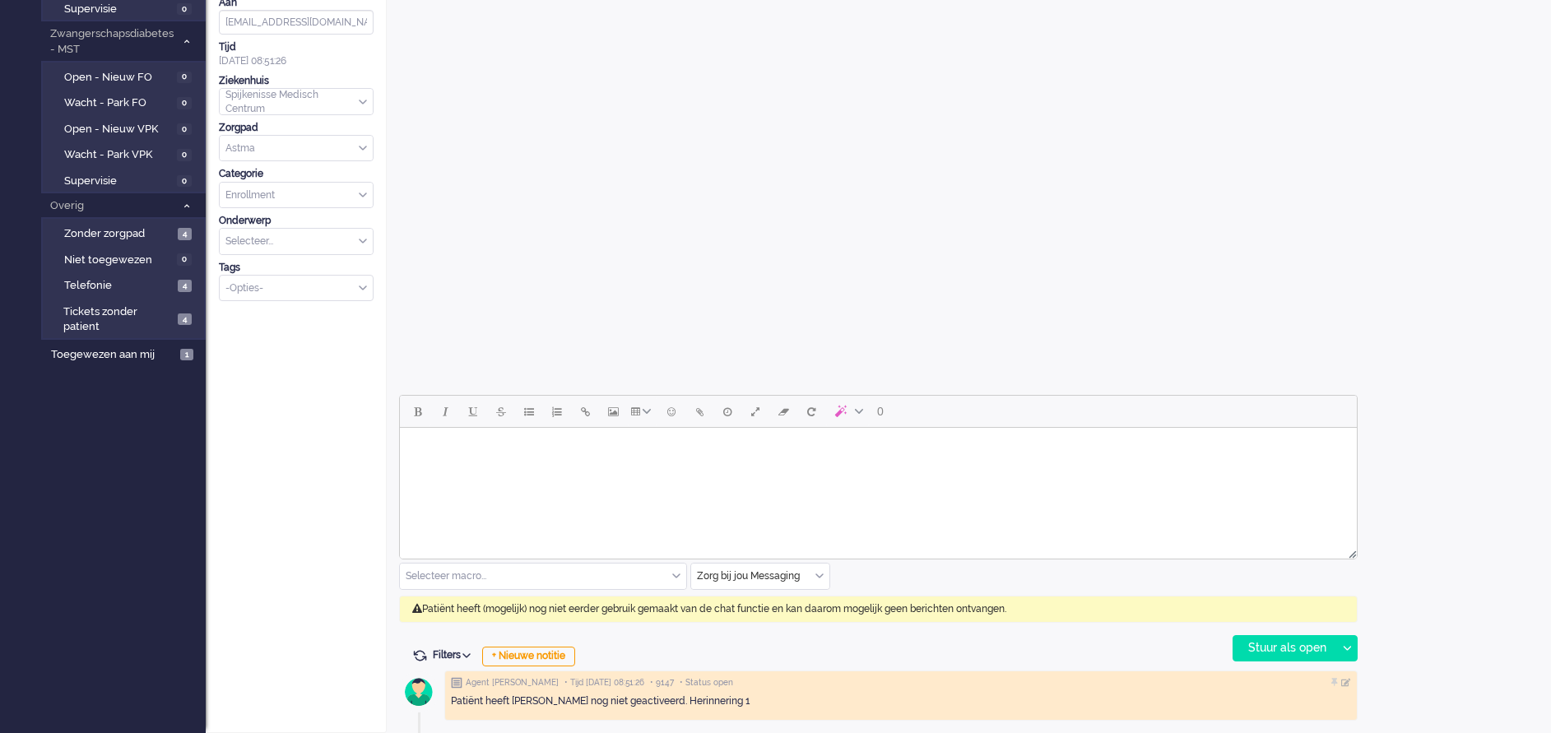
scroll to position [57, 0]
